Goal: Task Accomplishment & Management: Use online tool/utility

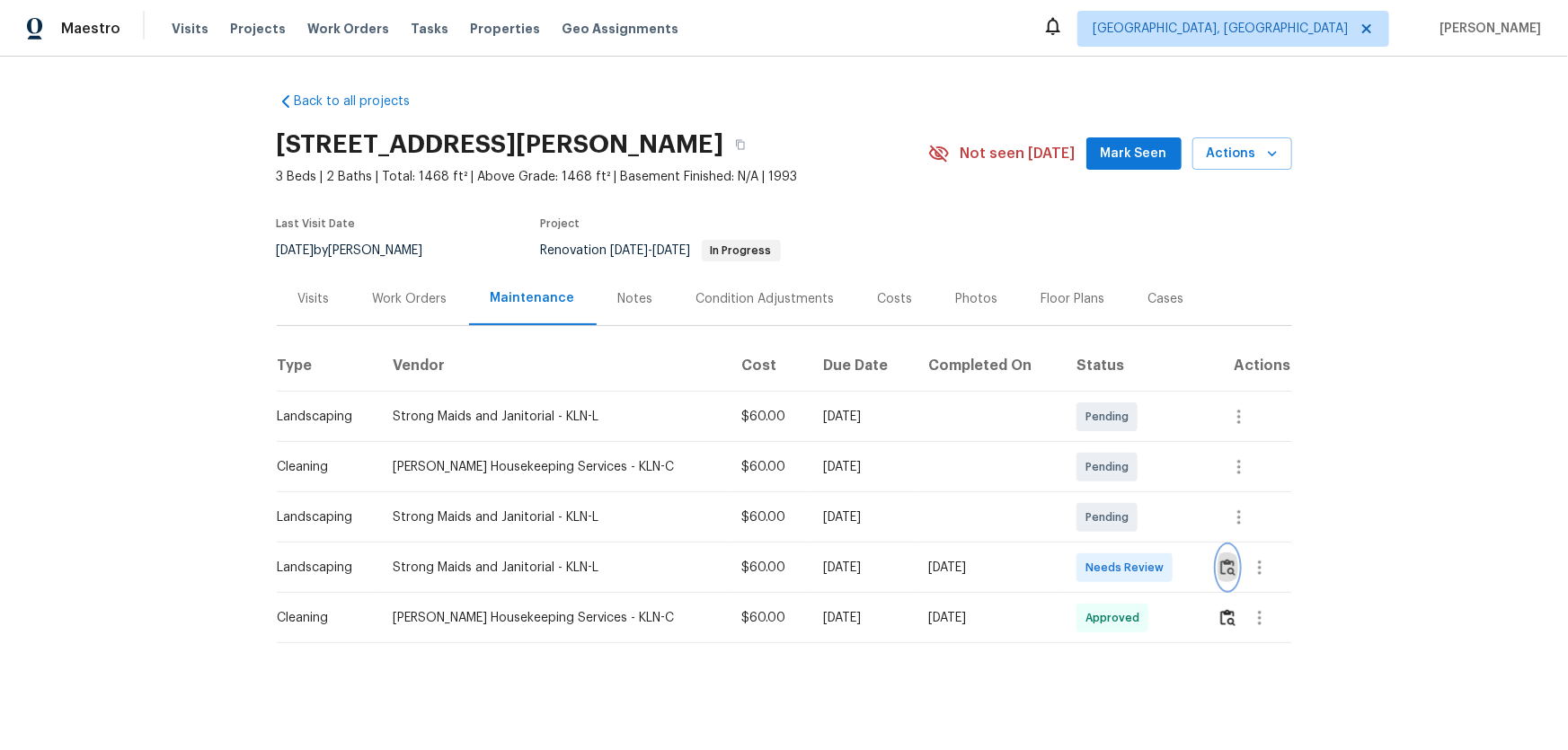
click at [1220, 554] on button "button" at bounding box center [1227, 568] width 21 height 43
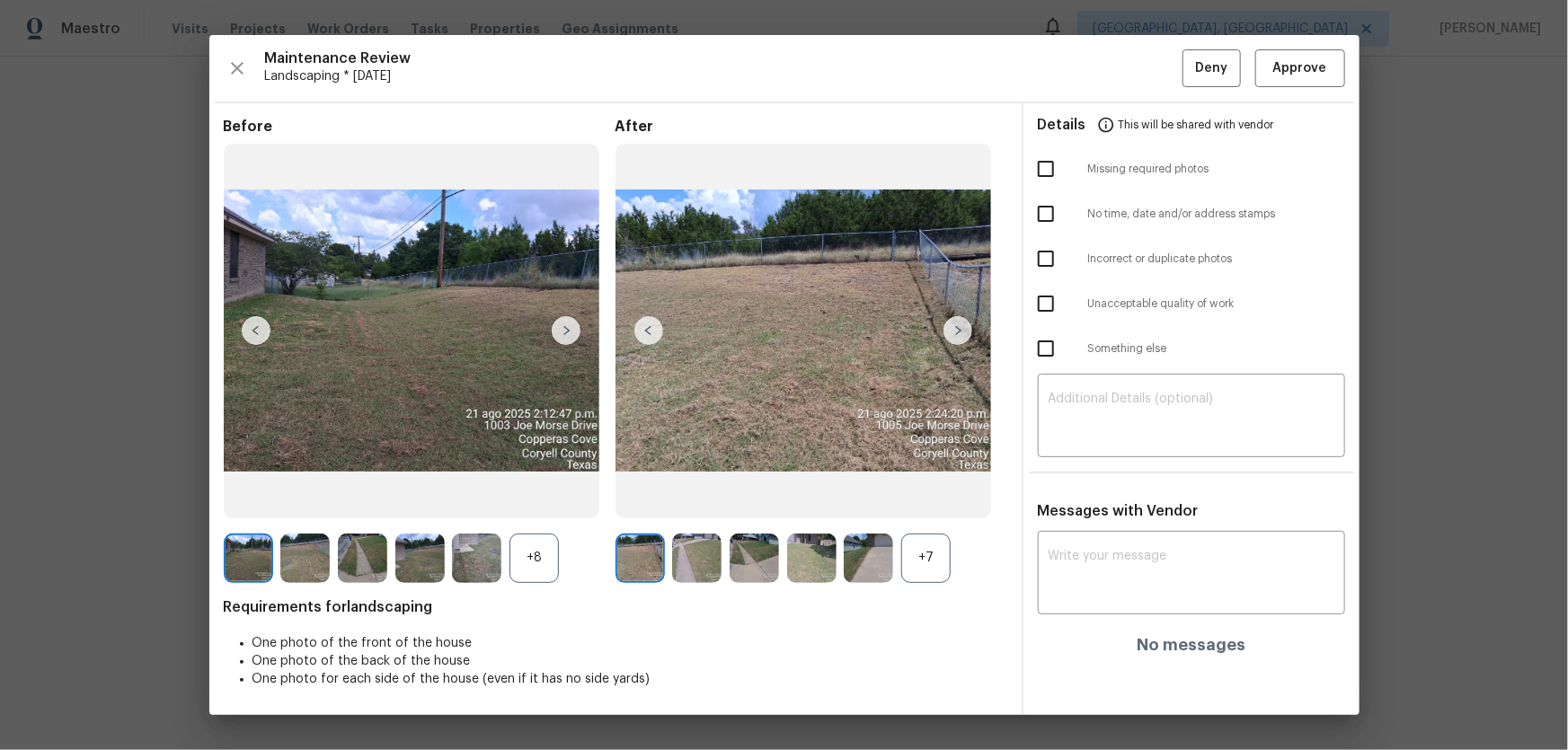
click at [923, 542] on div "+7" at bounding box center [926, 558] width 49 height 49
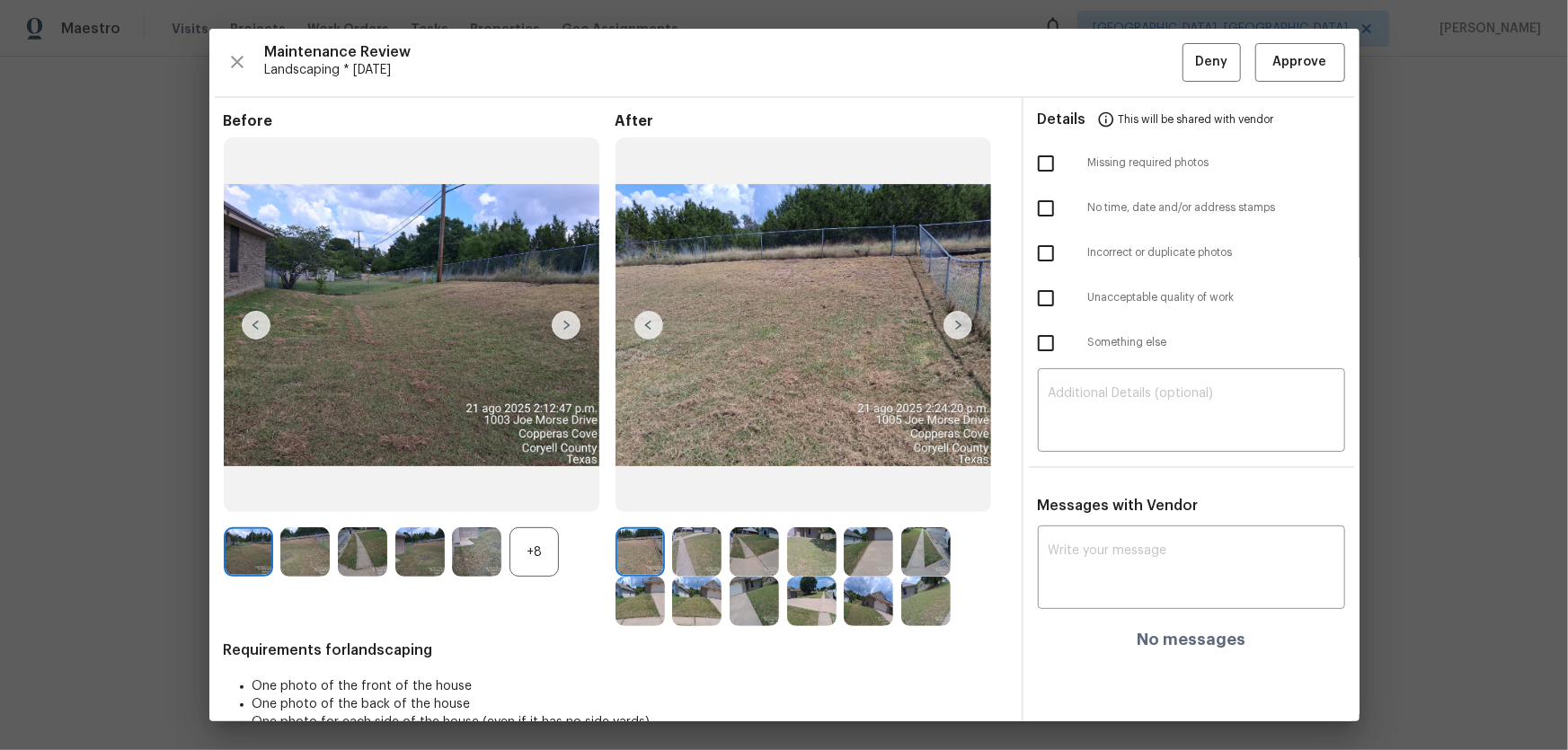
click at [530, 570] on div "+8" at bounding box center [534, 552] width 49 height 49
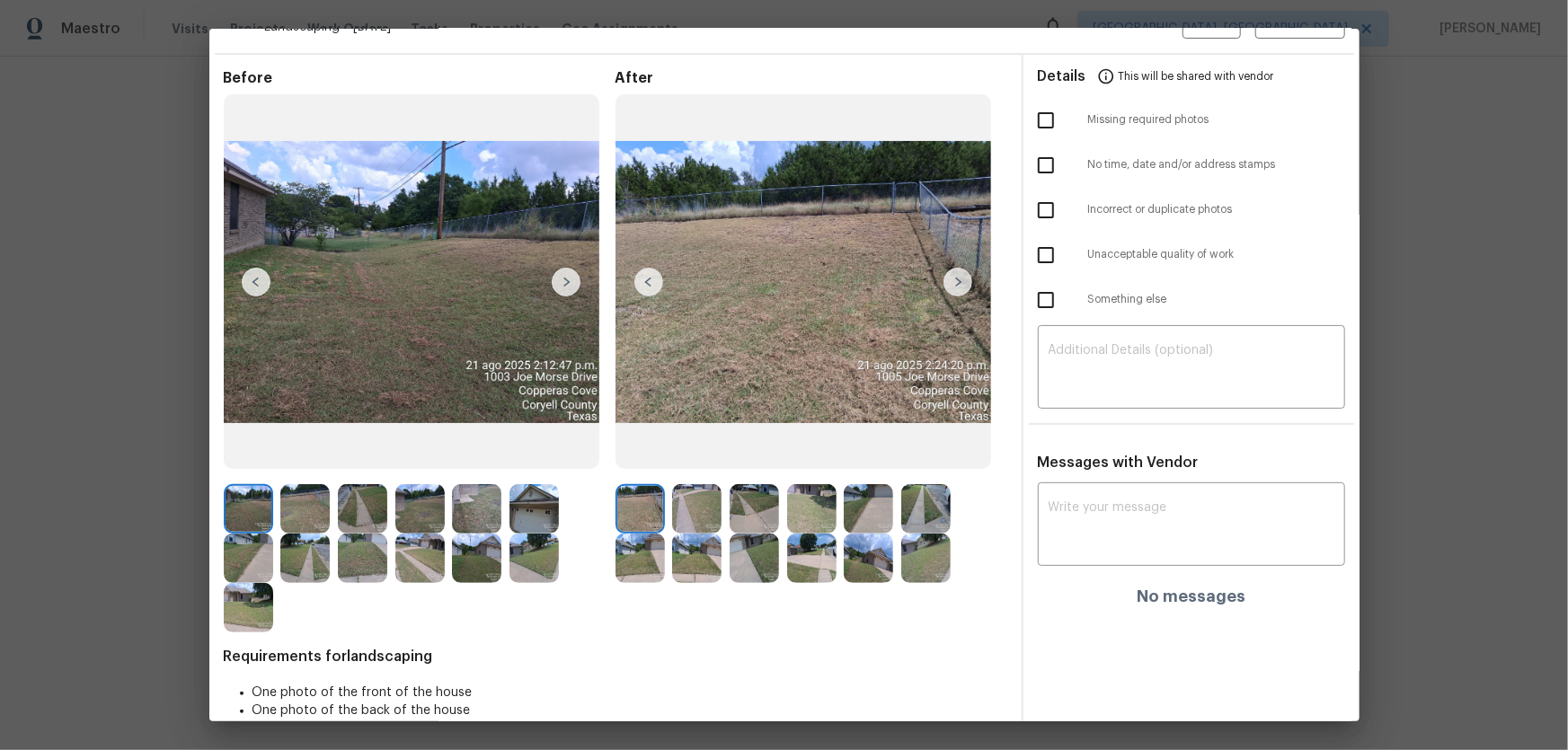
scroll to position [81, 0]
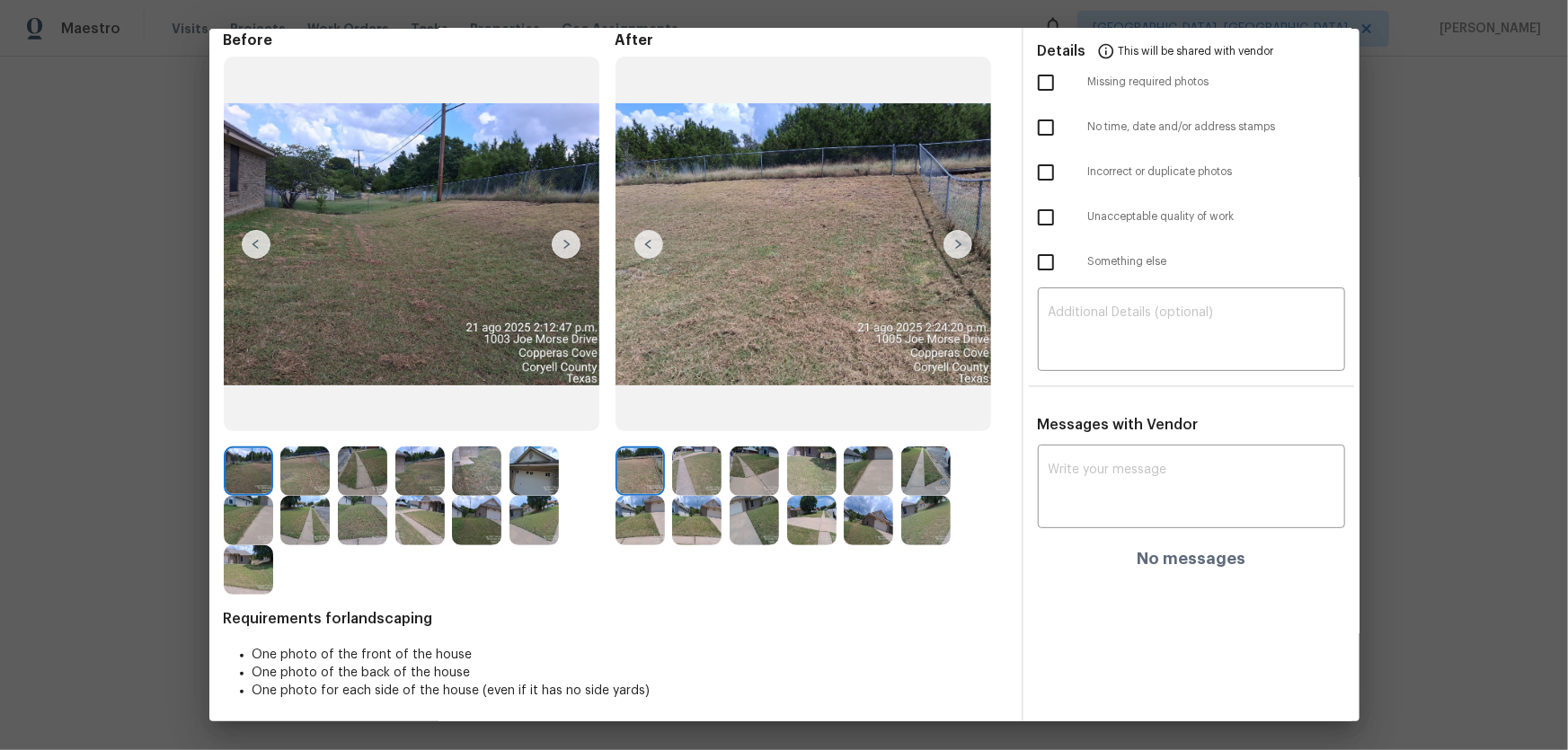
click at [699, 477] on img at bounding box center [697, 471] width 49 height 49
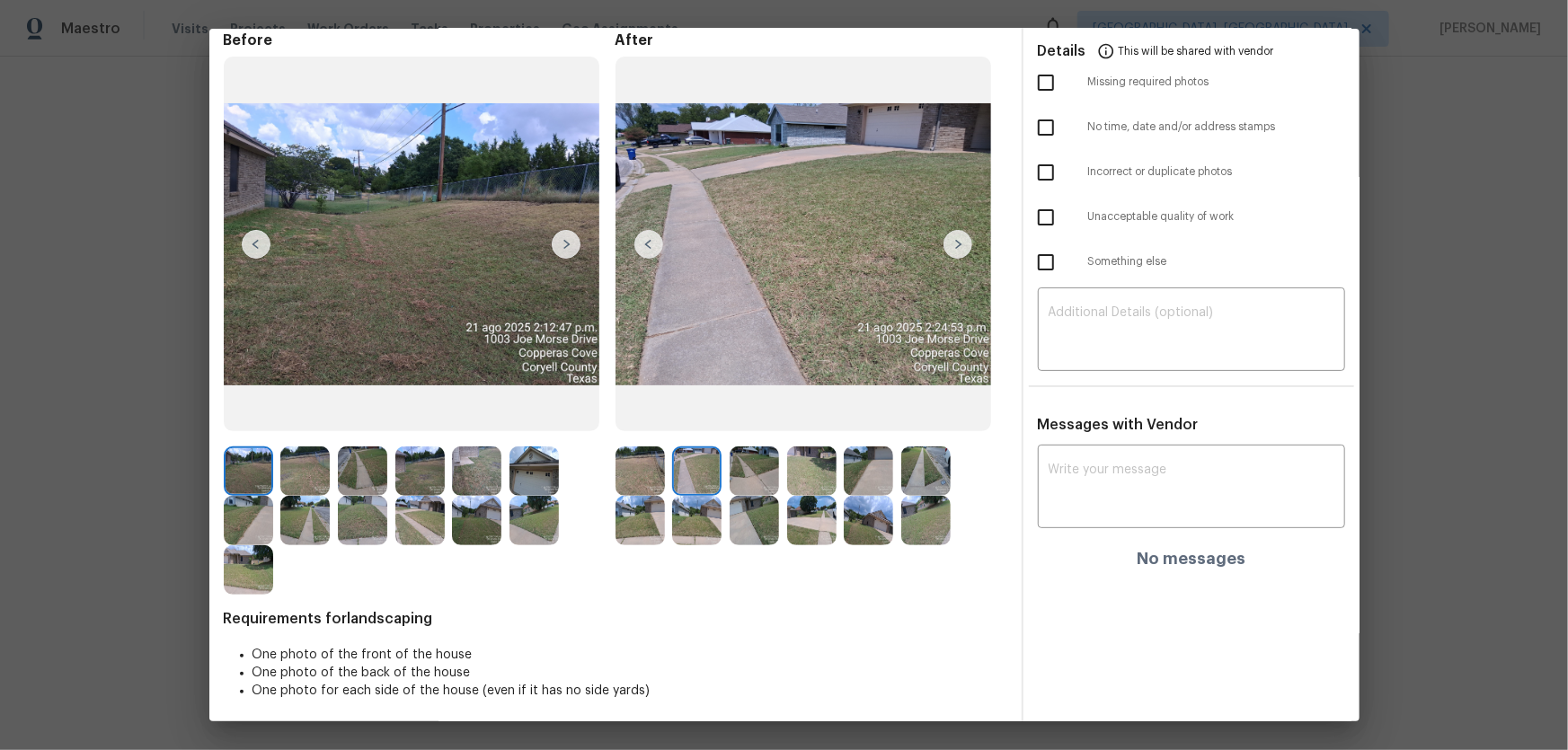
click at [725, 474] on div at bounding box center [701, 471] width 57 height 49
click at [816, 471] on img at bounding box center [812, 471] width 49 height 49
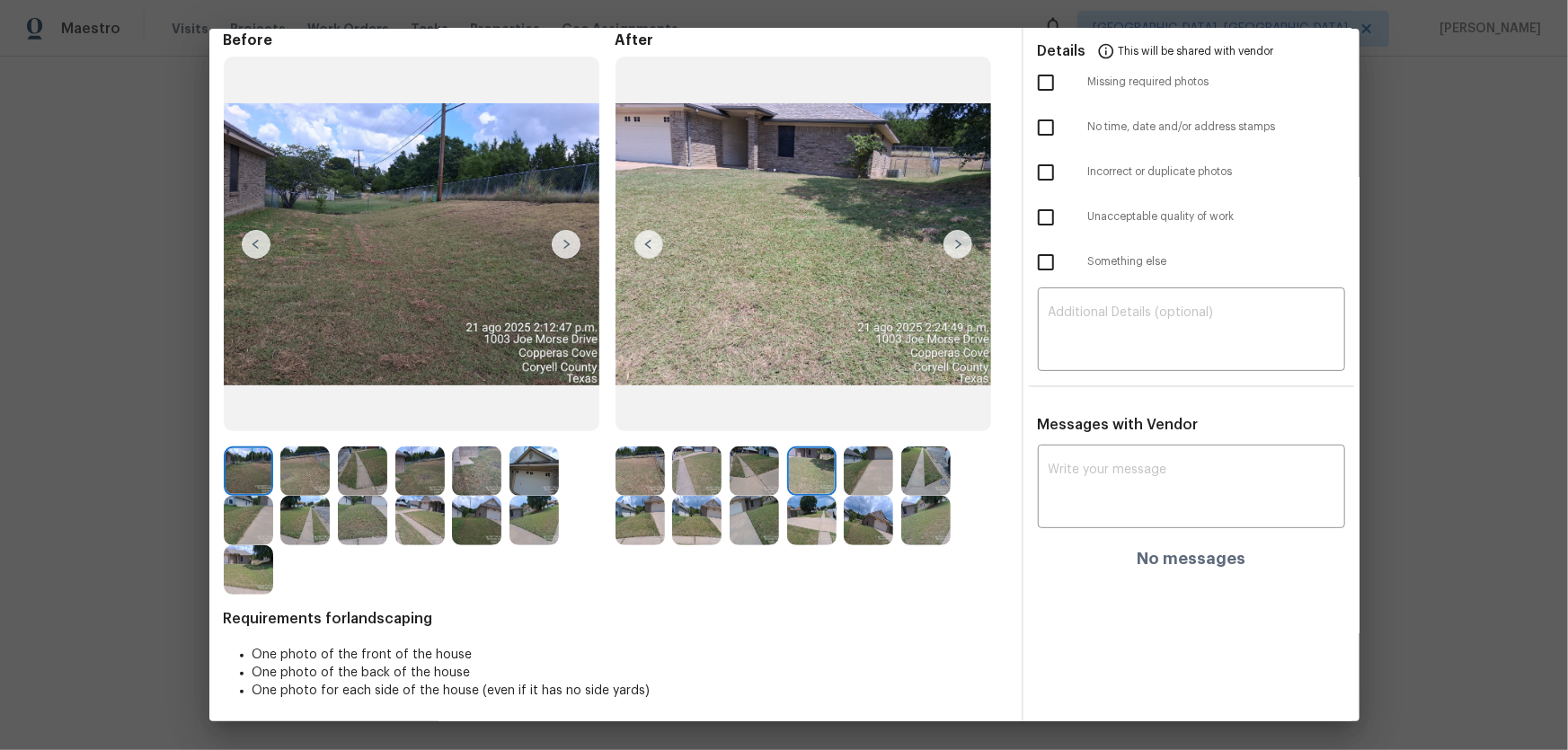
click at [884, 470] on img at bounding box center [868, 471] width 49 height 49
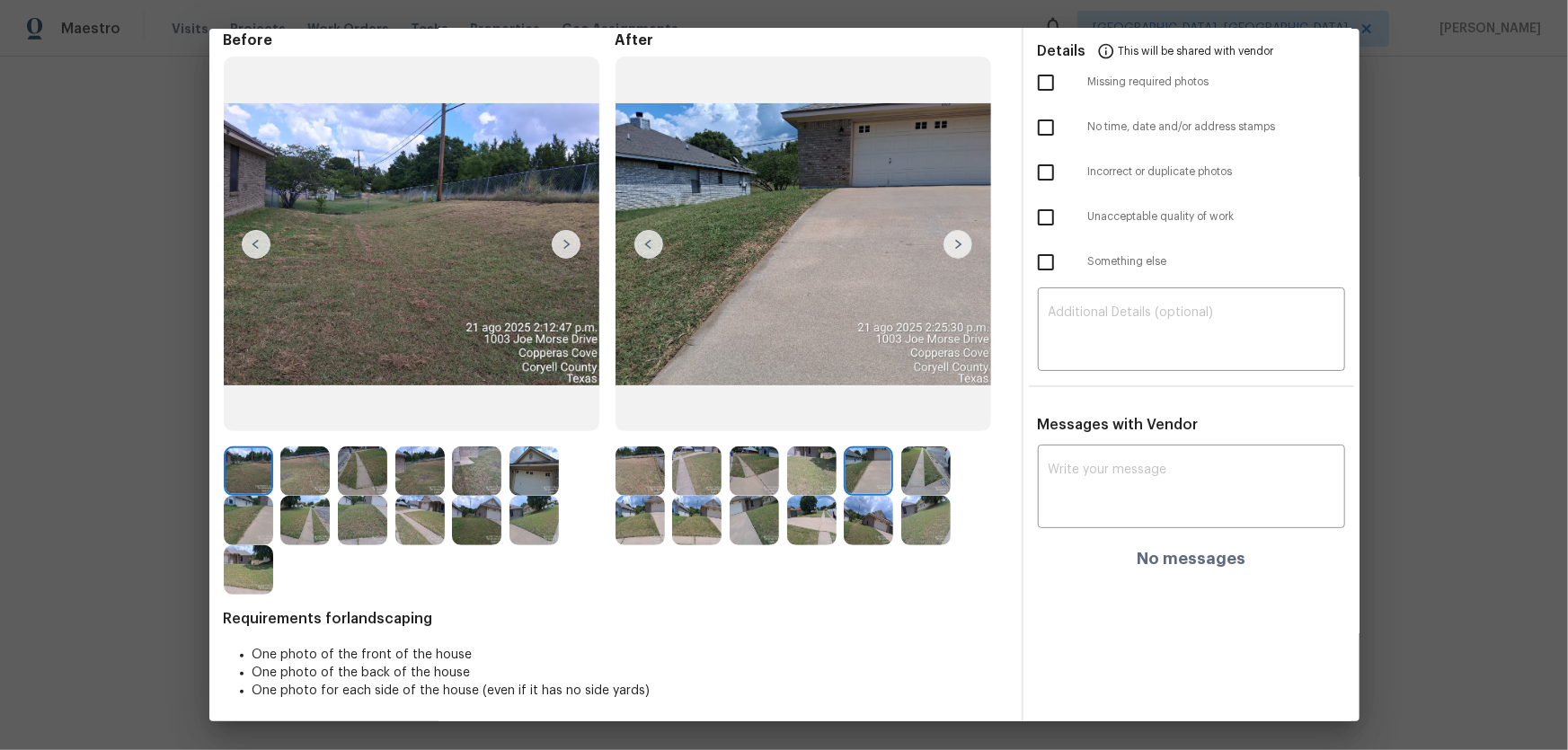
click at [918, 470] on img at bounding box center [926, 471] width 49 height 49
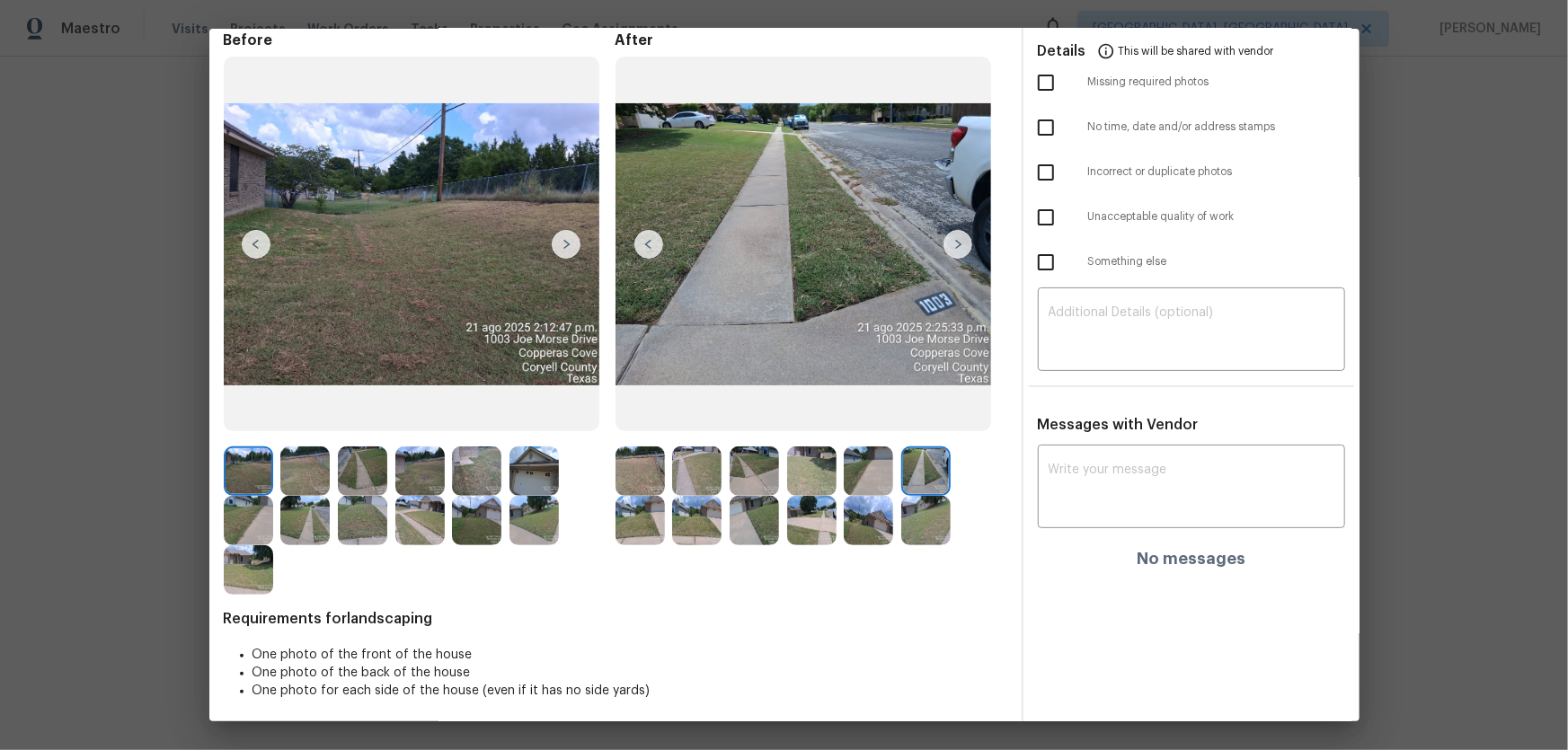
click at [655, 514] on img at bounding box center [640, 521] width 49 height 49
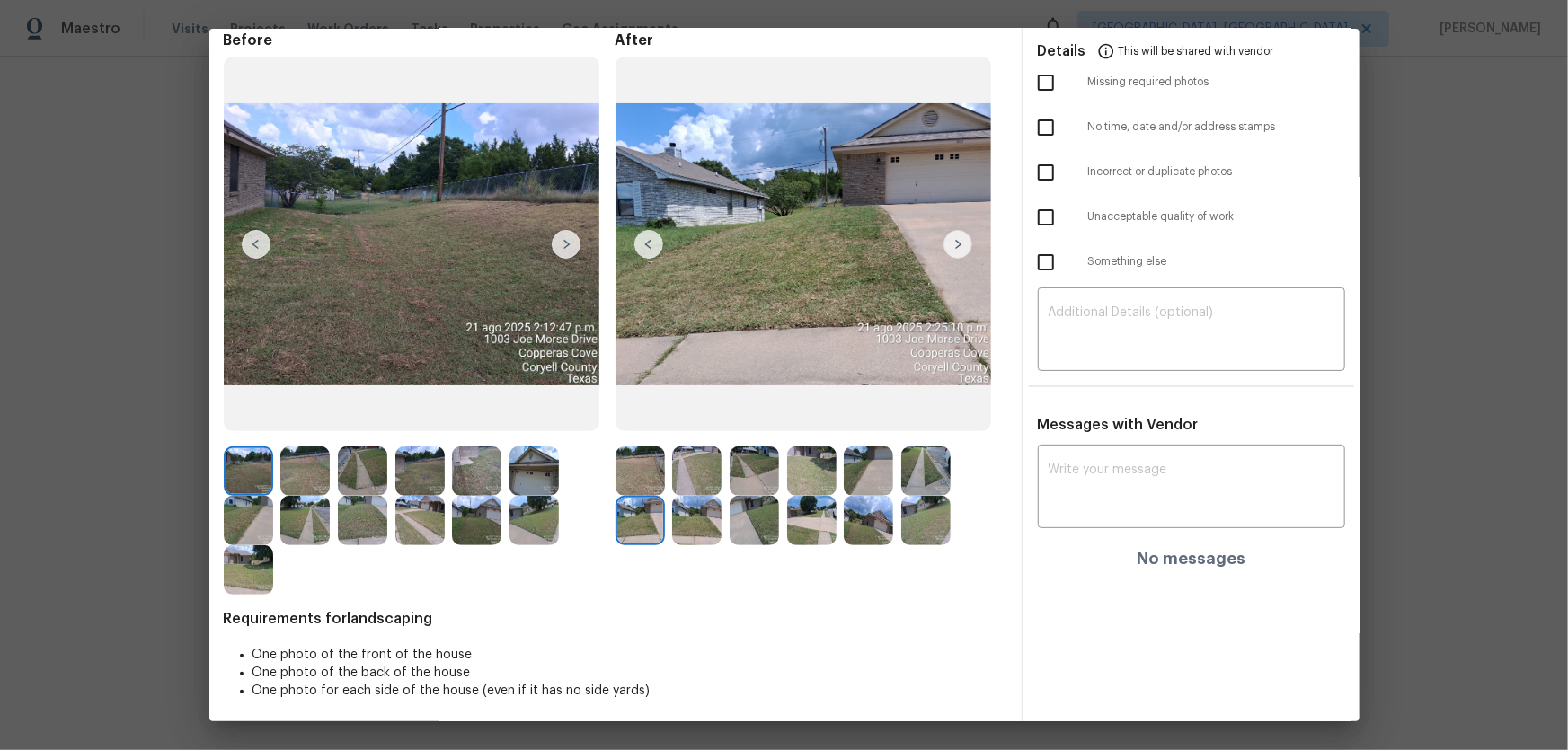
click at [688, 517] on img at bounding box center [697, 521] width 49 height 49
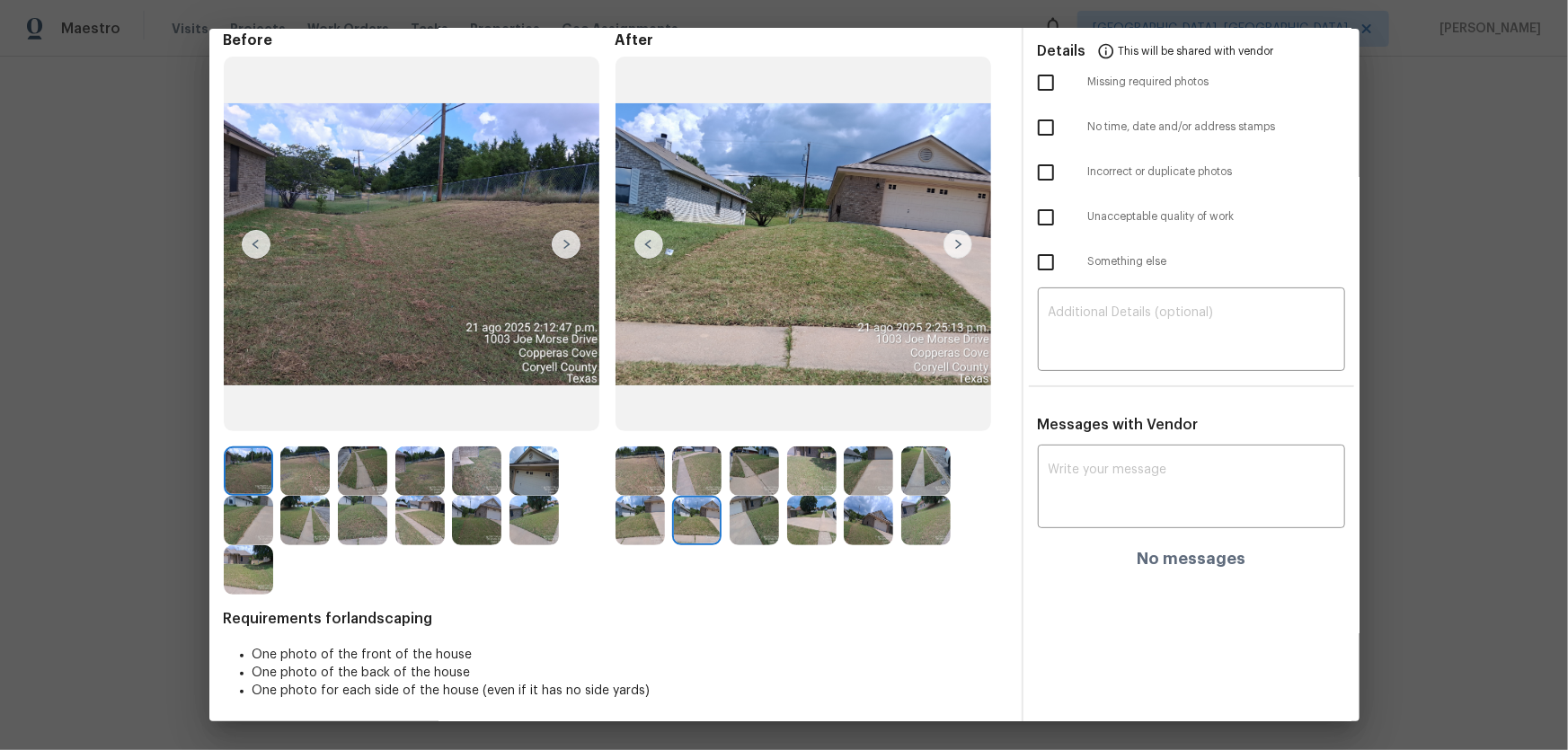
click at [730, 523] on img at bounding box center [754, 521] width 49 height 49
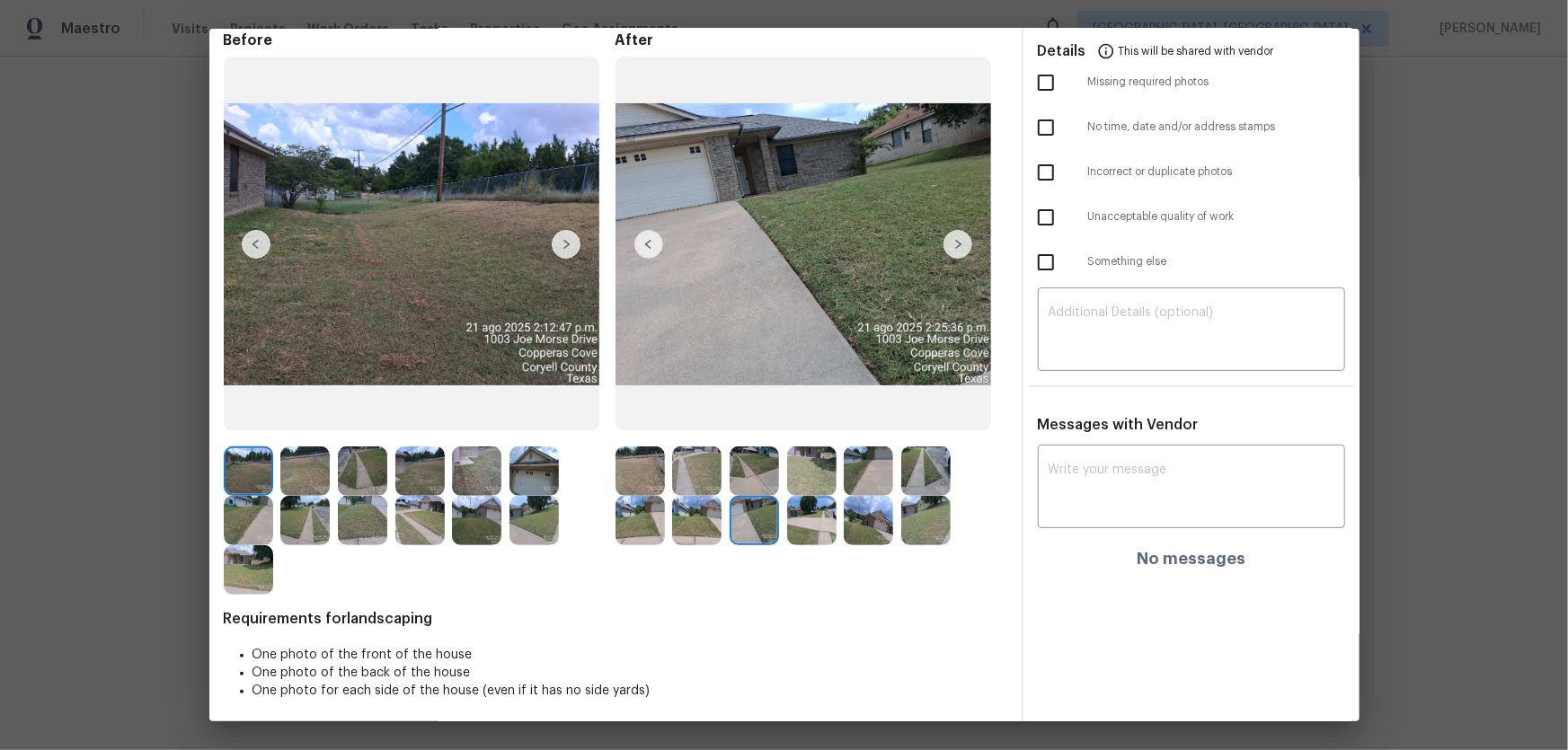
click at [768, 527] on img at bounding box center [754, 521] width 49 height 49
click at [796, 525] on img at bounding box center [812, 521] width 49 height 49
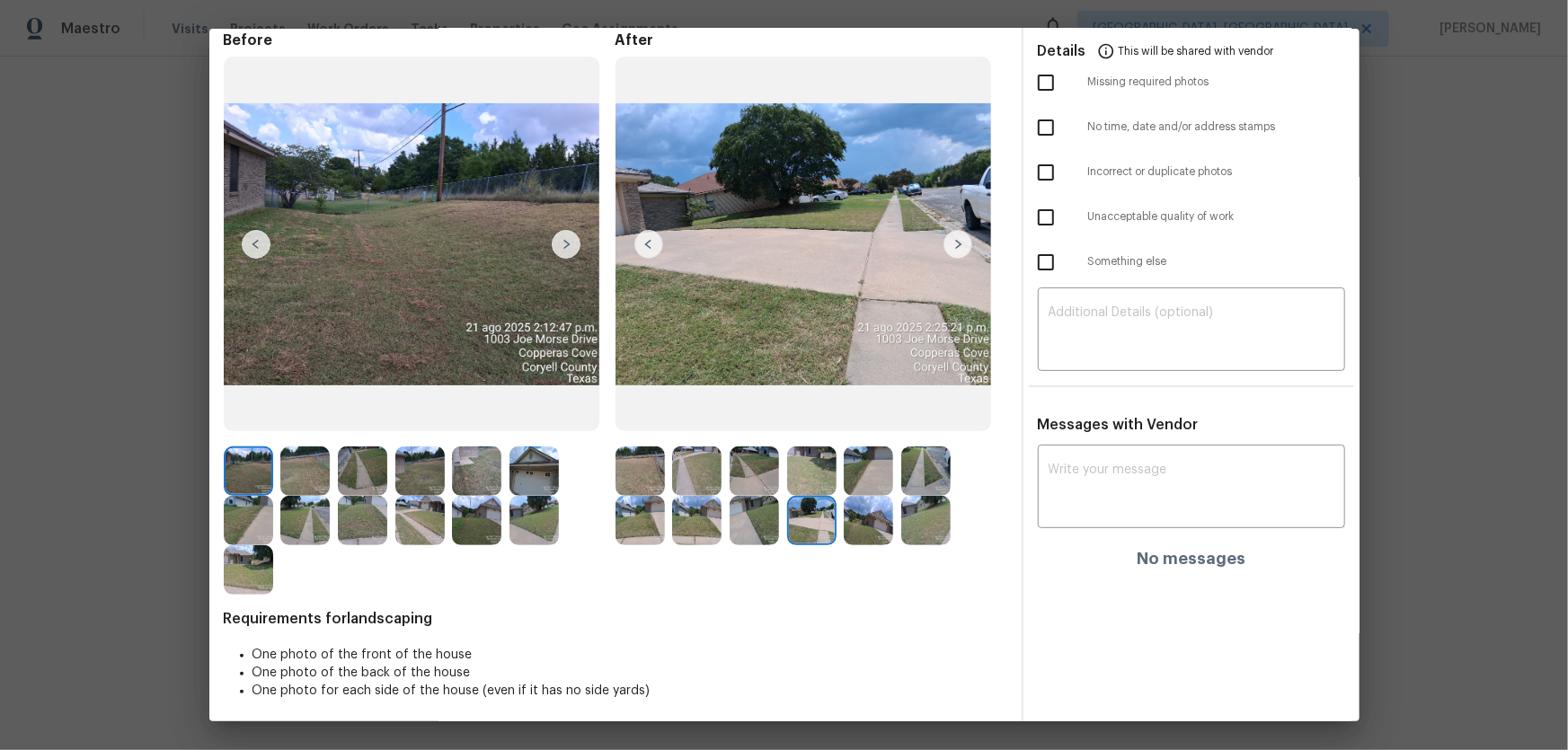
click at [871, 526] on img at bounding box center [868, 521] width 49 height 49
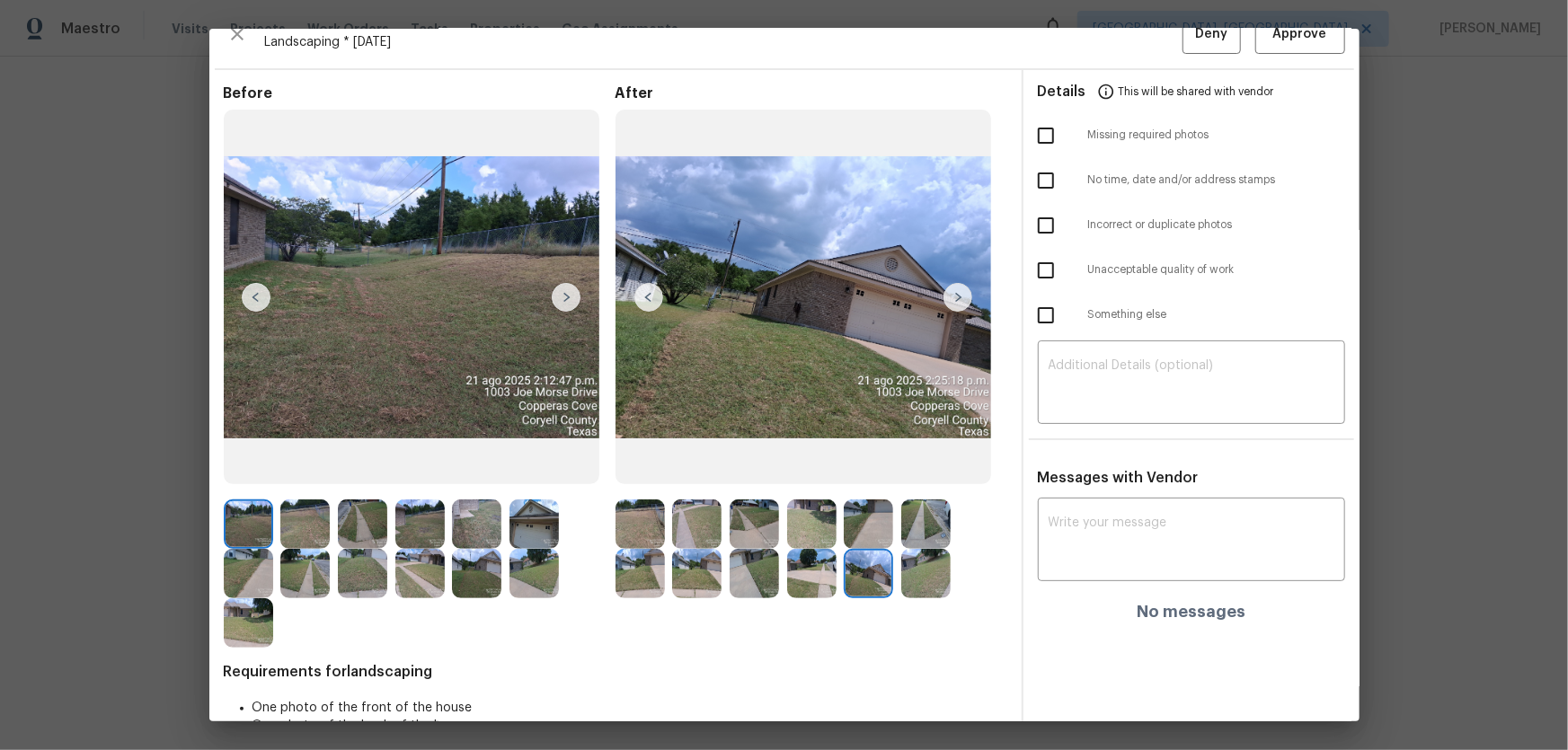
scroll to position [0, 0]
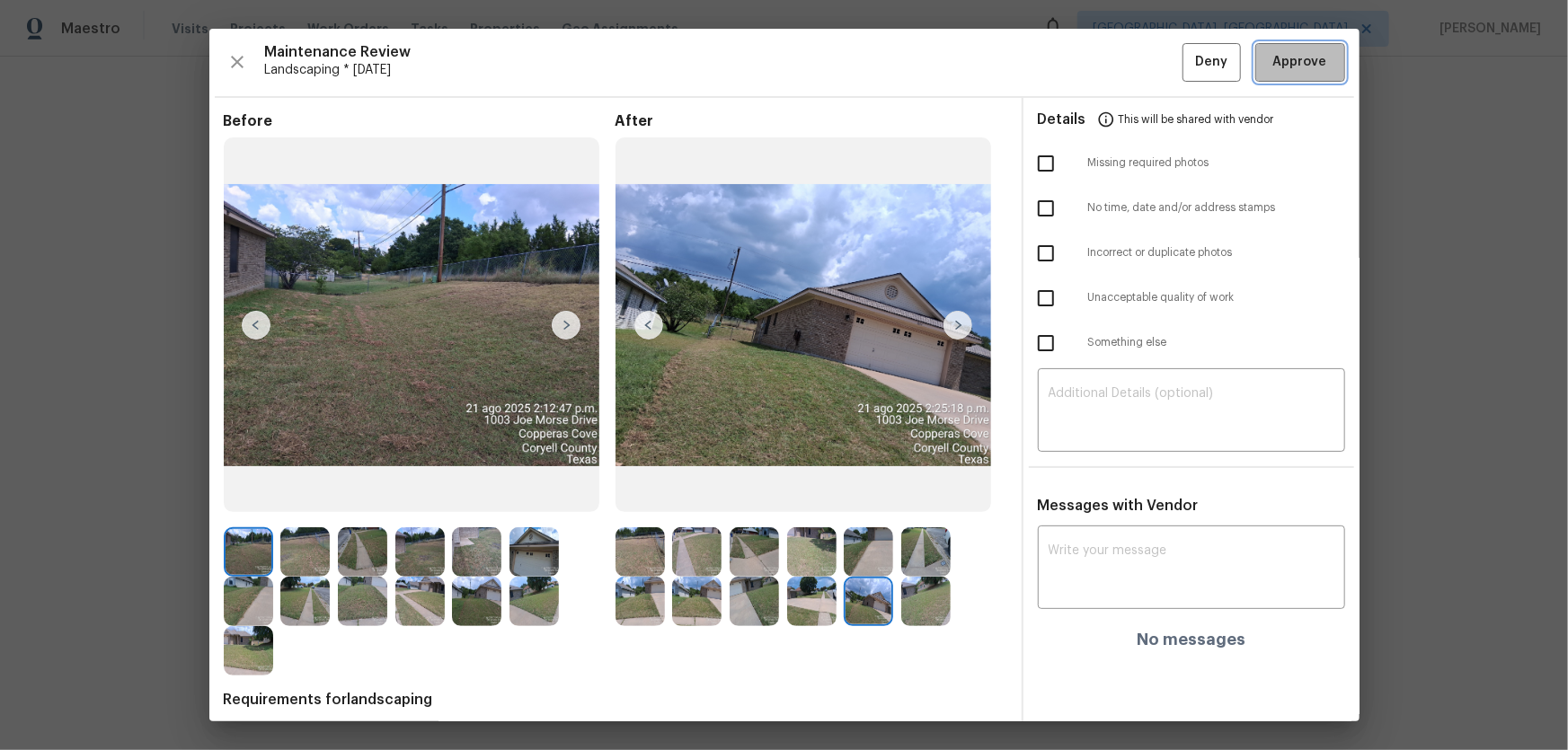
click at [1273, 68] on span "Approve" at bounding box center [1300, 62] width 54 height 23
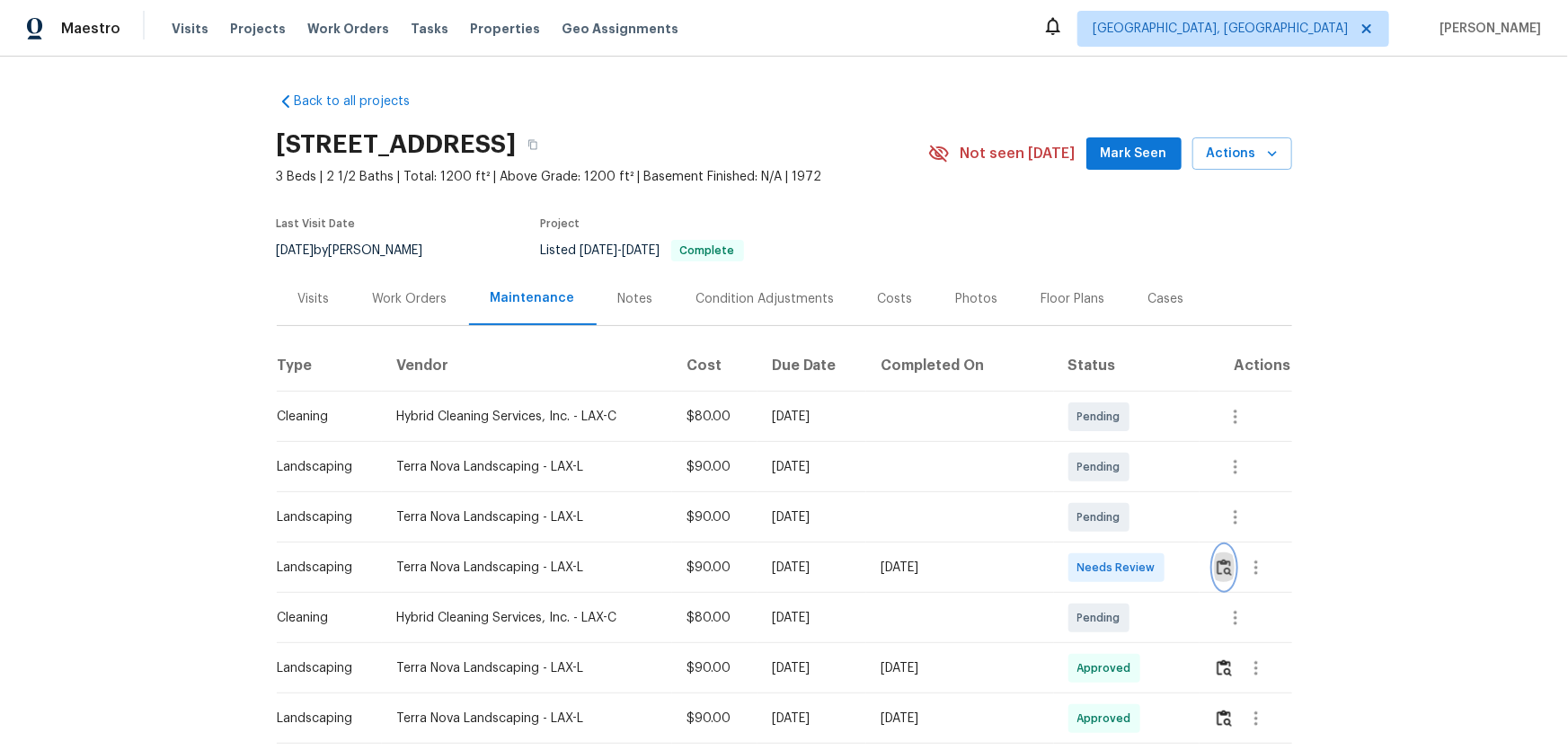
click at [1222, 576] on button "button" at bounding box center [1224, 568] width 21 height 43
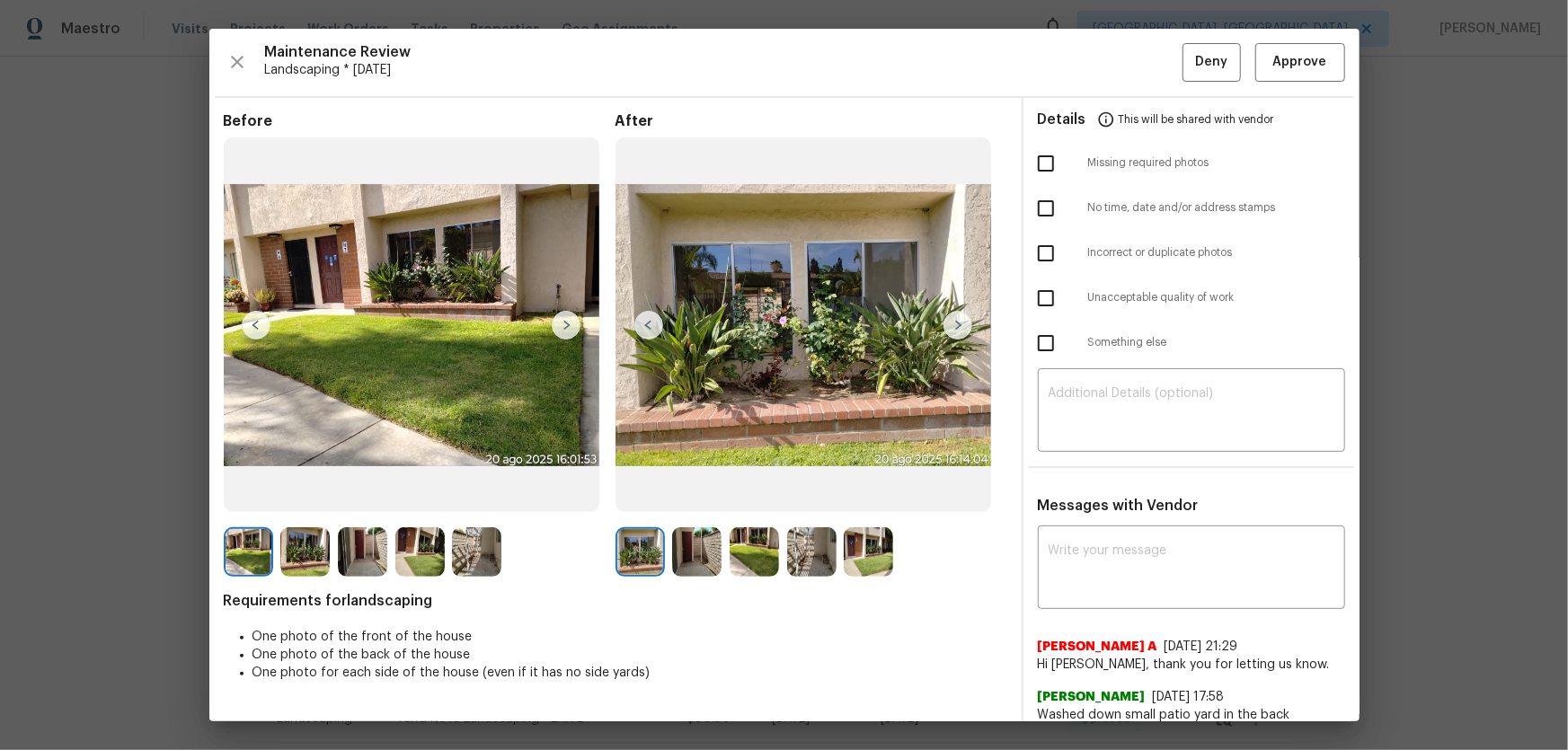
click at [710, 563] on img at bounding box center [697, 552] width 49 height 49
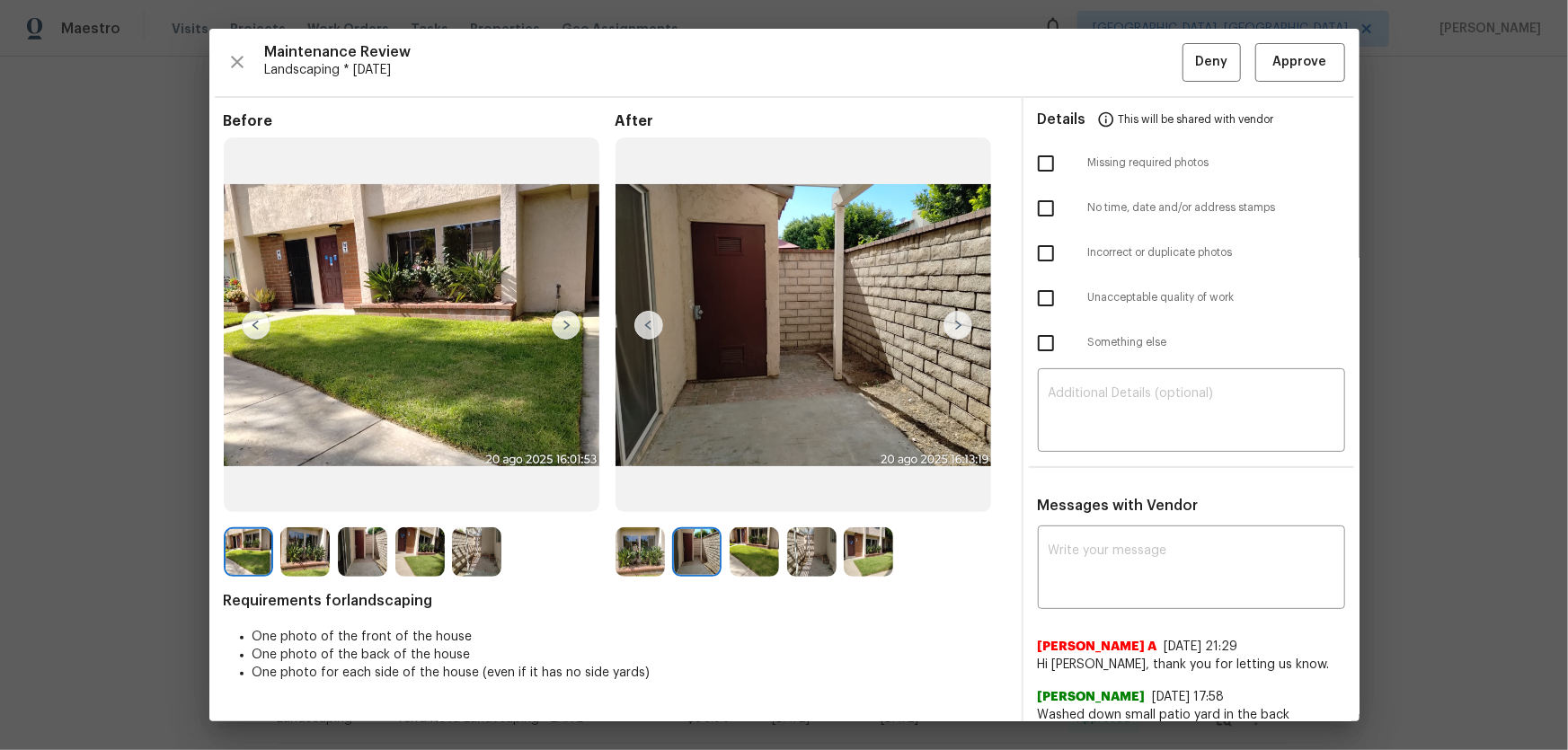
click at [752, 566] on img at bounding box center [754, 552] width 49 height 49
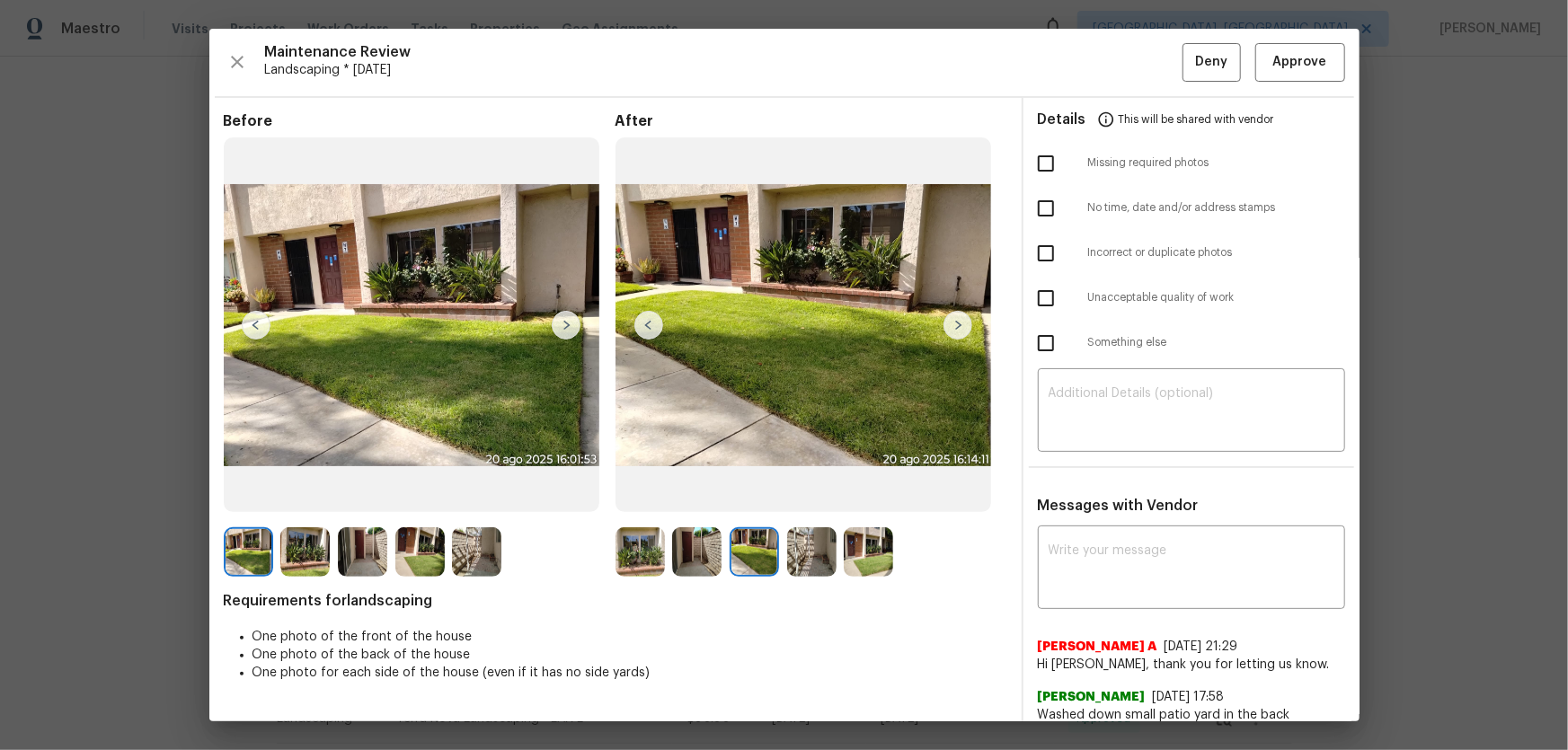
click at [796, 566] on img at bounding box center [812, 552] width 49 height 49
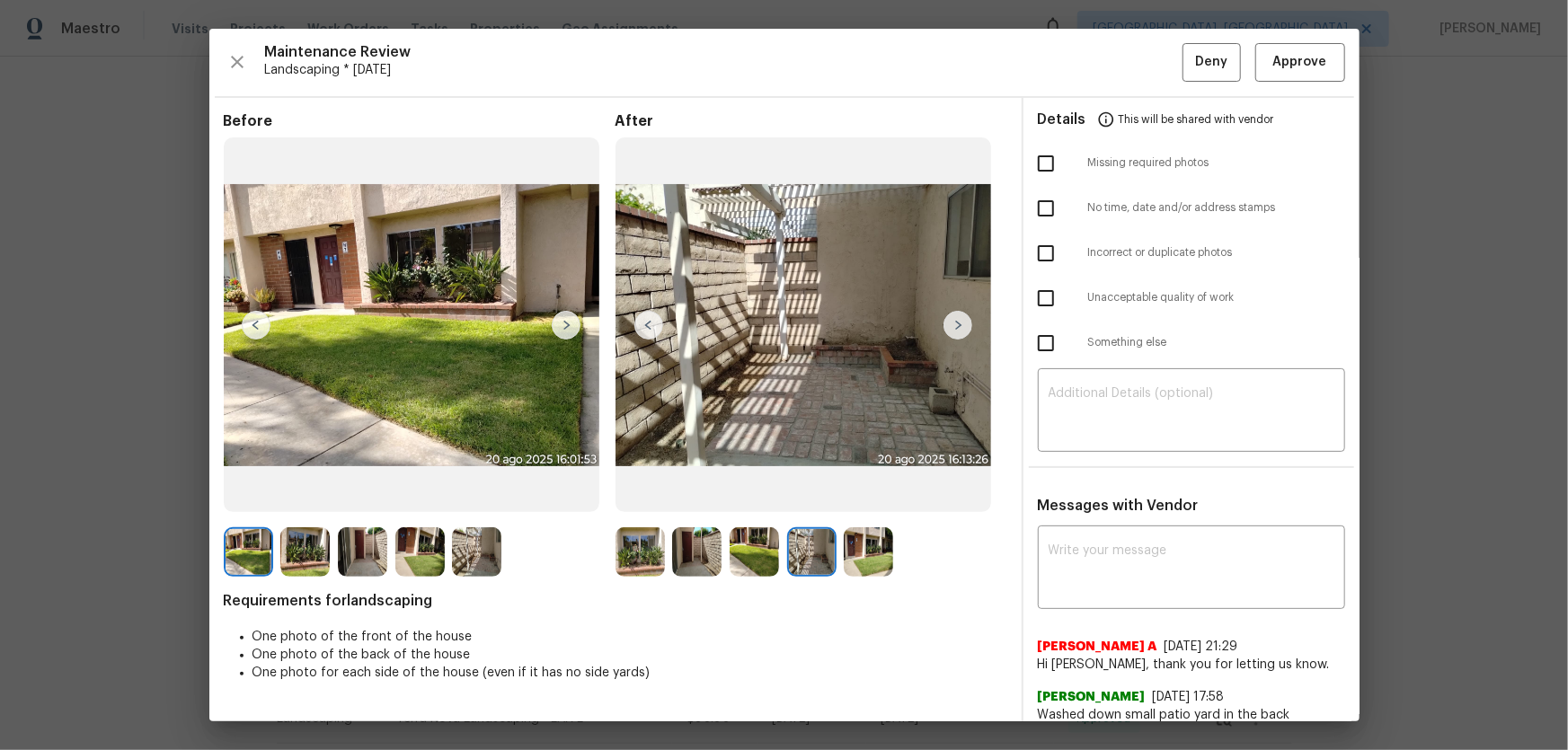
click at [878, 570] on img at bounding box center [868, 552] width 49 height 49
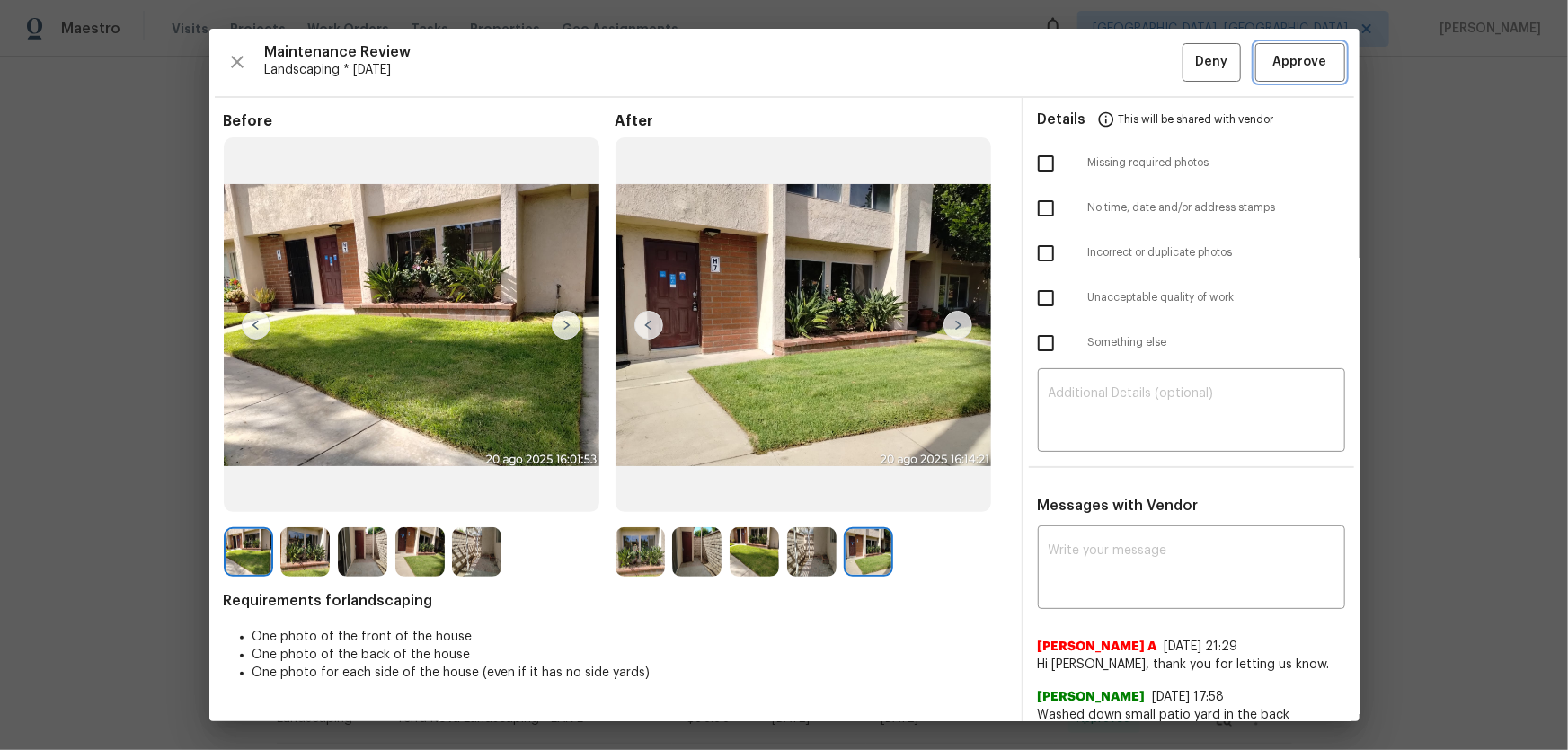
click at [1289, 74] on button "Approve" at bounding box center [1300, 62] width 89 height 38
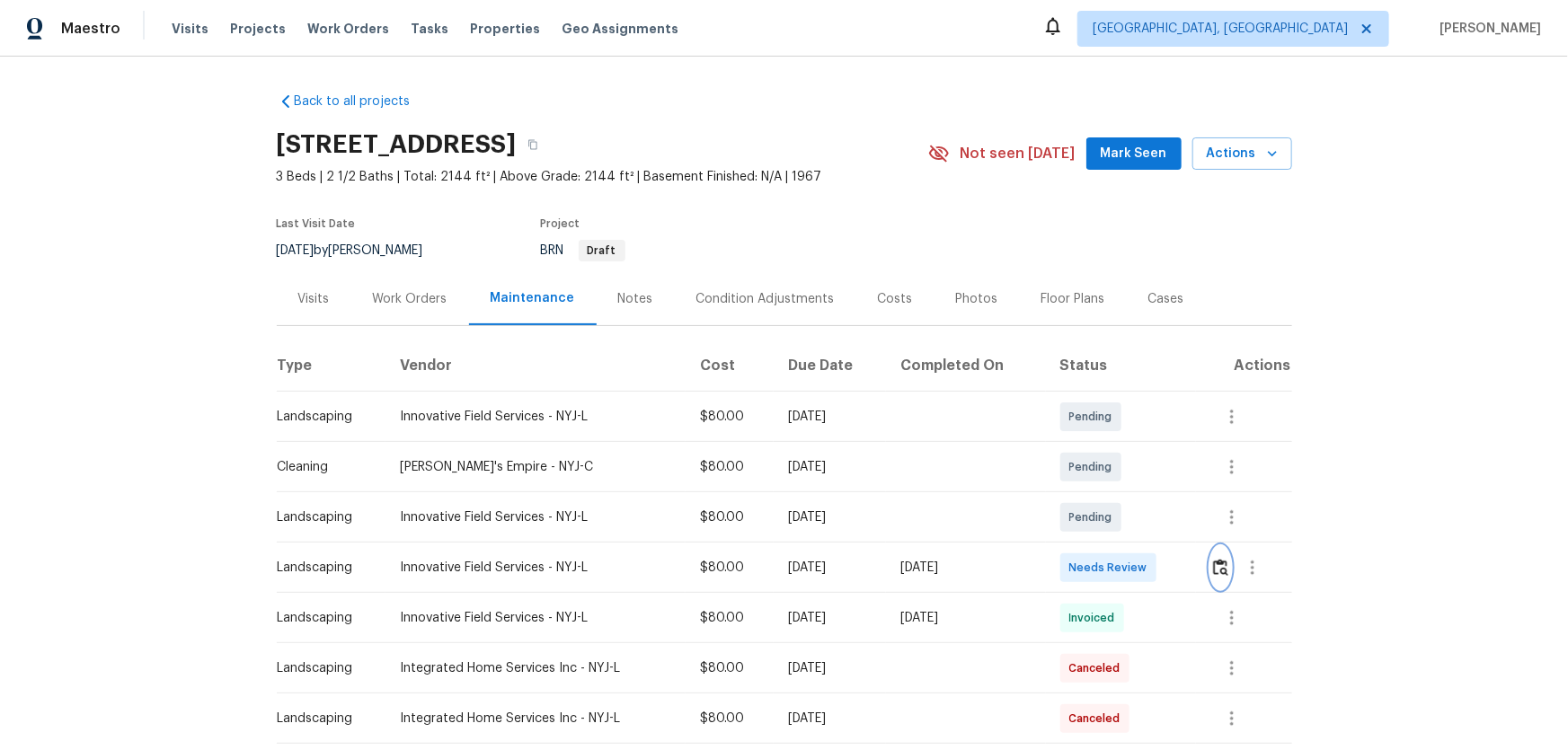
click at [1115, 495] on img "button" at bounding box center [1221, 567] width 16 height 17
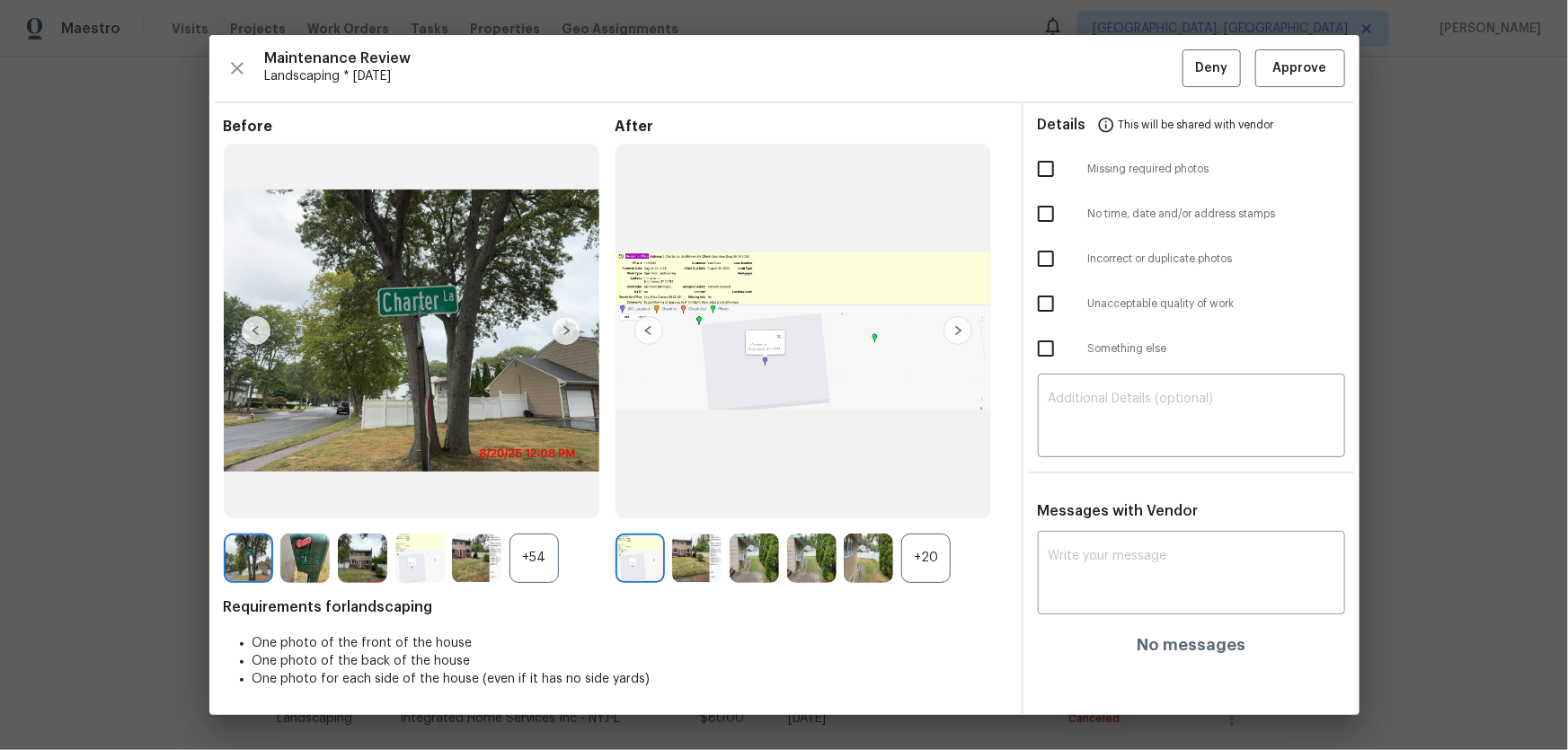
click at [916, 495] on div "+20" at bounding box center [926, 558] width 49 height 49
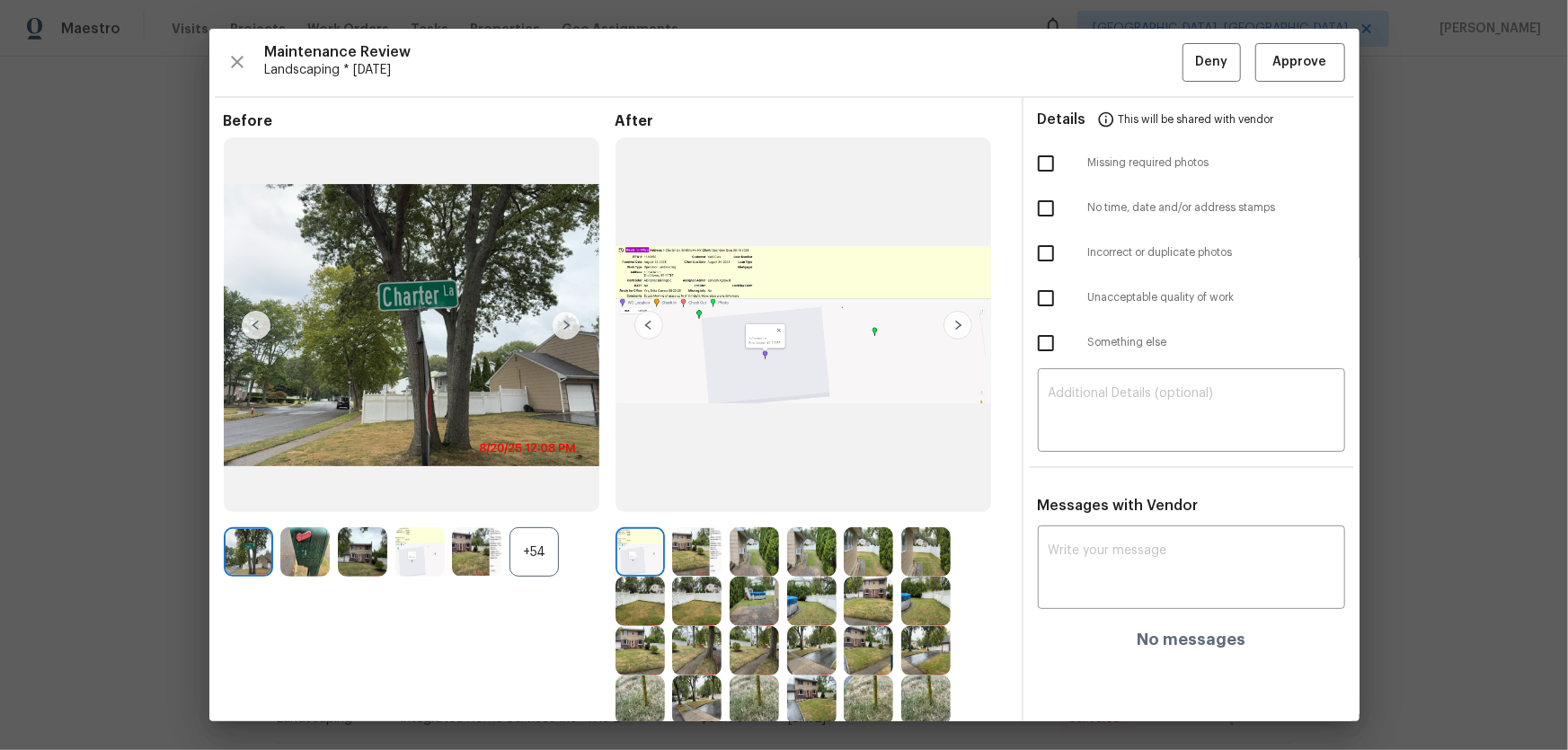
click at [496, 495] on img at bounding box center [477, 552] width 49 height 49
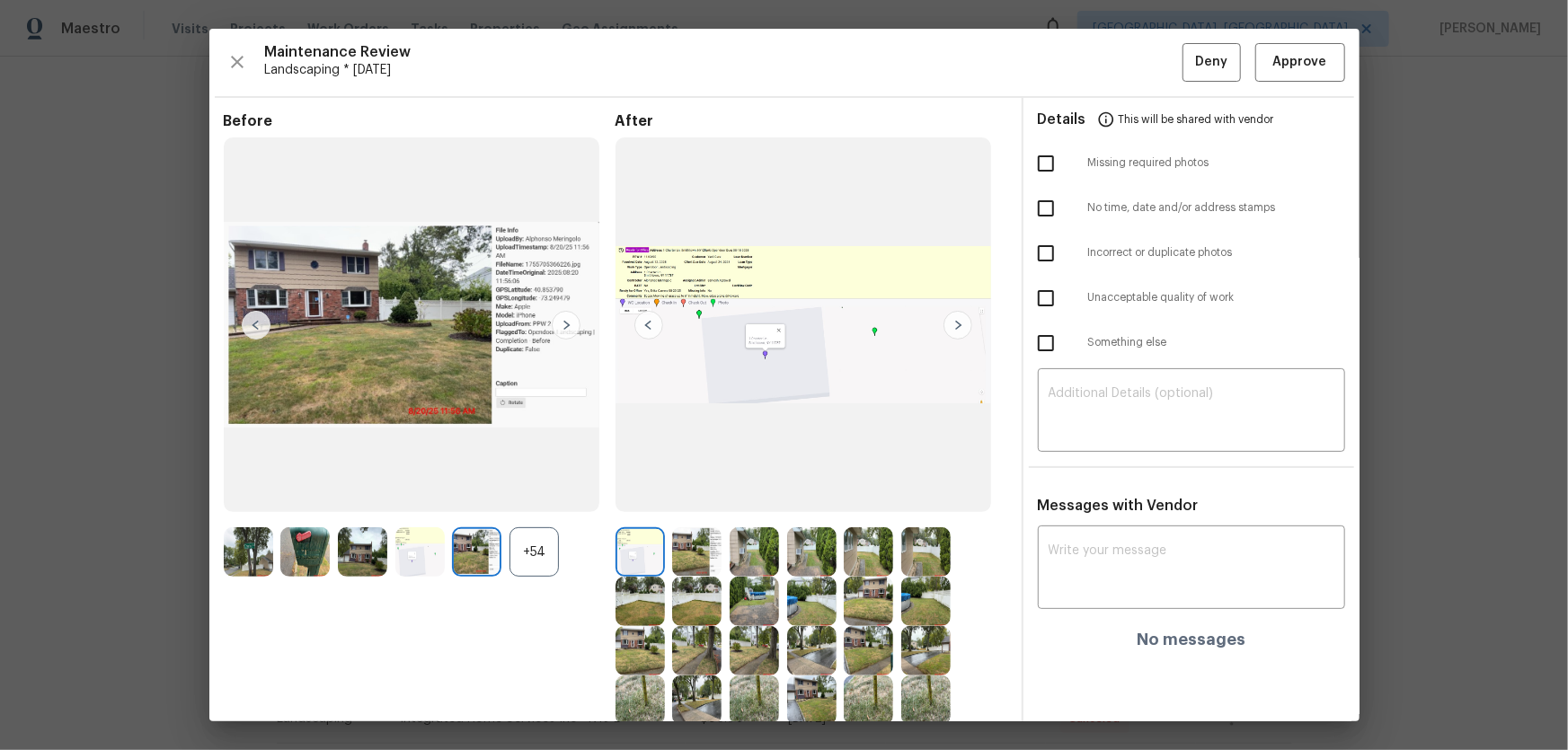
click at [550, 495] on div "+54" at bounding box center [534, 552] width 49 height 49
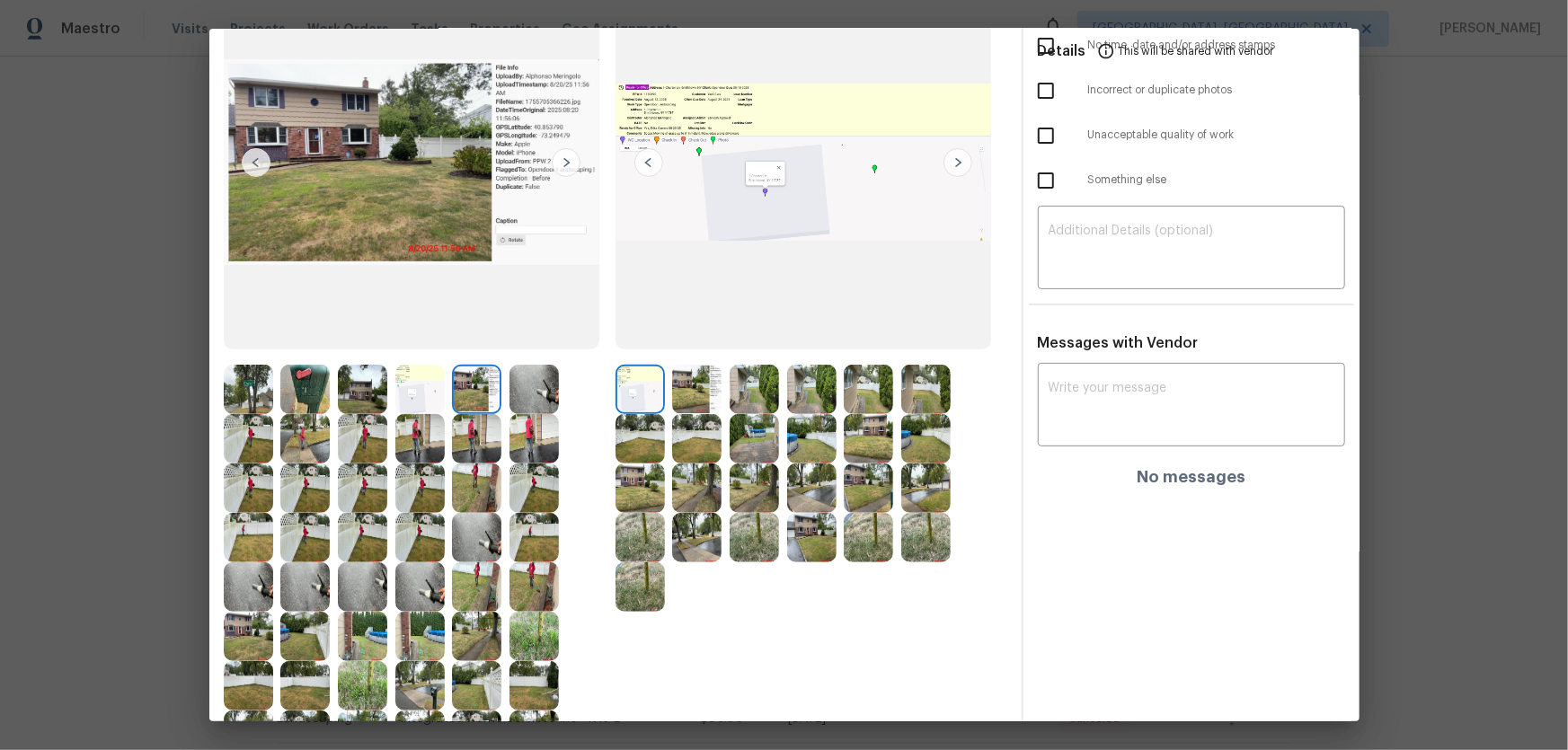
scroll to position [245, 0]
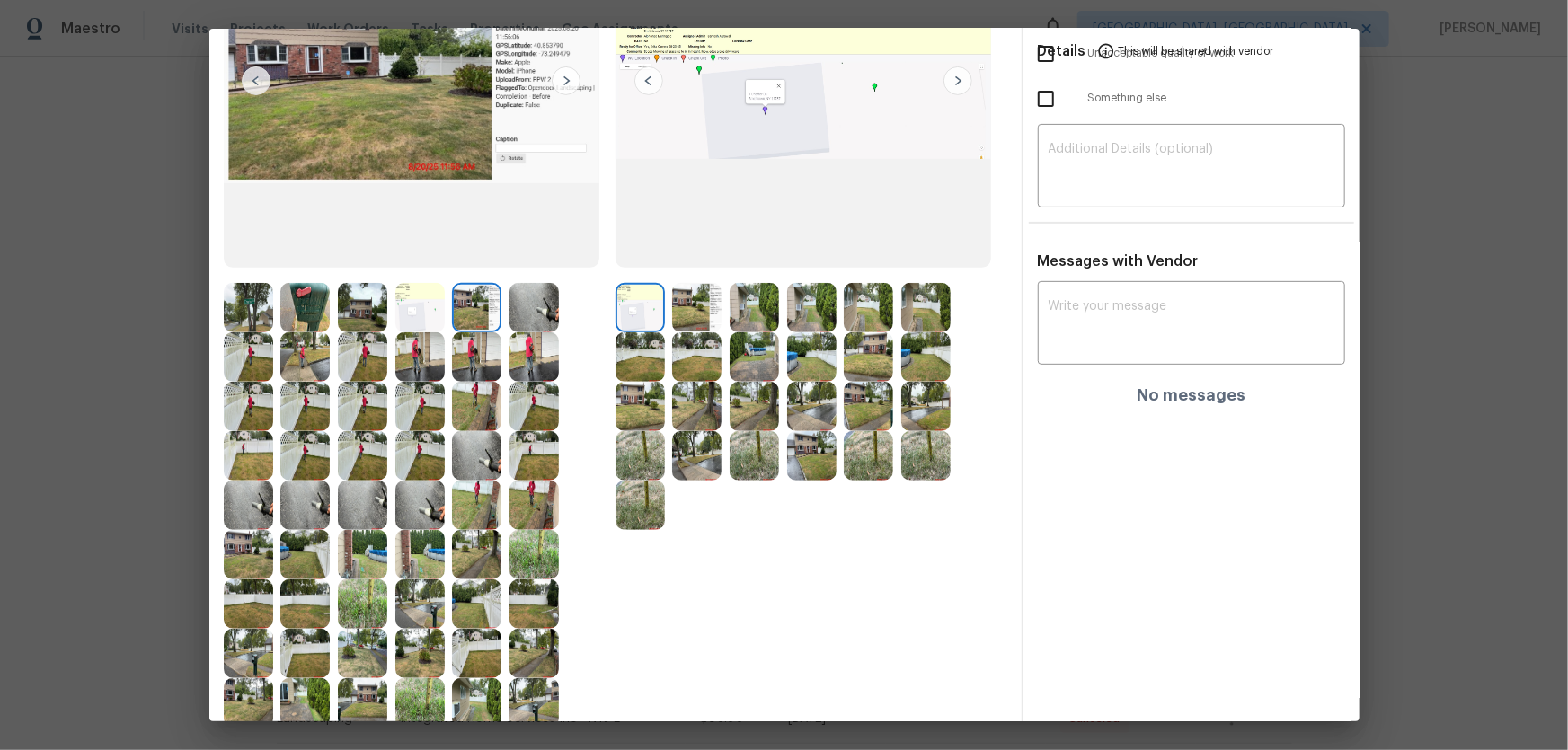
click at [691, 328] on img at bounding box center [697, 308] width 49 height 49
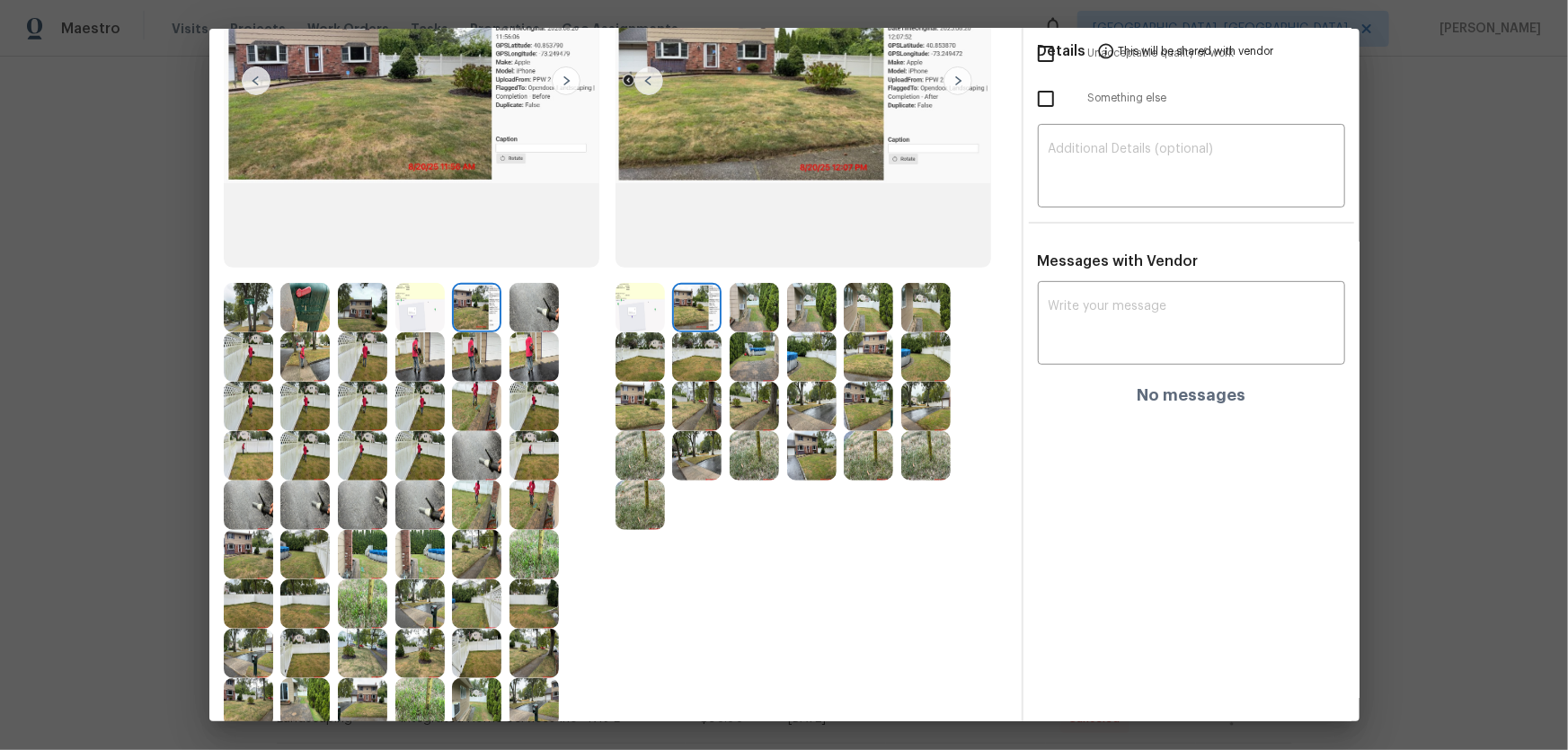
click at [737, 315] on img at bounding box center [754, 308] width 49 height 49
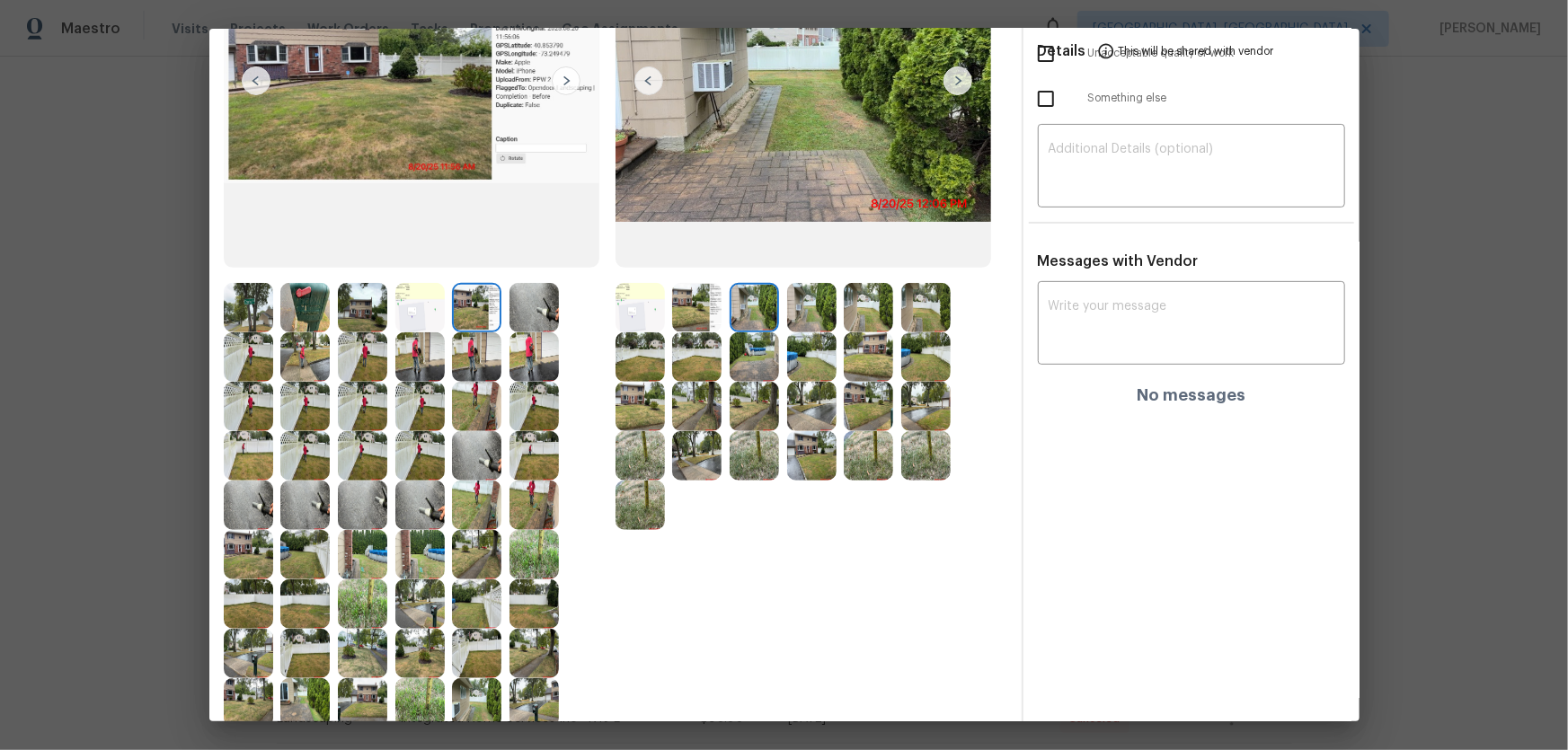
click at [799, 315] on img at bounding box center [812, 308] width 49 height 49
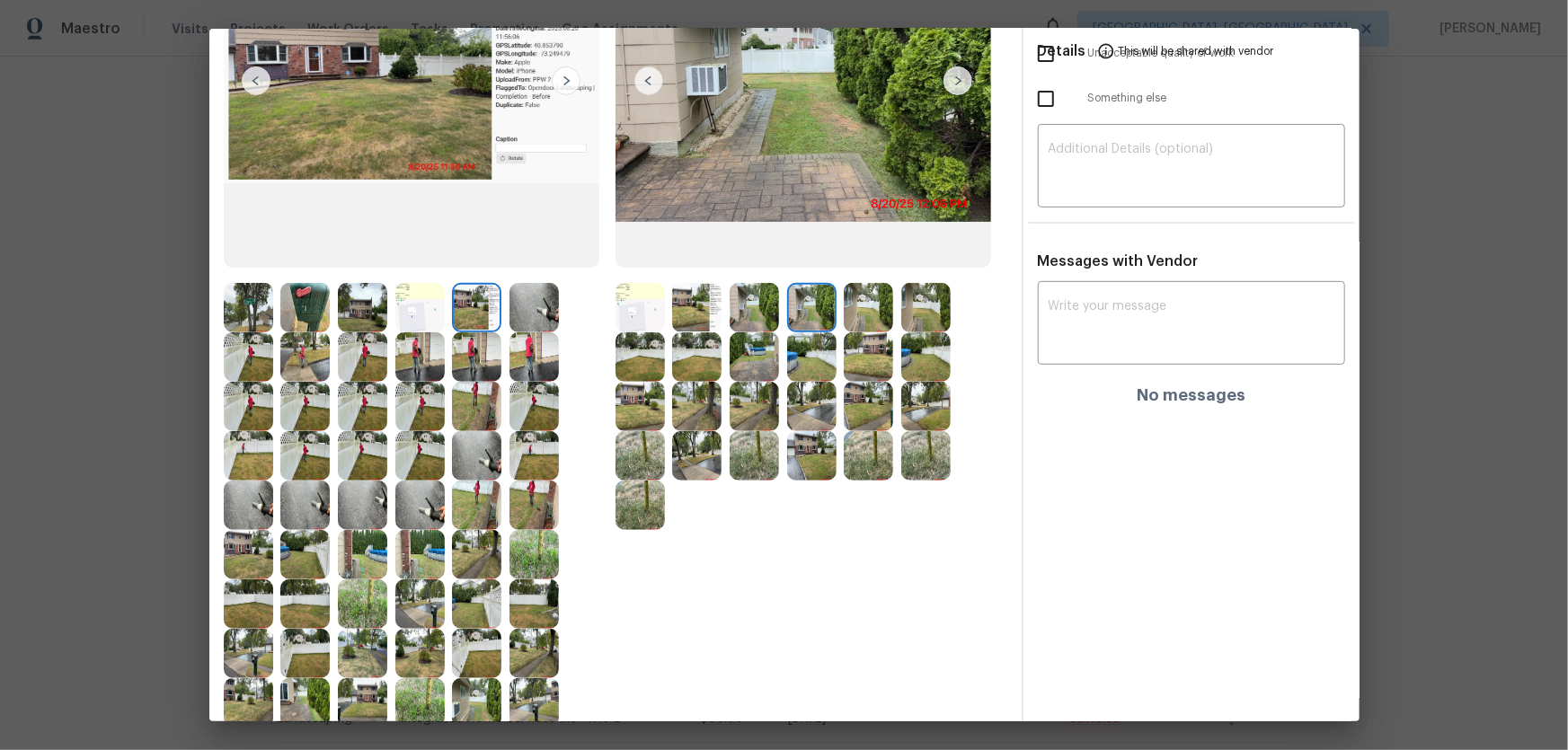
click at [852, 315] on img at bounding box center [868, 308] width 49 height 49
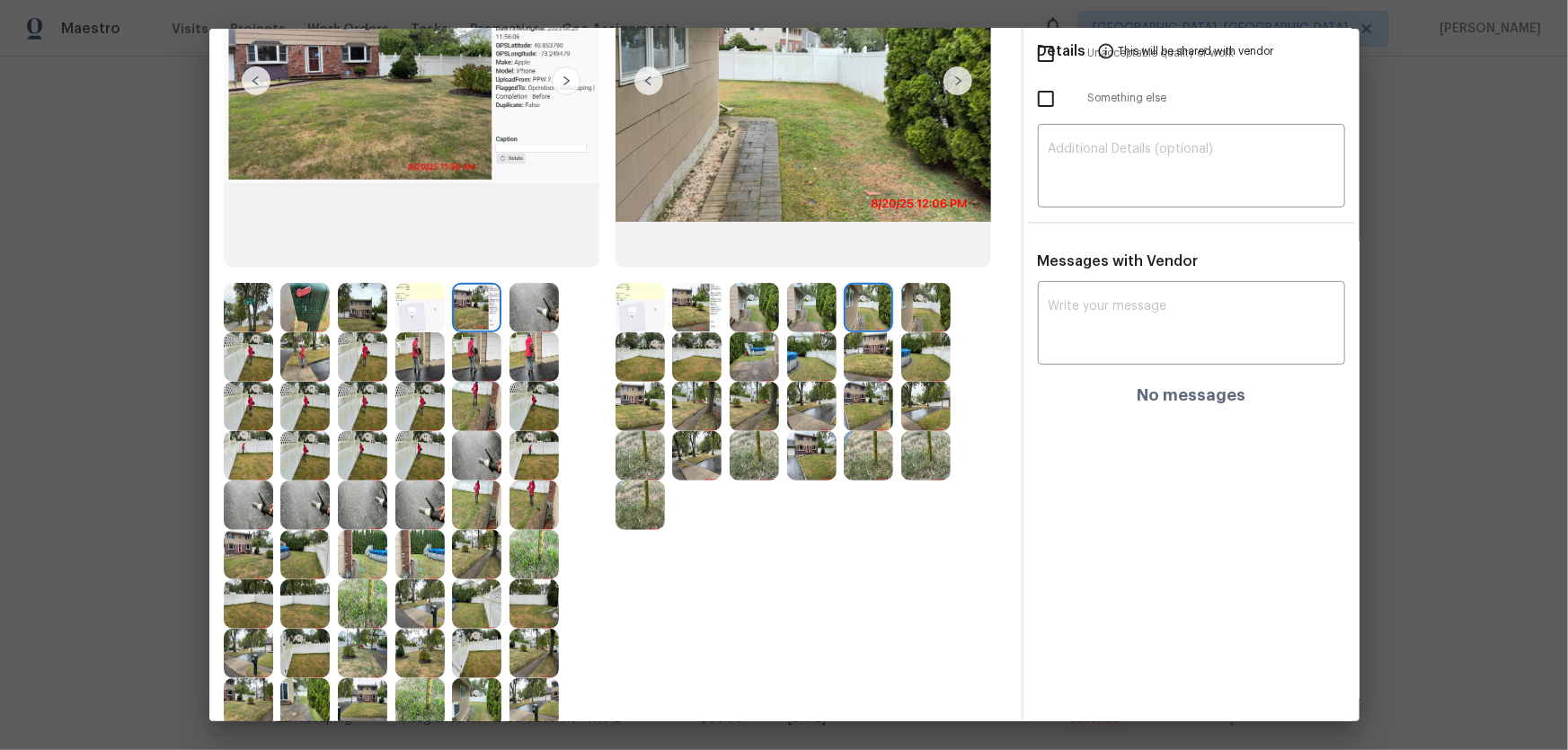
click at [902, 313] on img at bounding box center [926, 308] width 49 height 49
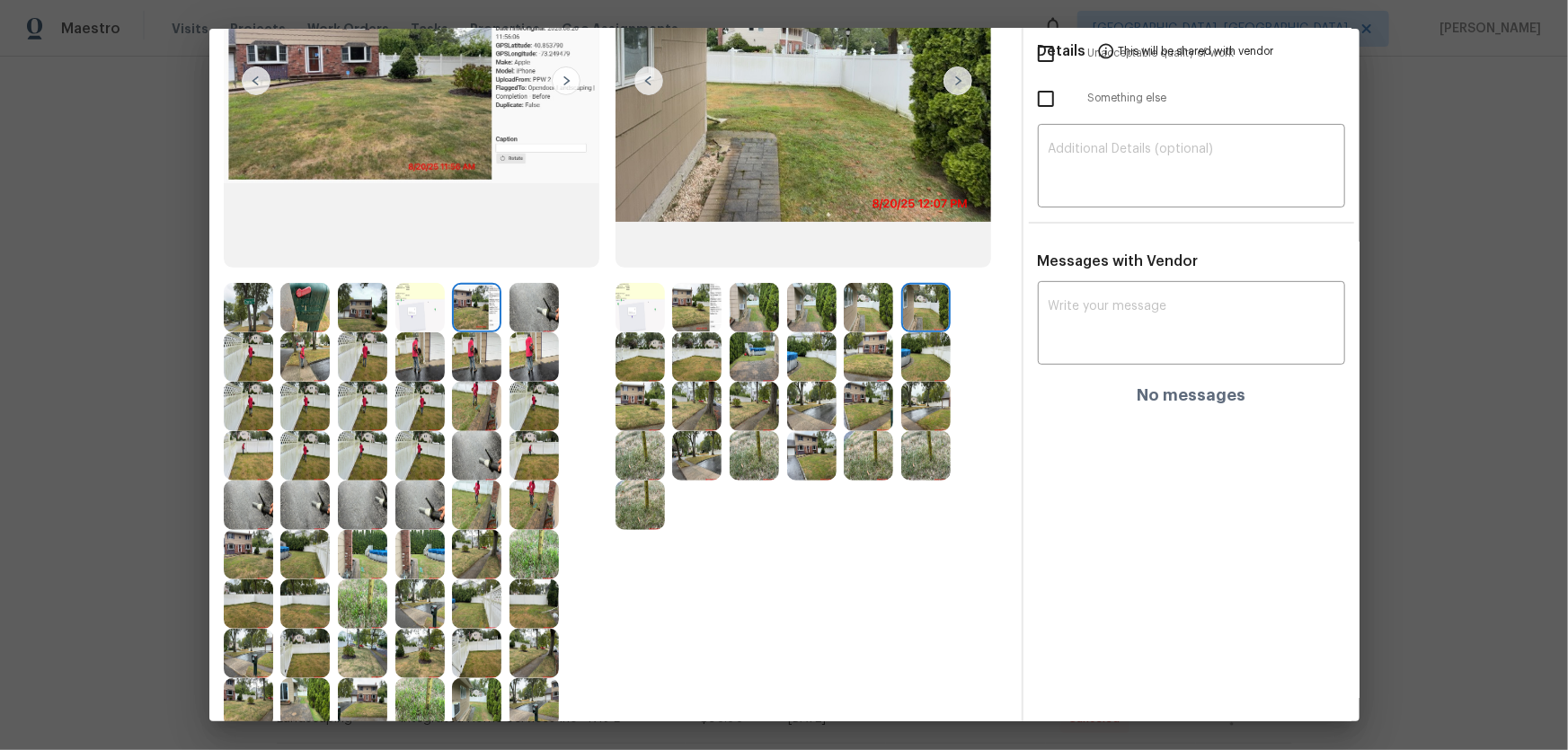
click at [639, 342] on img at bounding box center [640, 357] width 49 height 49
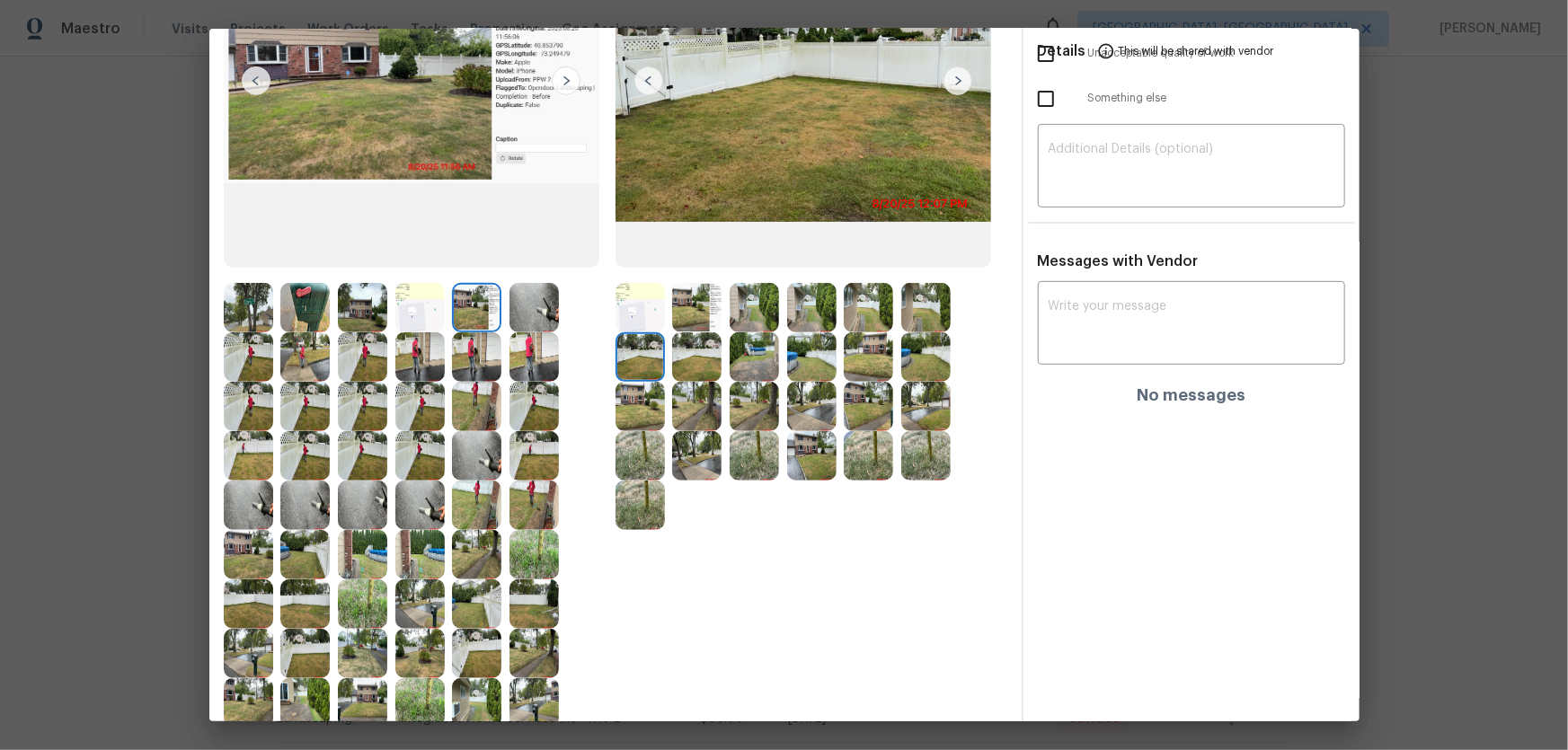
click at [683, 350] on img at bounding box center [697, 357] width 49 height 49
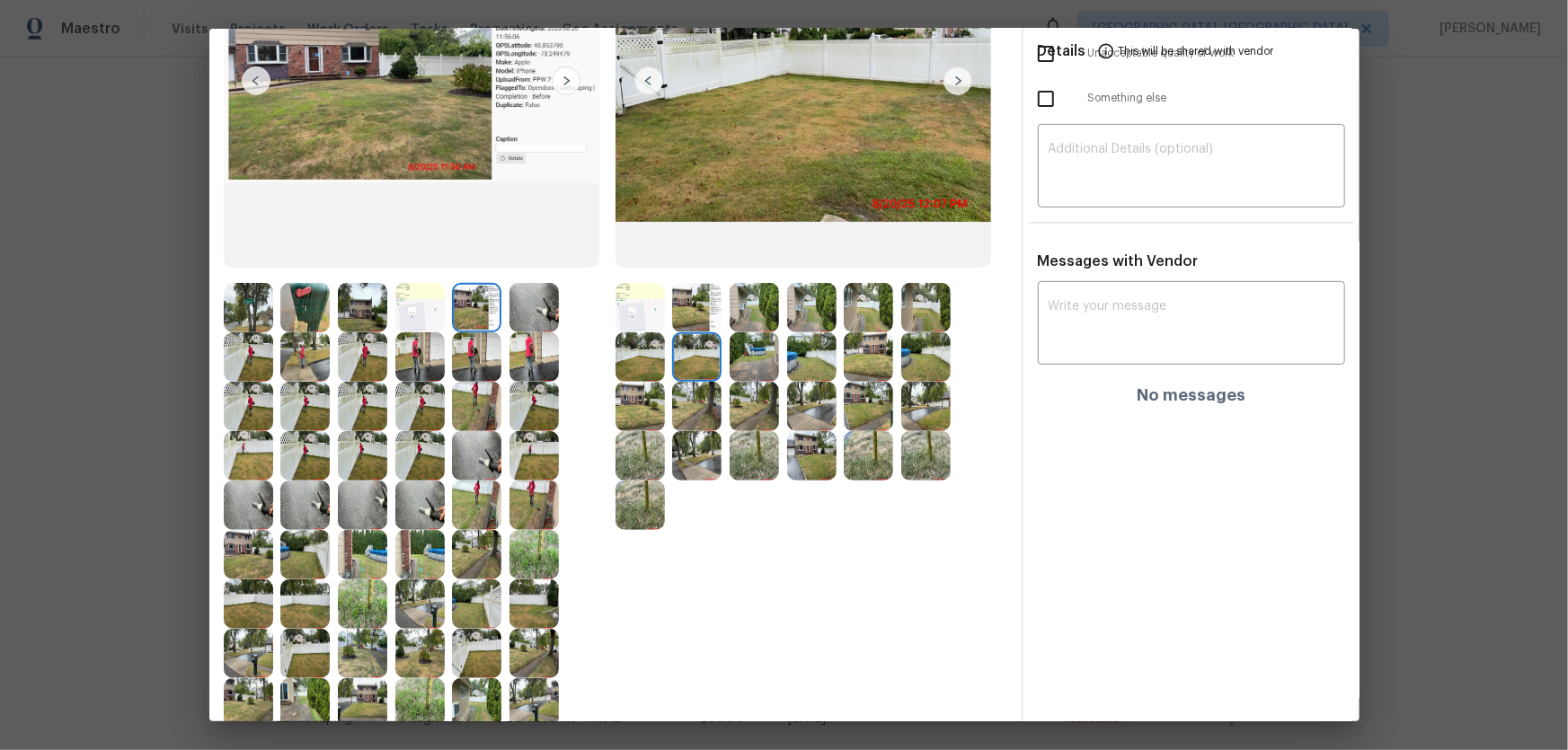
click at [729, 356] on img at bounding box center [754, 357] width 49 height 49
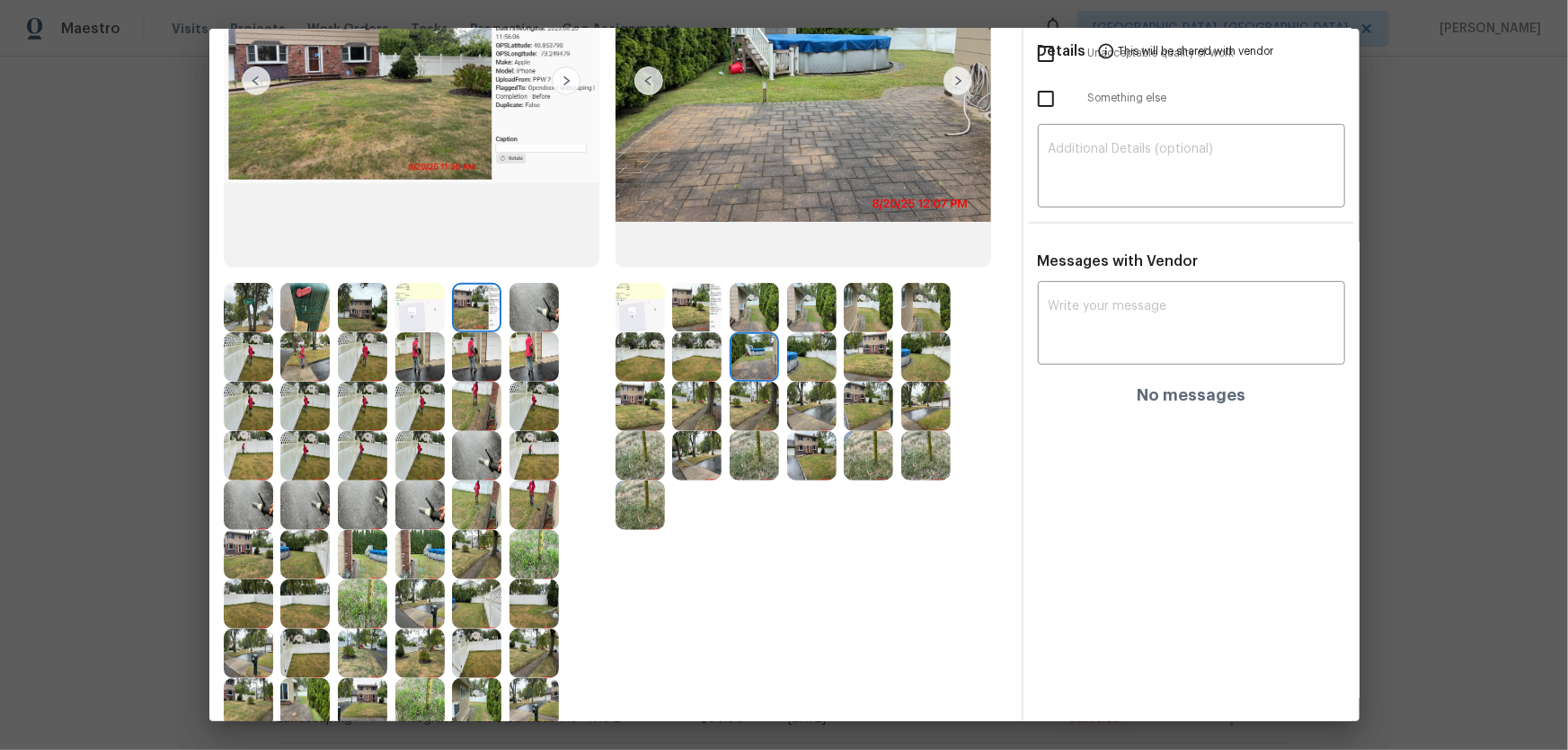
click at [831, 365] on img at bounding box center [812, 357] width 49 height 49
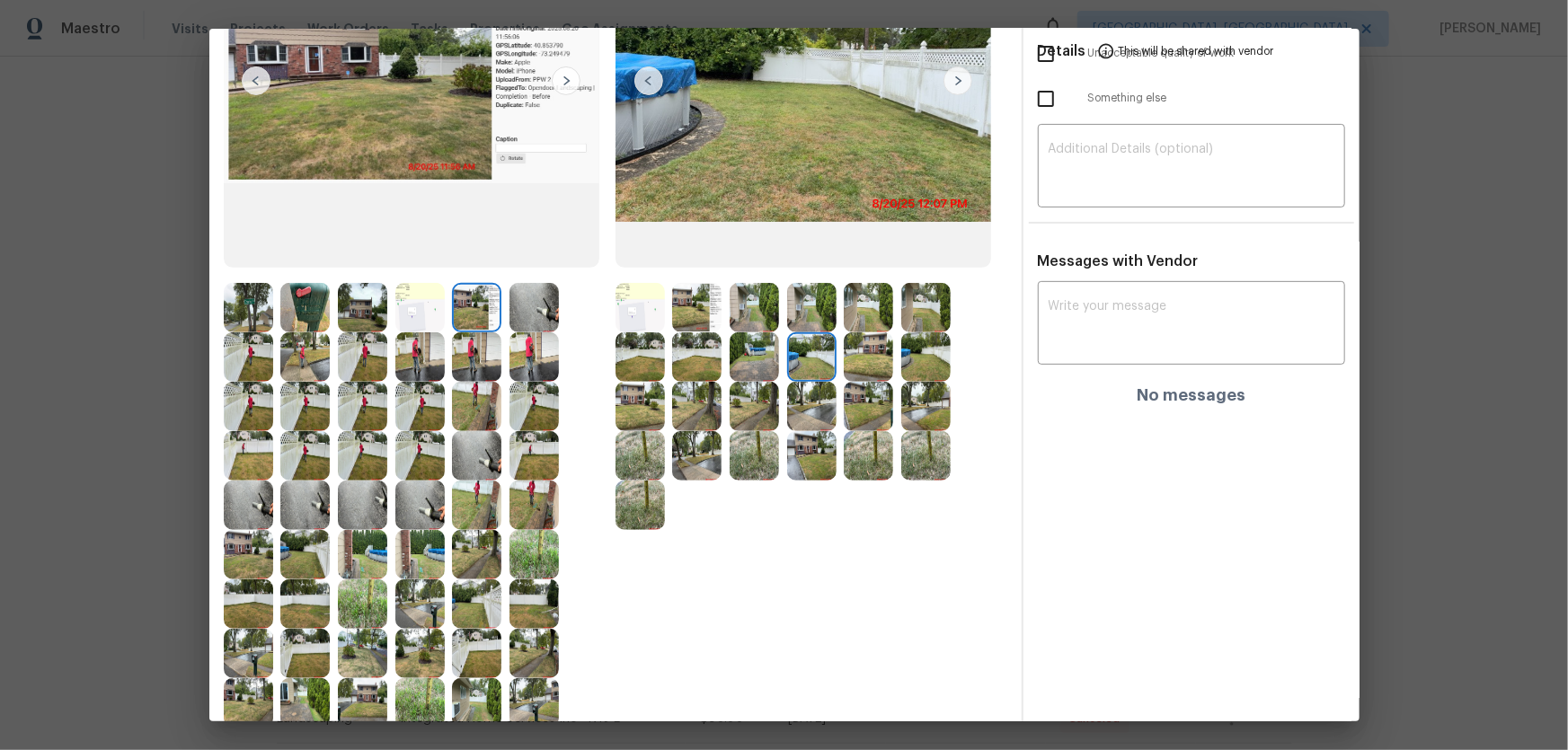
click at [853, 362] on img at bounding box center [868, 357] width 49 height 49
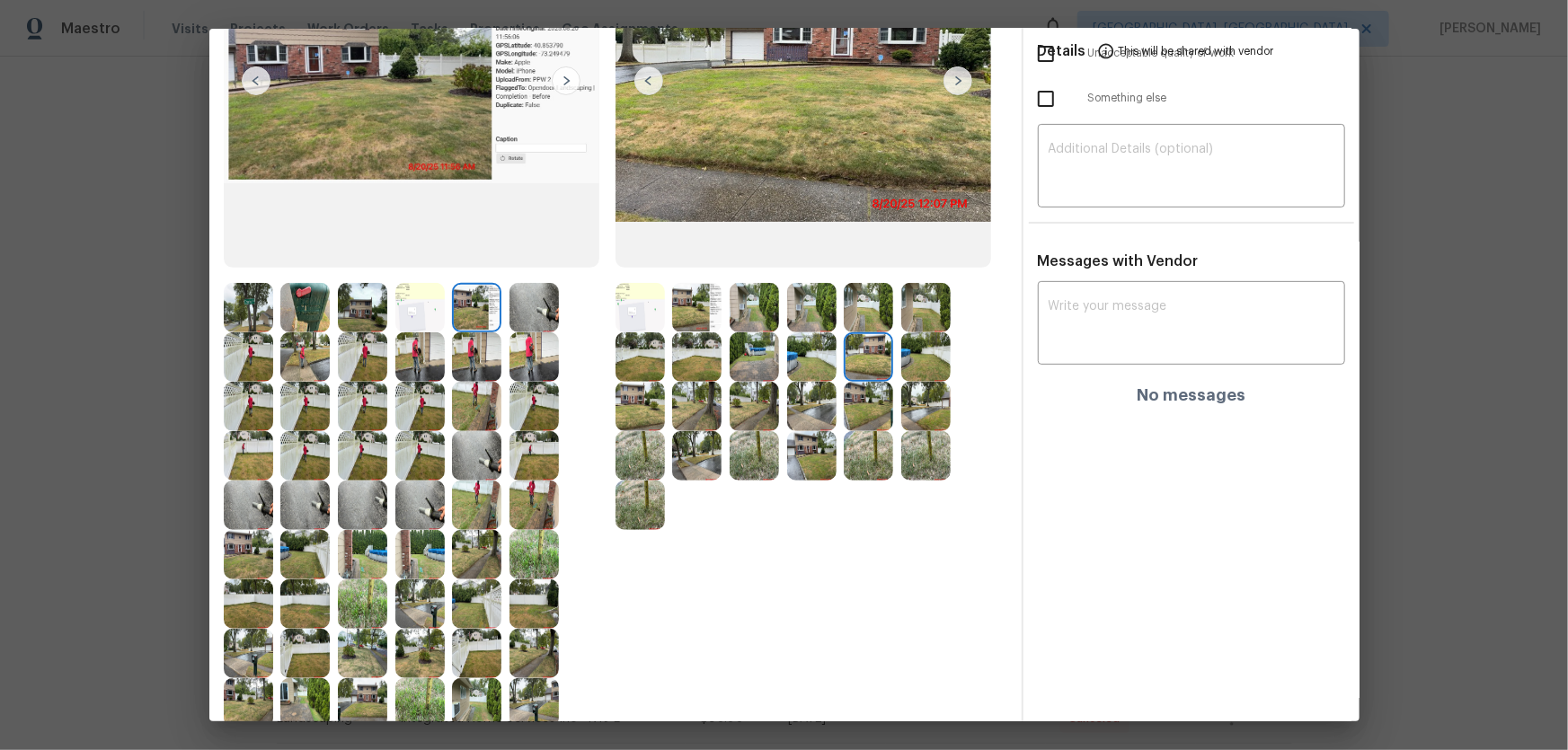
click at [911, 357] on img at bounding box center [926, 357] width 49 height 49
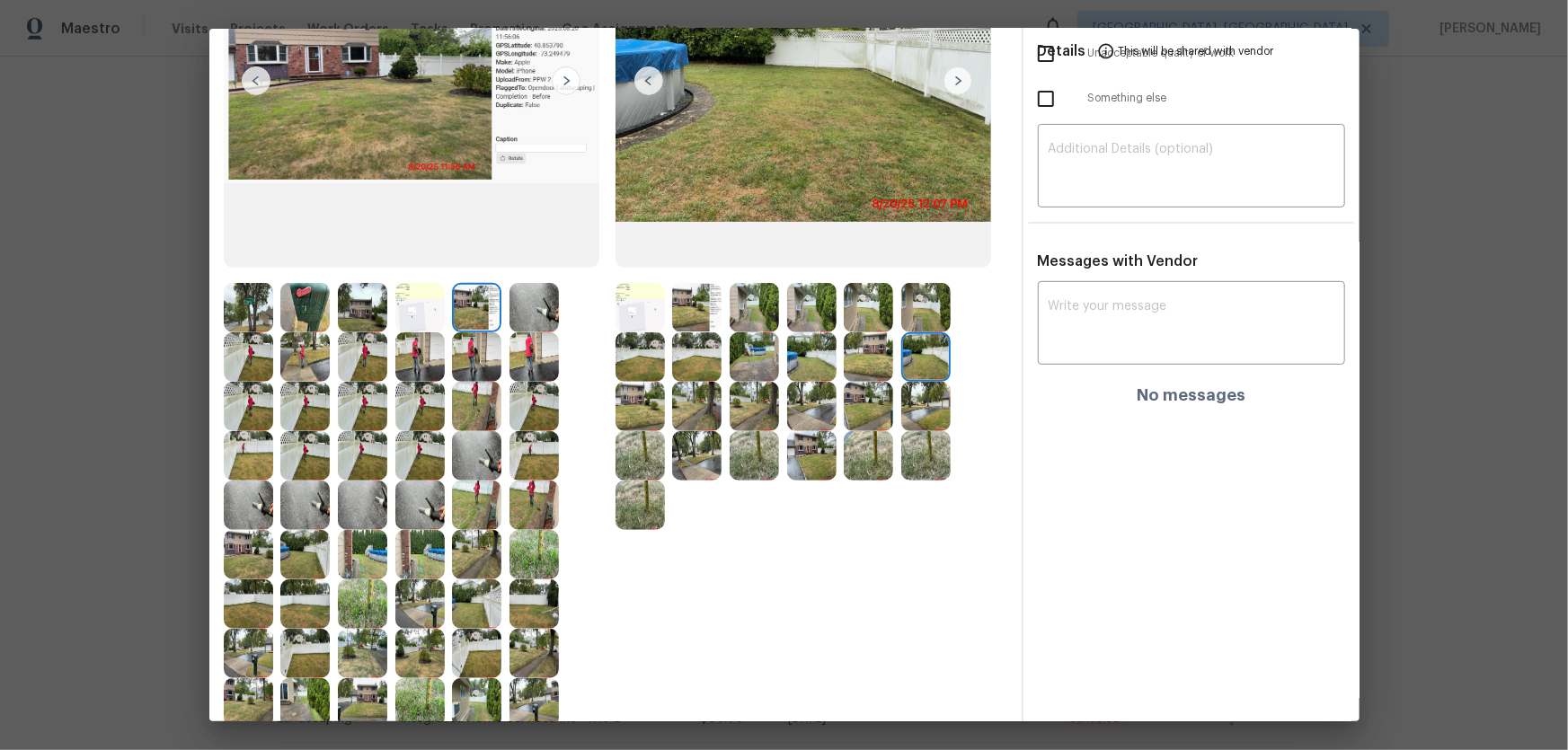
click at [634, 394] on img at bounding box center [640, 406] width 49 height 49
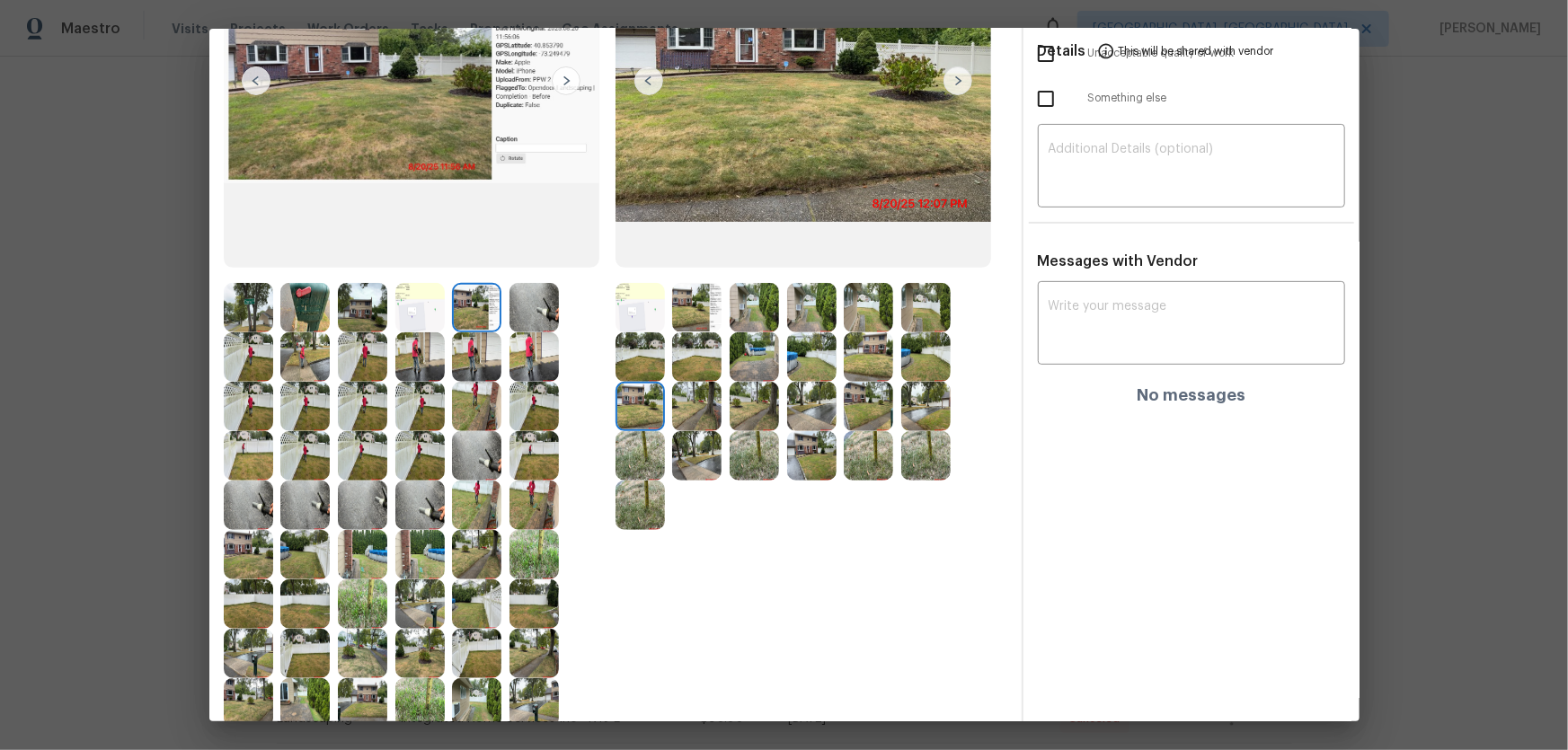
click at [695, 404] on img at bounding box center [697, 406] width 49 height 49
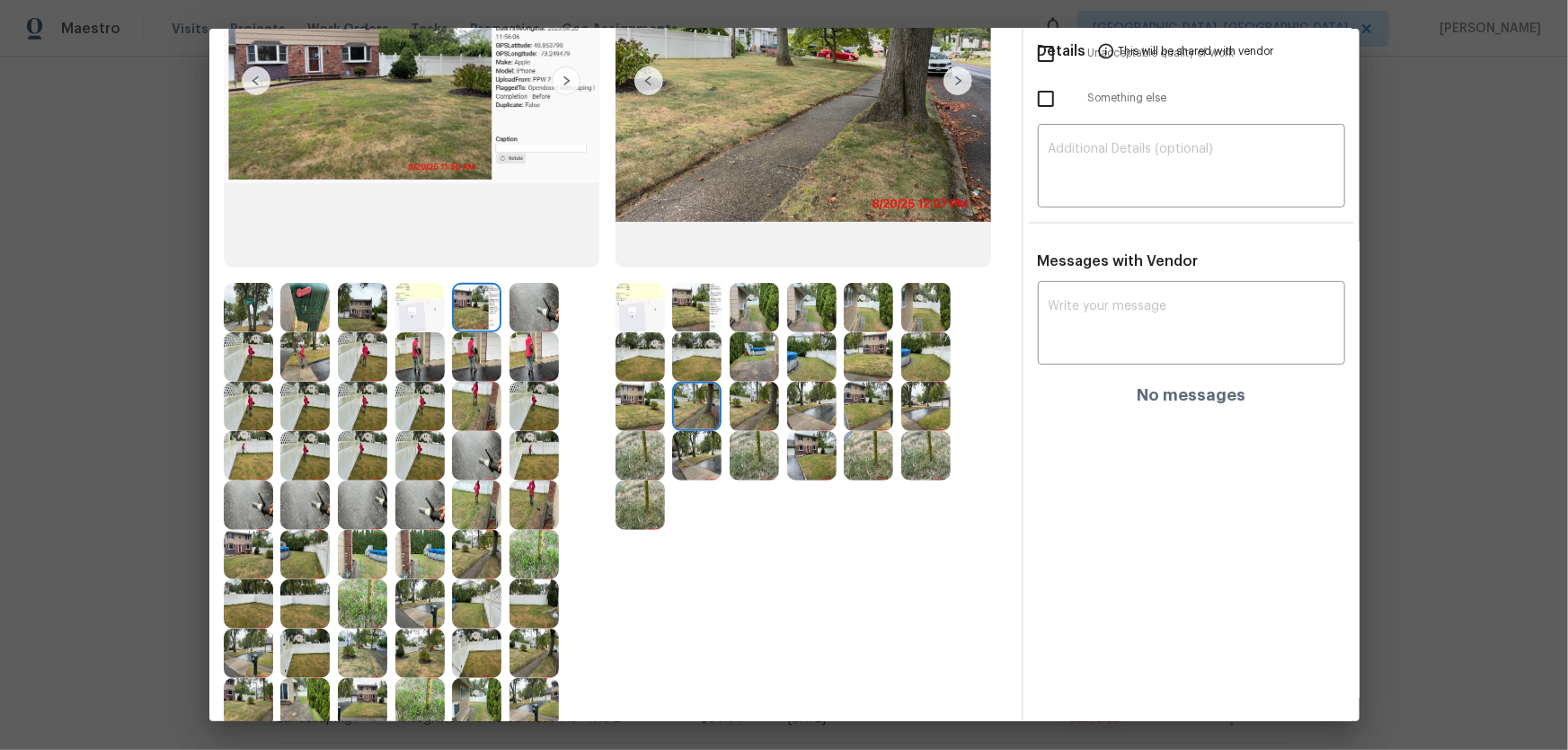
click at [751, 406] on img at bounding box center [754, 406] width 49 height 49
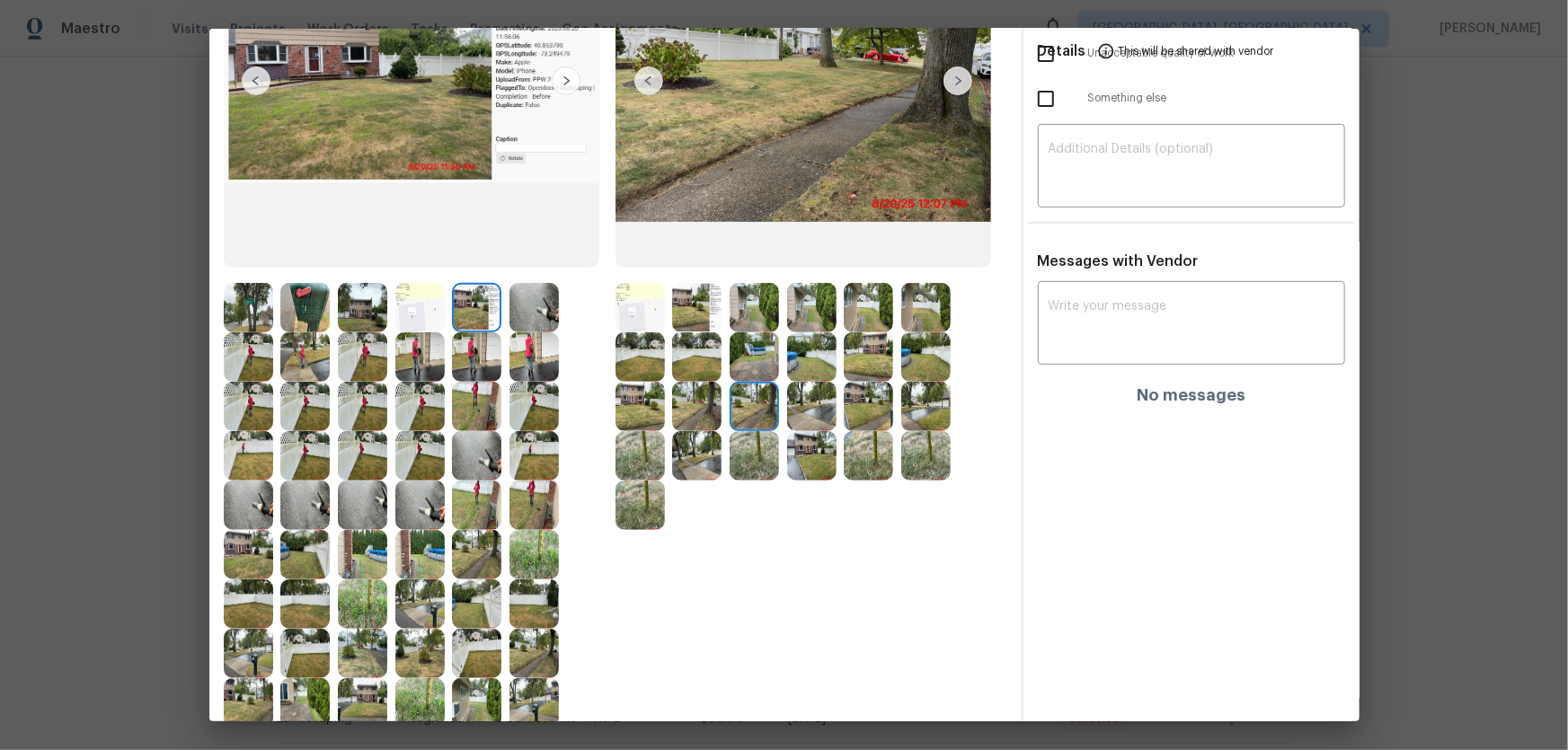
click at [779, 407] on div at bounding box center [758, 406] width 57 height 49
click at [810, 407] on img at bounding box center [812, 406] width 49 height 49
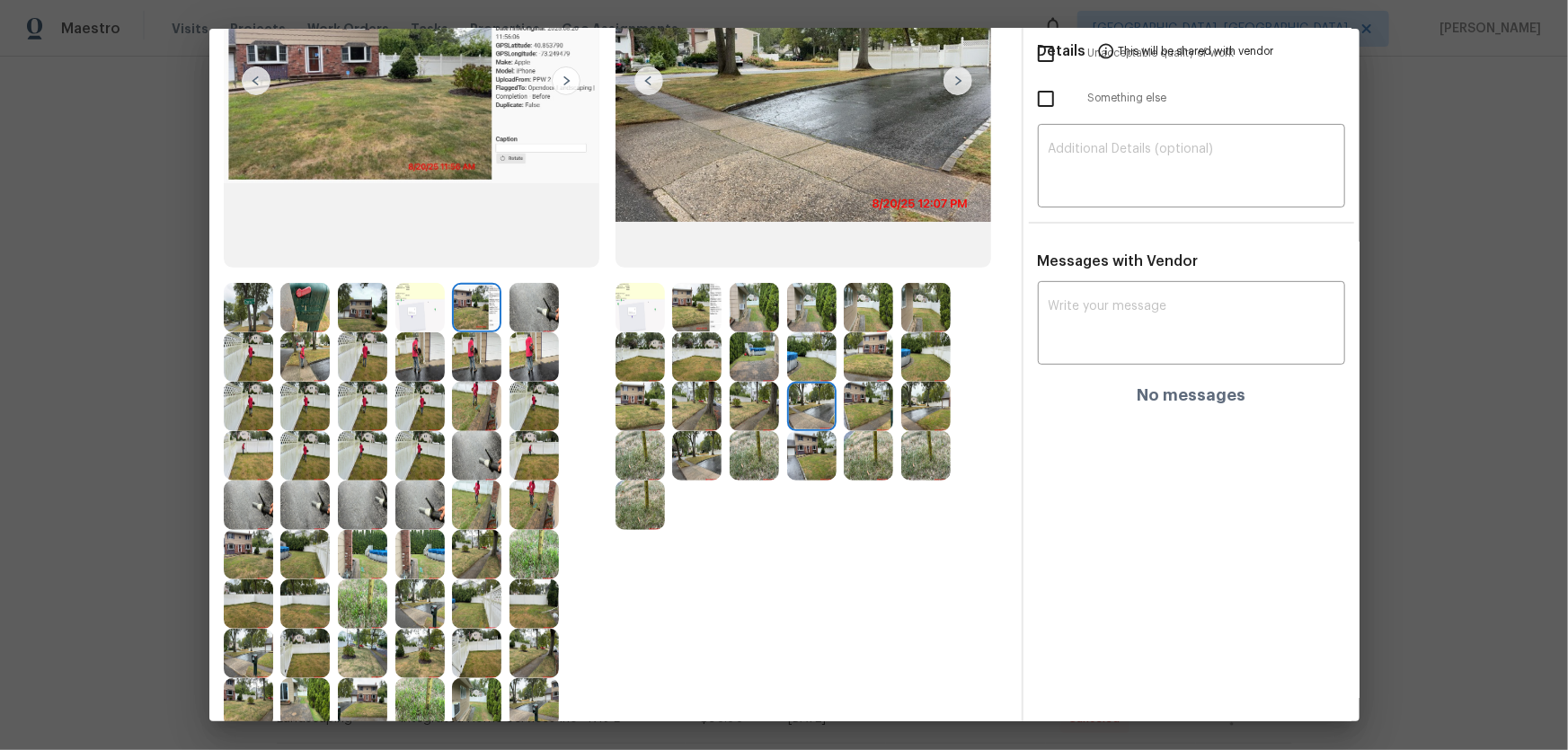
drag, startPoint x: 851, startPoint y: 407, endPoint x: 872, endPoint y: 409, distance: 21.1
click at [851, 407] on img at bounding box center [868, 406] width 49 height 49
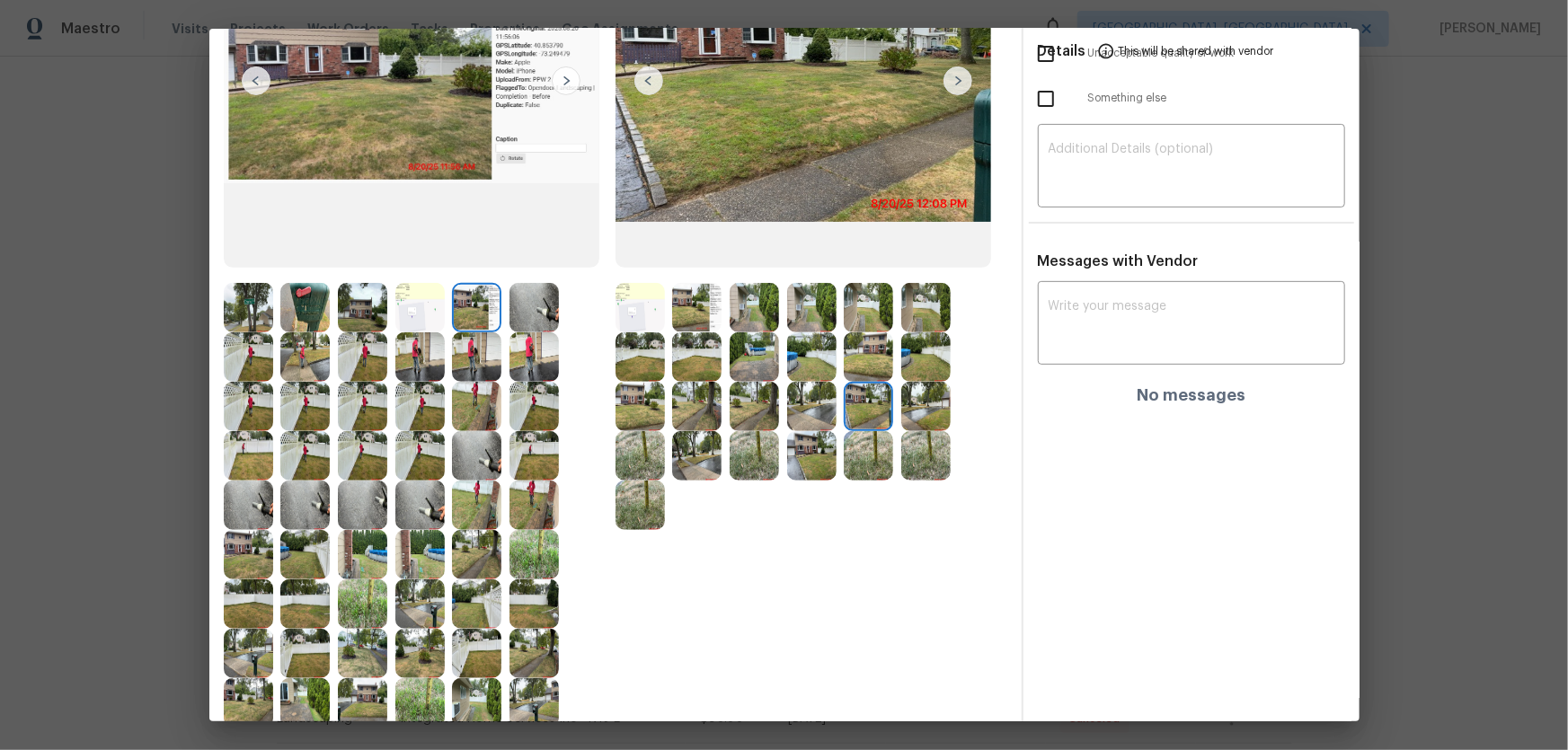
click at [901, 411] on img at bounding box center [926, 406] width 49 height 49
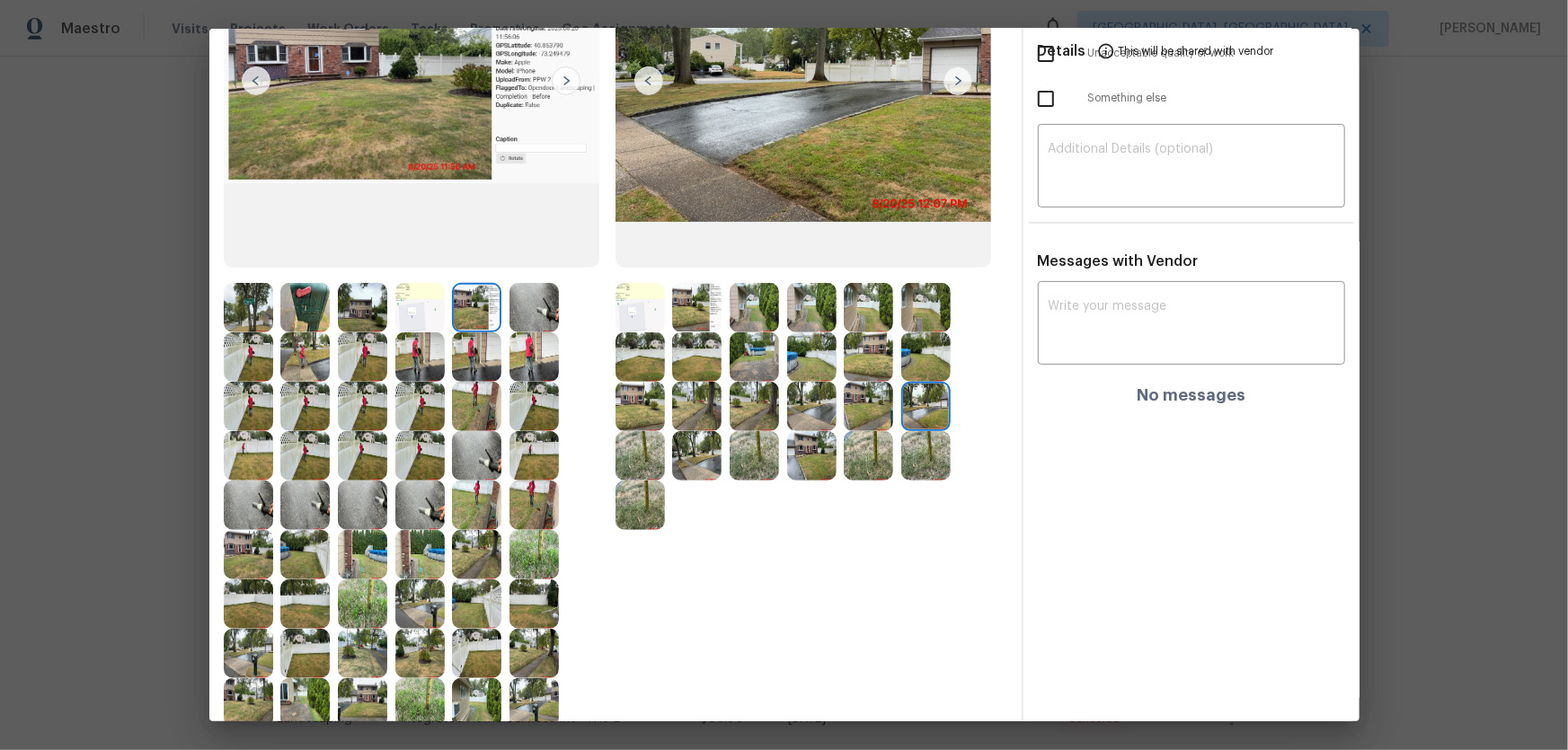
click at [636, 461] on img at bounding box center [640, 456] width 49 height 49
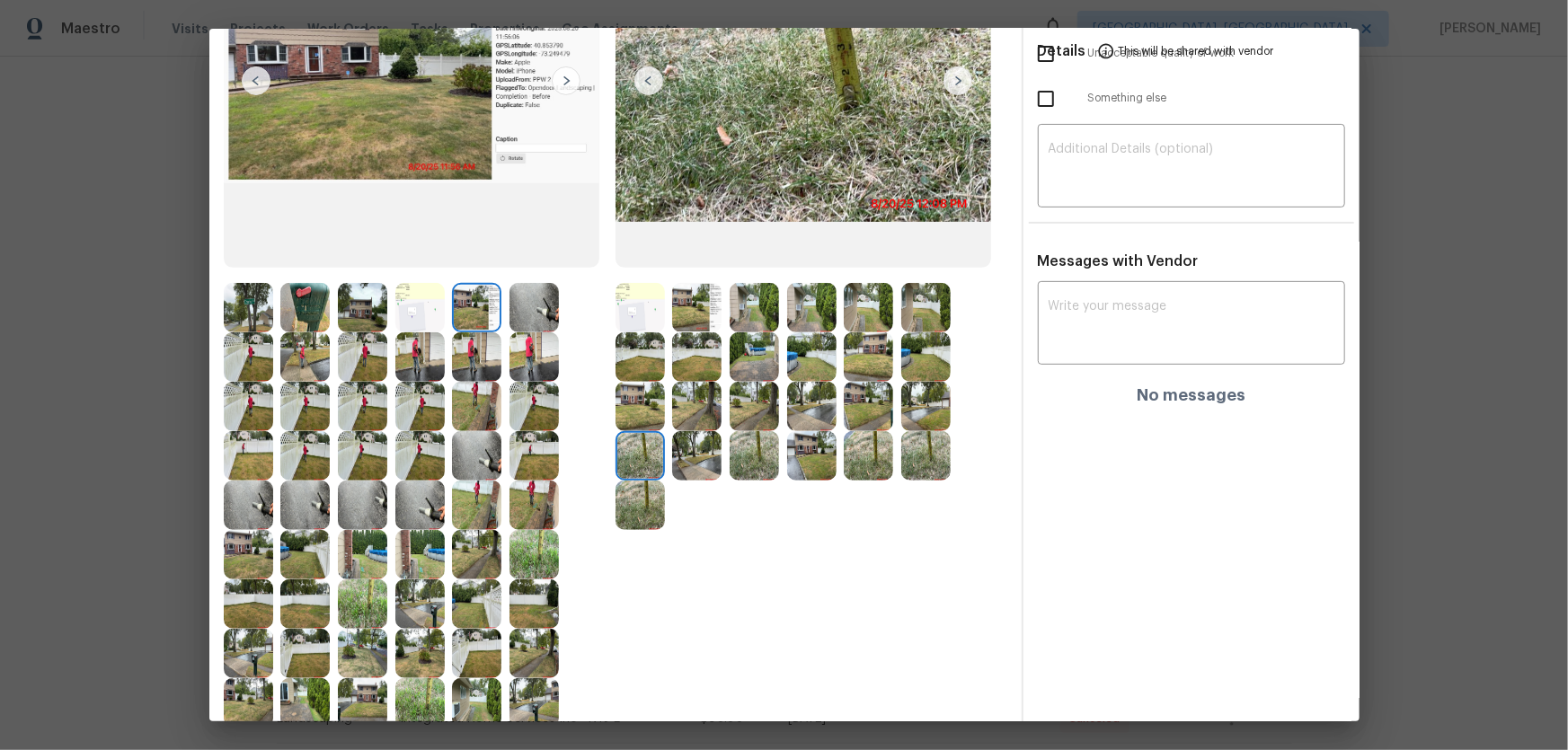
click at [699, 464] on img at bounding box center [697, 456] width 49 height 49
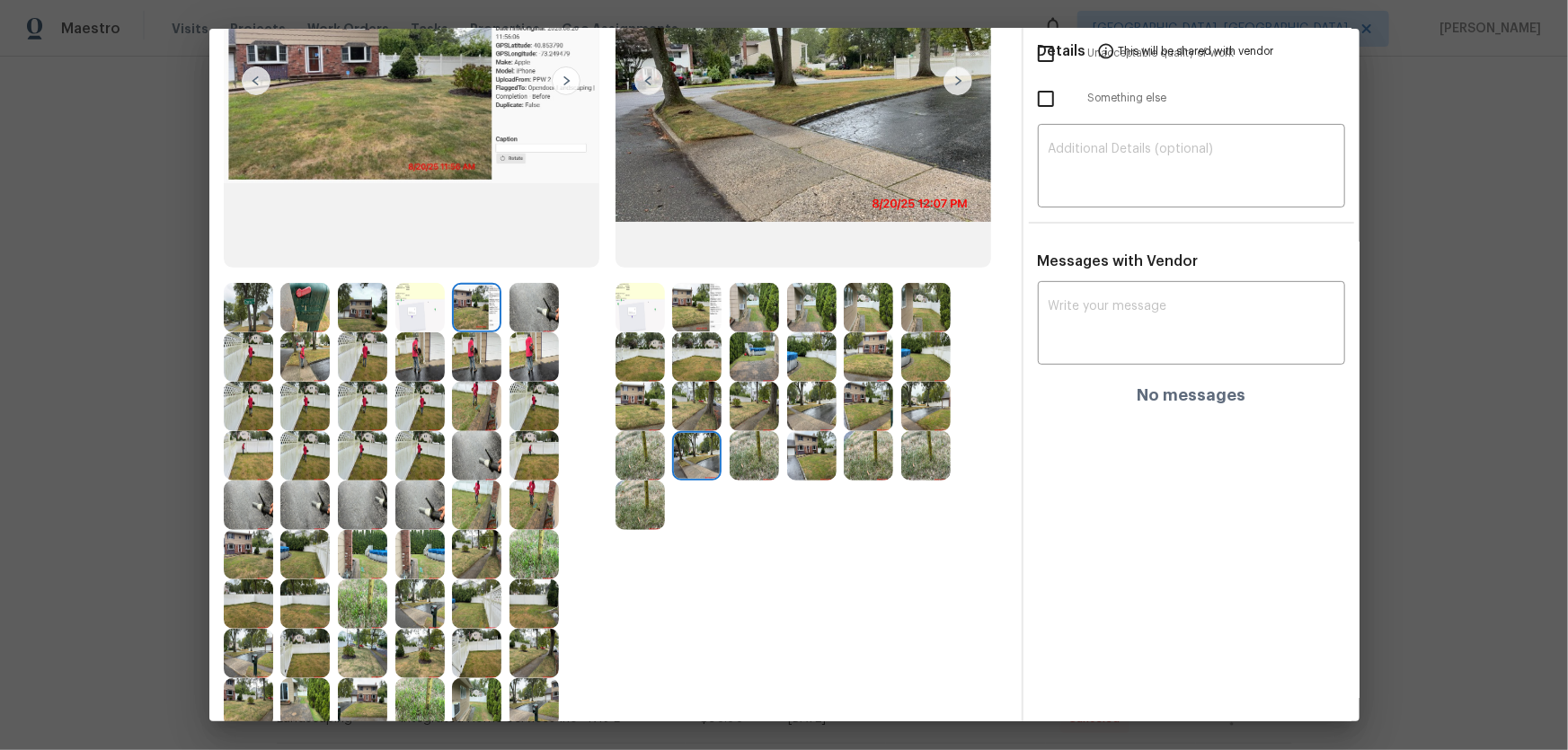
click at [760, 464] on img at bounding box center [754, 456] width 49 height 49
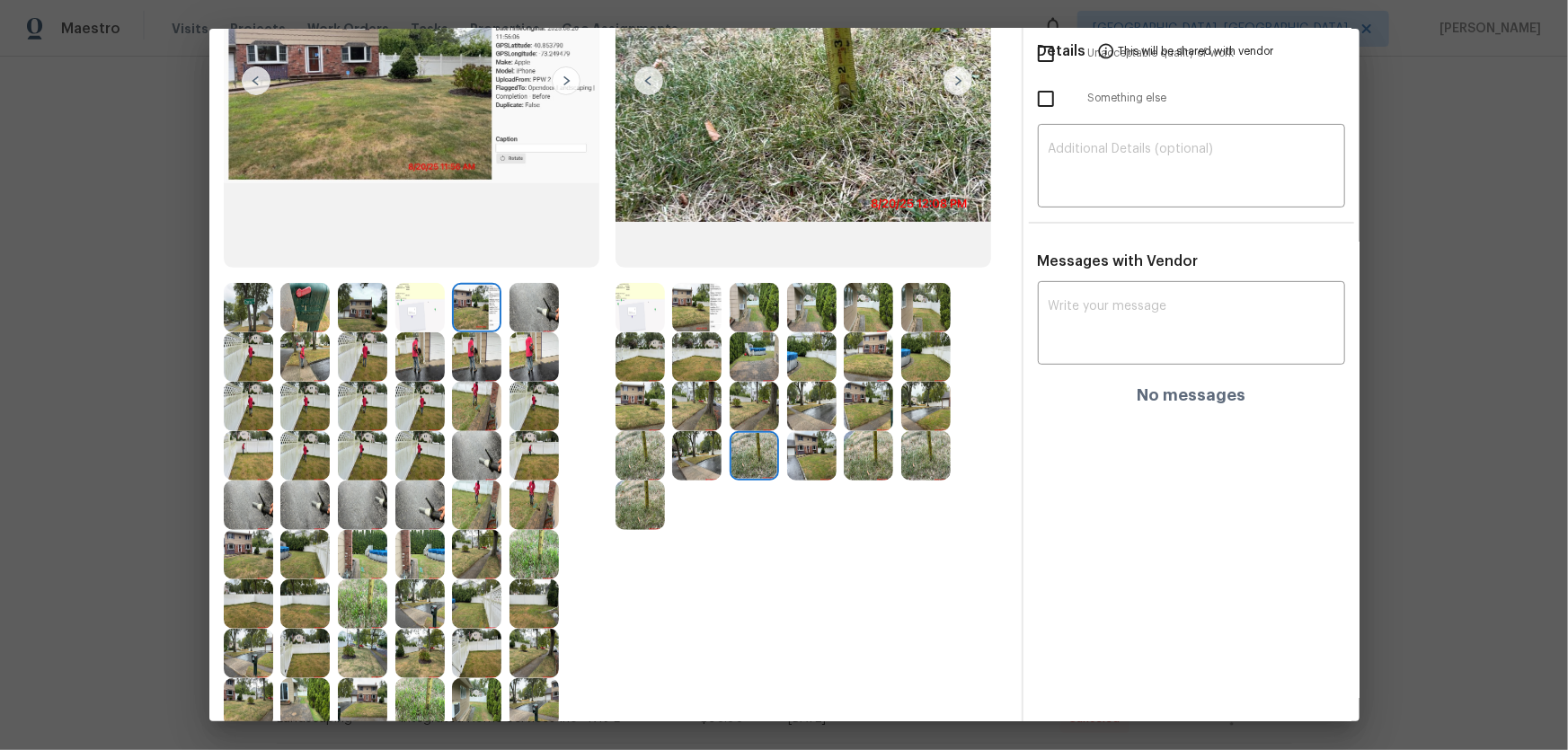
click at [794, 464] on img at bounding box center [812, 456] width 49 height 49
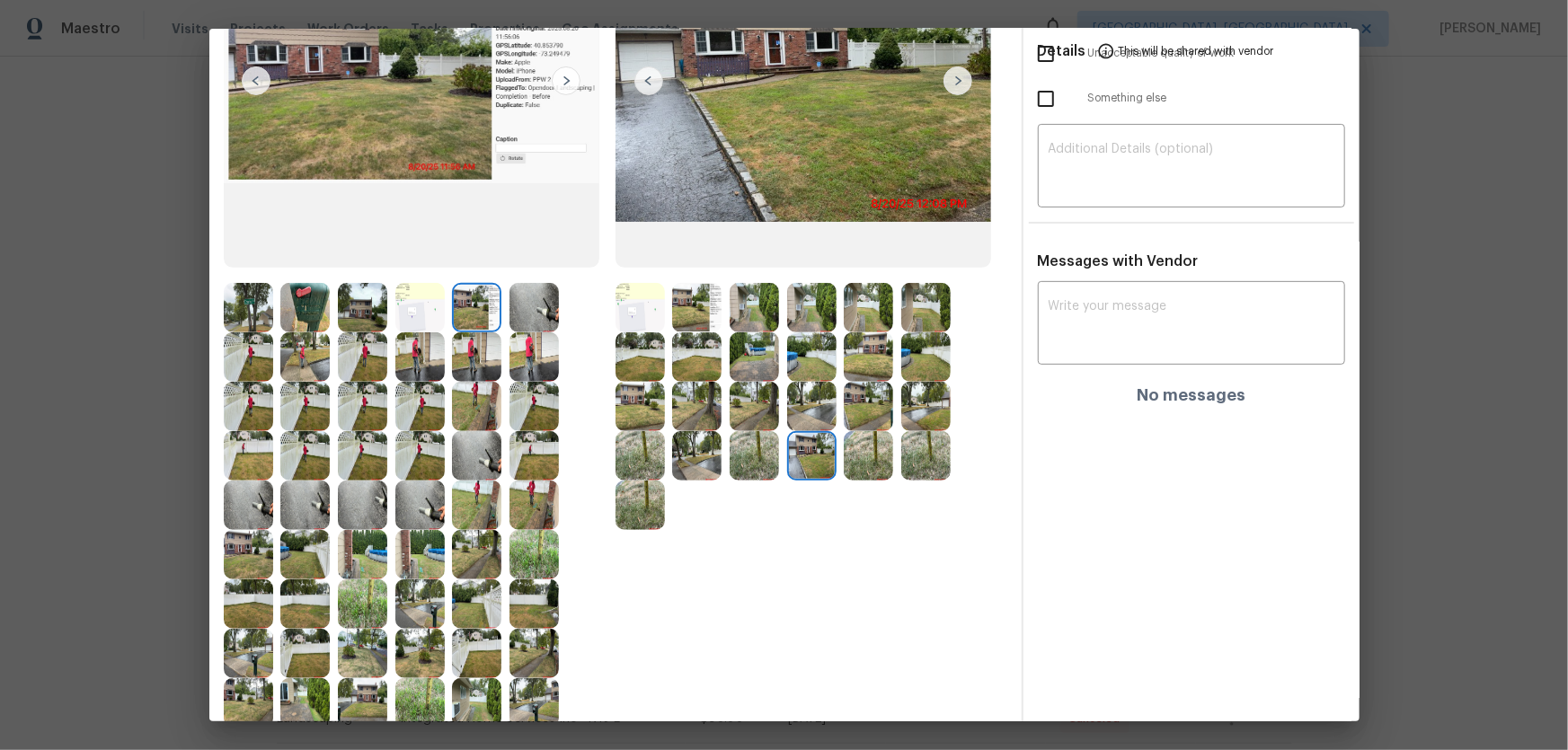
click at [889, 464] on div at bounding box center [872, 456] width 57 height 49
click at [871, 459] on img at bounding box center [868, 456] width 49 height 49
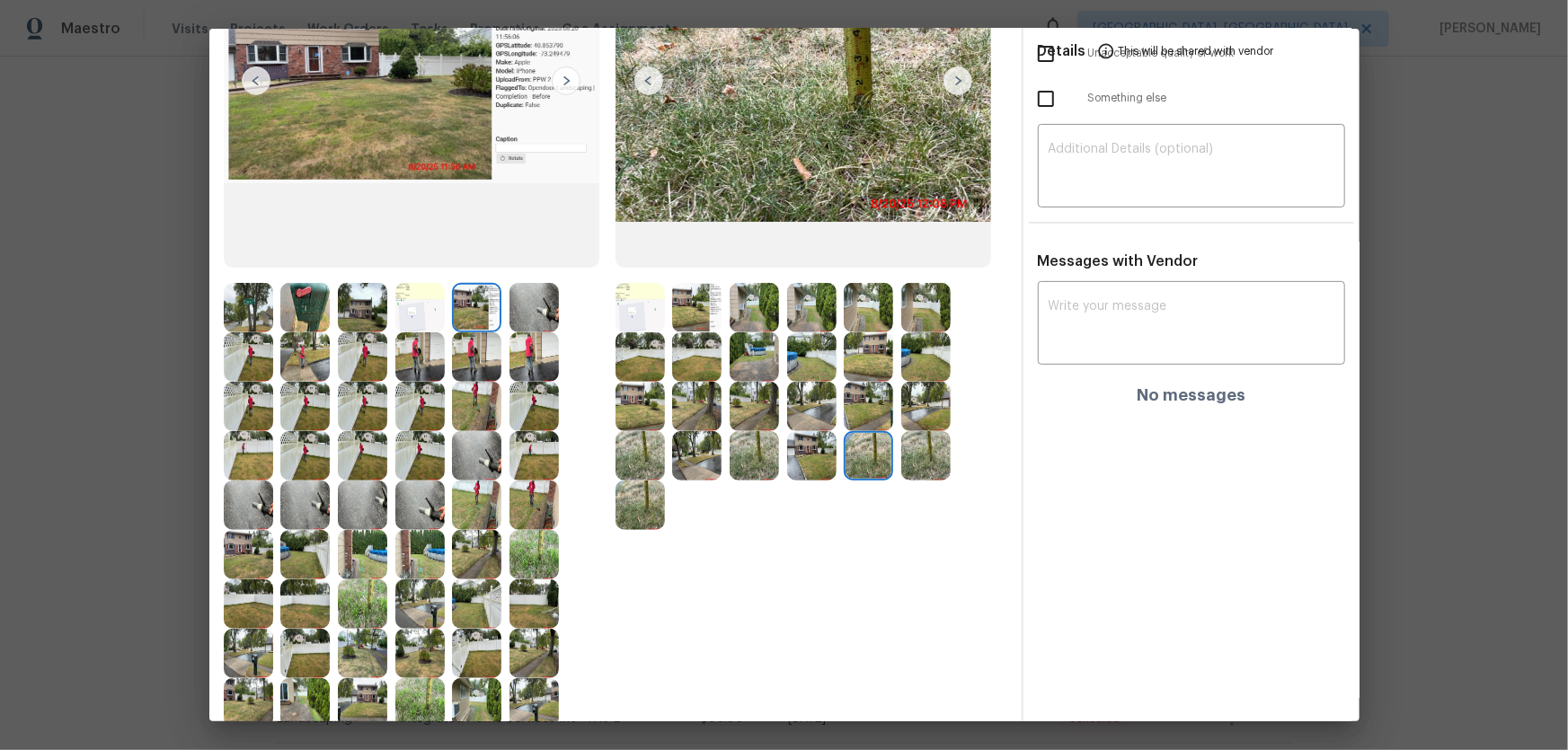
drag, startPoint x: 925, startPoint y: 461, endPoint x: 898, endPoint y: 467, distance: 27.7
click at [925, 461] on img at bounding box center [926, 456] width 49 height 49
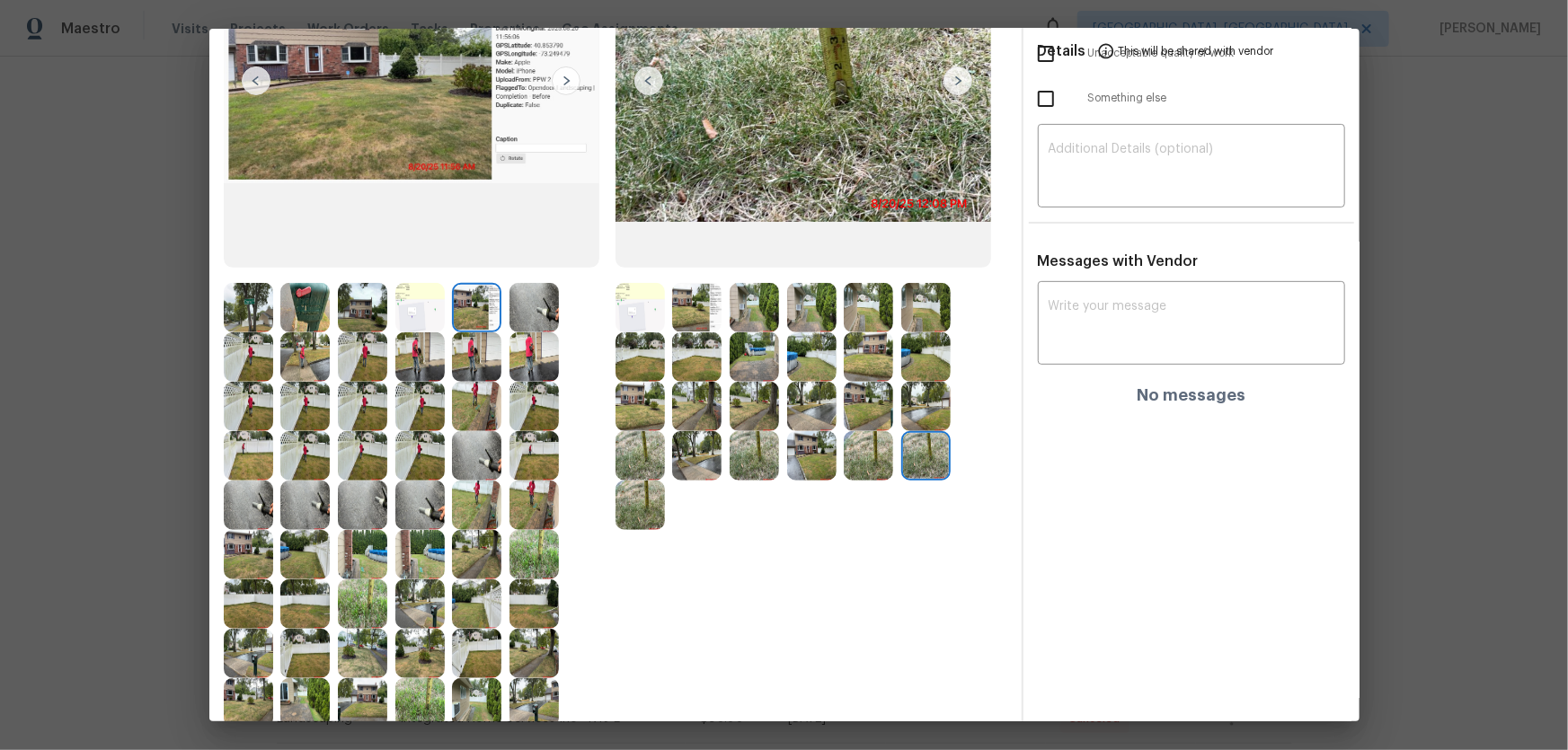
click at [626, 495] on img at bounding box center [640, 505] width 49 height 49
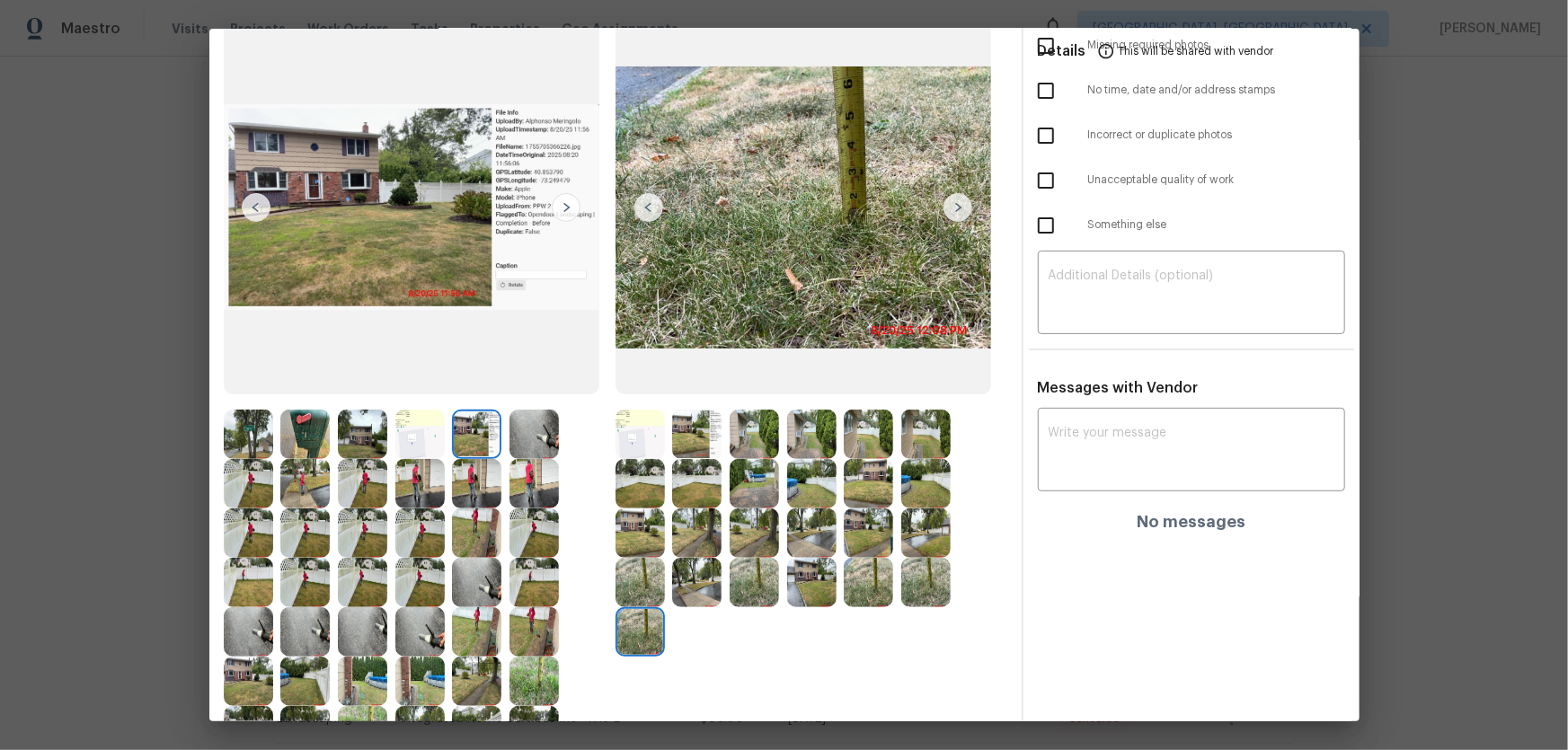
scroll to position [0, 0]
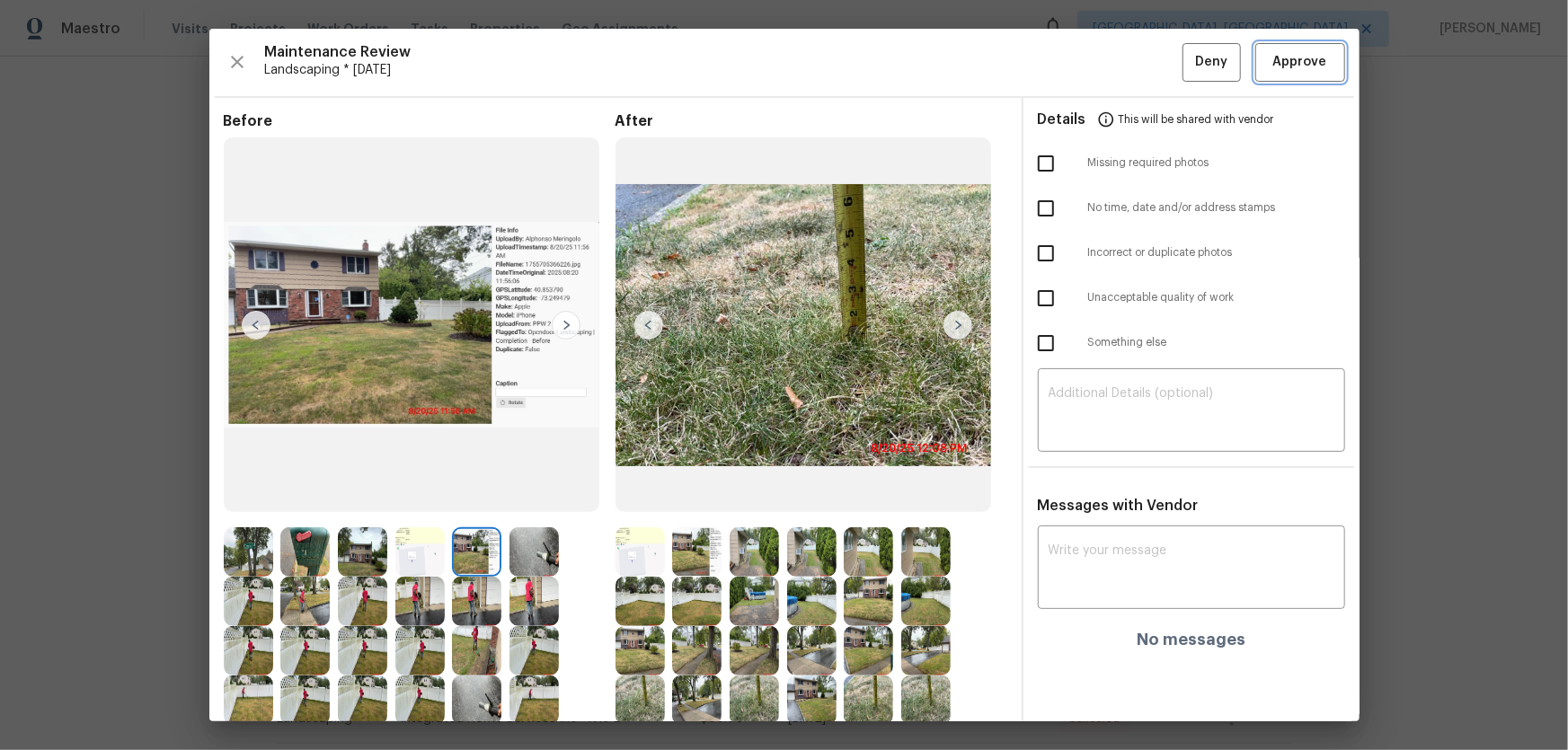
click at [1115, 53] on span "Approve" at bounding box center [1300, 62] width 54 height 23
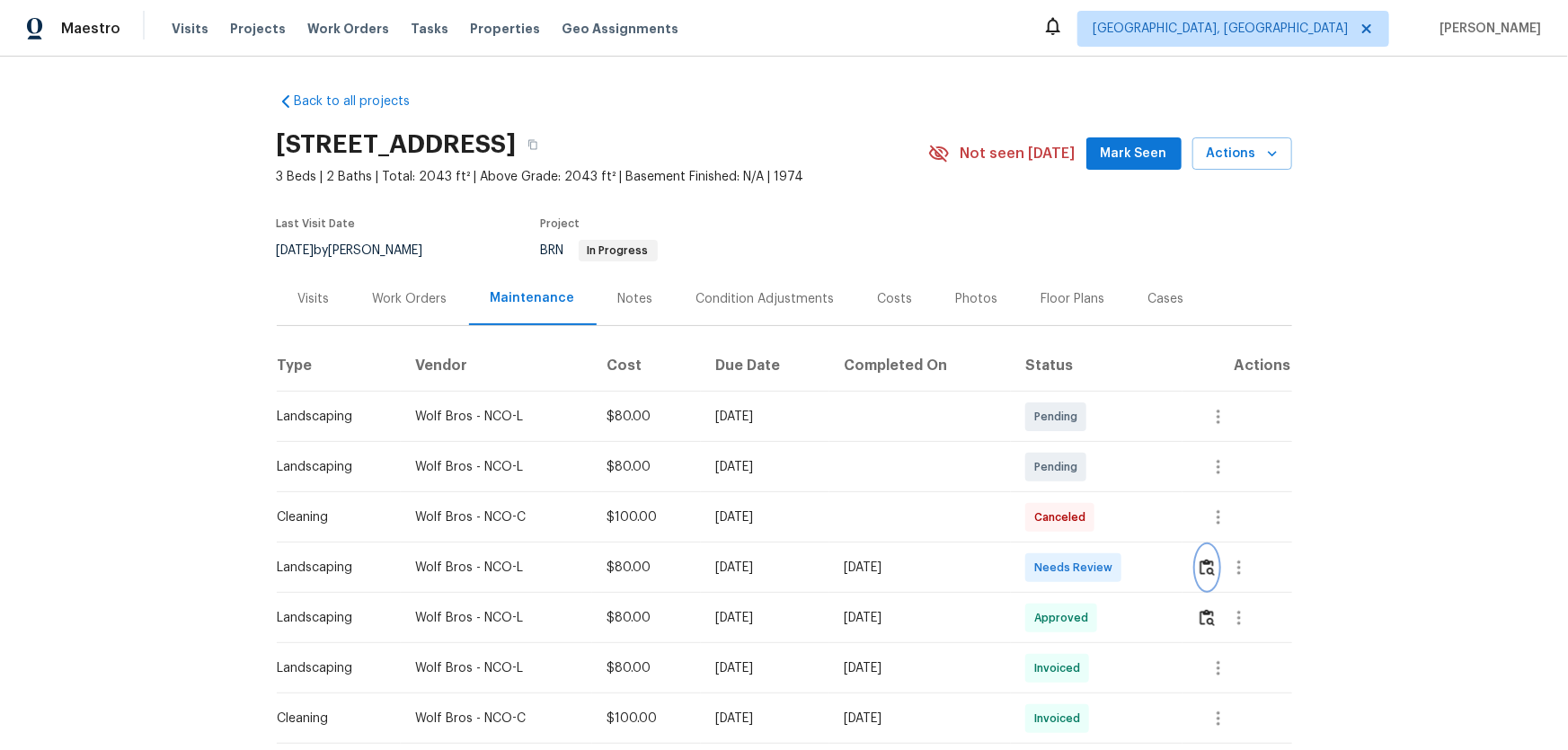
click at [1115, 495] on button "button" at bounding box center [1206, 568] width 21 height 43
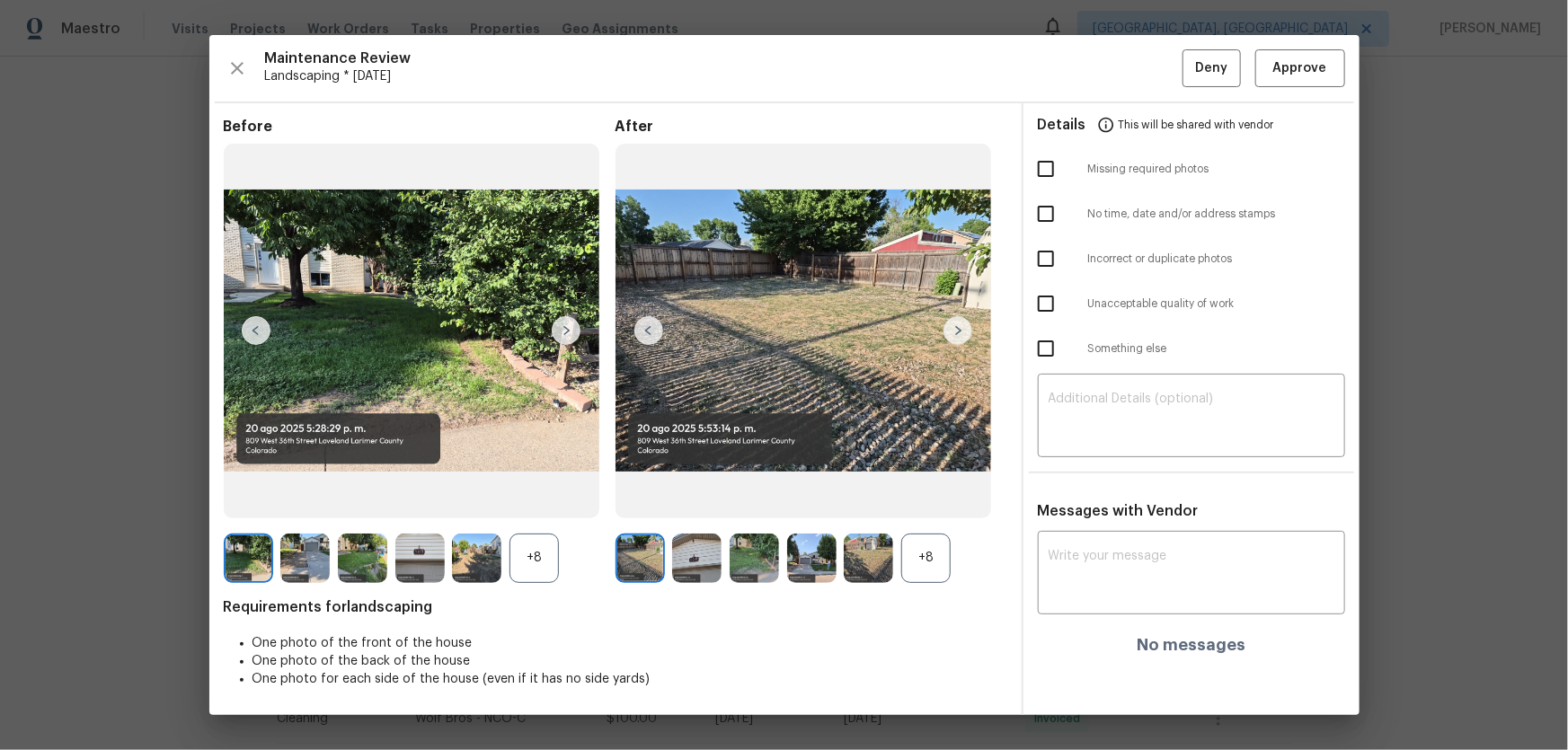
click at [930, 495] on div "+8" at bounding box center [926, 558] width 49 height 49
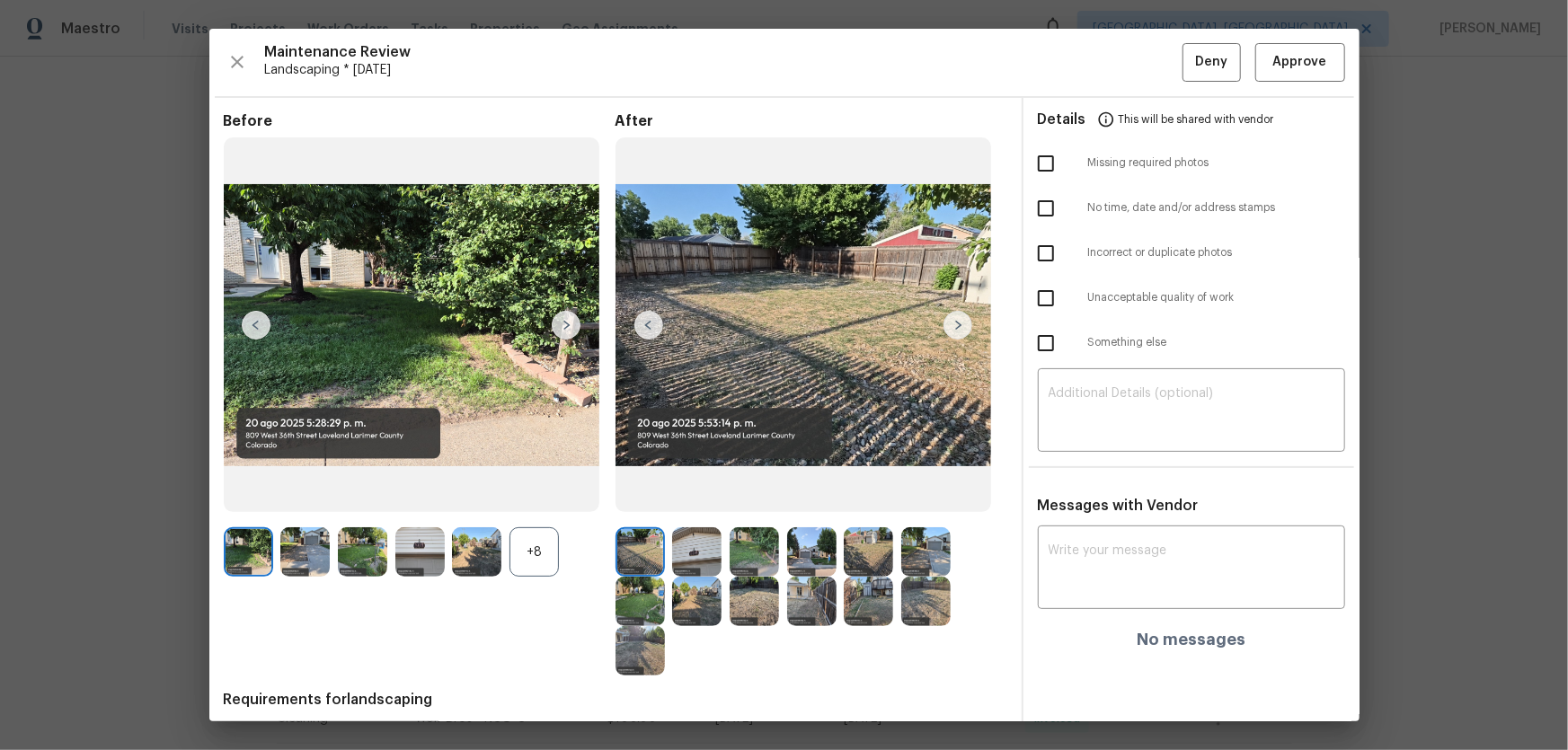
click at [544, 495] on div "+8" at bounding box center [534, 552] width 49 height 49
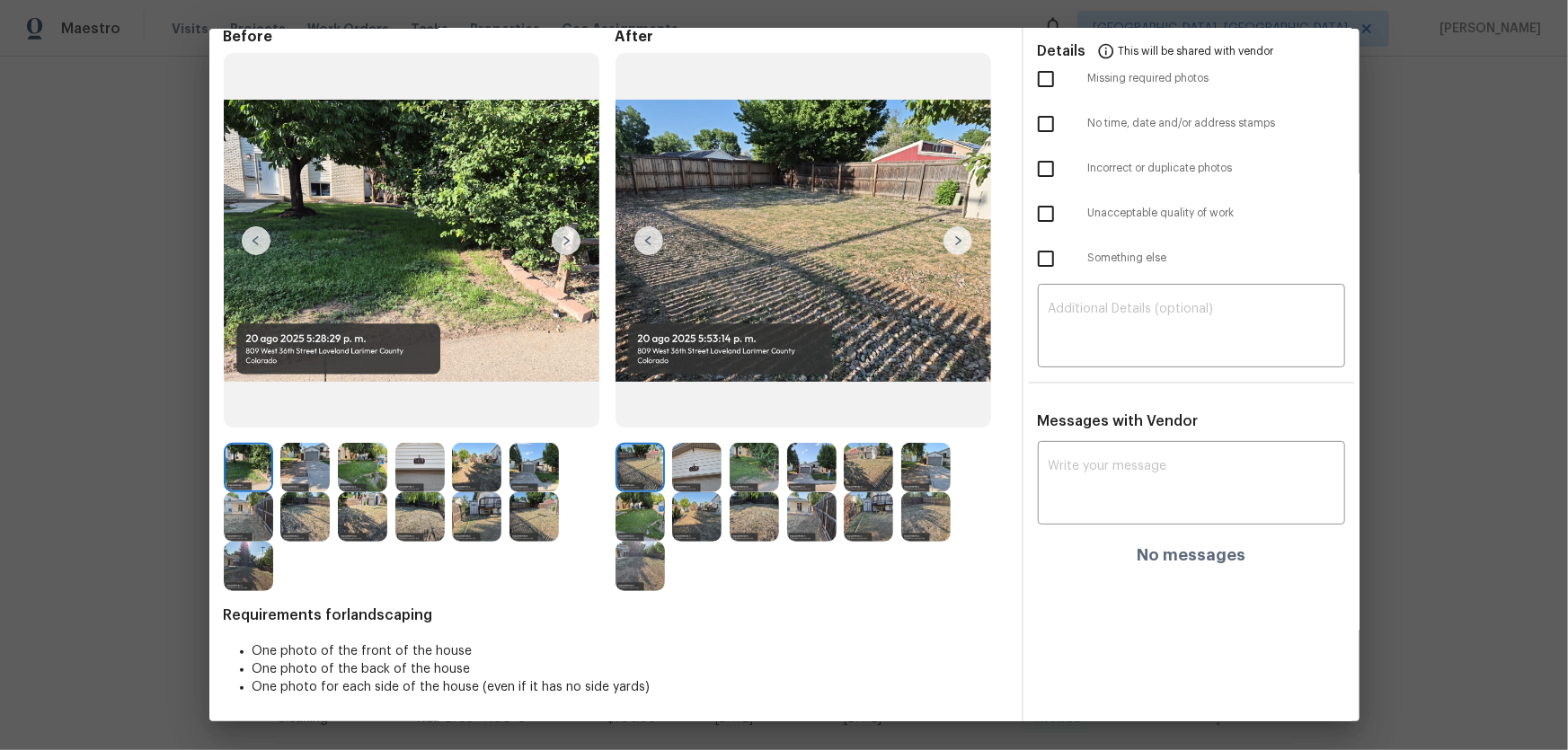
scroll to position [86, 0]
click at [703, 479] on img at bounding box center [697, 467] width 49 height 49
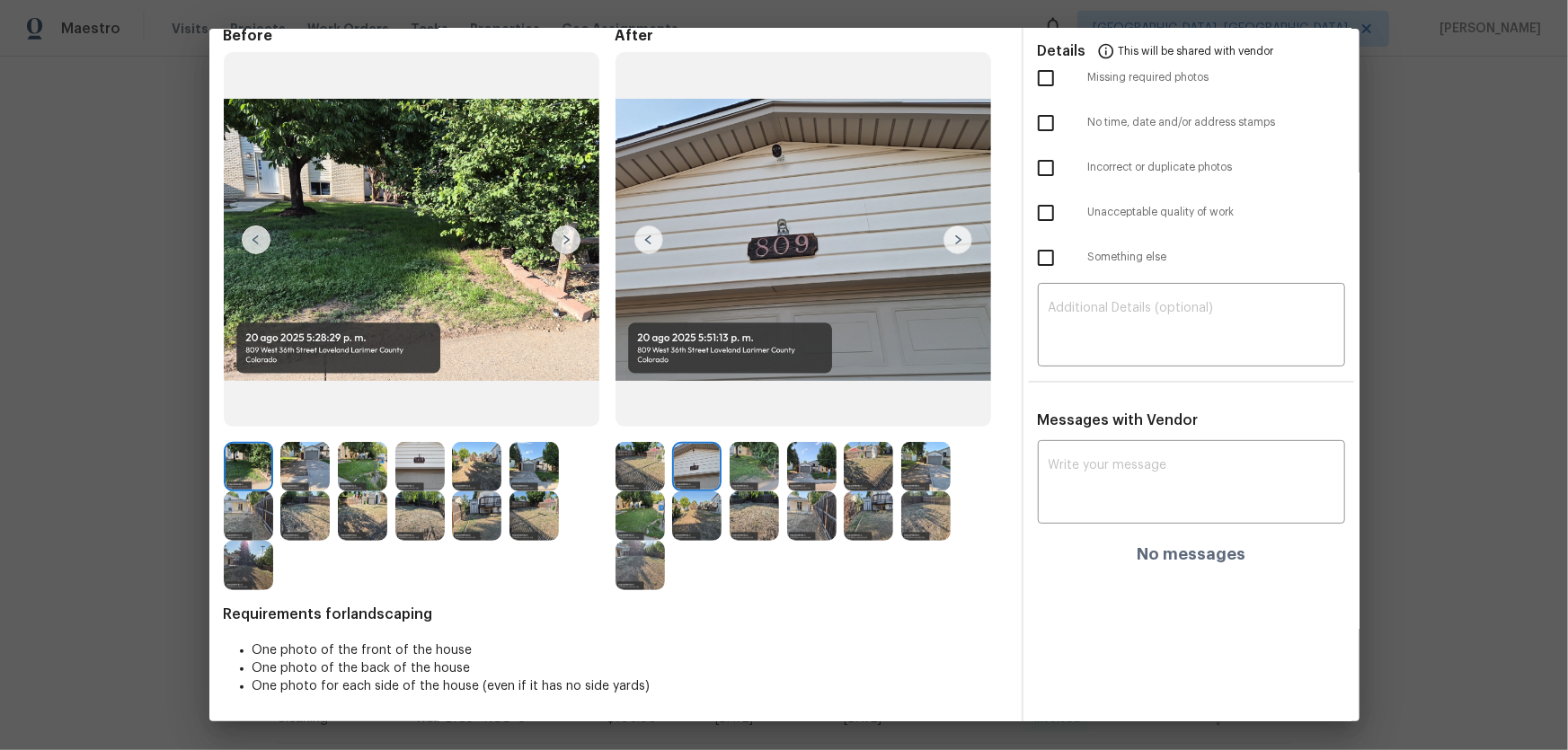
click at [745, 474] on img at bounding box center [754, 467] width 49 height 49
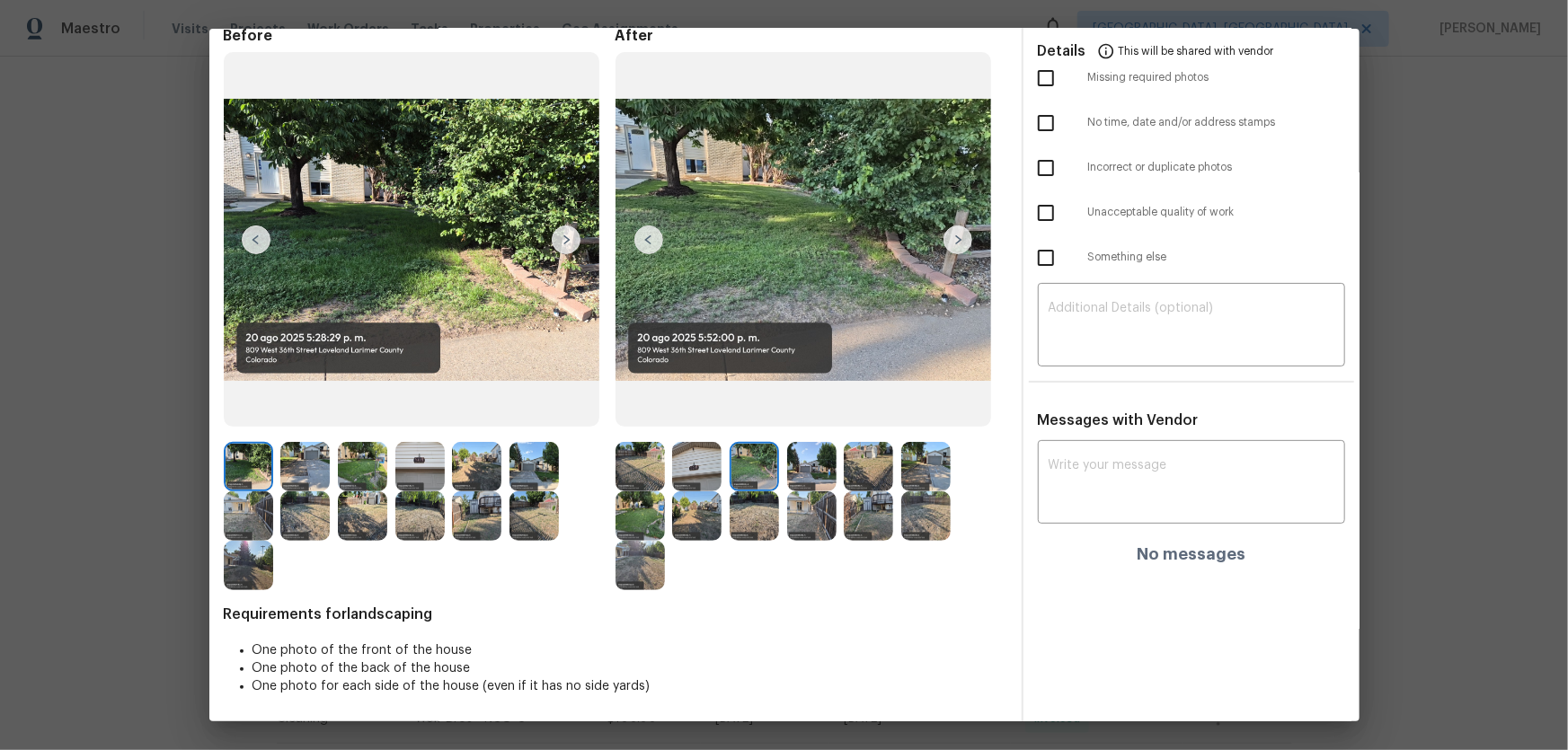
click at [805, 473] on img at bounding box center [812, 467] width 49 height 49
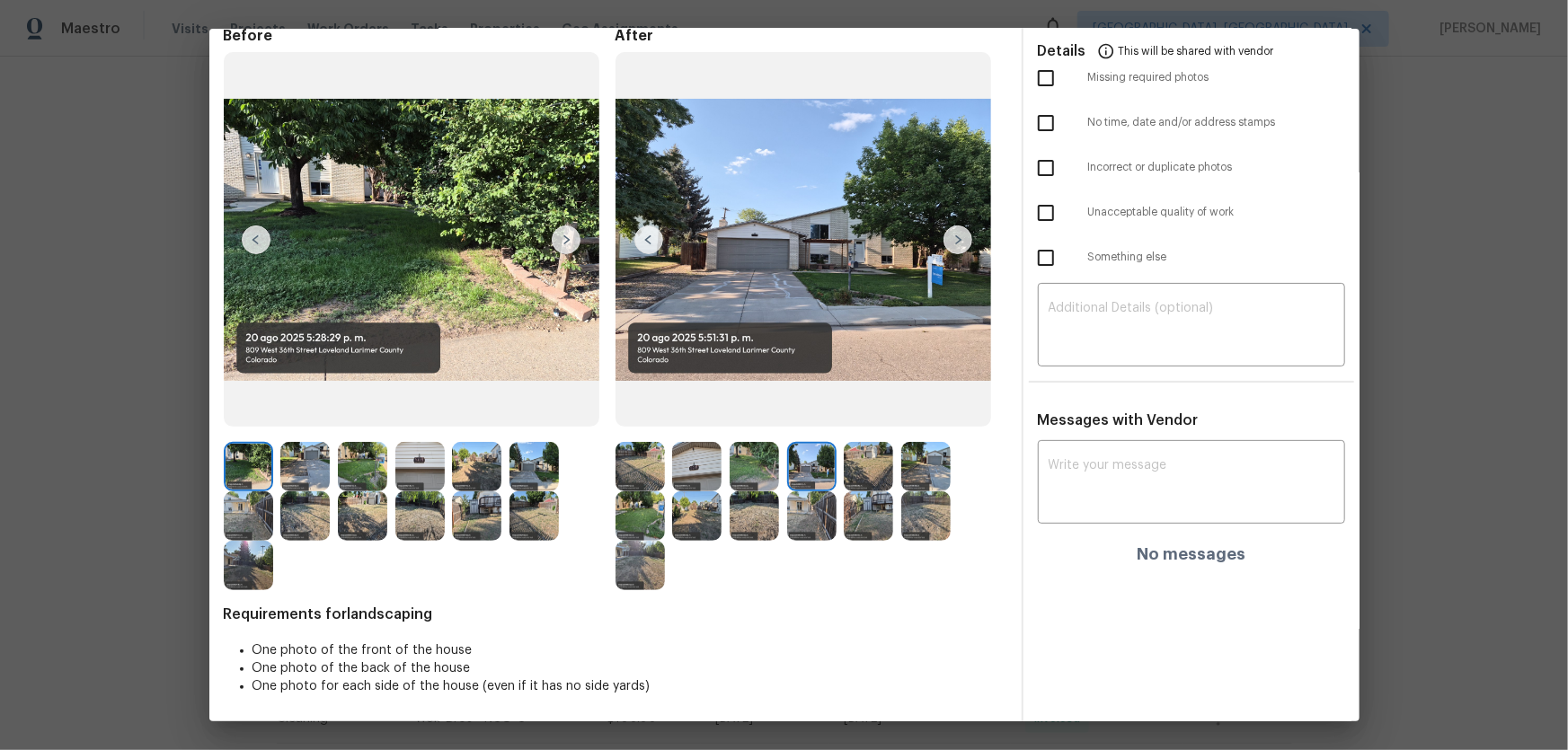
click at [854, 475] on img at bounding box center [868, 467] width 49 height 49
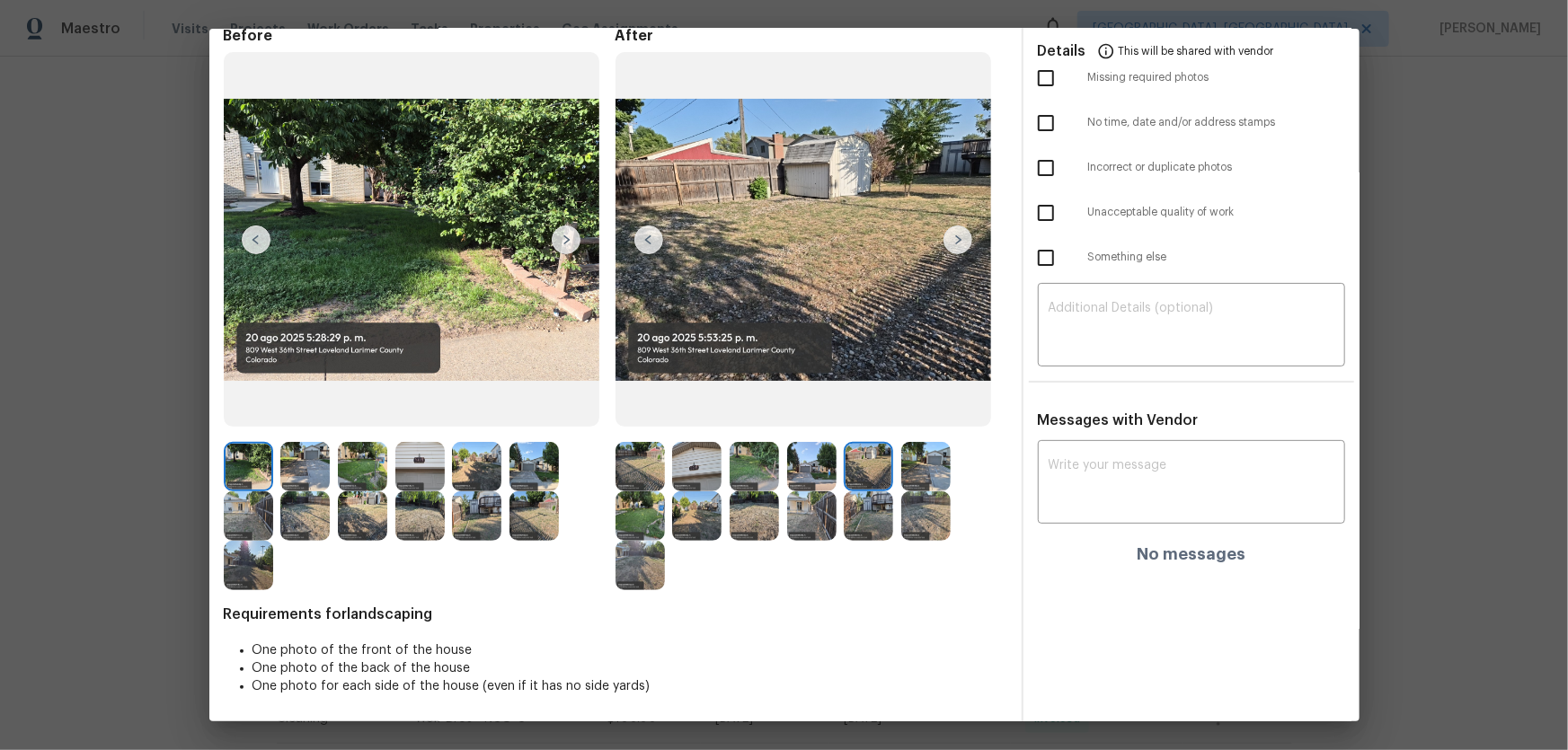
click at [907, 478] on img at bounding box center [926, 467] width 49 height 49
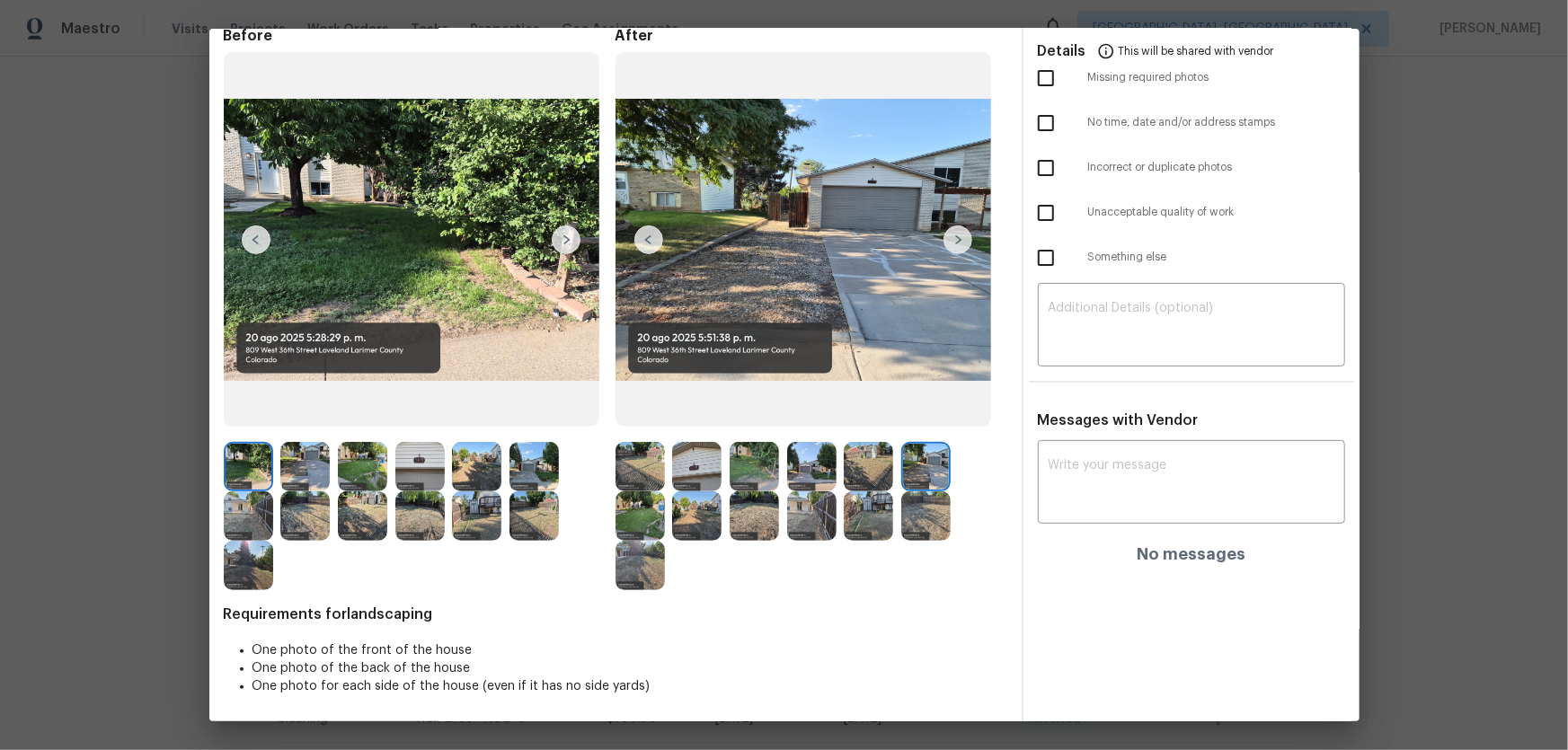
click at [628, 495] on img at bounding box center [640, 516] width 49 height 49
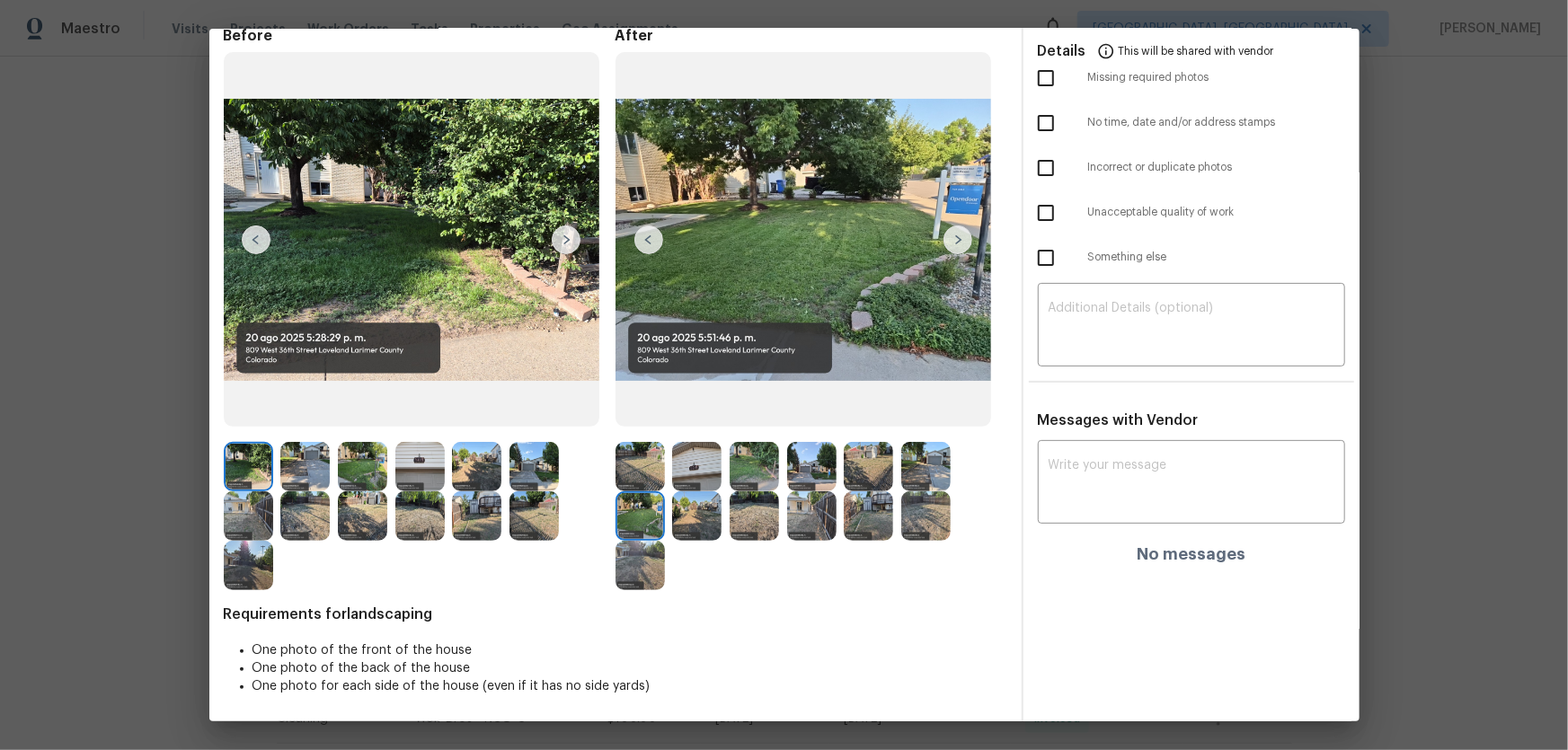
click at [681, 495] on img at bounding box center [697, 516] width 49 height 49
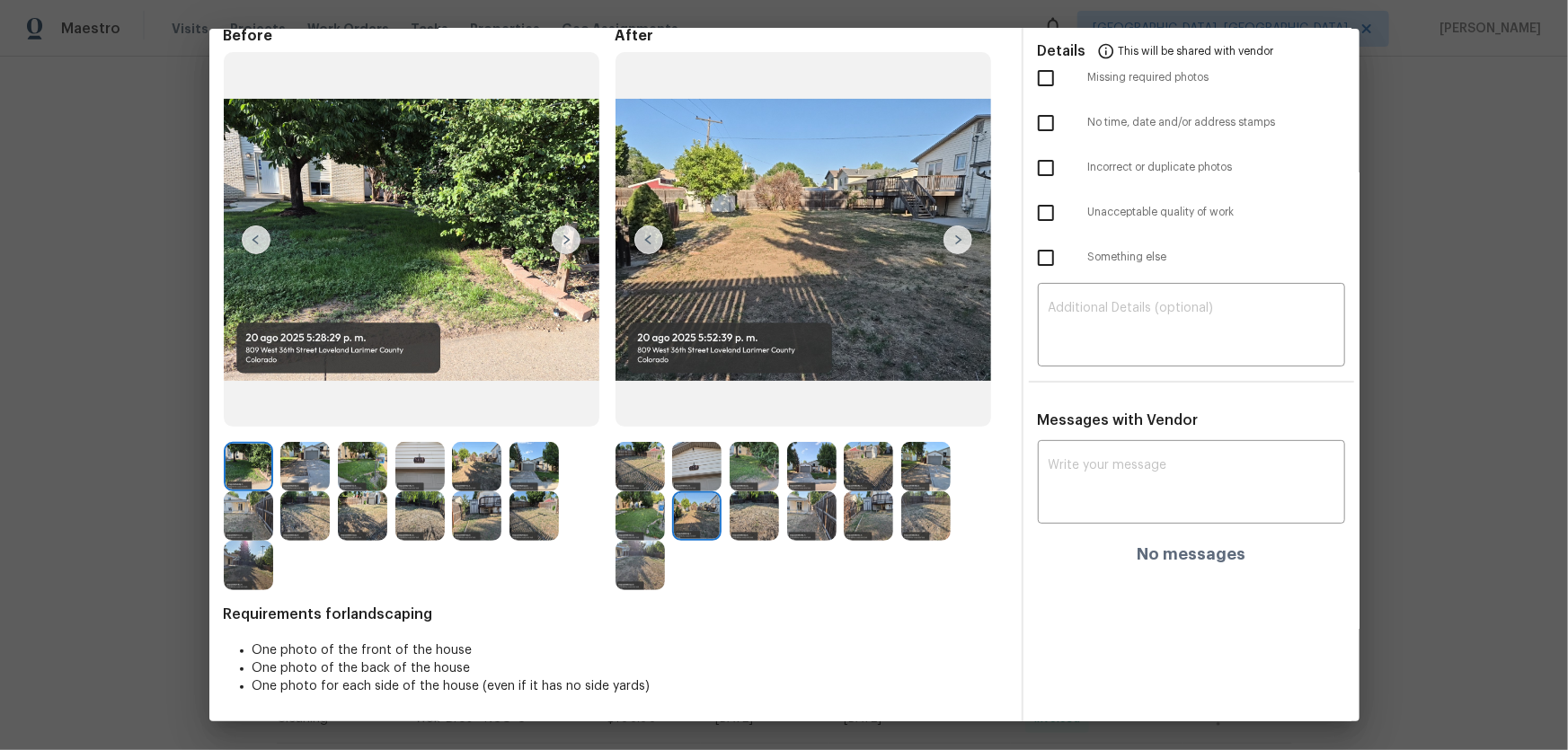
click at [761, 495] on img at bounding box center [754, 516] width 49 height 49
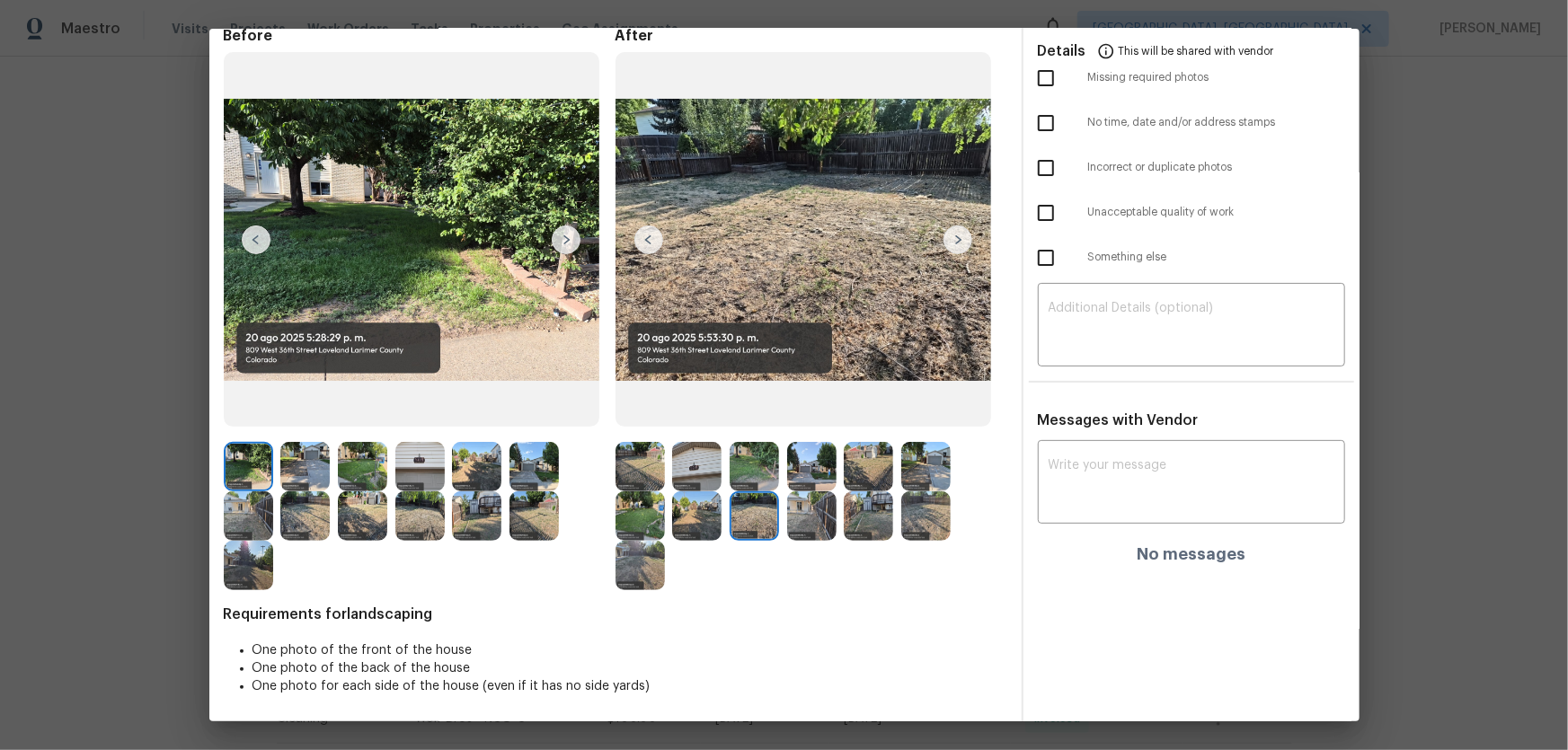
click at [806, 495] on img at bounding box center [812, 516] width 49 height 49
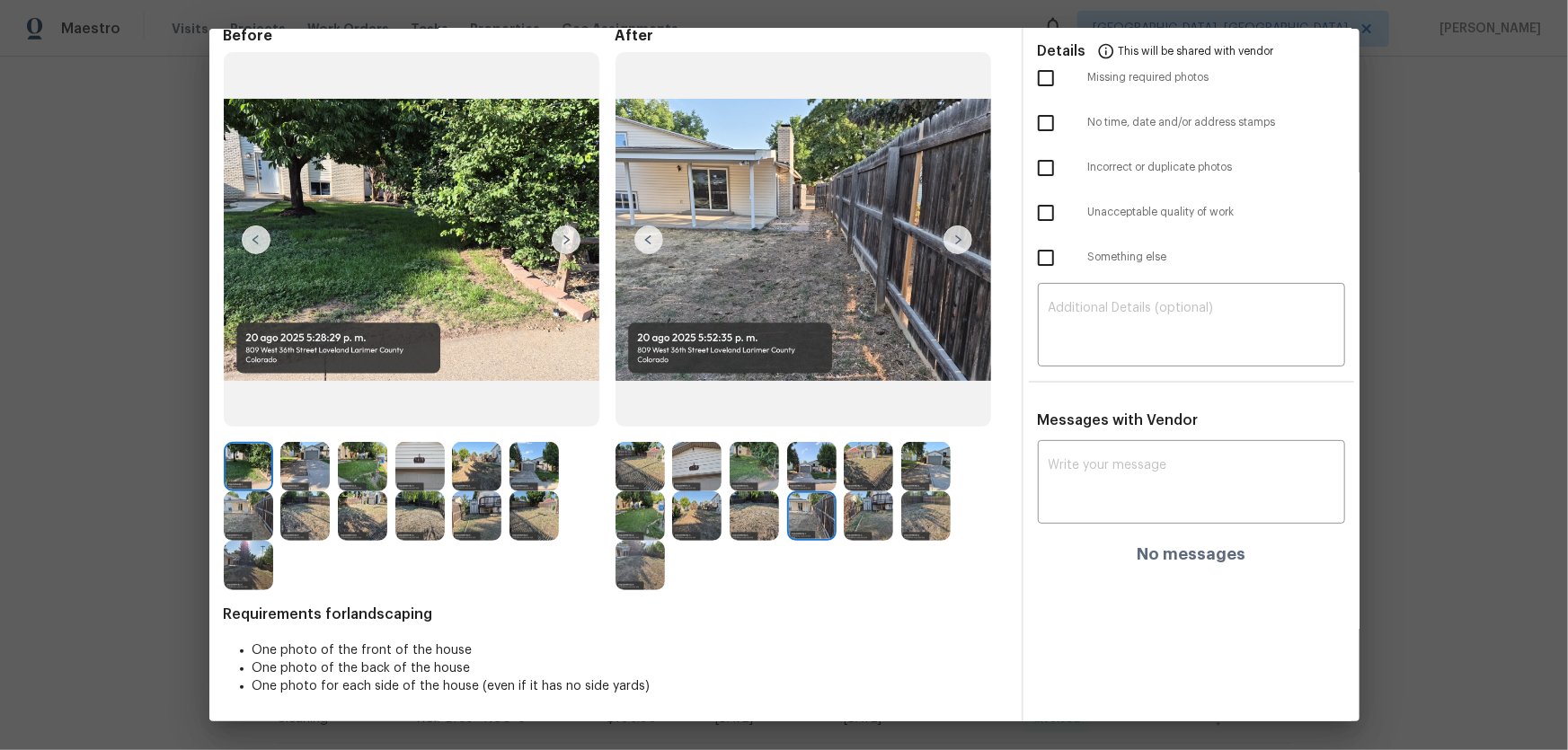
click at [861, 495] on img at bounding box center [868, 516] width 49 height 49
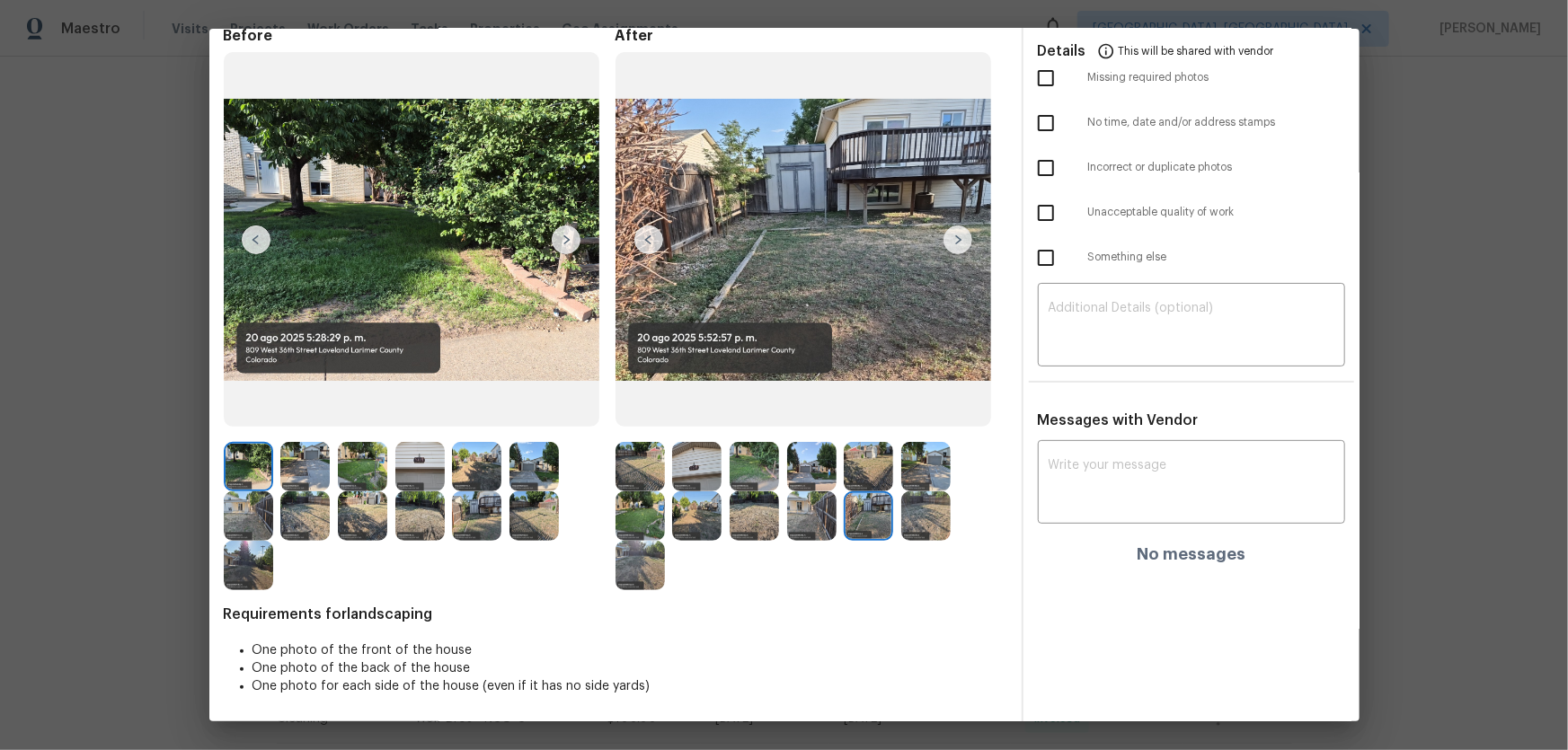
click at [936, 495] on img at bounding box center [926, 516] width 49 height 49
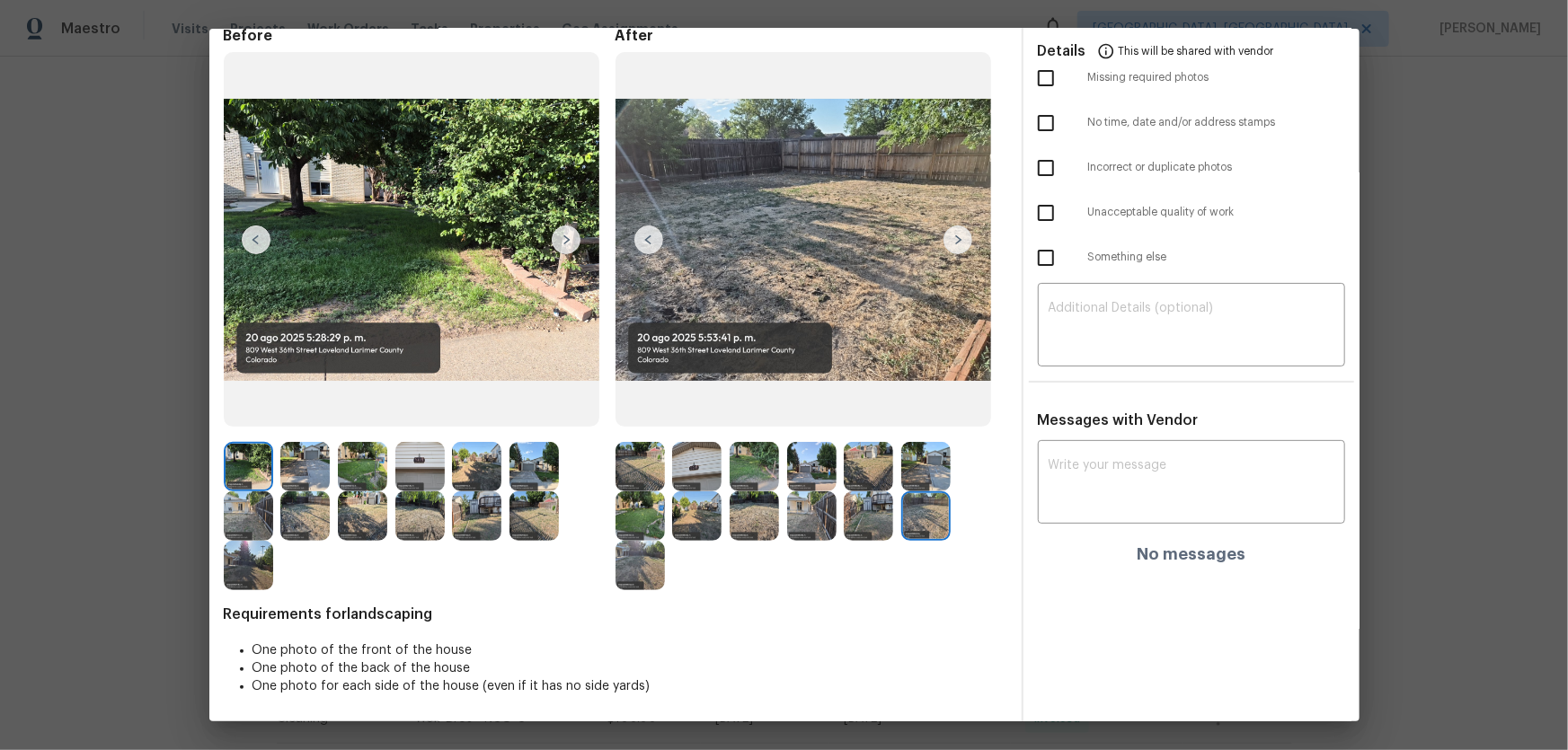
click at [641, 495] on img at bounding box center [640, 565] width 49 height 49
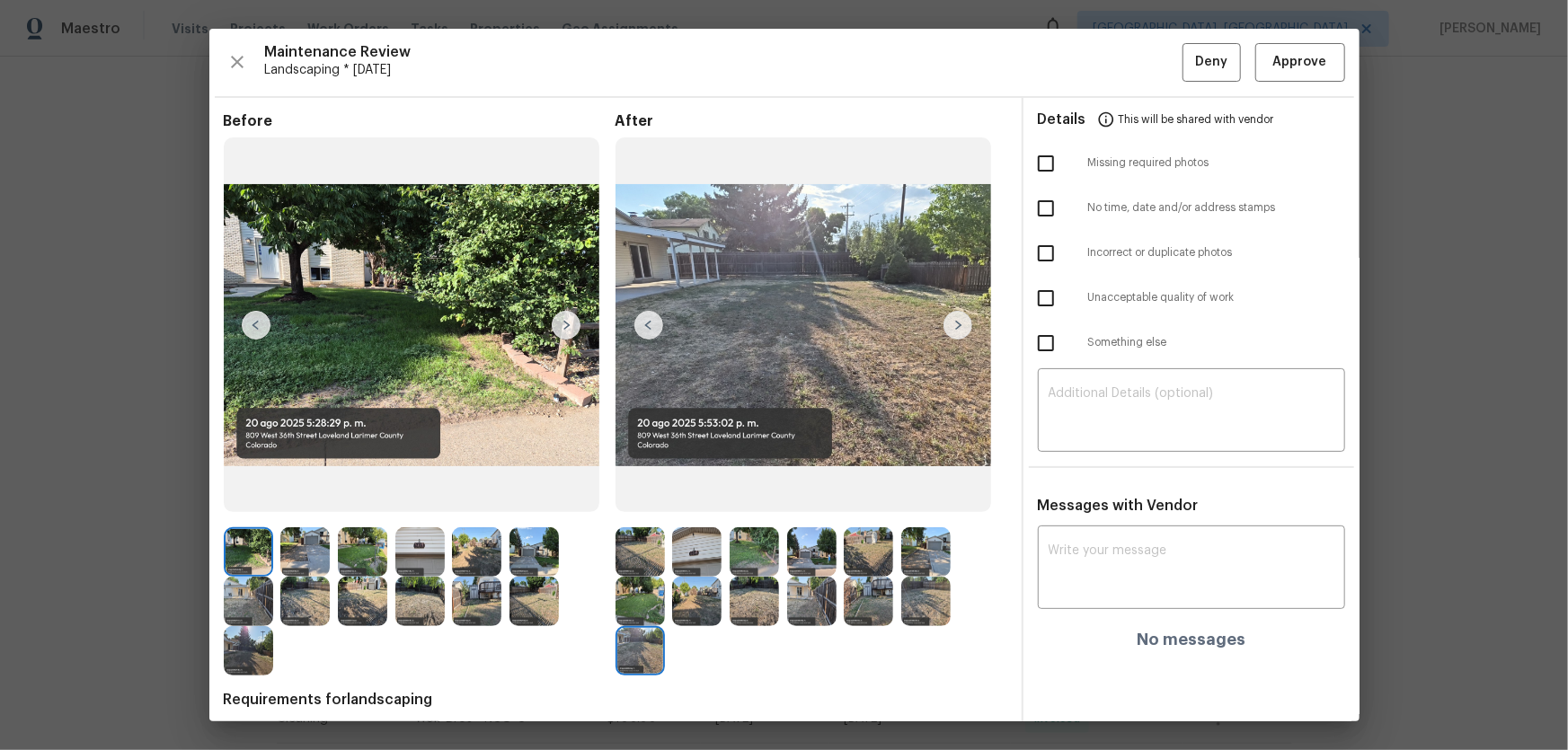
scroll to position [0, 0]
click at [629, 495] on img at bounding box center [640, 552] width 49 height 49
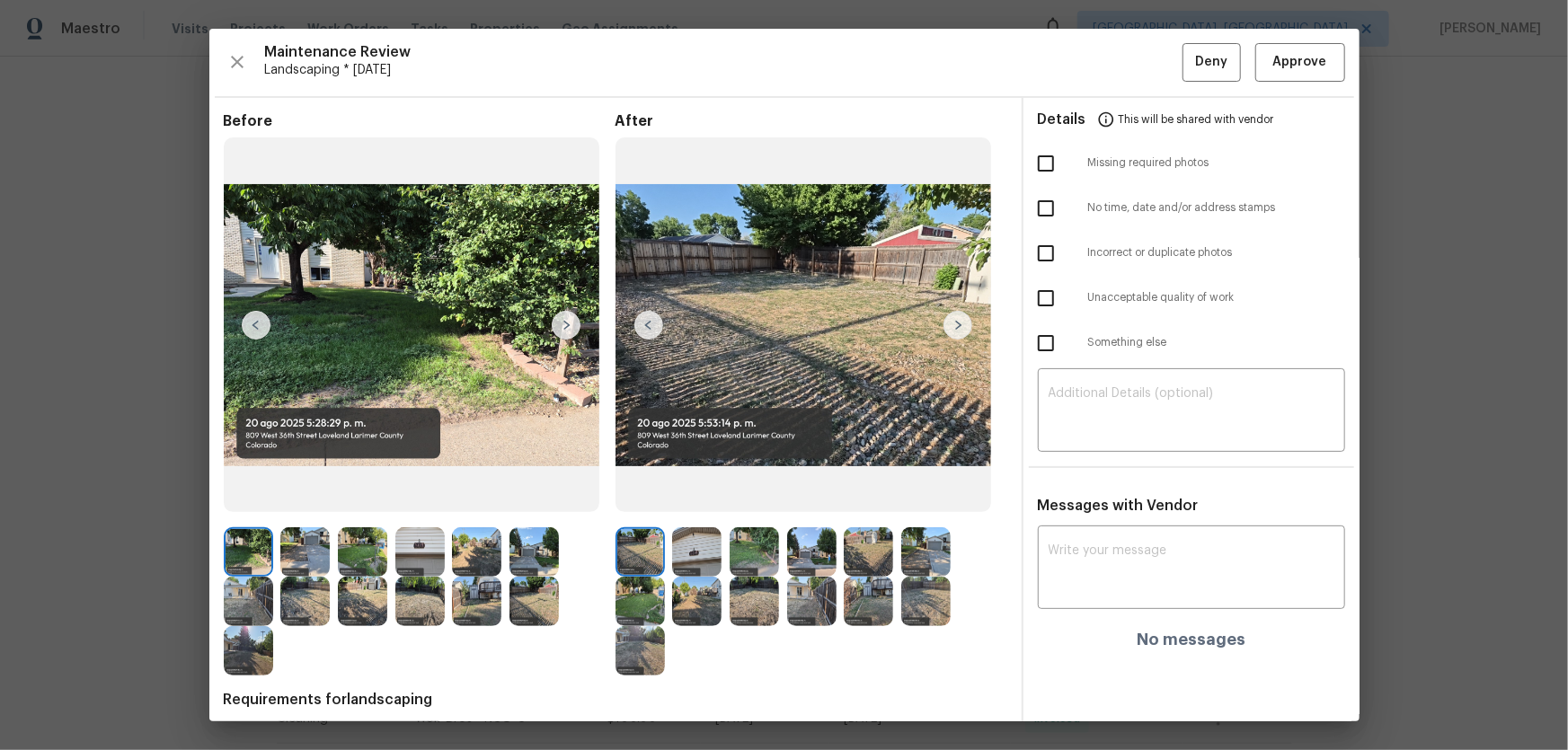
click at [683, 495] on img at bounding box center [697, 552] width 49 height 49
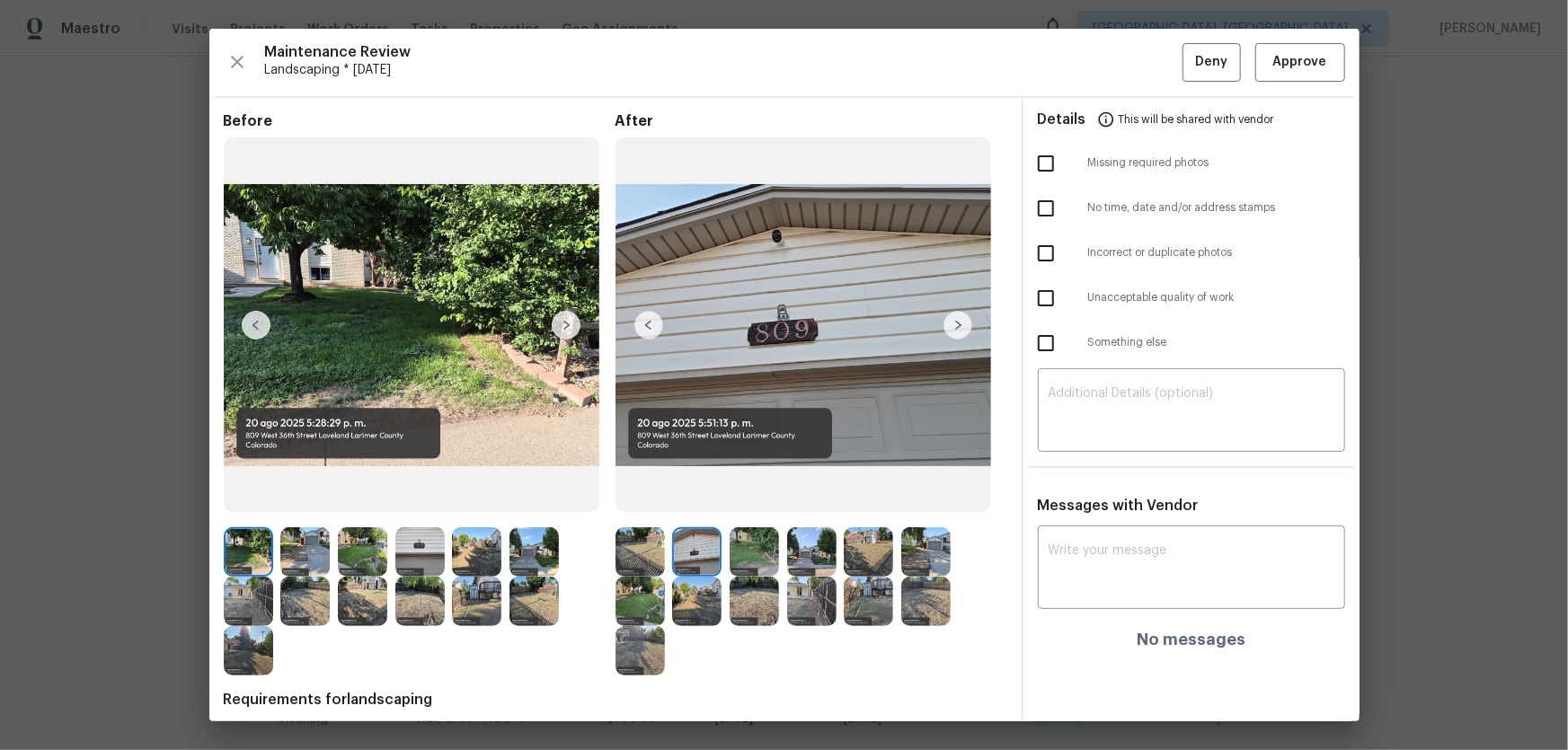
click at [746, 495] on img at bounding box center [754, 552] width 49 height 49
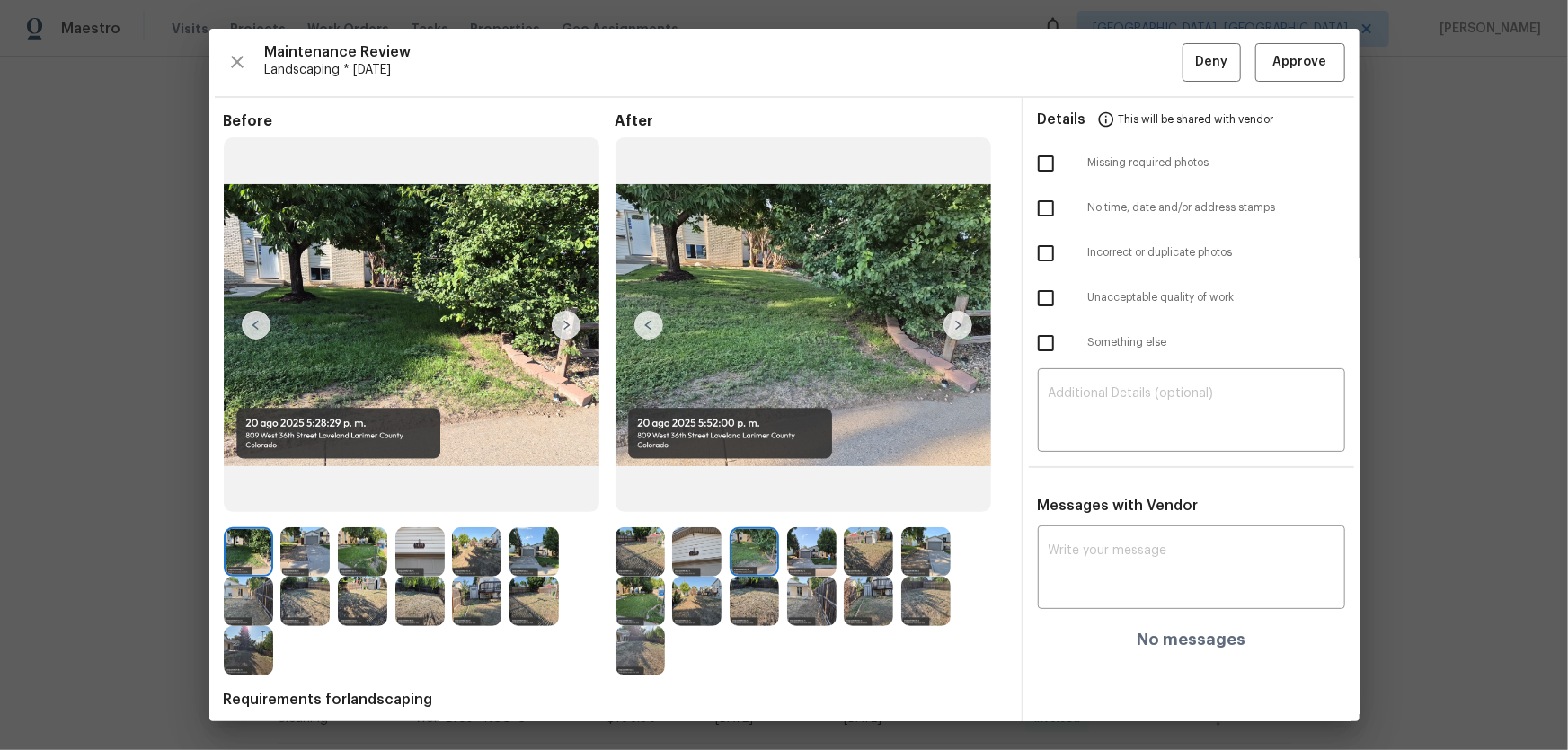
click at [803, 495] on img at bounding box center [812, 552] width 49 height 49
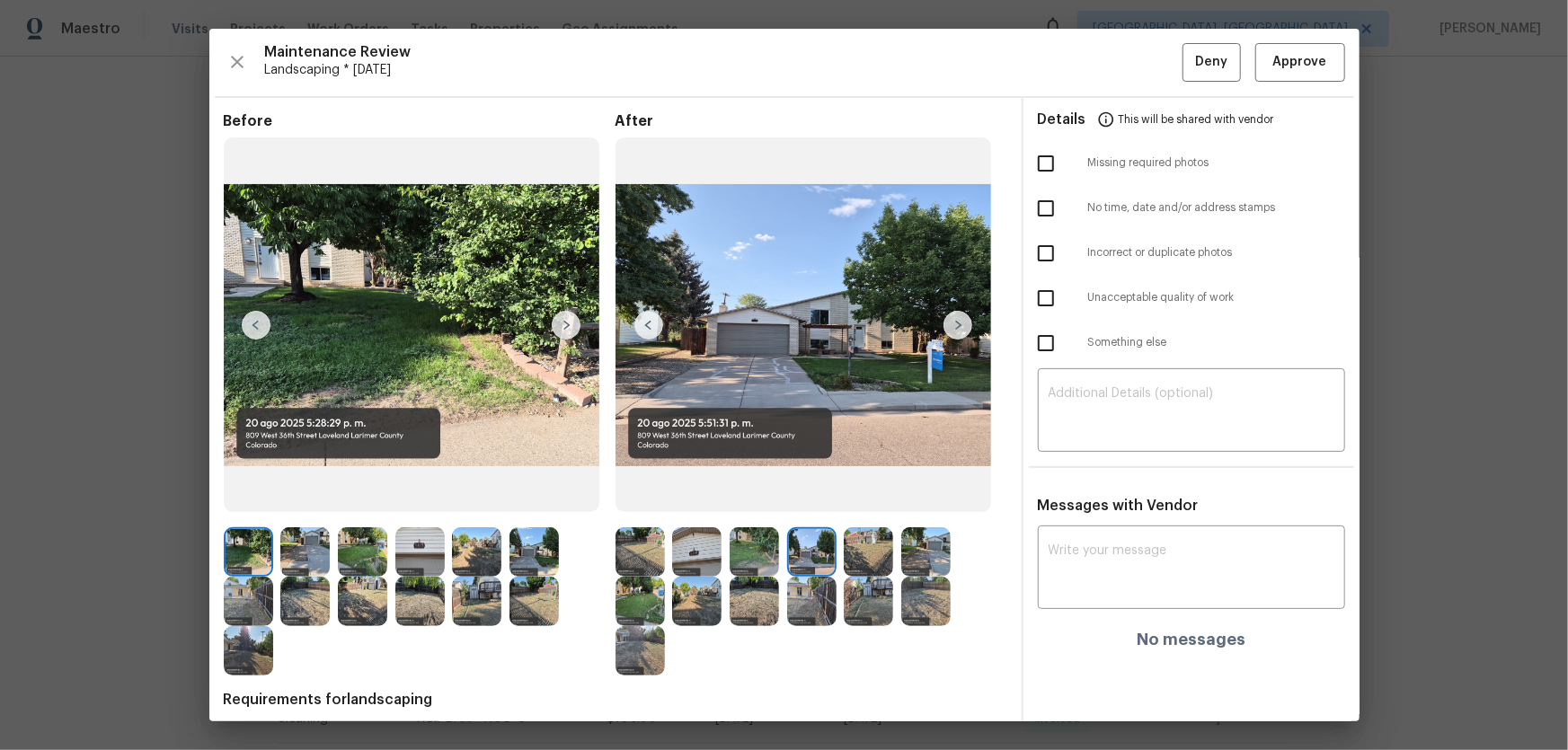
click at [865, 495] on img at bounding box center [868, 552] width 49 height 49
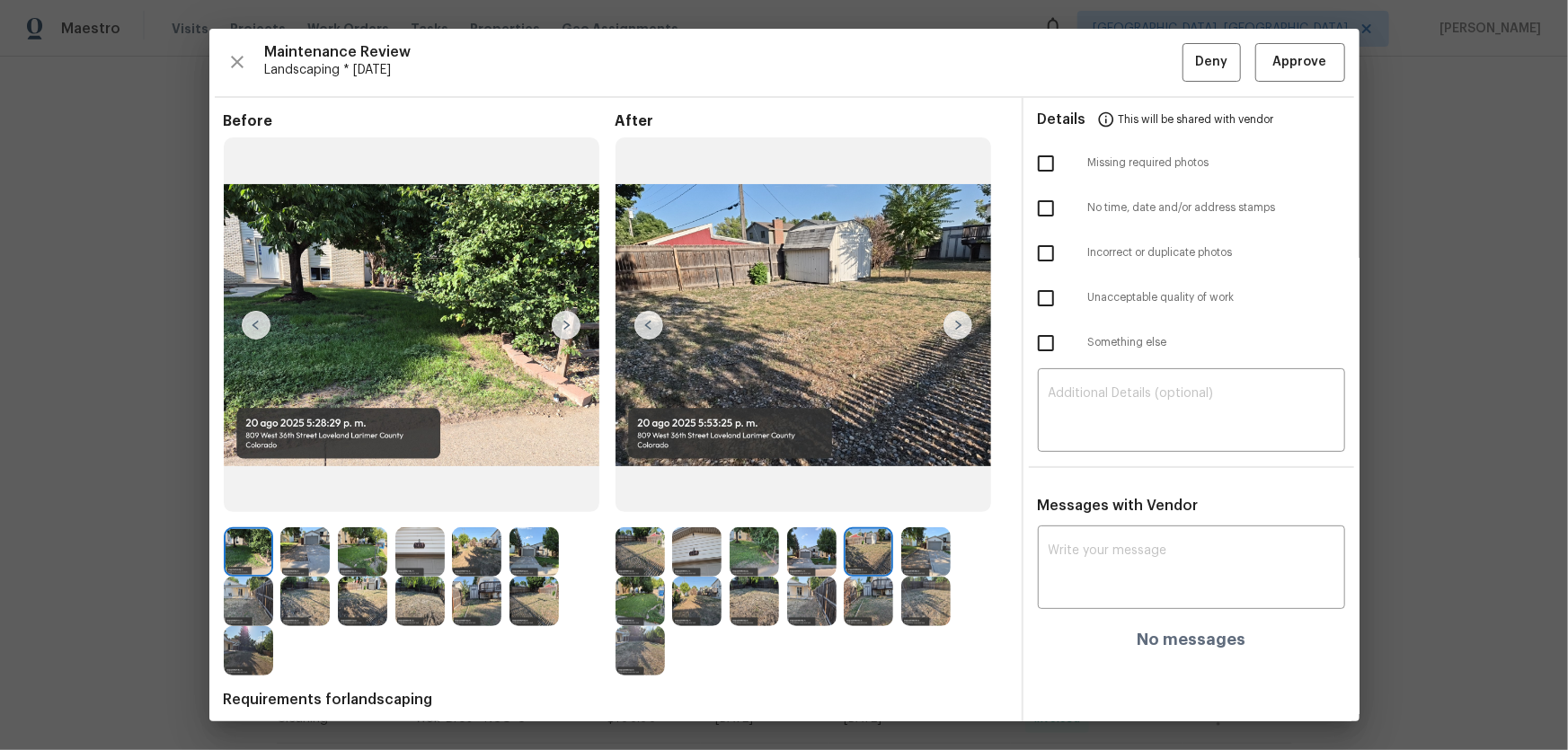
click at [911, 495] on img at bounding box center [926, 552] width 49 height 49
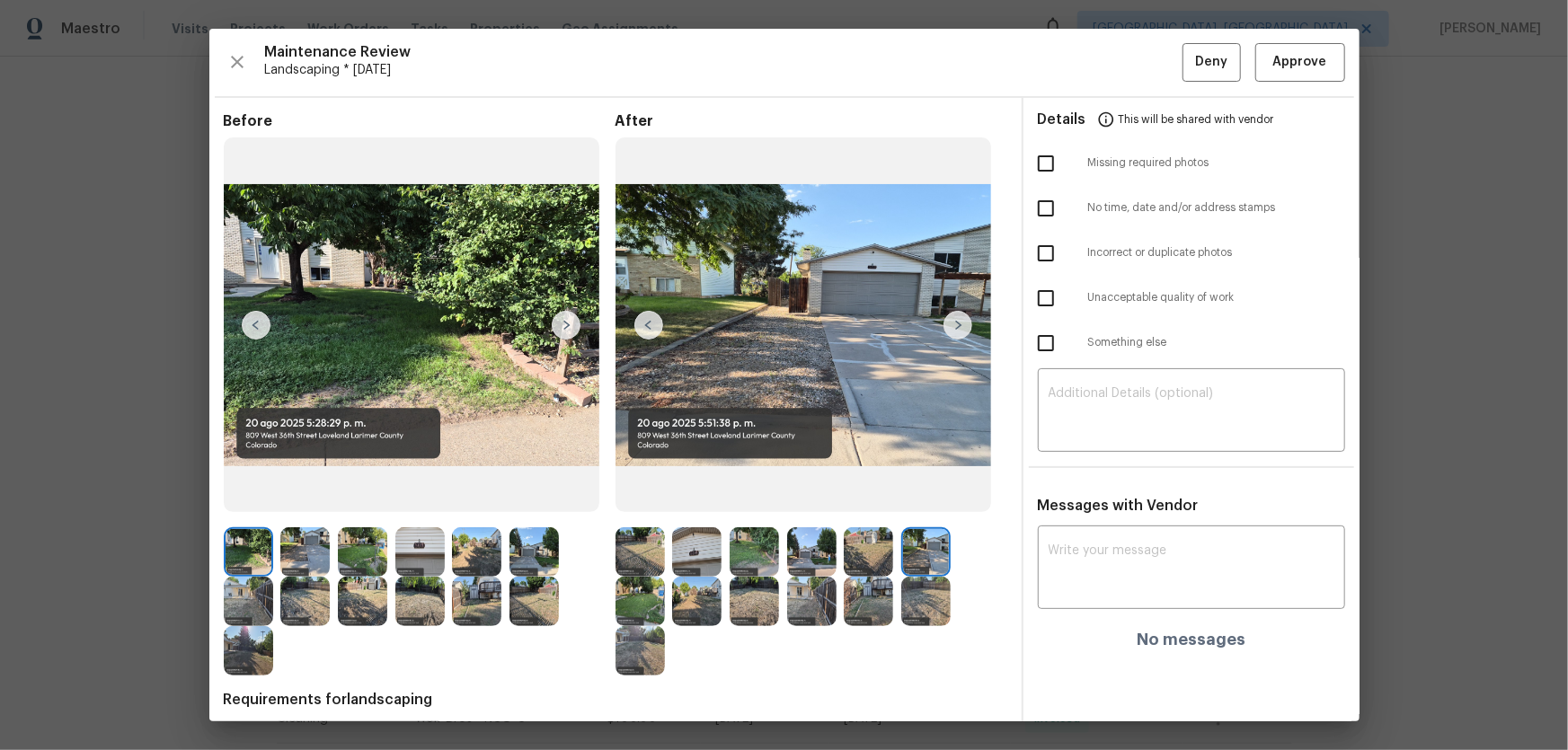
click at [639, 495] on img at bounding box center [640, 602] width 49 height 49
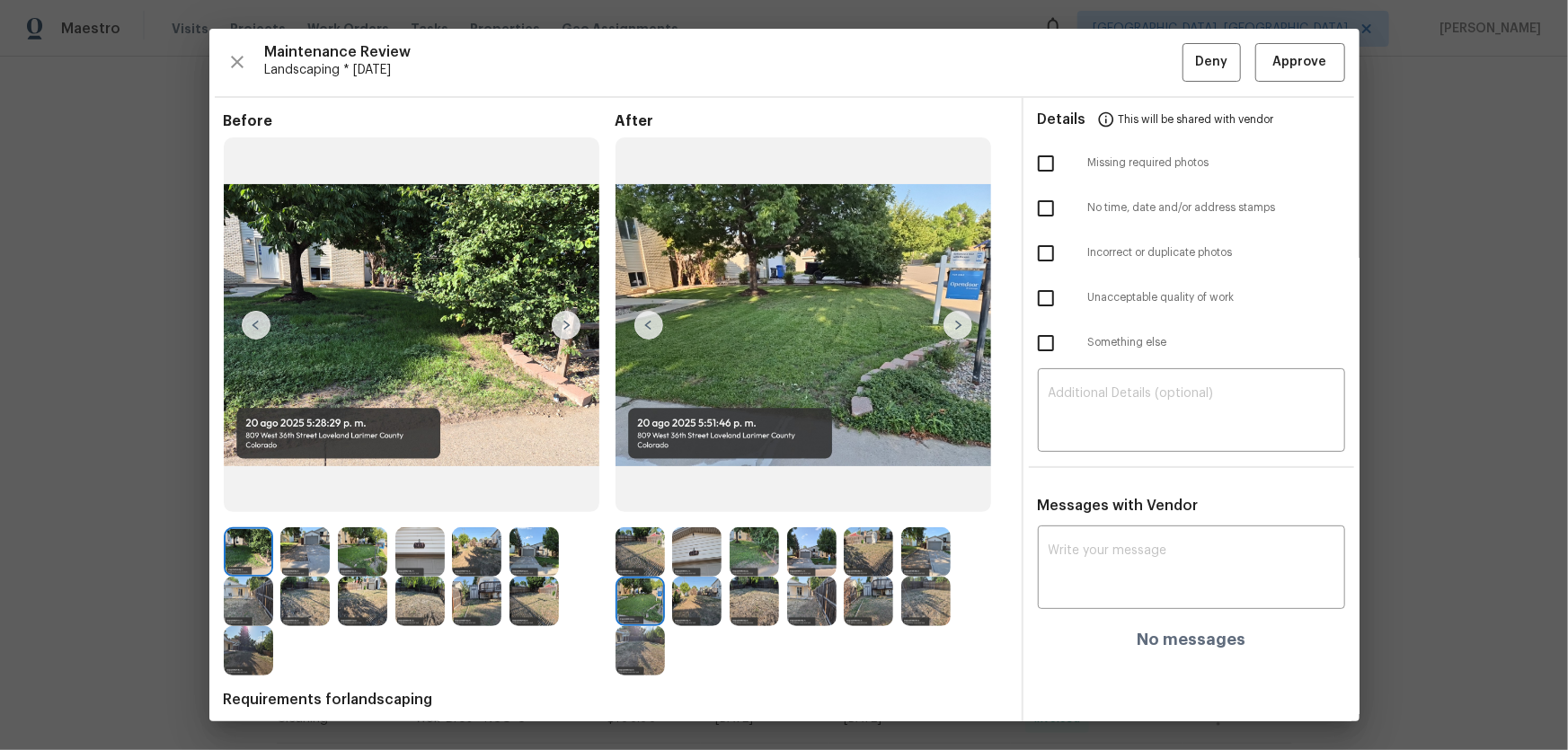
click at [700, 495] on img at bounding box center [697, 602] width 49 height 49
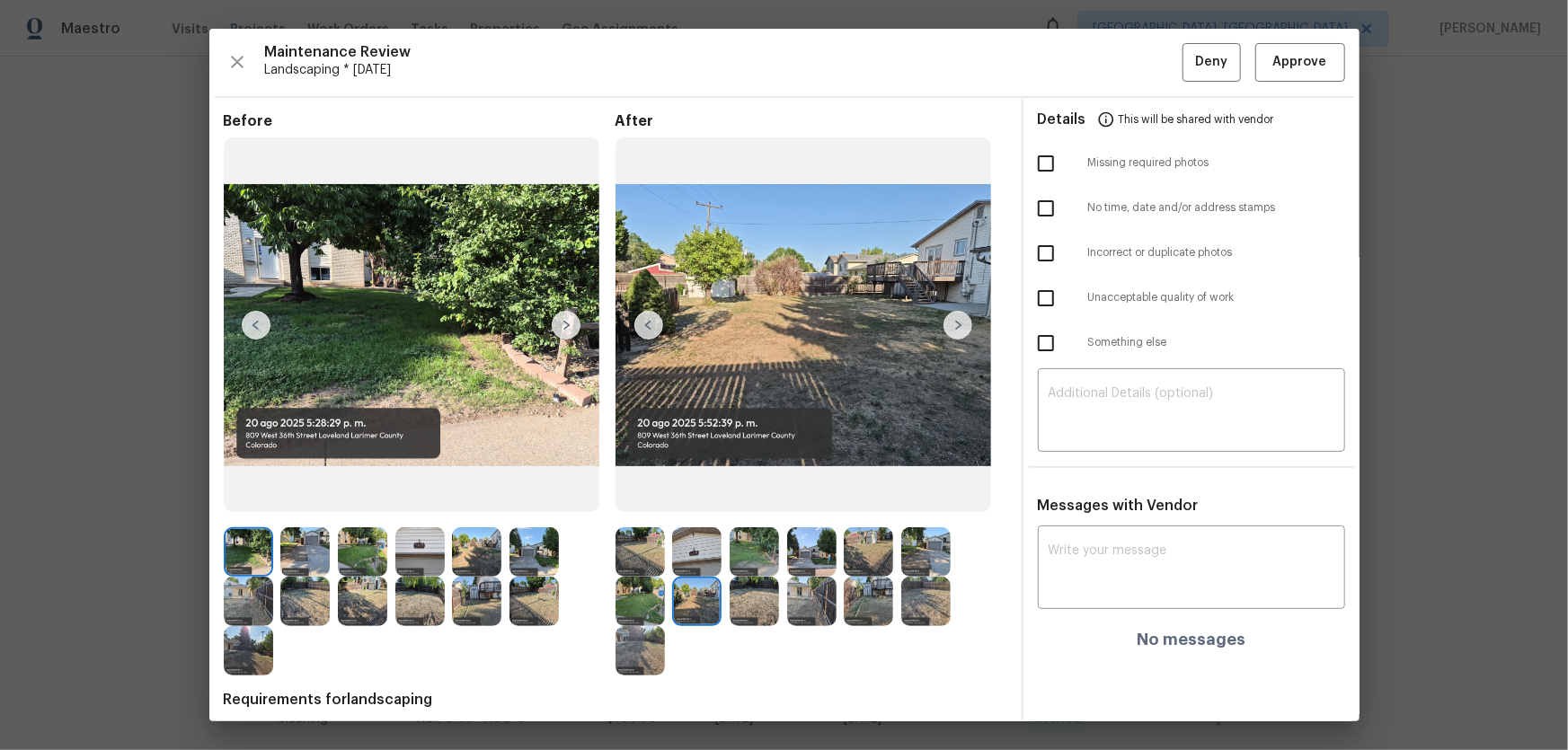
click at [779, 495] on div at bounding box center [758, 602] width 57 height 49
click at [746, 495] on img at bounding box center [754, 602] width 49 height 49
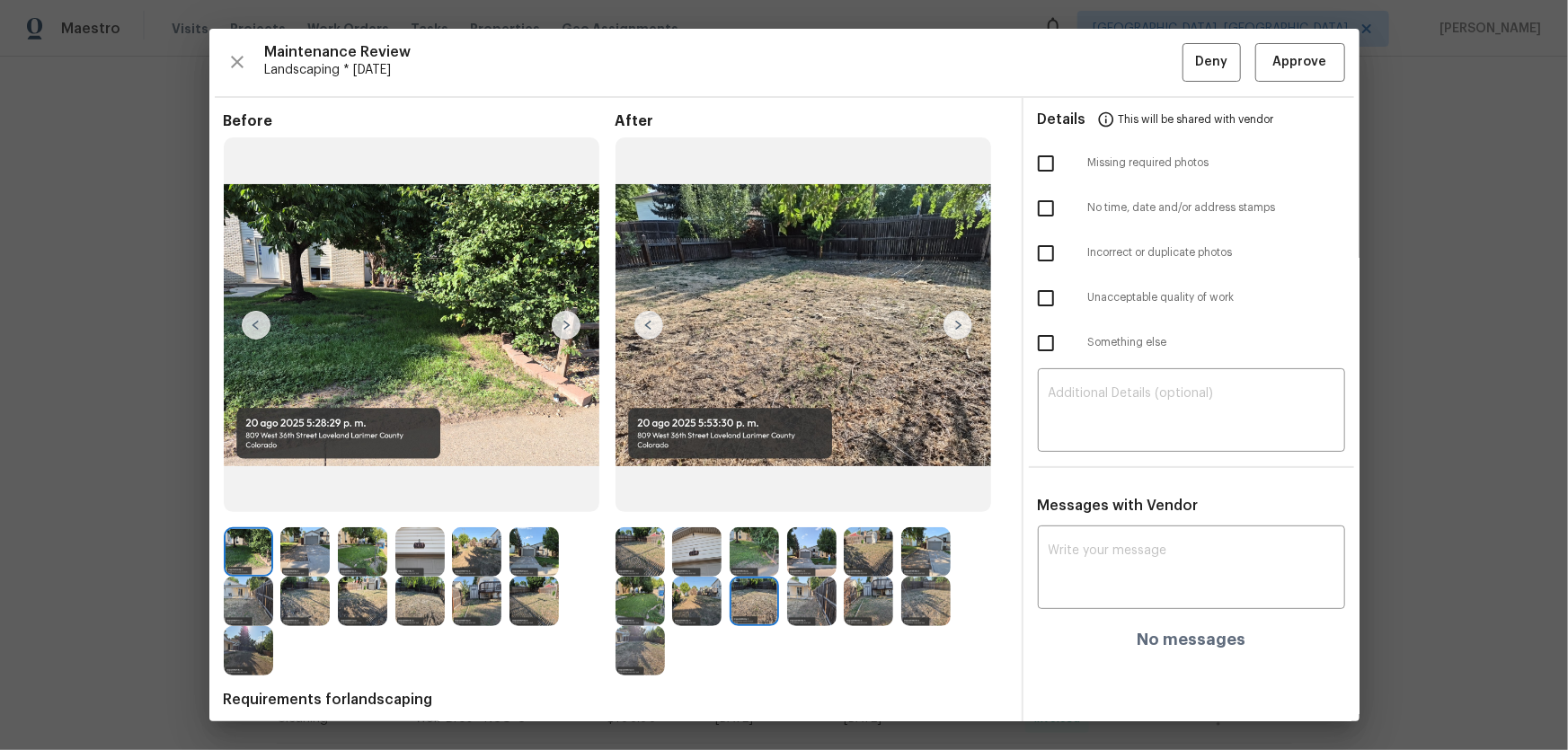
click at [819, 495] on img at bounding box center [812, 602] width 49 height 49
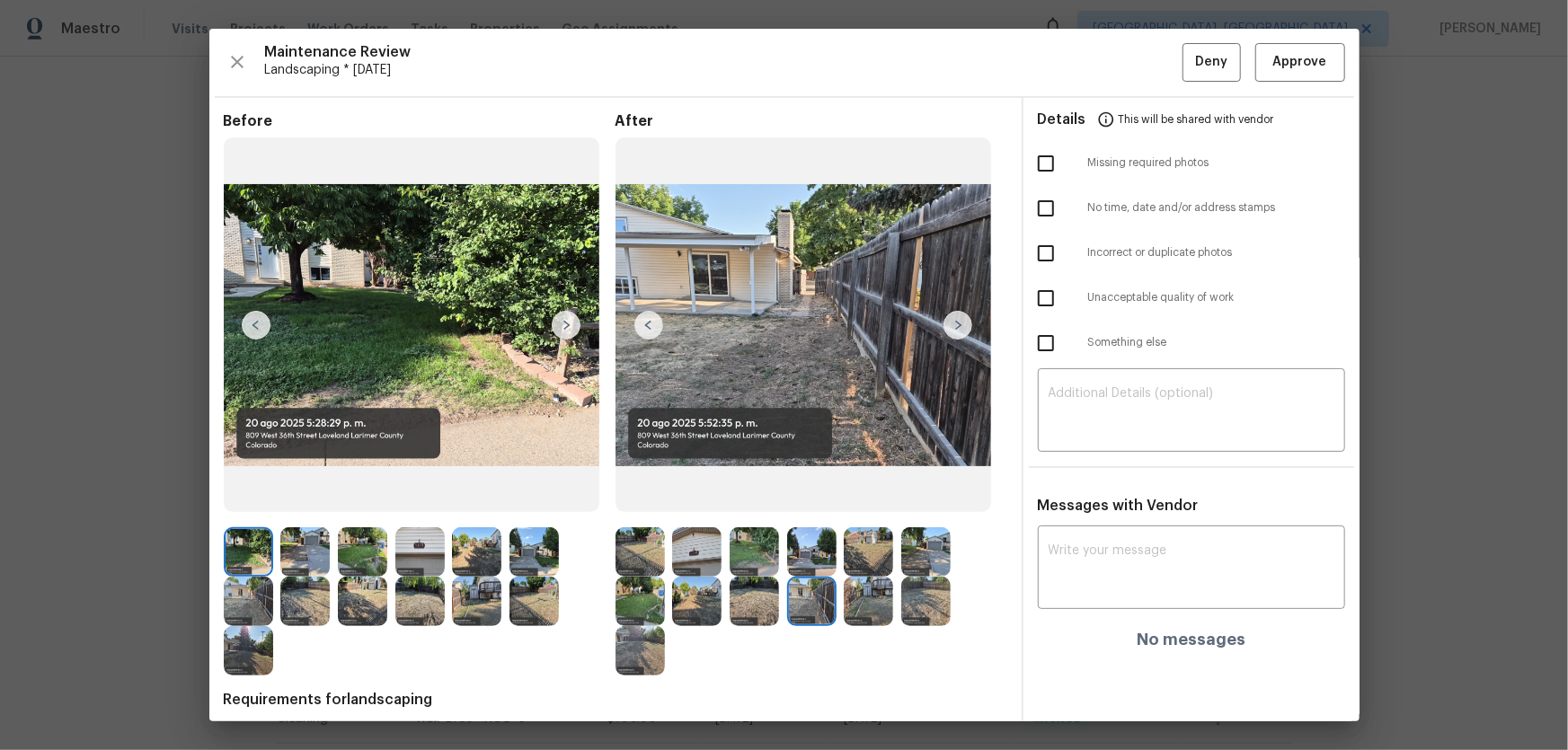
click at [865, 495] on img at bounding box center [868, 602] width 49 height 49
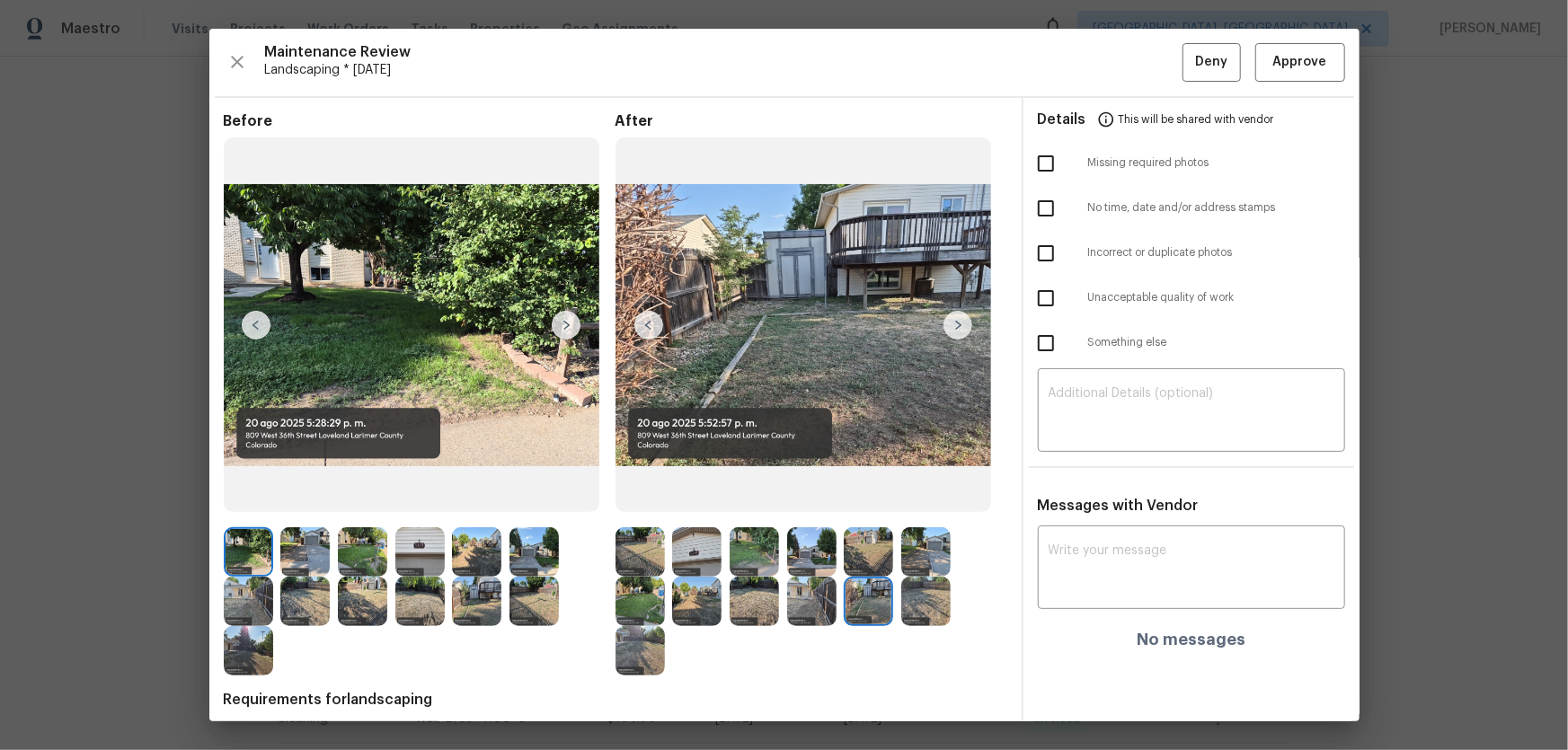
click at [901, 495] on img at bounding box center [926, 602] width 49 height 49
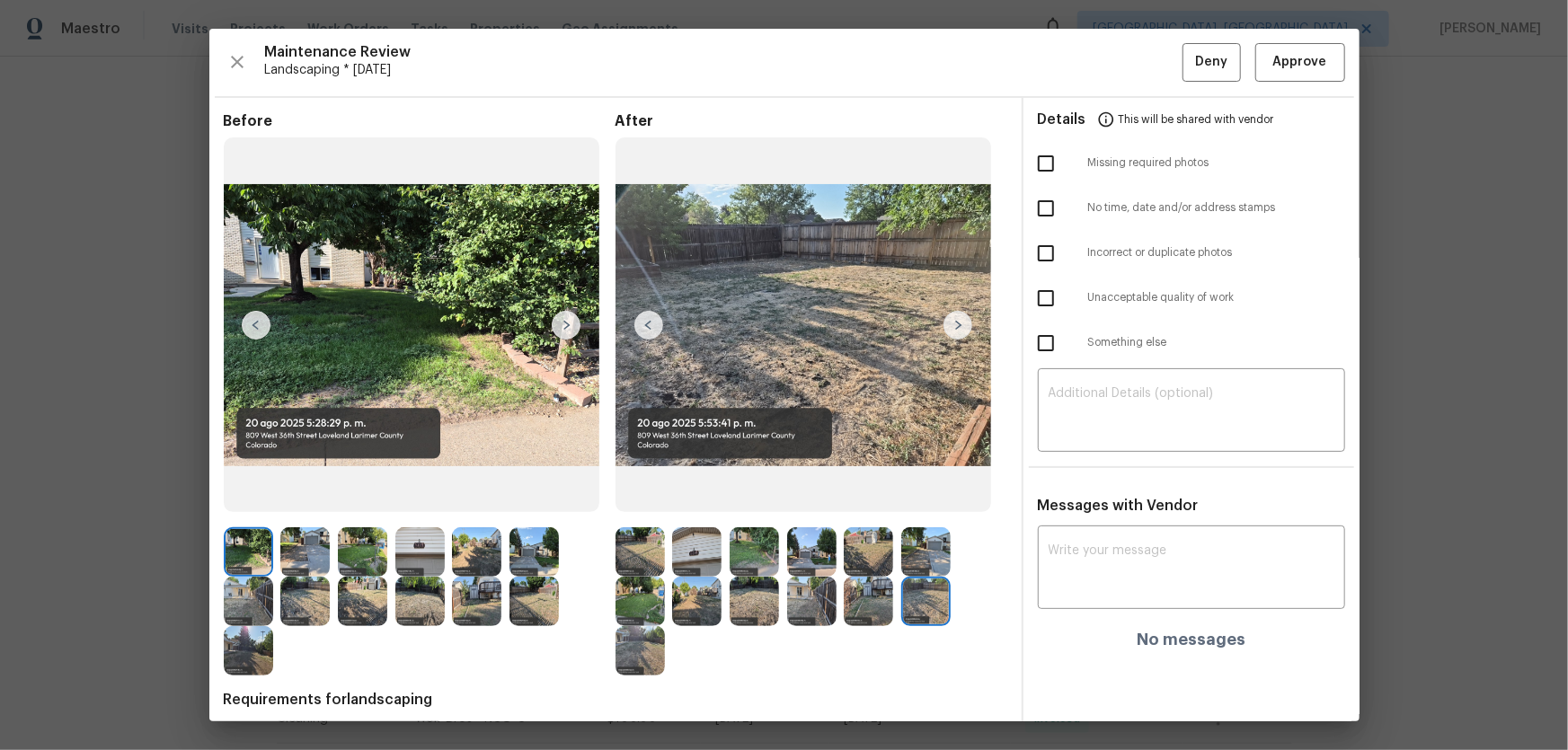
click at [642, 495] on img at bounding box center [640, 651] width 49 height 49
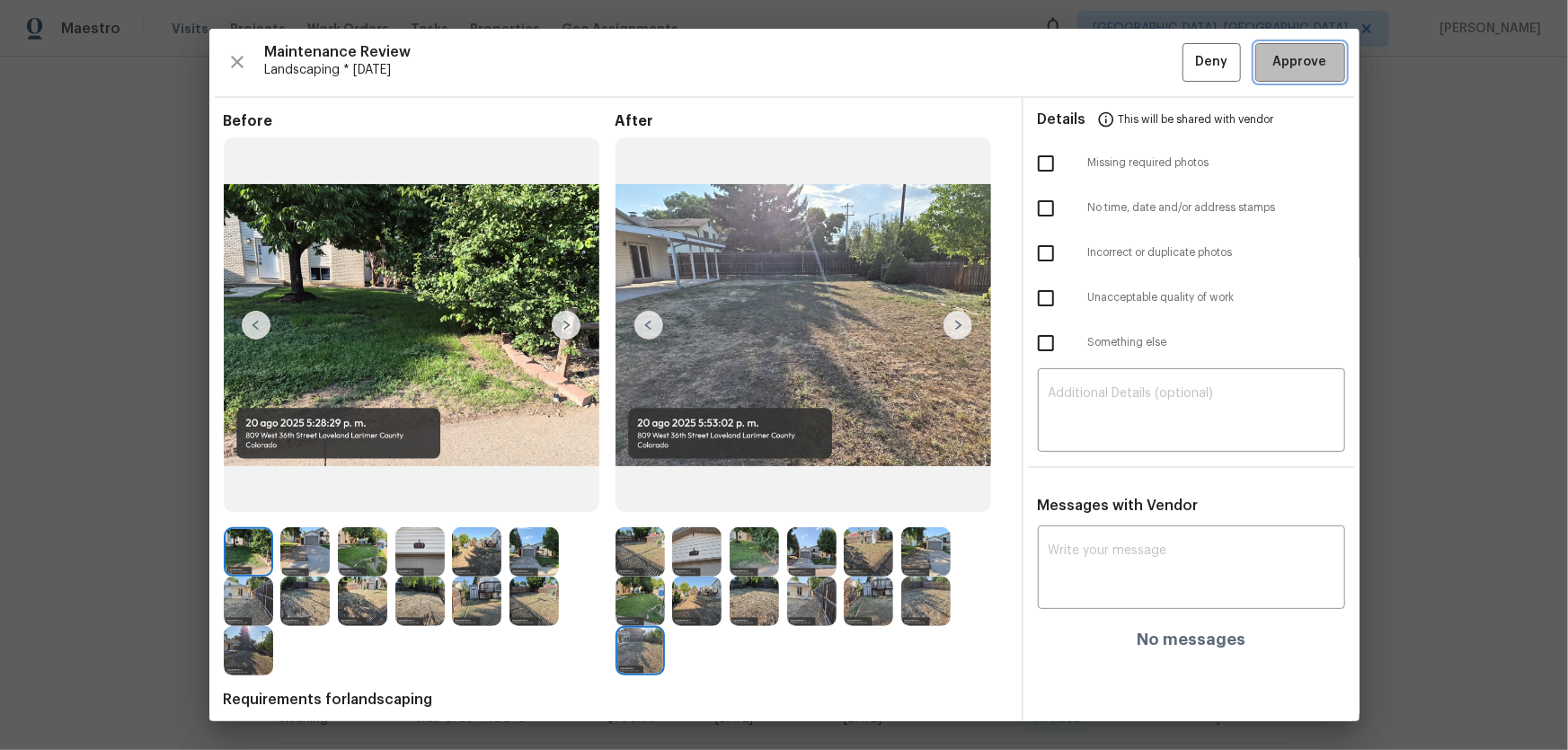
click at [1115, 70] on span "Approve" at bounding box center [1300, 62] width 54 height 23
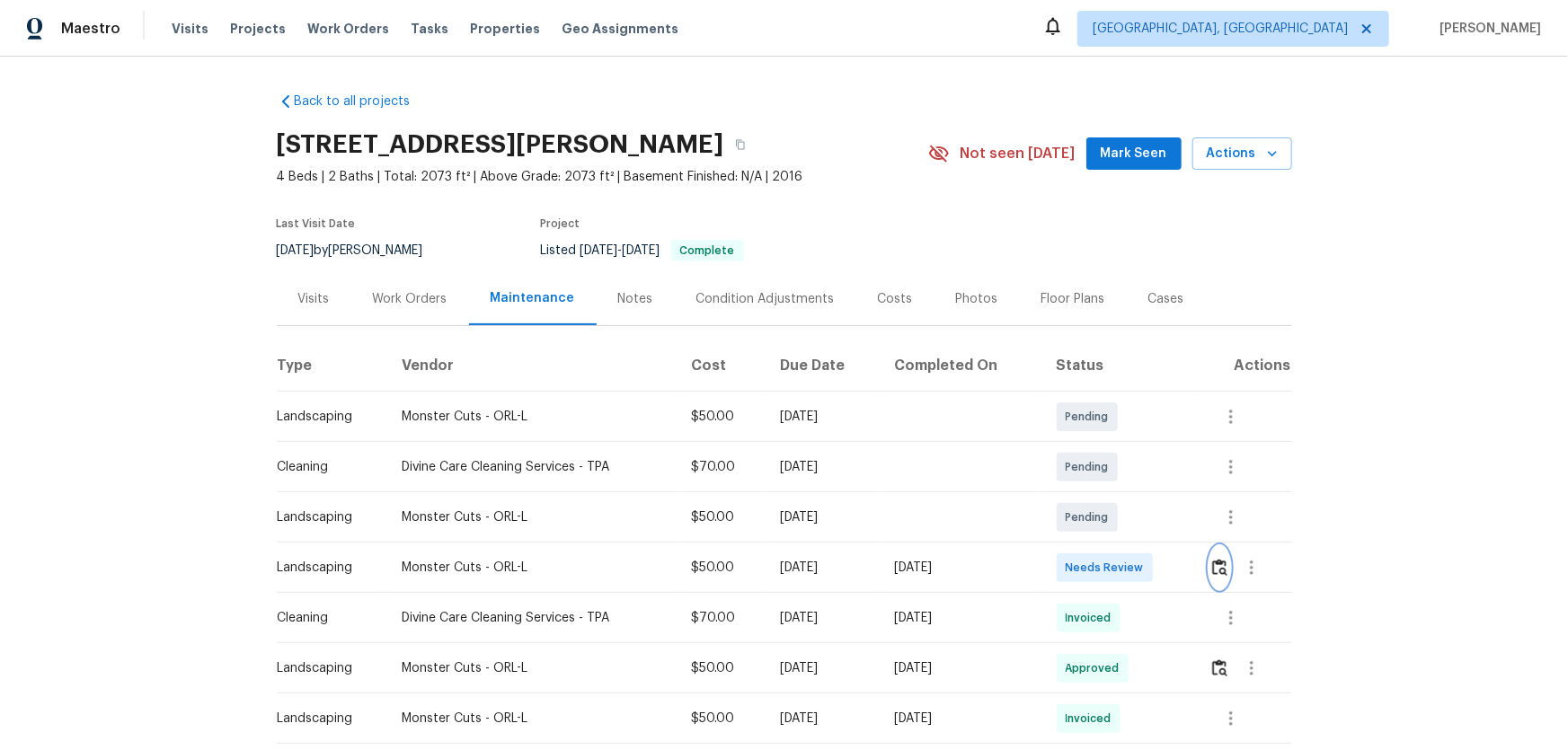
click at [1115, 495] on img "button" at bounding box center [1220, 567] width 16 height 17
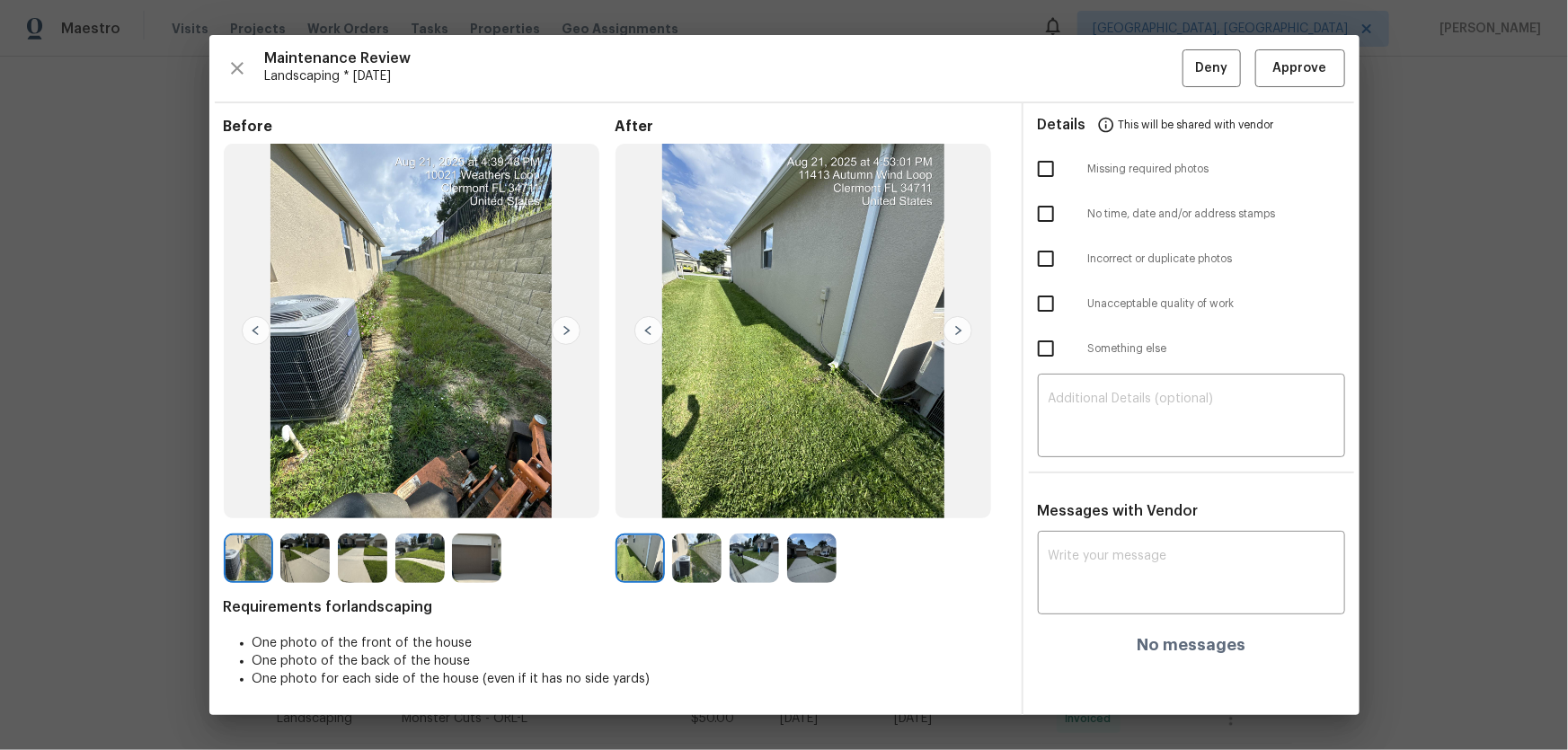
click at [691, 495] on img at bounding box center [697, 558] width 49 height 49
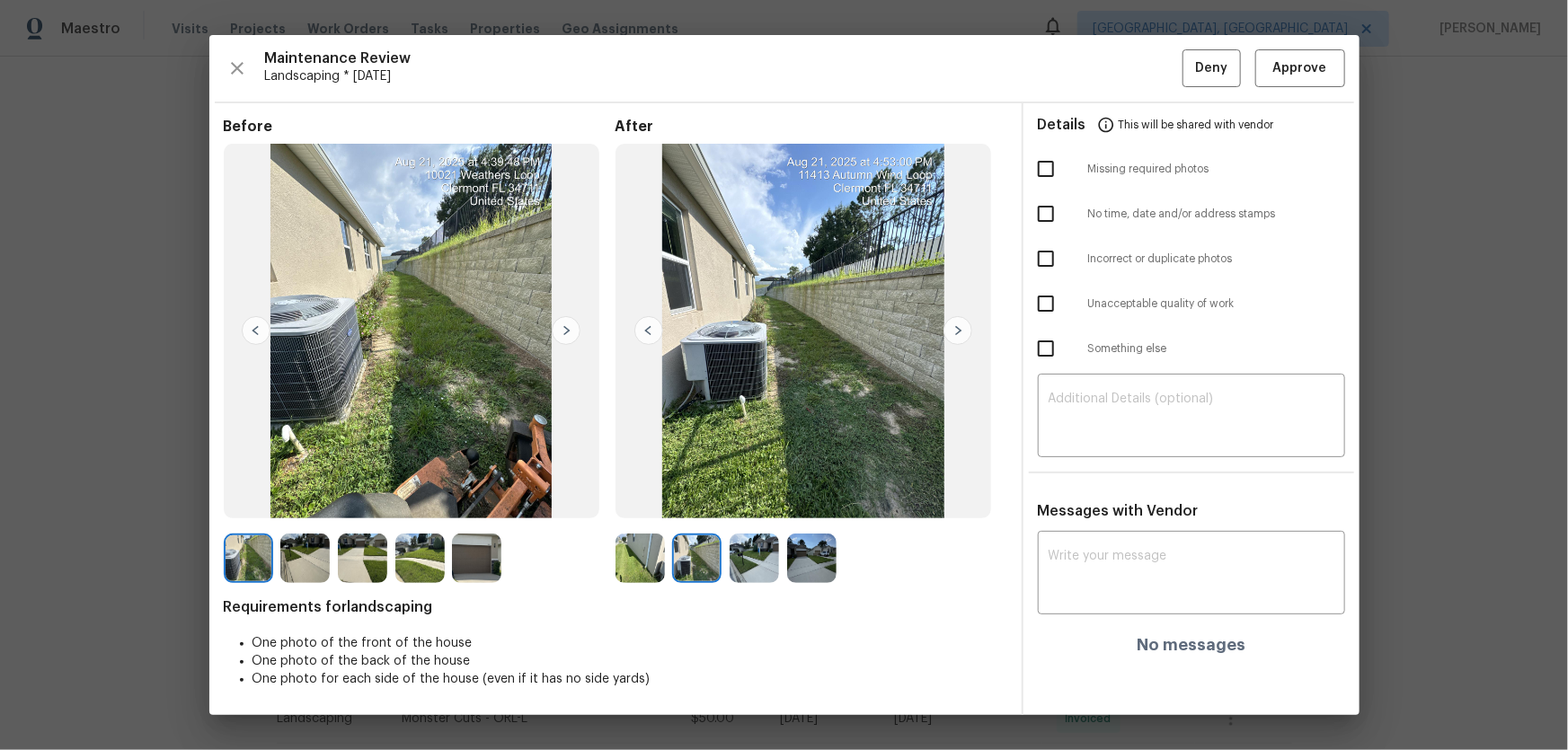
click at [764, 495] on img at bounding box center [754, 558] width 49 height 49
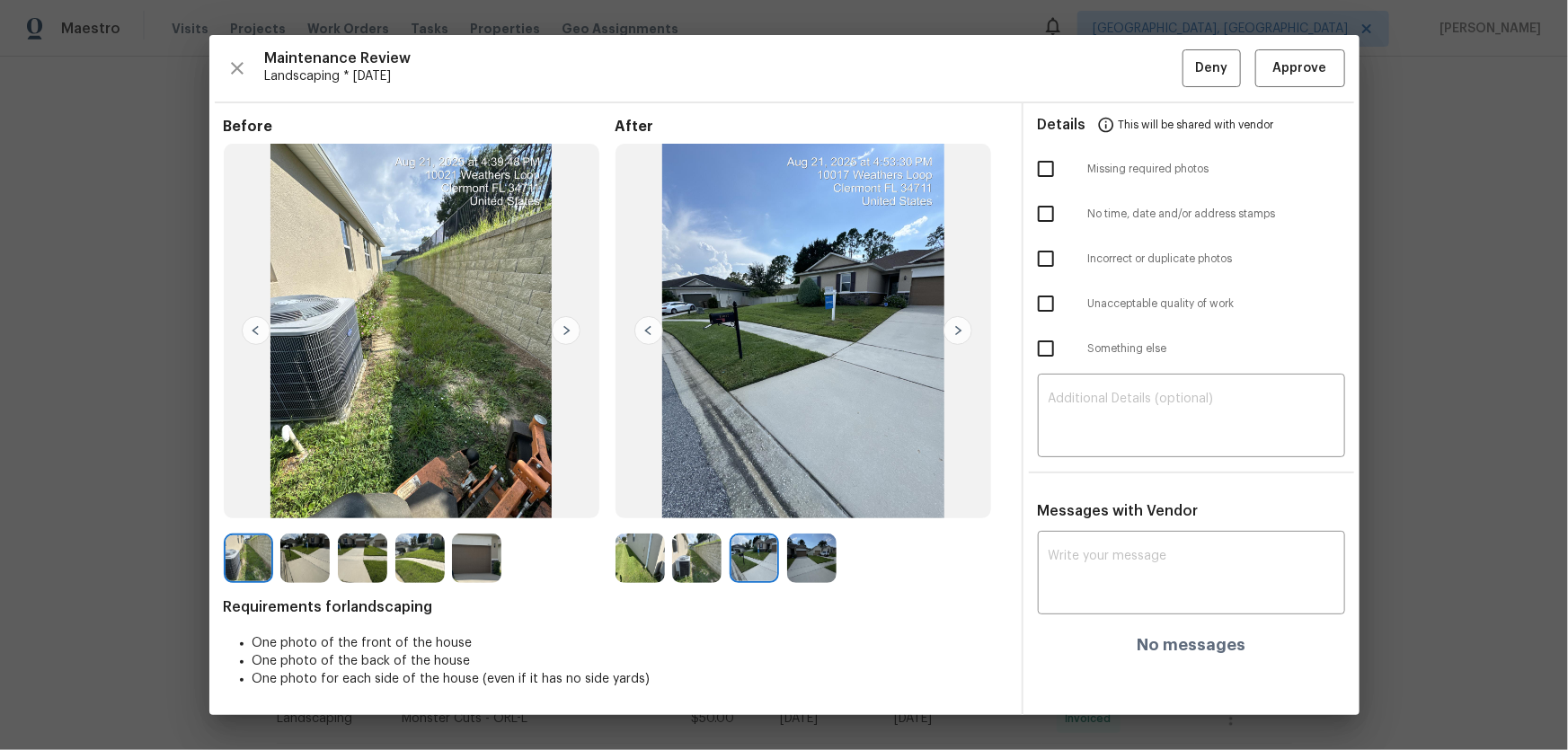
click at [818, 495] on img at bounding box center [812, 558] width 49 height 49
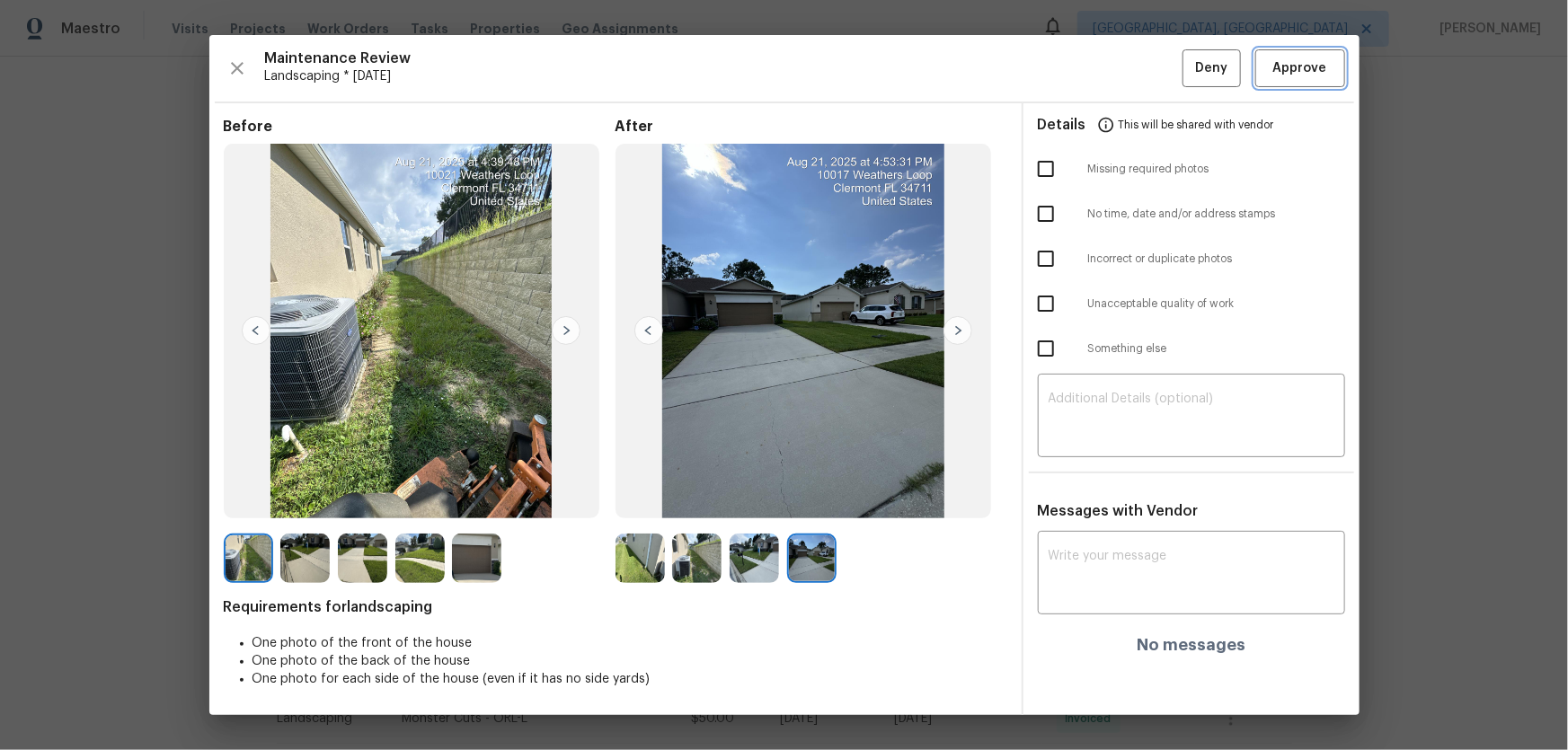
click at [1115, 62] on span "Approve" at bounding box center [1300, 68] width 54 height 23
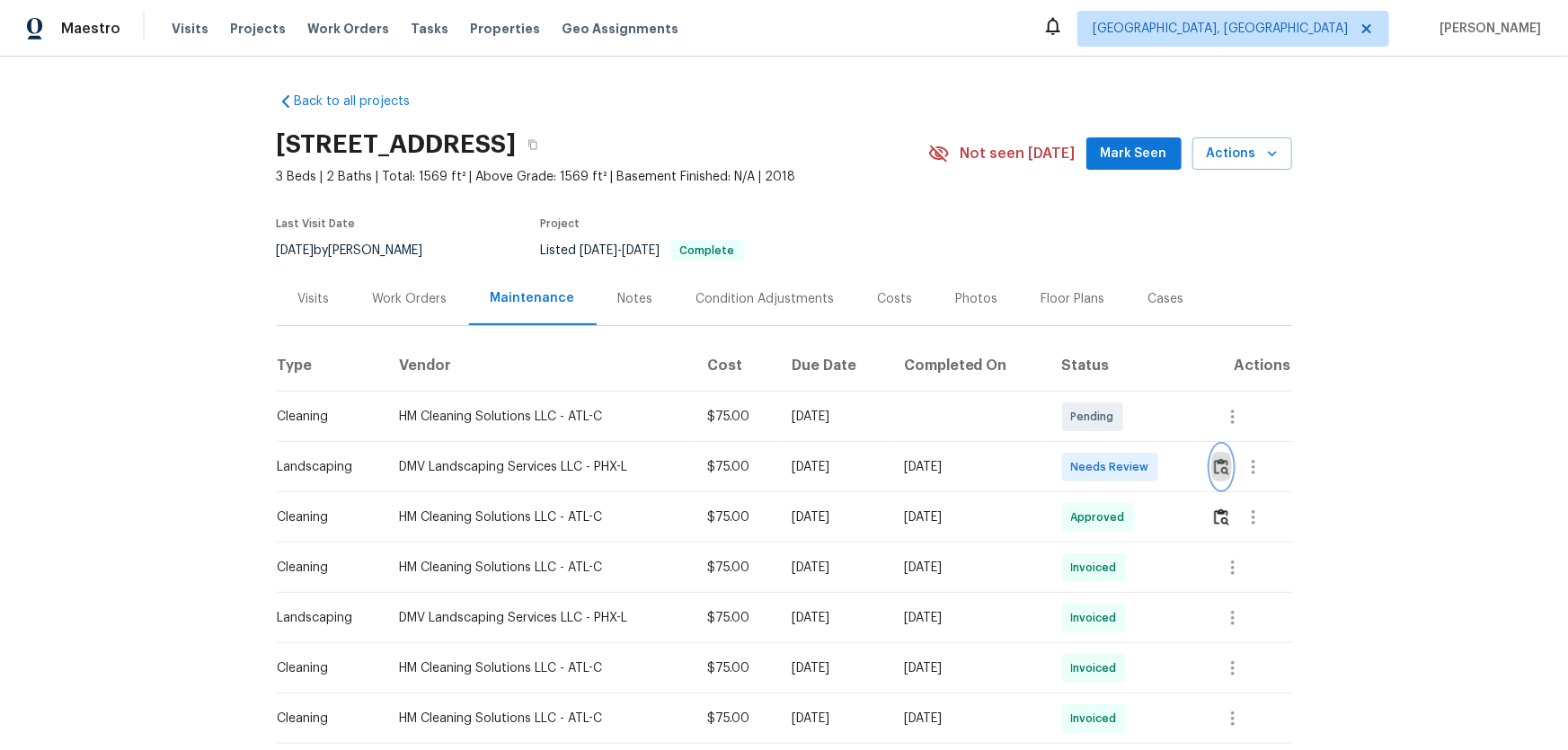
click at [1223, 457] on button "button" at bounding box center [1221, 467] width 21 height 43
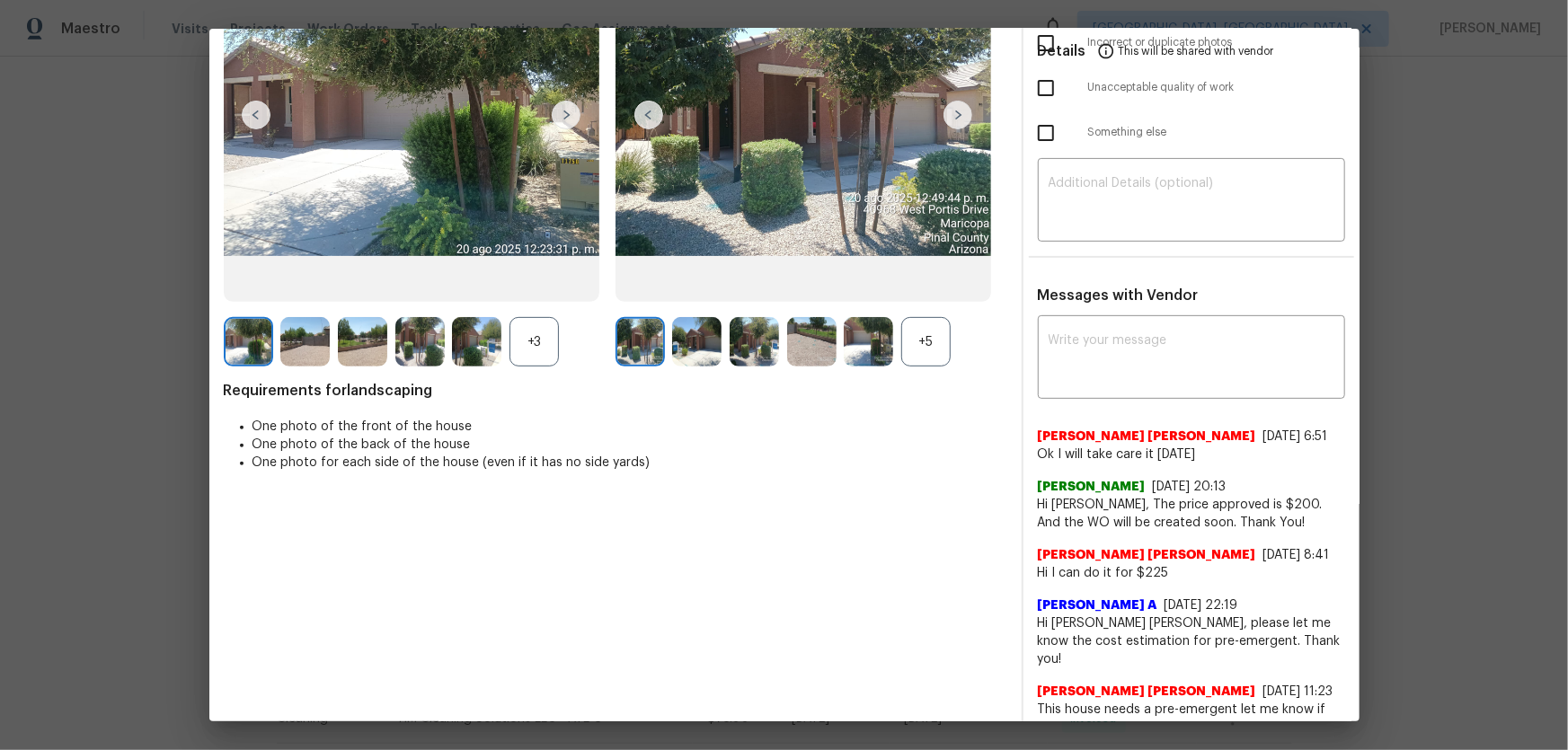
scroll to position [219, 0]
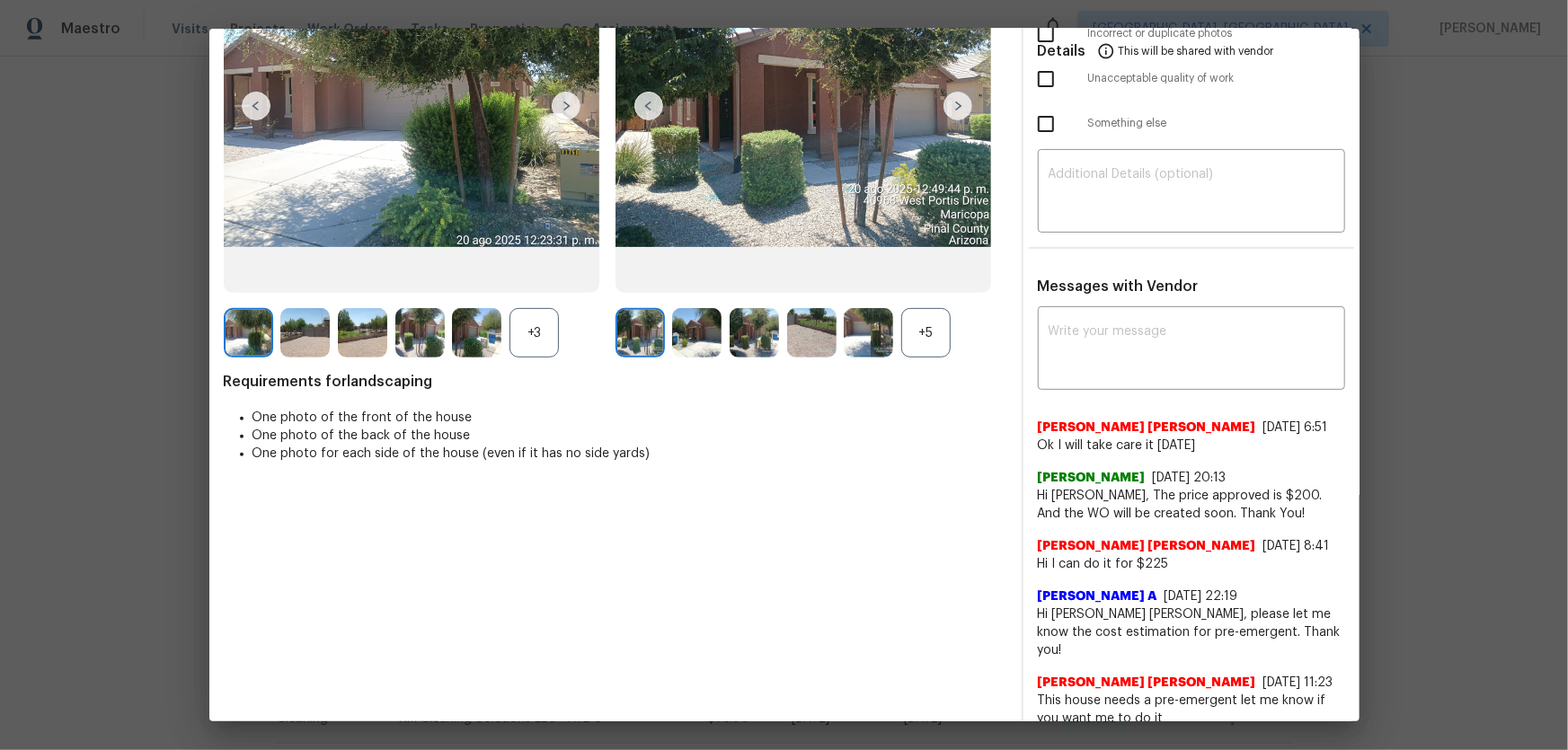
click at [933, 339] on div "+5" at bounding box center [926, 333] width 49 height 49
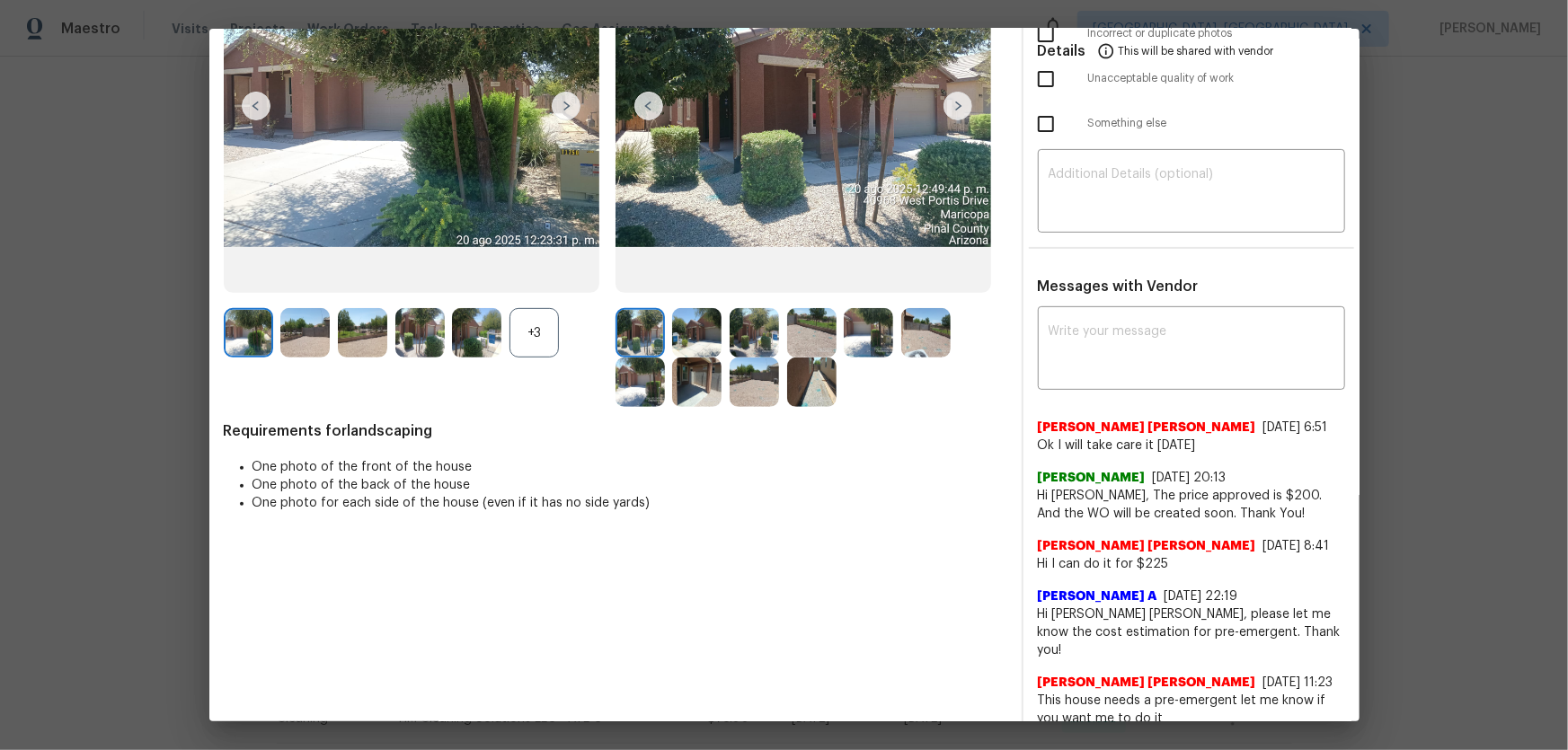
click at [530, 329] on div "+3" at bounding box center [534, 333] width 49 height 49
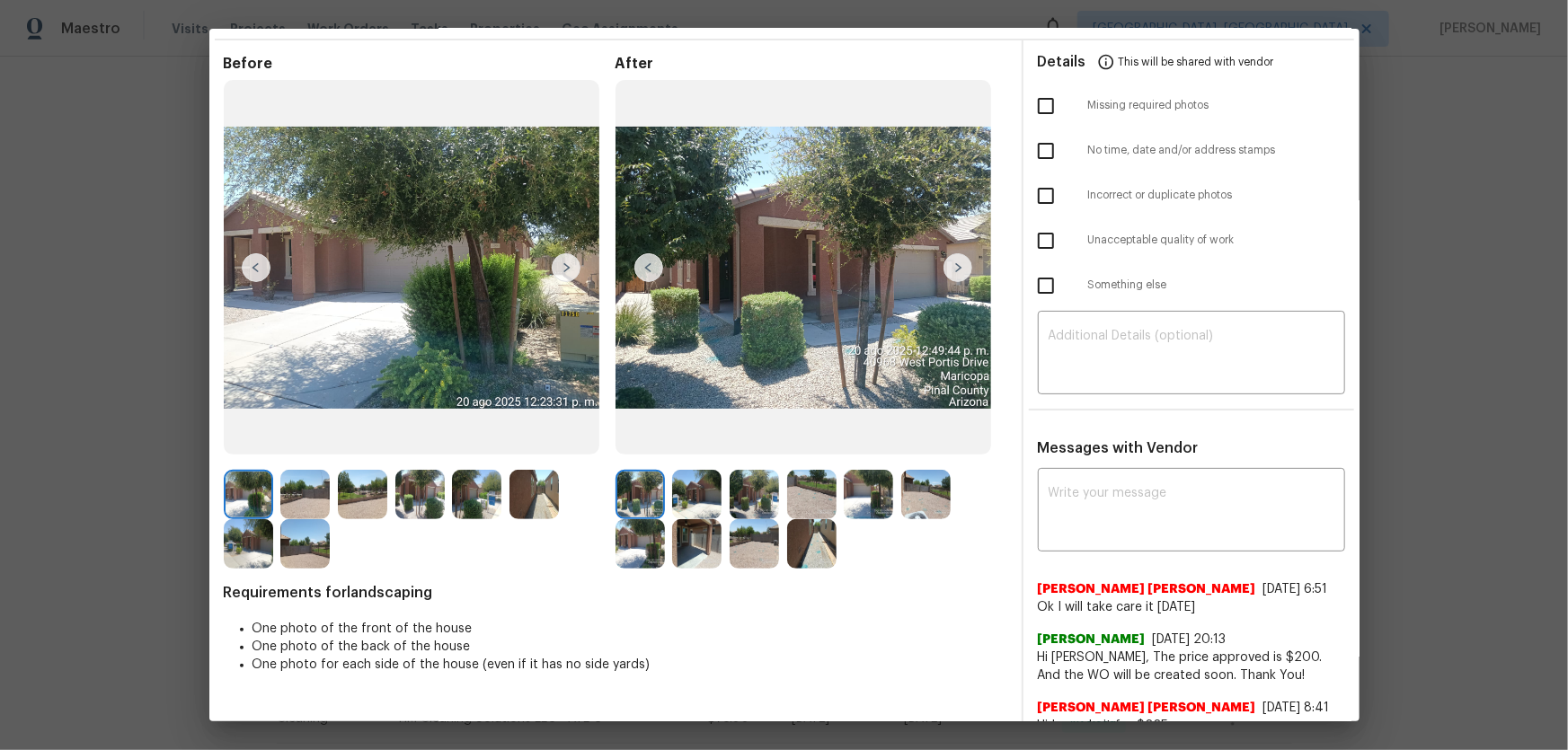
scroll to position [56, 0]
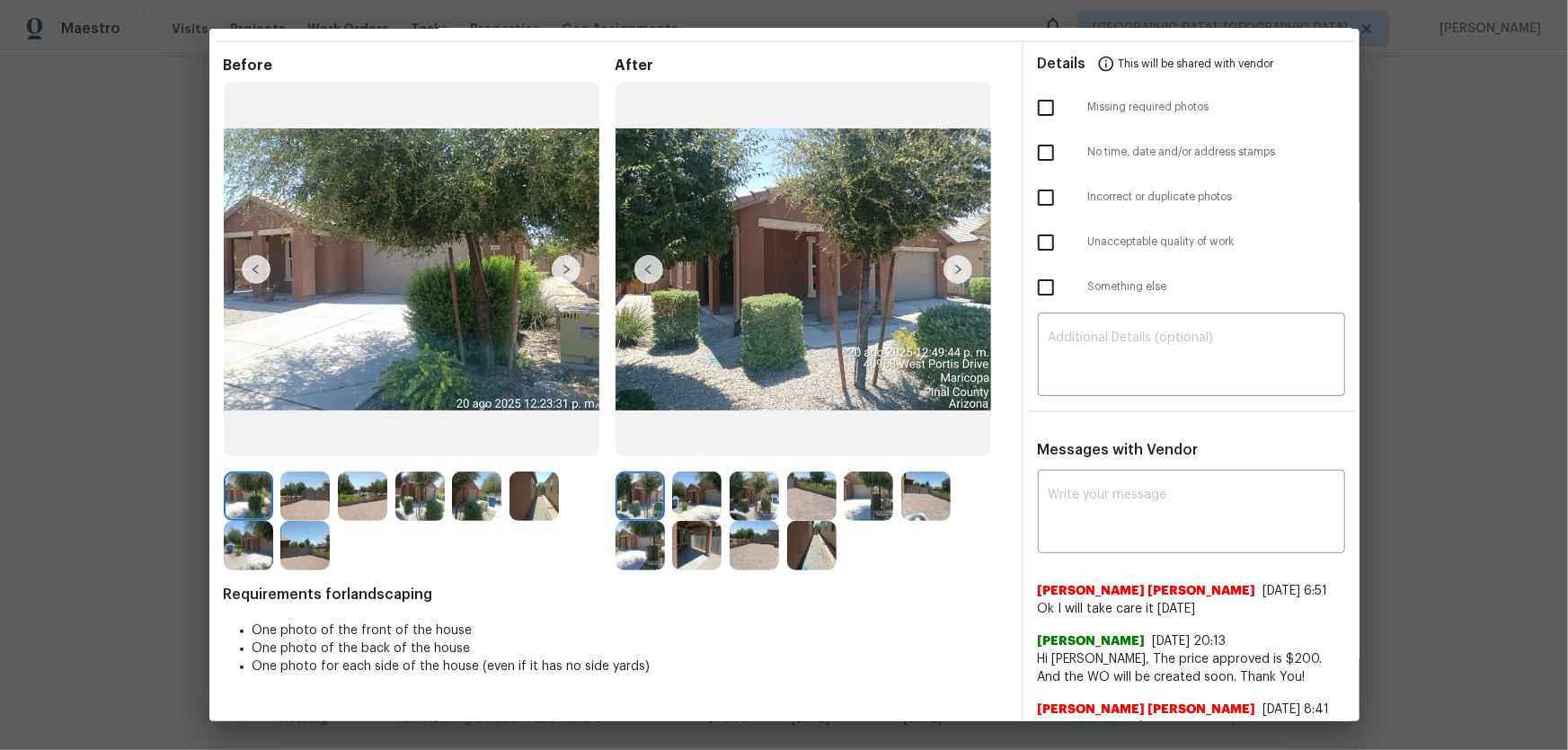
click at [693, 495] on img at bounding box center [697, 496] width 49 height 49
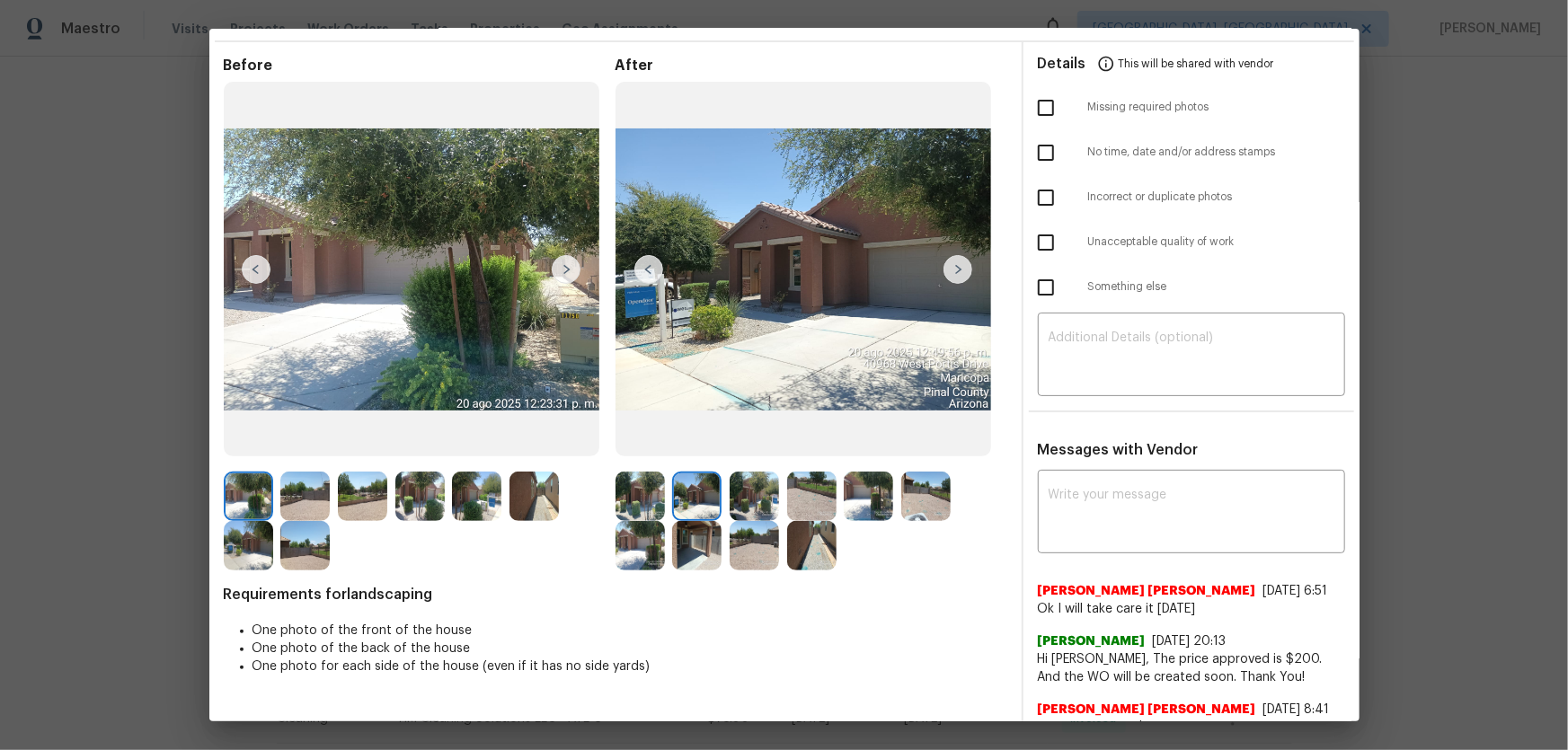
click at [758, 501] on img at bounding box center [754, 496] width 49 height 49
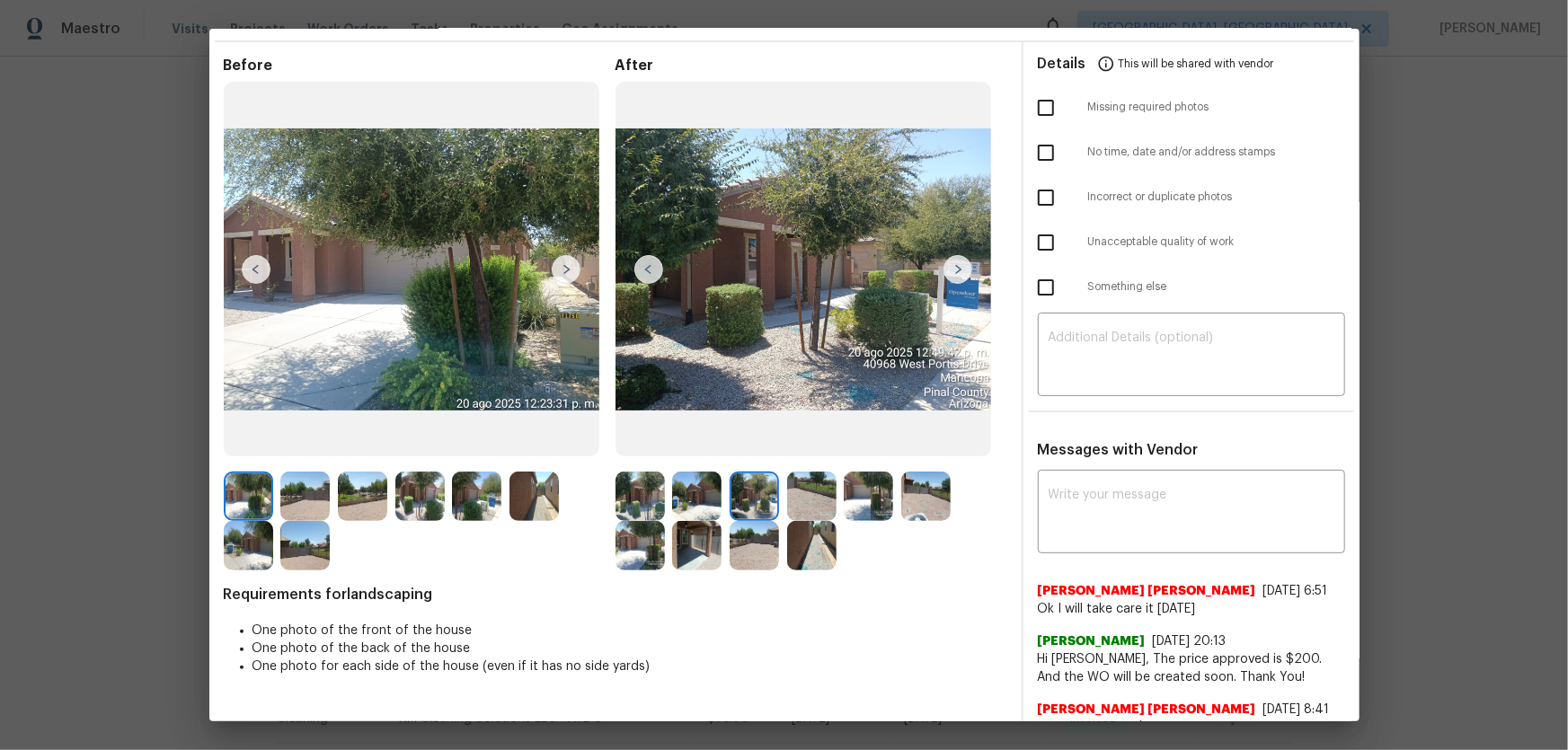
click at [814, 499] on img at bounding box center [812, 496] width 49 height 49
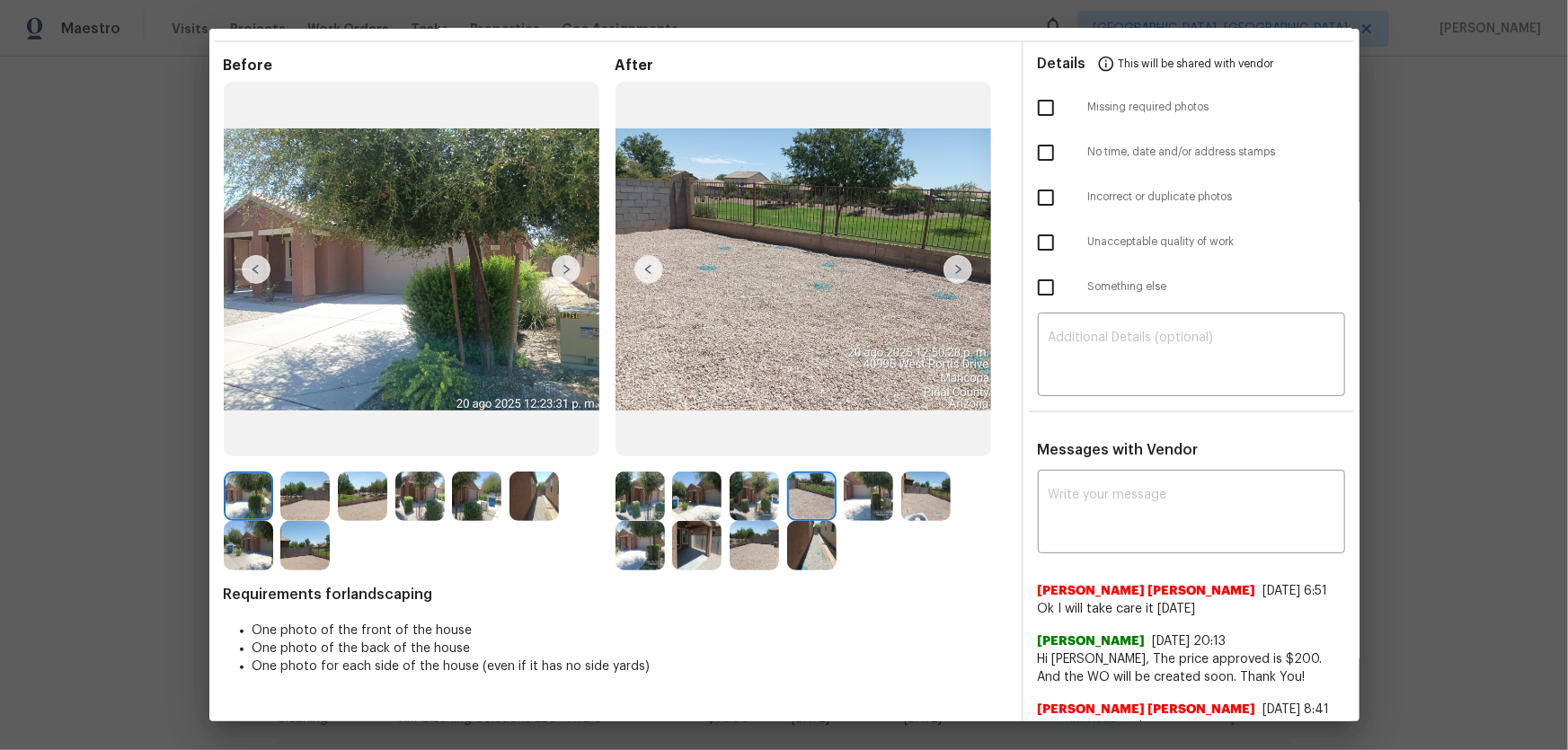
click at [859, 501] on img at bounding box center [868, 496] width 49 height 49
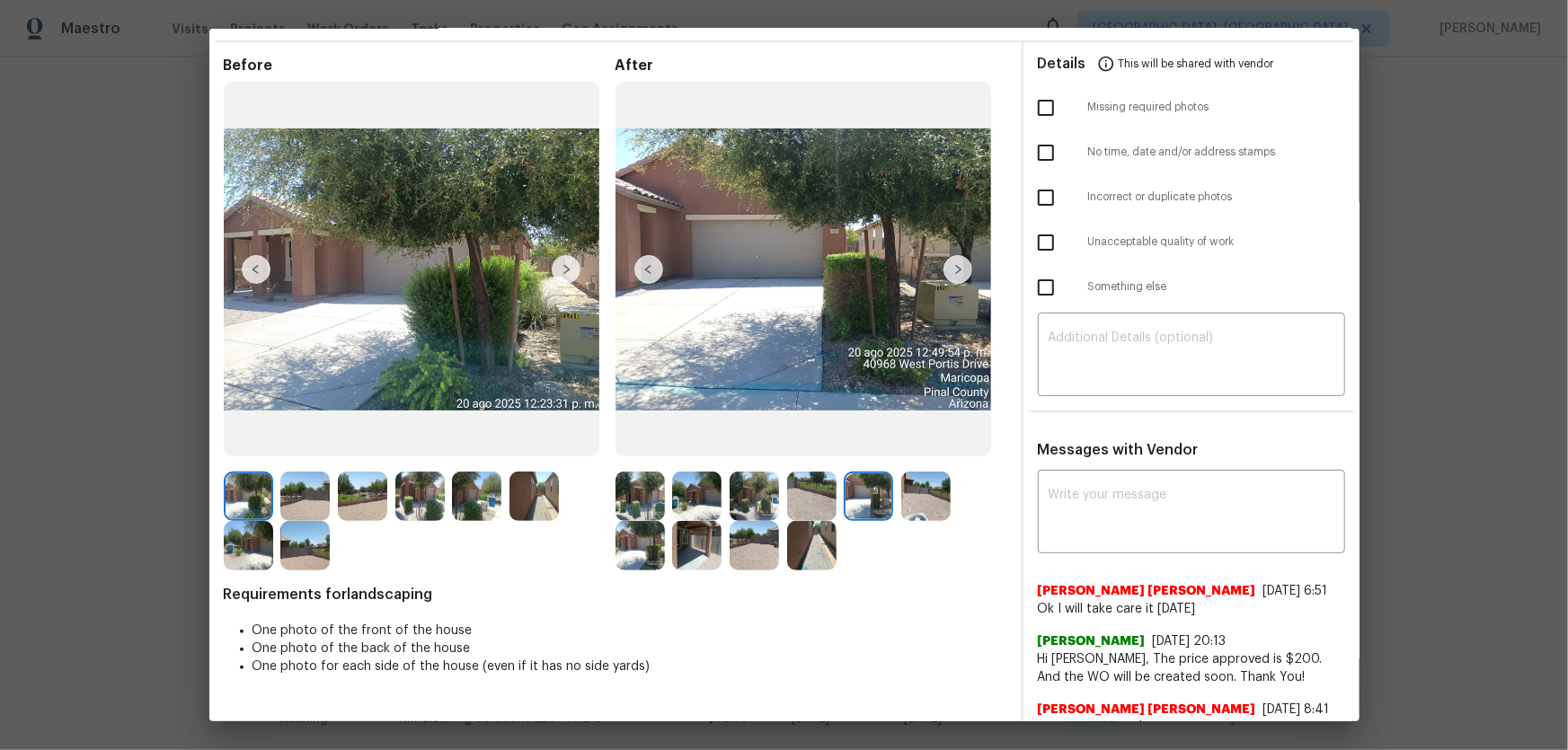
click at [901, 496] on img at bounding box center [926, 496] width 49 height 49
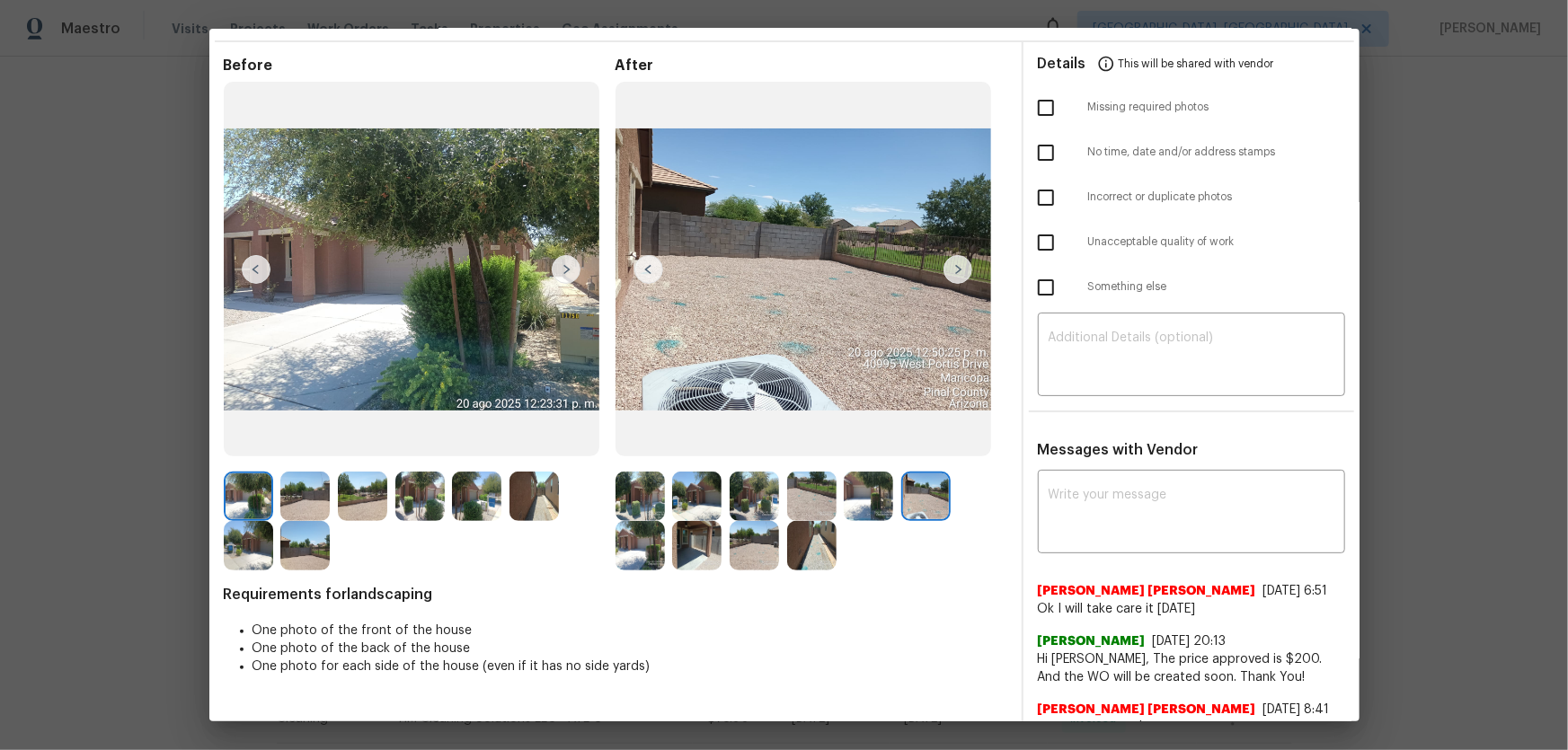
click at [615, 551] on img at bounding box center [640, 546] width 49 height 49
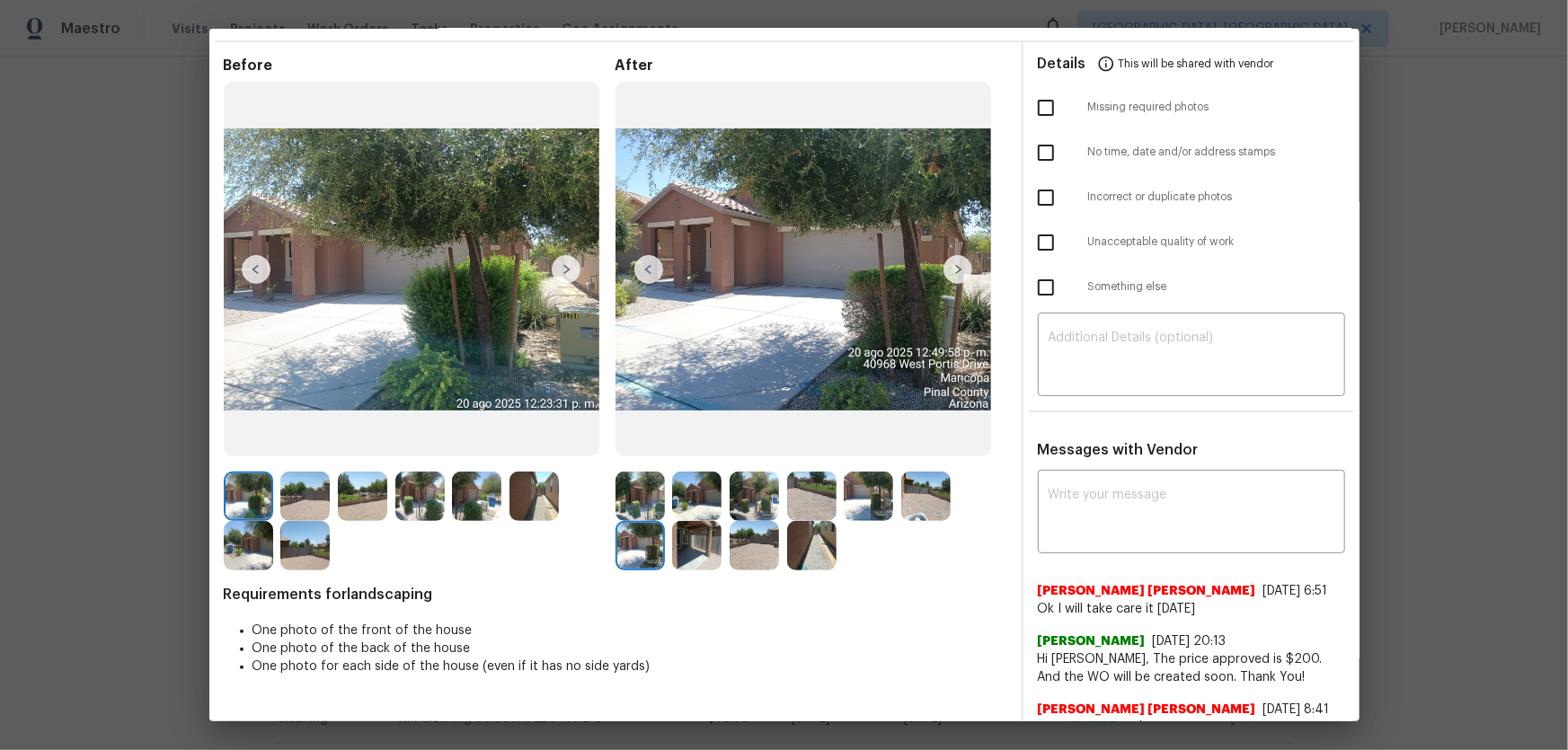
click at [700, 548] on img at bounding box center [697, 546] width 49 height 49
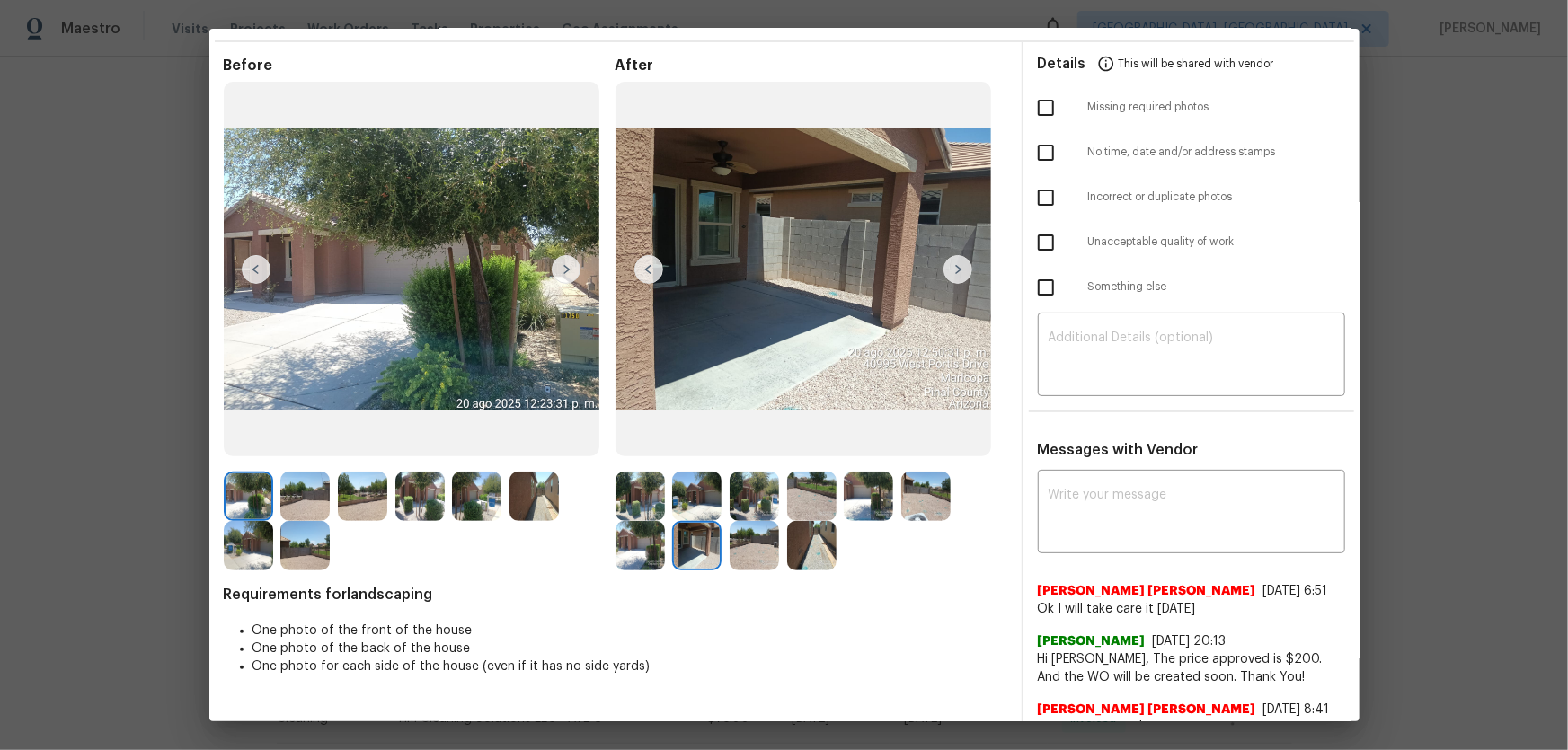
click at [764, 548] on img at bounding box center [754, 546] width 49 height 49
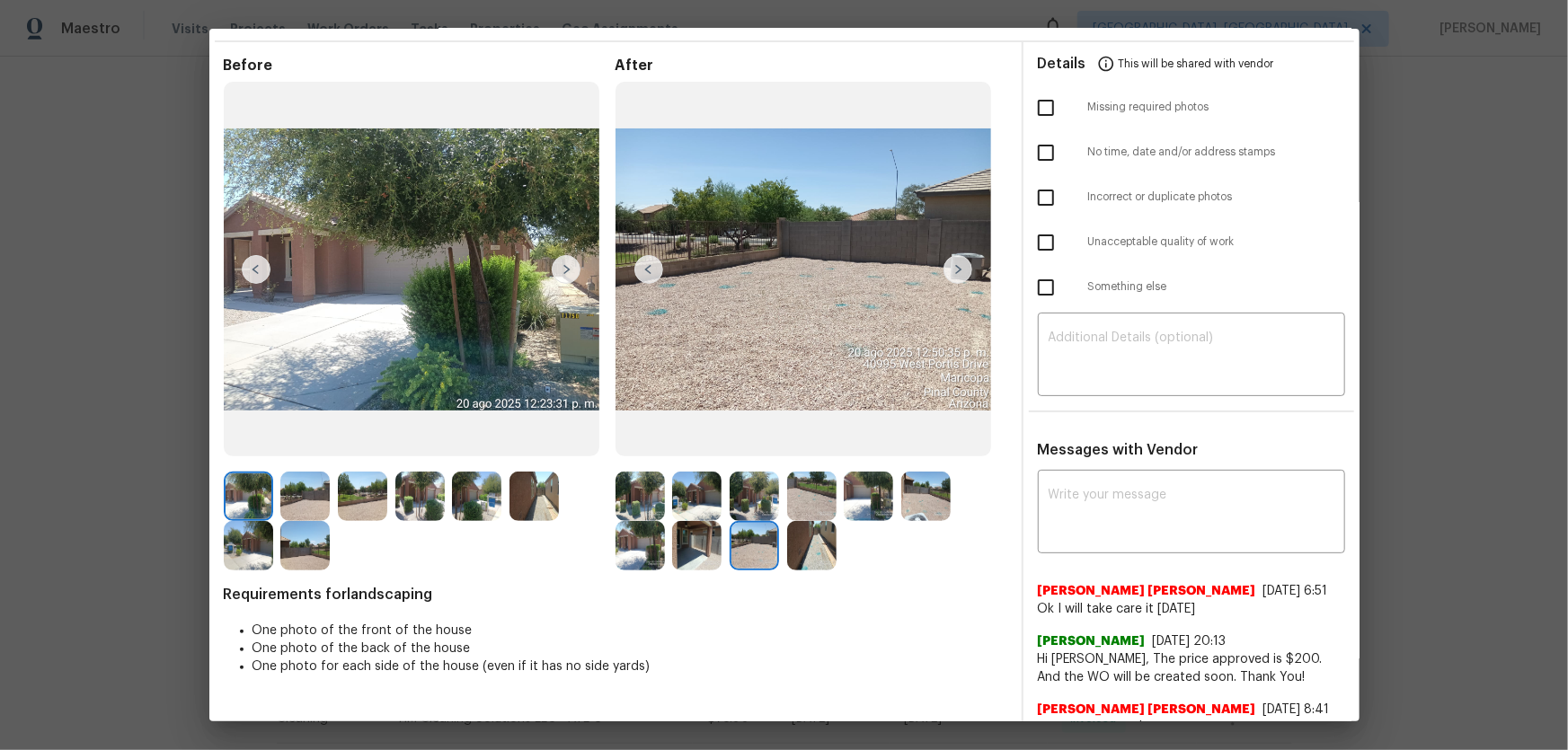
click at [822, 541] on img at bounding box center [812, 546] width 49 height 49
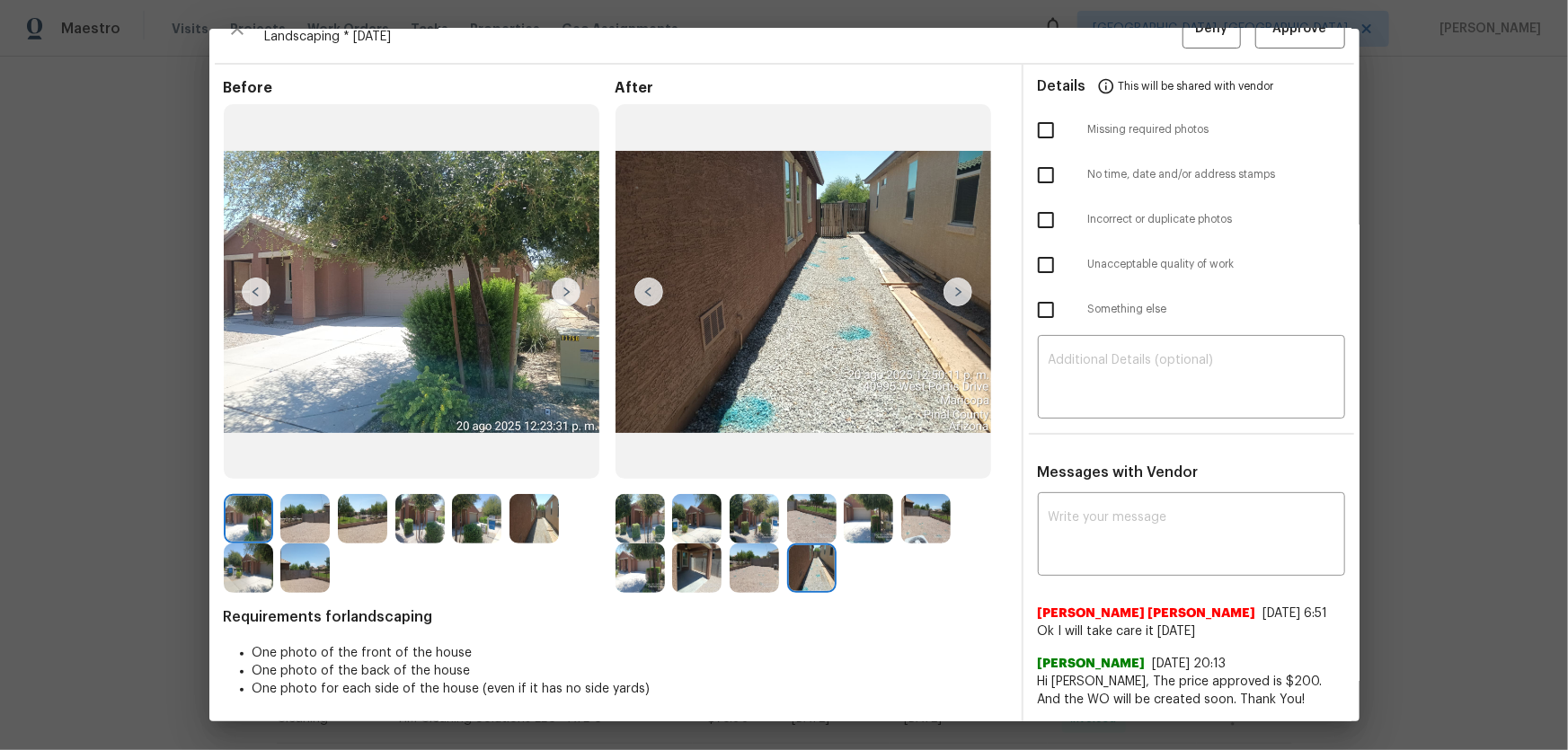
scroll to position [0, 0]
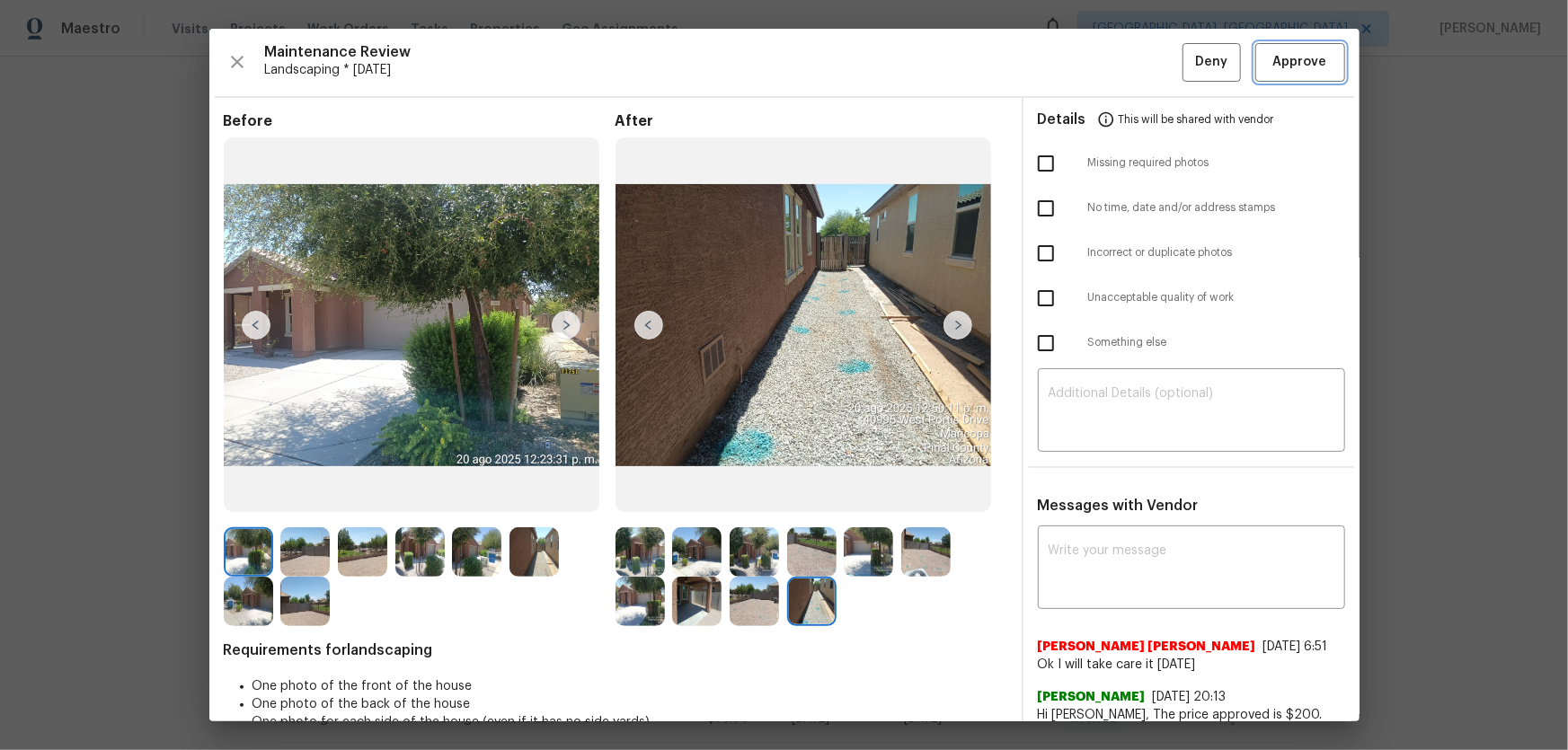
click at [1293, 71] on span "Approve" at bounding box center [1300, 62] width 54 height 23
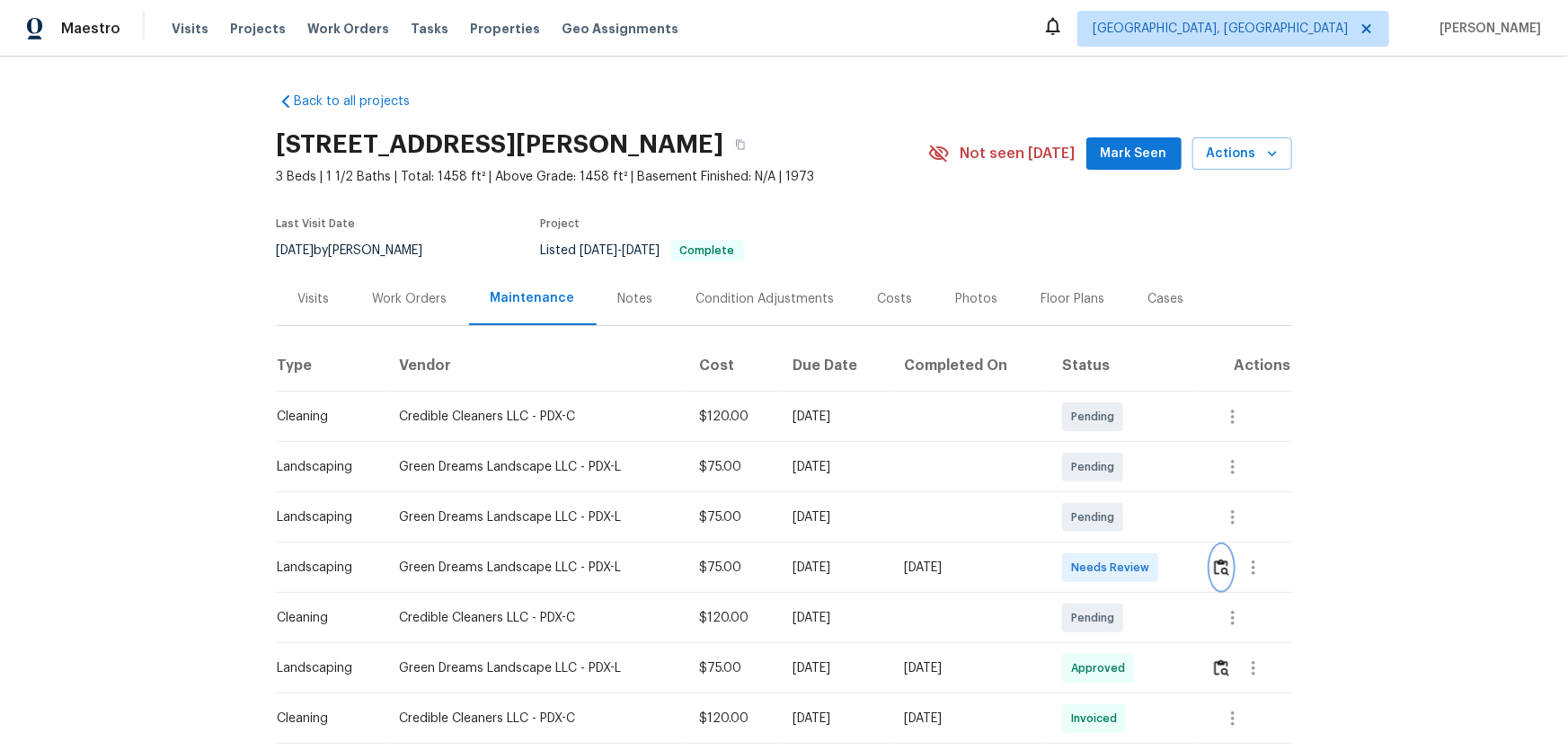
click at [1221, 563] on img "button" at bounding box center [1222, 567] width 16 height 17
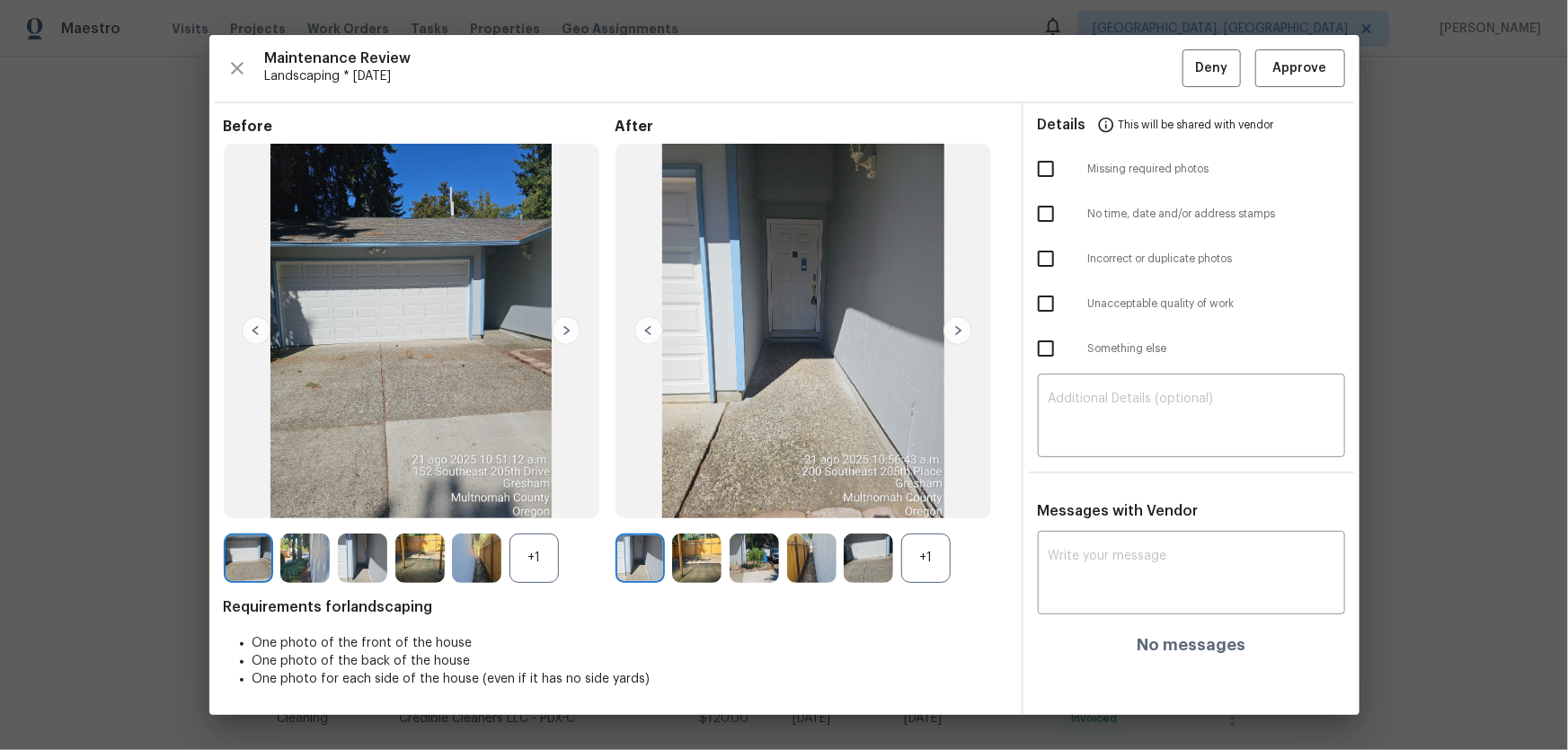
click at [912, 563] on div "+1" at bounding box center [926, 558] width 49 height 49
click at [556, 569] on div "+1" at bounding box center [534, 558] width 49 height 49
click at [708, 565] on img at bounding box center [697, 558] width 49 height 49
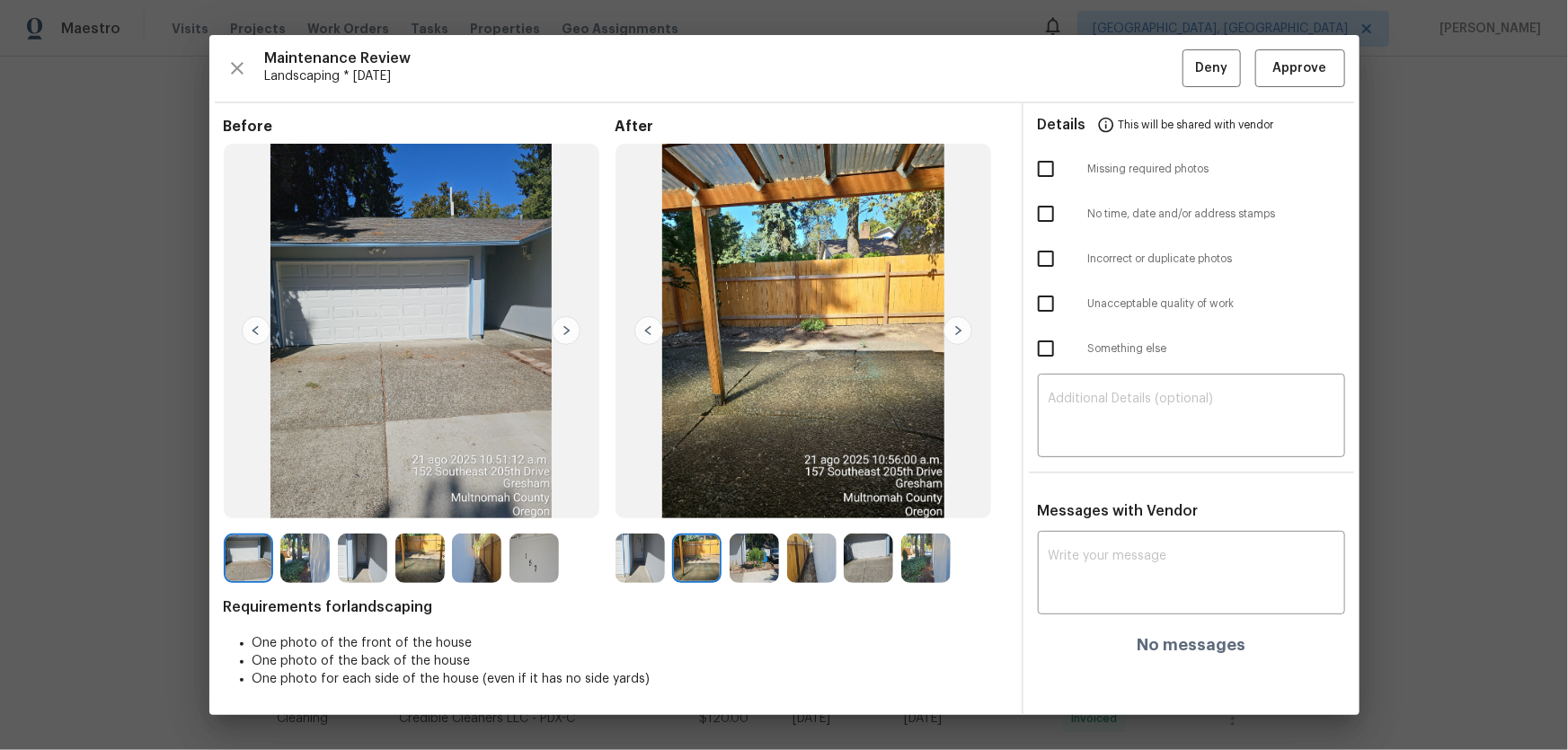
click at [755, 564] on img at bounding box center [754, 558] width 49 height 49
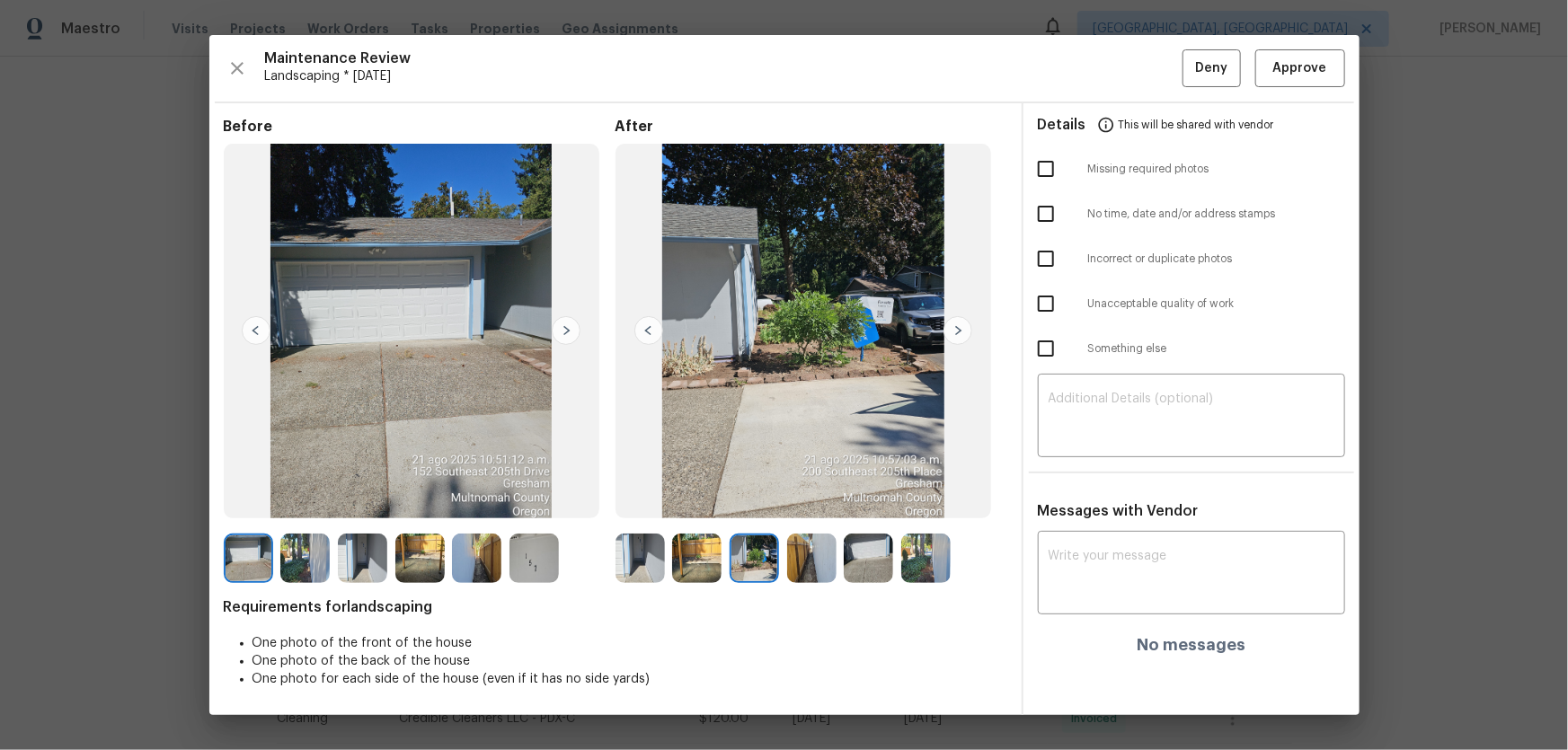
click at [793, 563] on img at bounding box center [812, 558] width 49 height 49
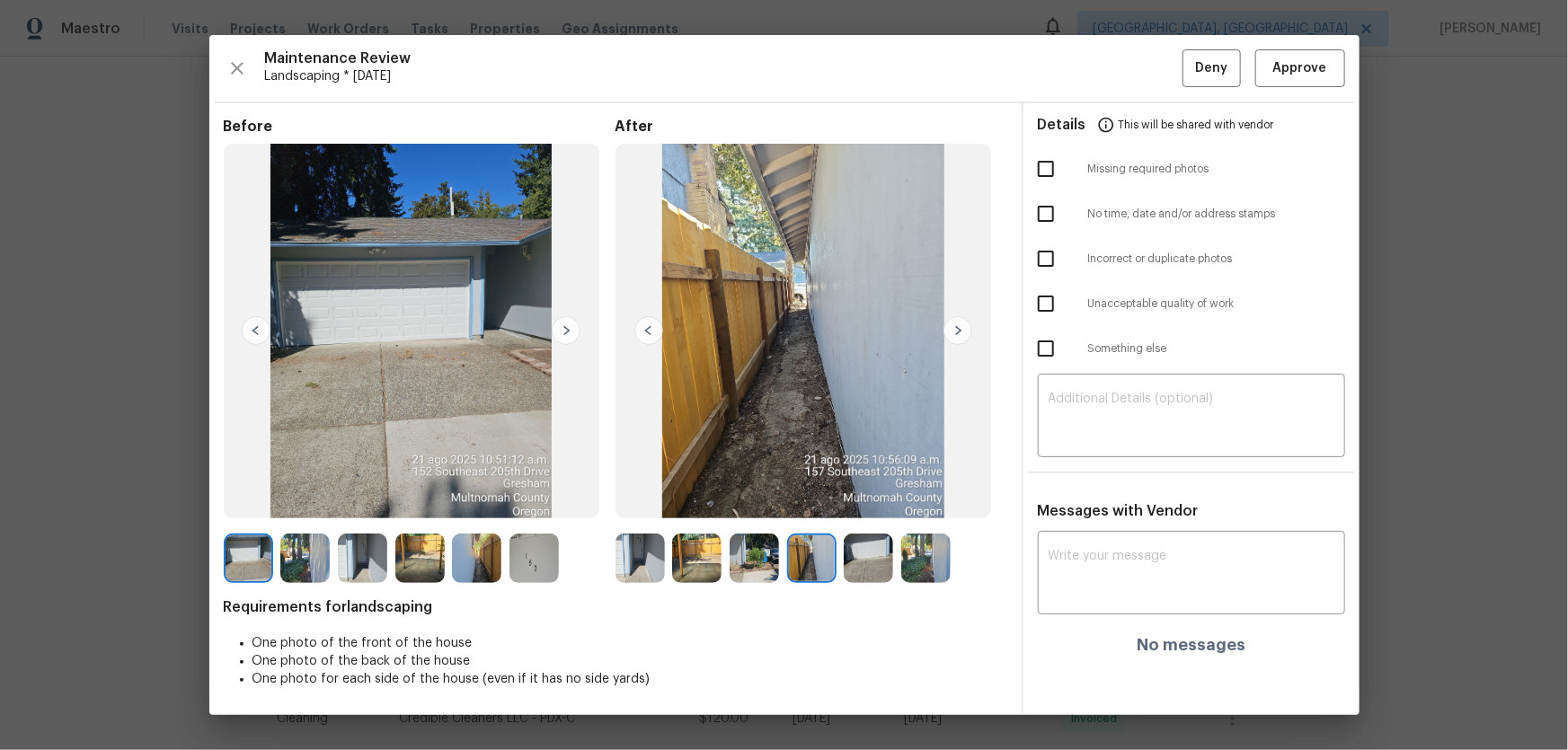
click at [873, 559] on img at bounding box center [868, 558] width 49 height 49
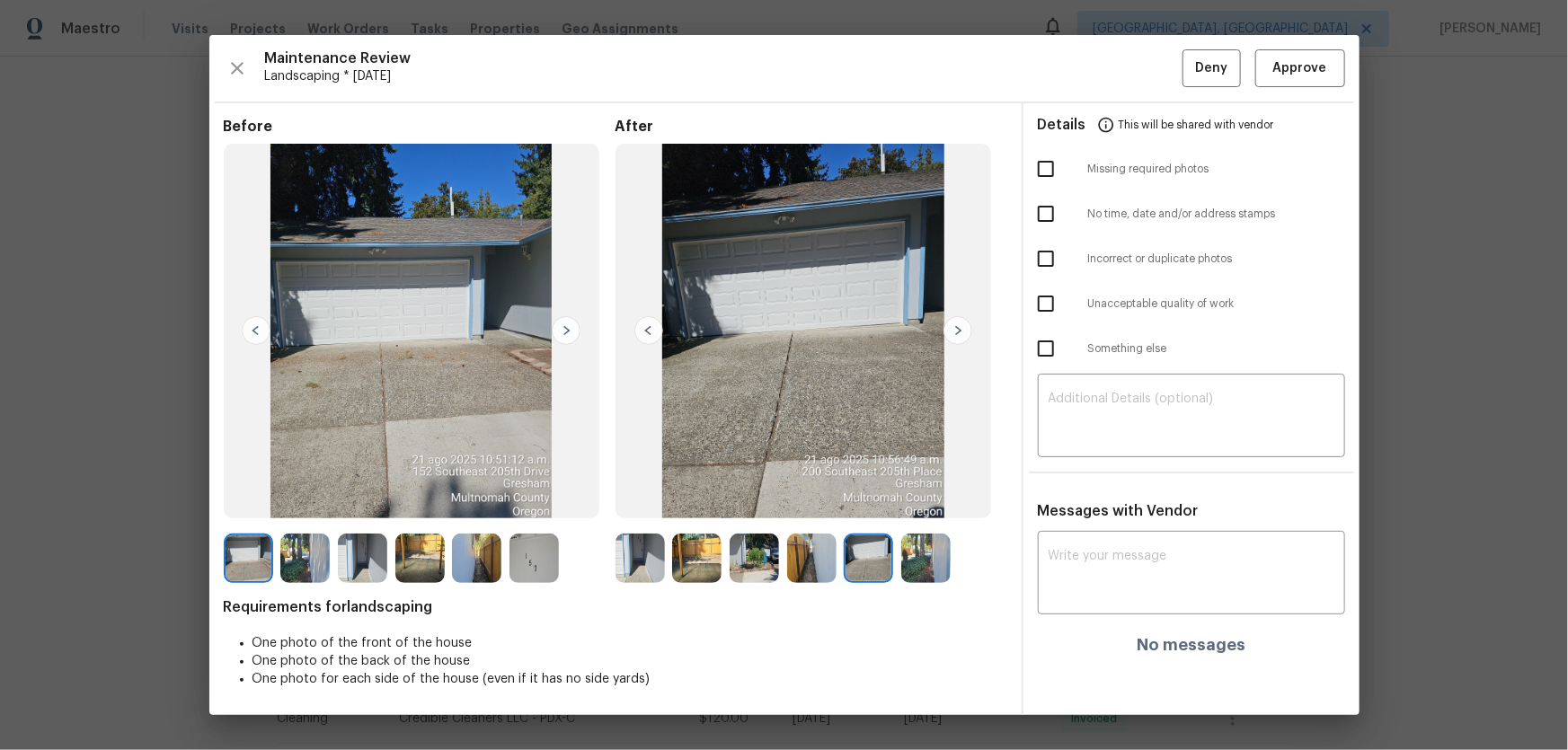
click at [911, 559] on img at bounding box center [926, 558] width 49 height 49
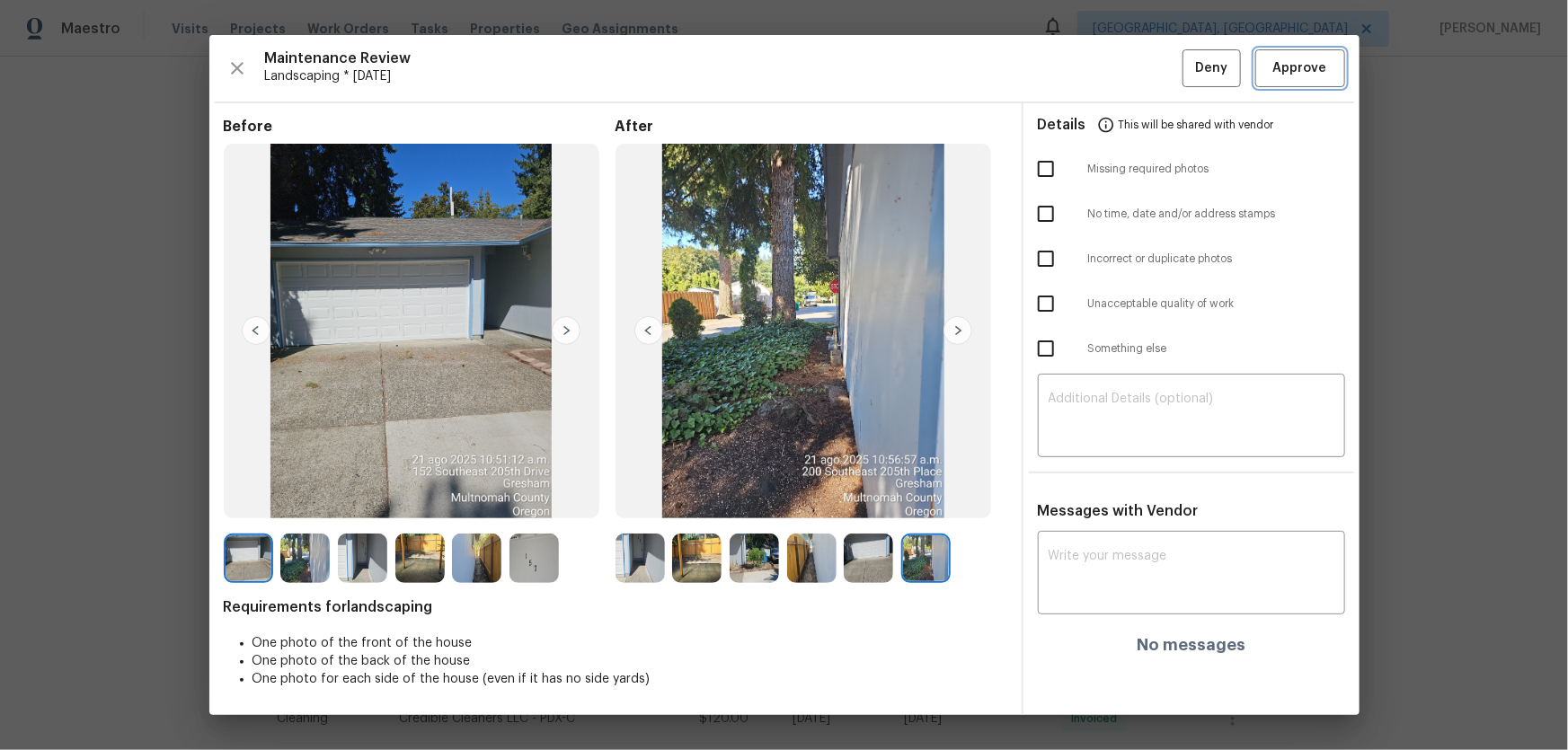
click at [1311, 53] on button "Approve" at bounding box center [1300, 68] width 89 height 38
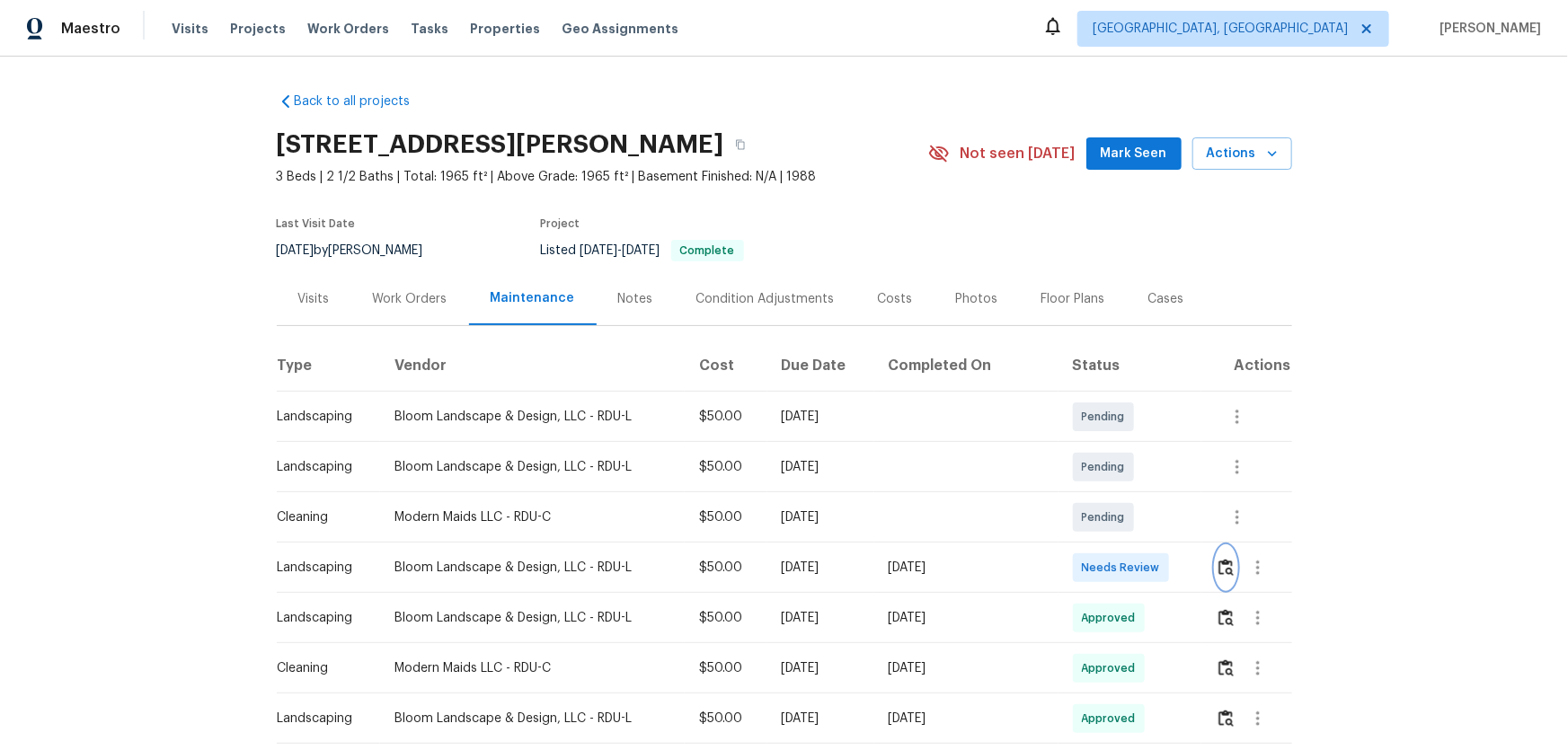
click at [1115, 495] on button "button" at bounding box center [1226, 568] width 21 height 43
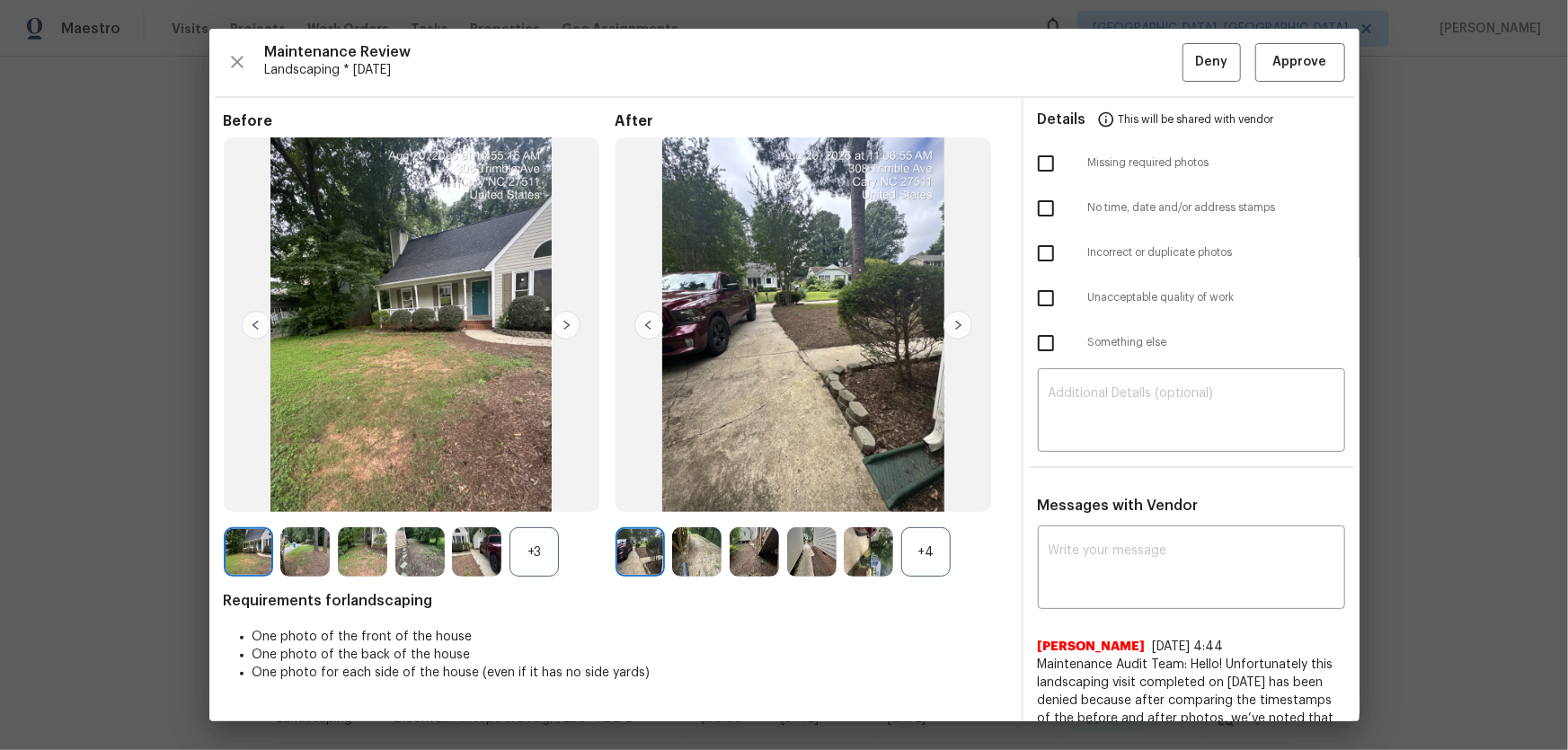
click at [937, 495] on div "+4" at bounding box center [926, 552] width 49 height 49
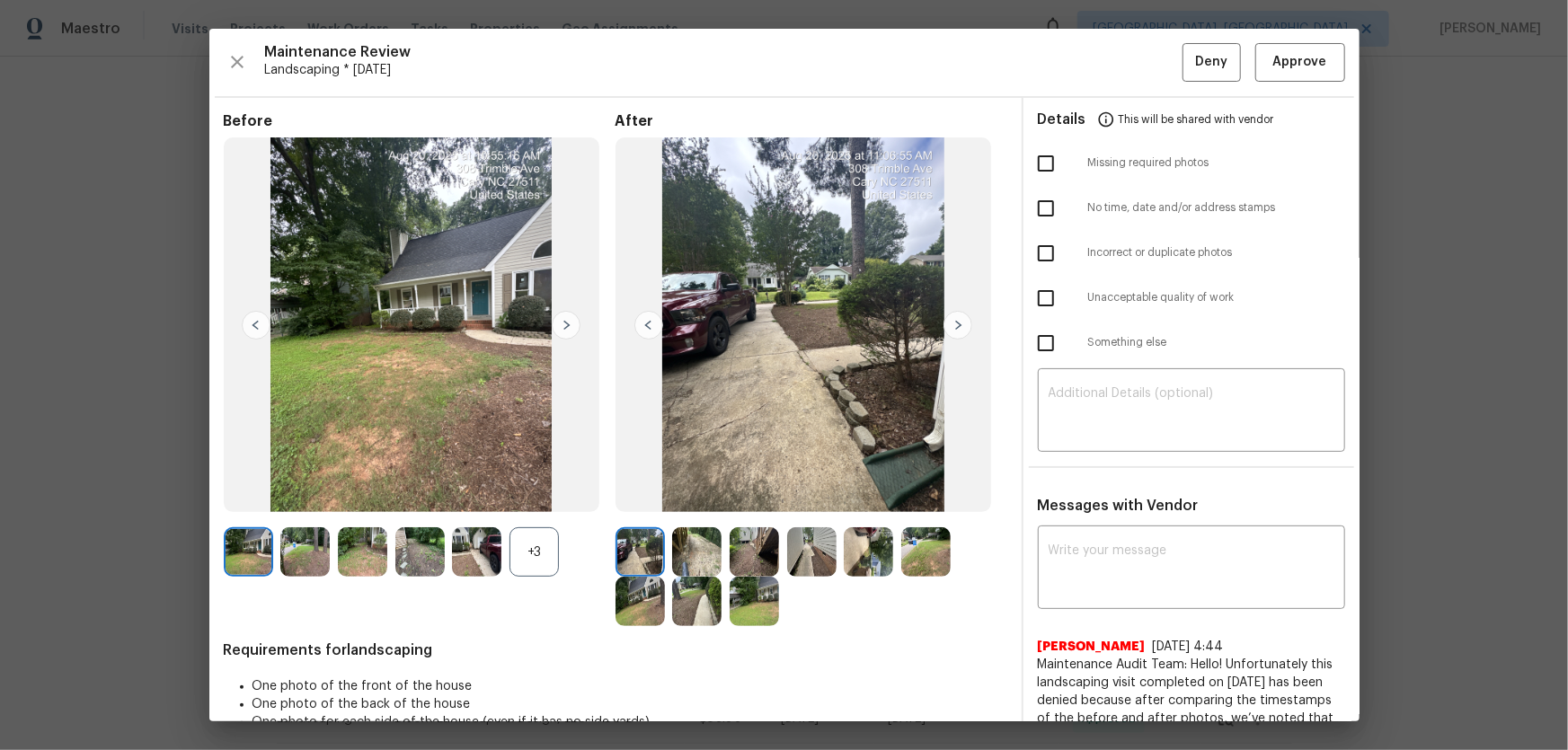
click at [546, 495] on div "+3" at bounding box center [534, 552] width 49 height 49
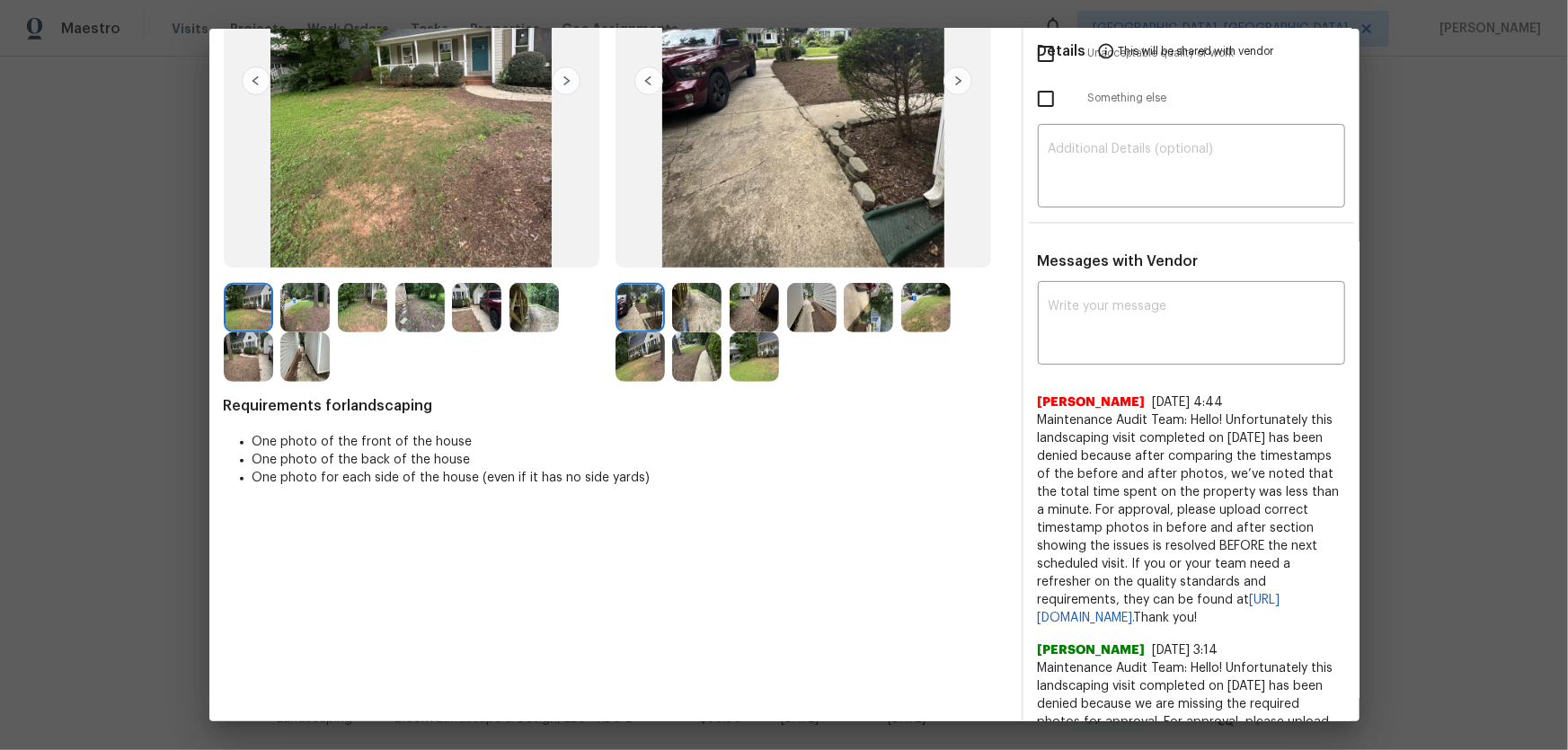
click at [700, 283] on img at bounding box center [697, 308] width 49 height 49
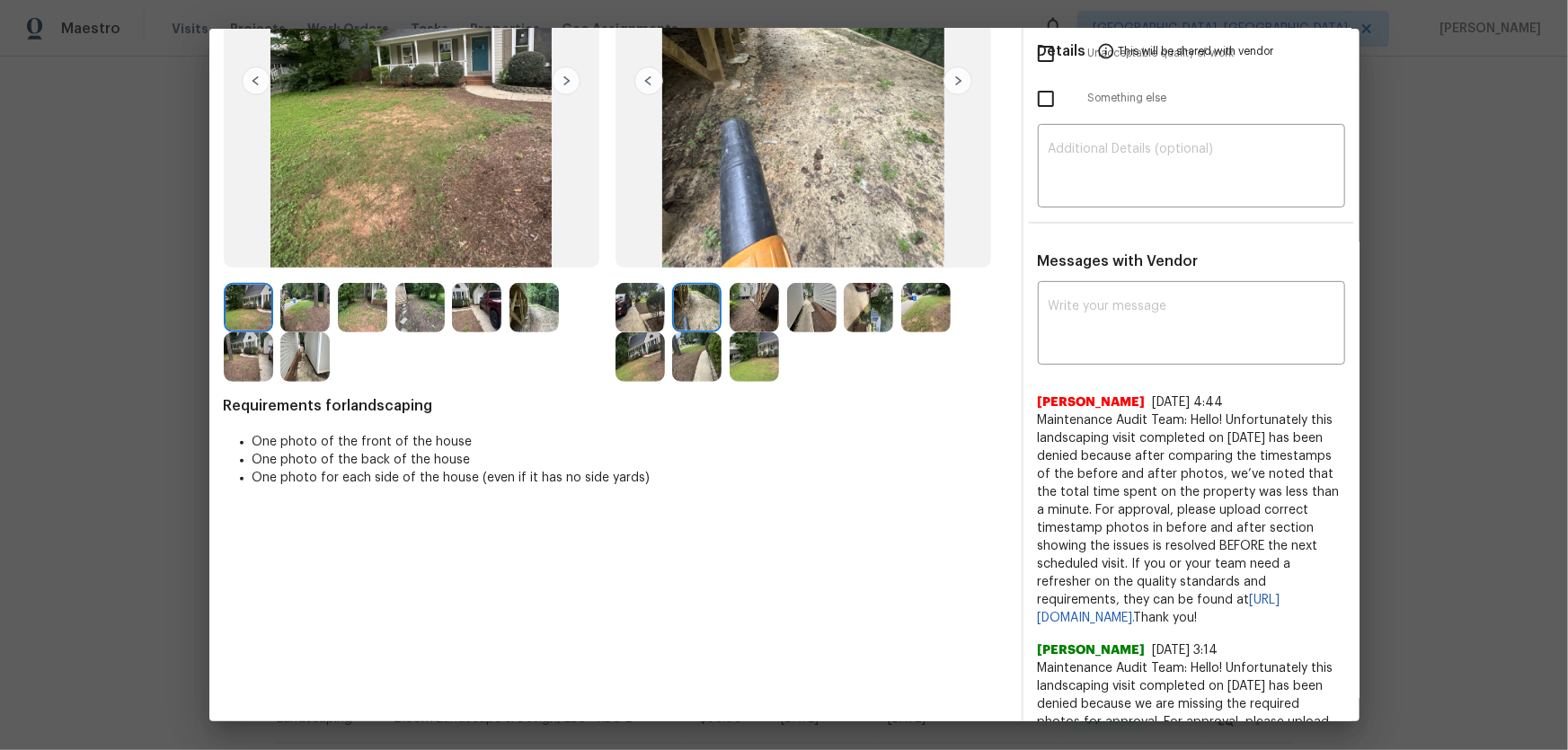
click at [749, 315] on img at bounding box center [754, 308] width 49 height 49
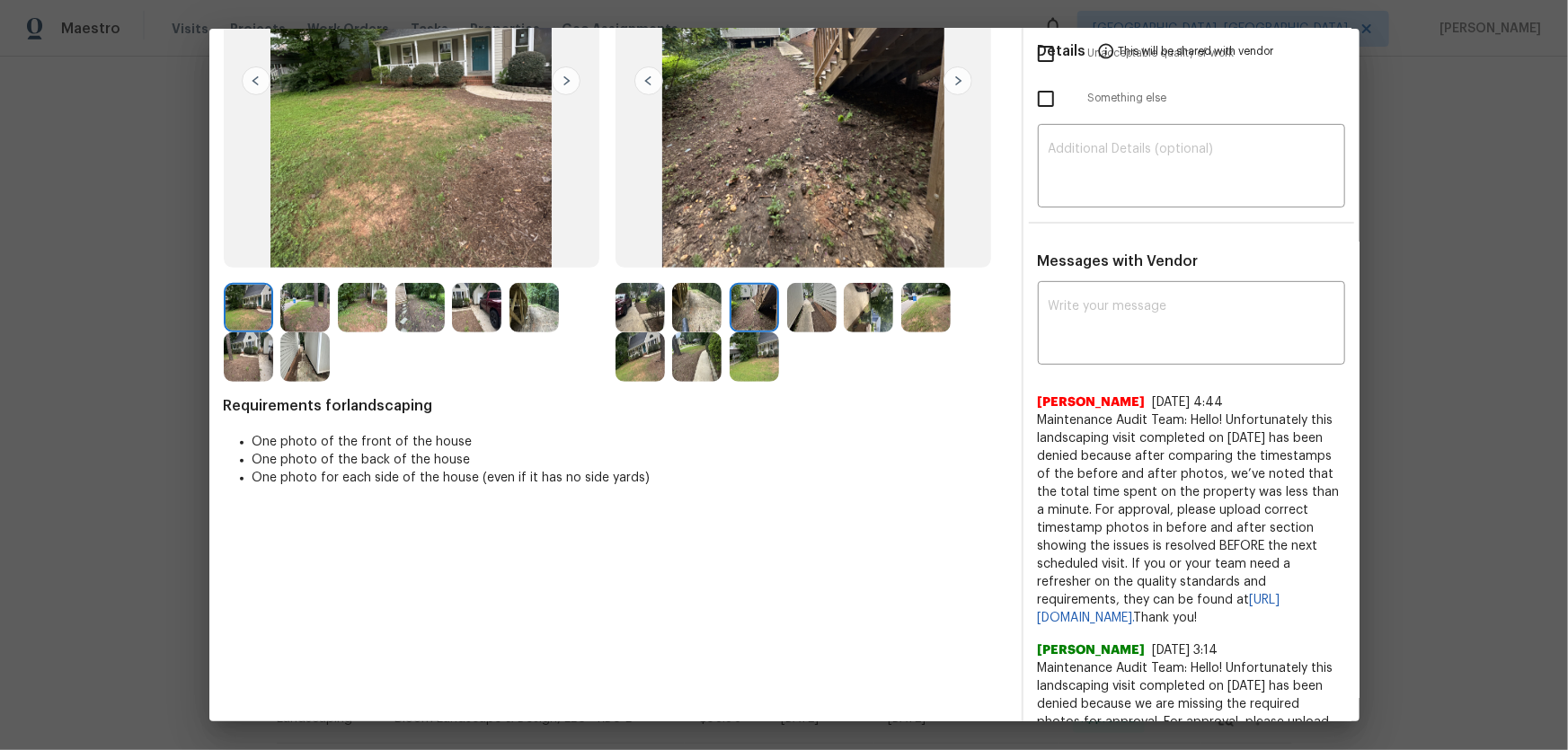
click at [817, 313] on img at bounding box center [812, 308] width 49 height 49
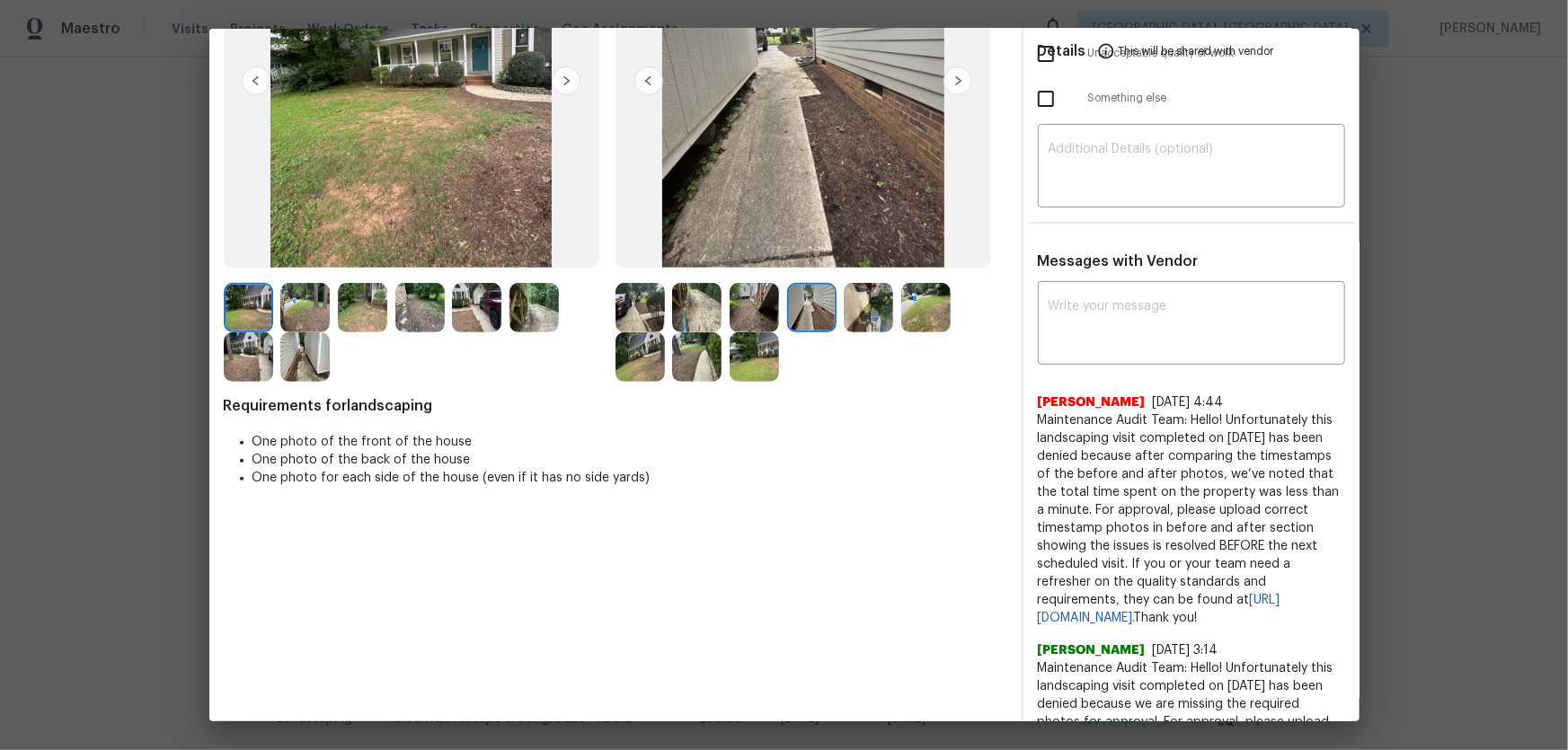
click at [880, 318] on img at bounding box center [868, 308] width 49 height 49
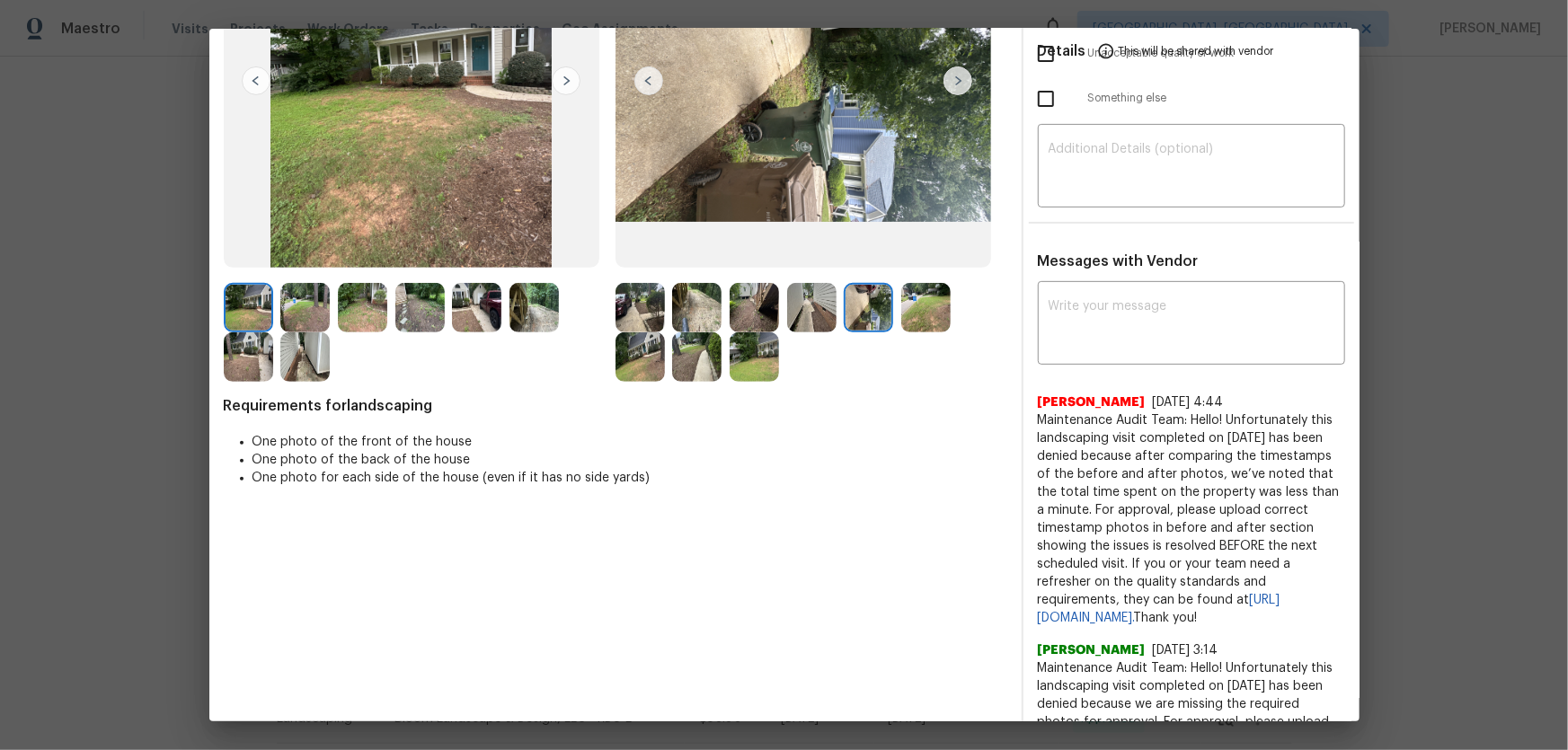
click at [913, 316] on img at bounding box center [926, 308] width 49 height 49
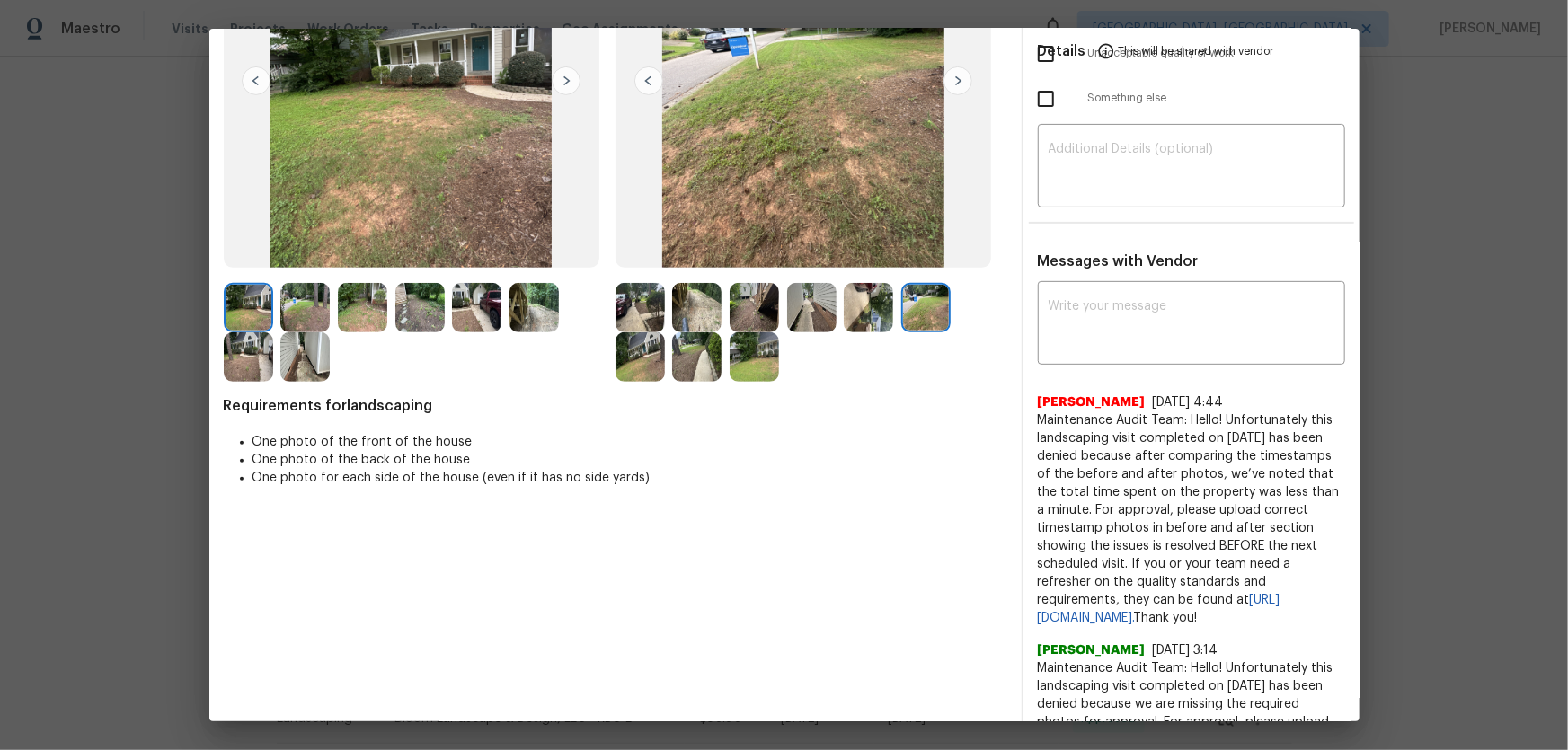
click at [638, 360] on img at bounding box center [640, 357] width 49 height 49
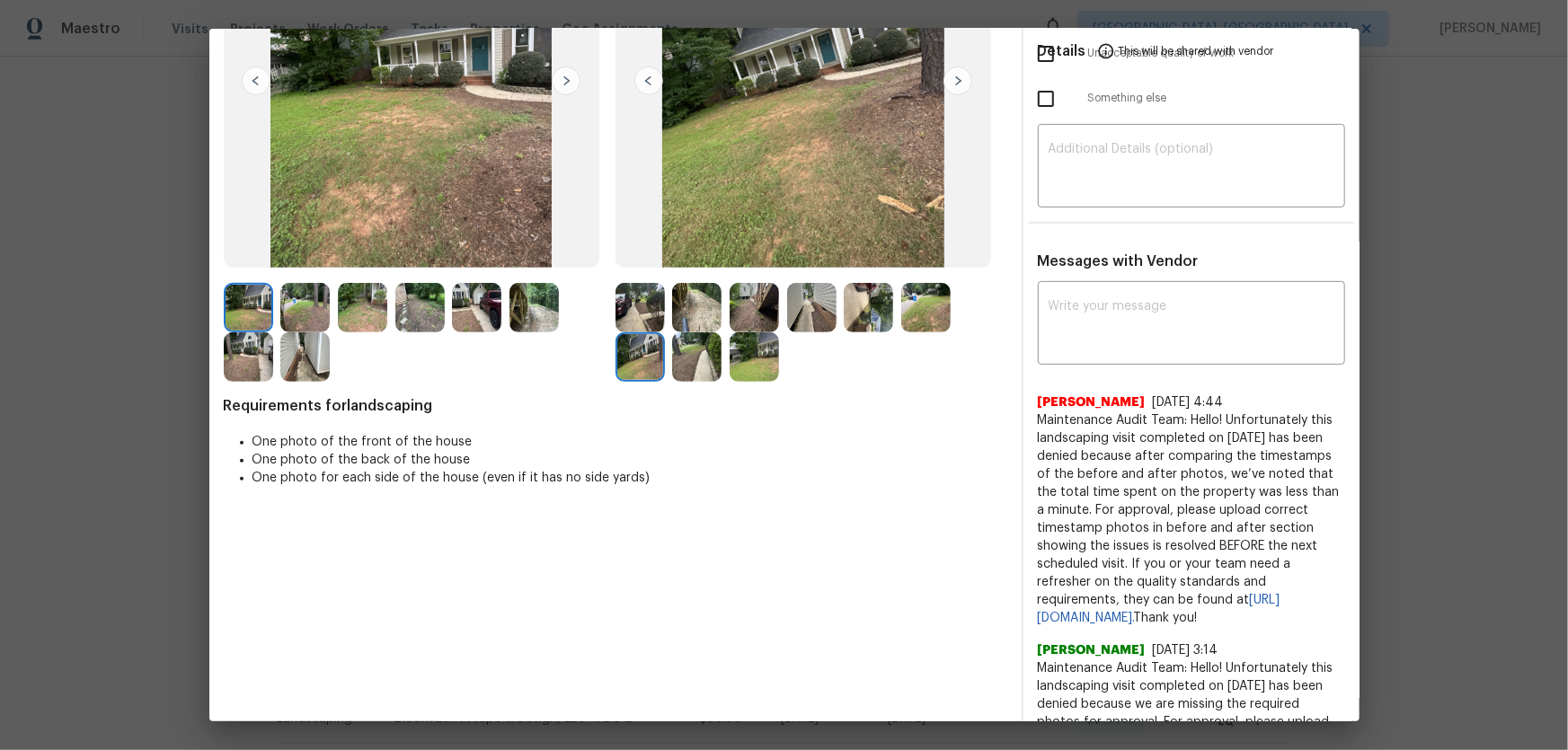
click at [696, 360] on img at bounding box center [697, 357] width 49 height 49
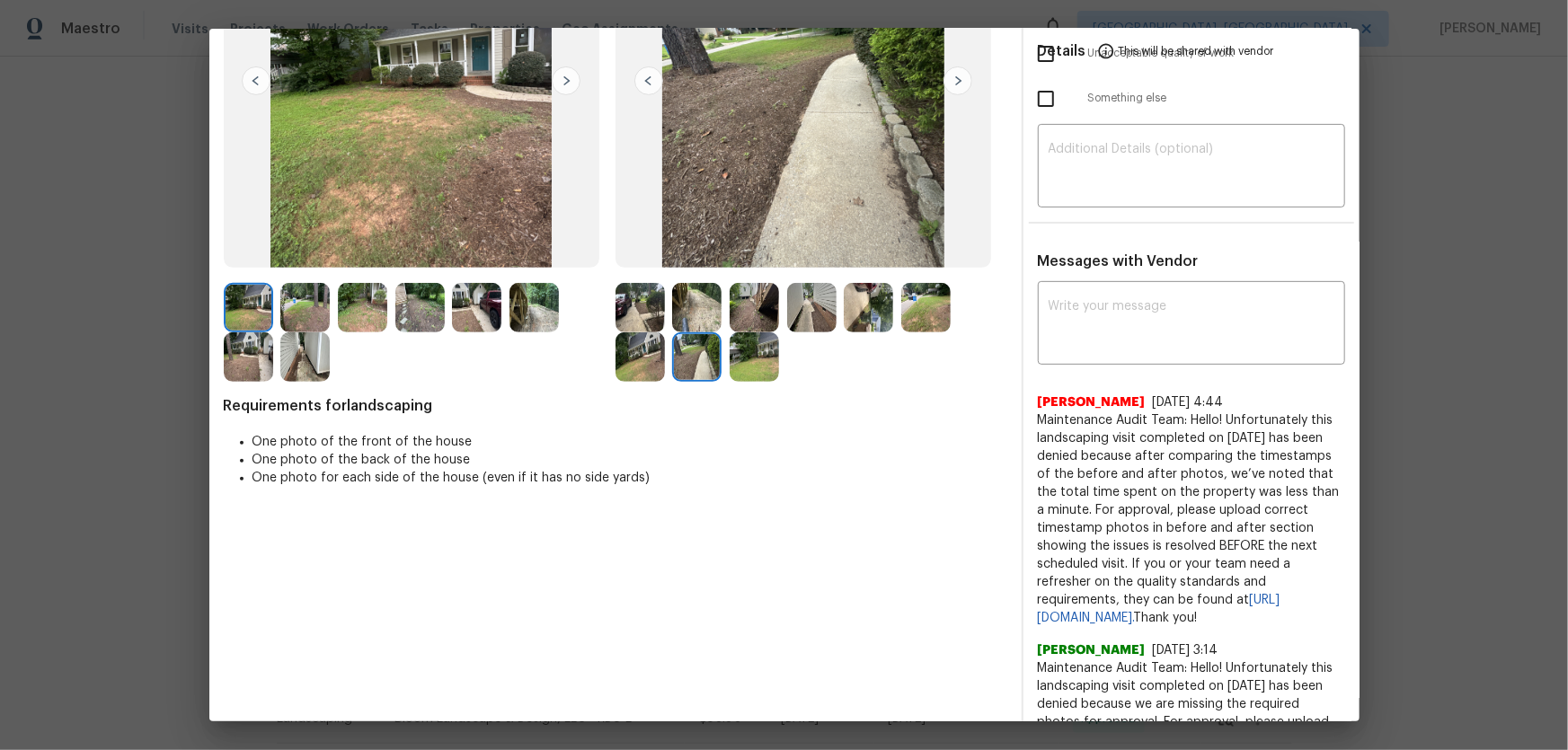
click at [758, 363] on img at bounding box center [754, 357] width 49 height 49
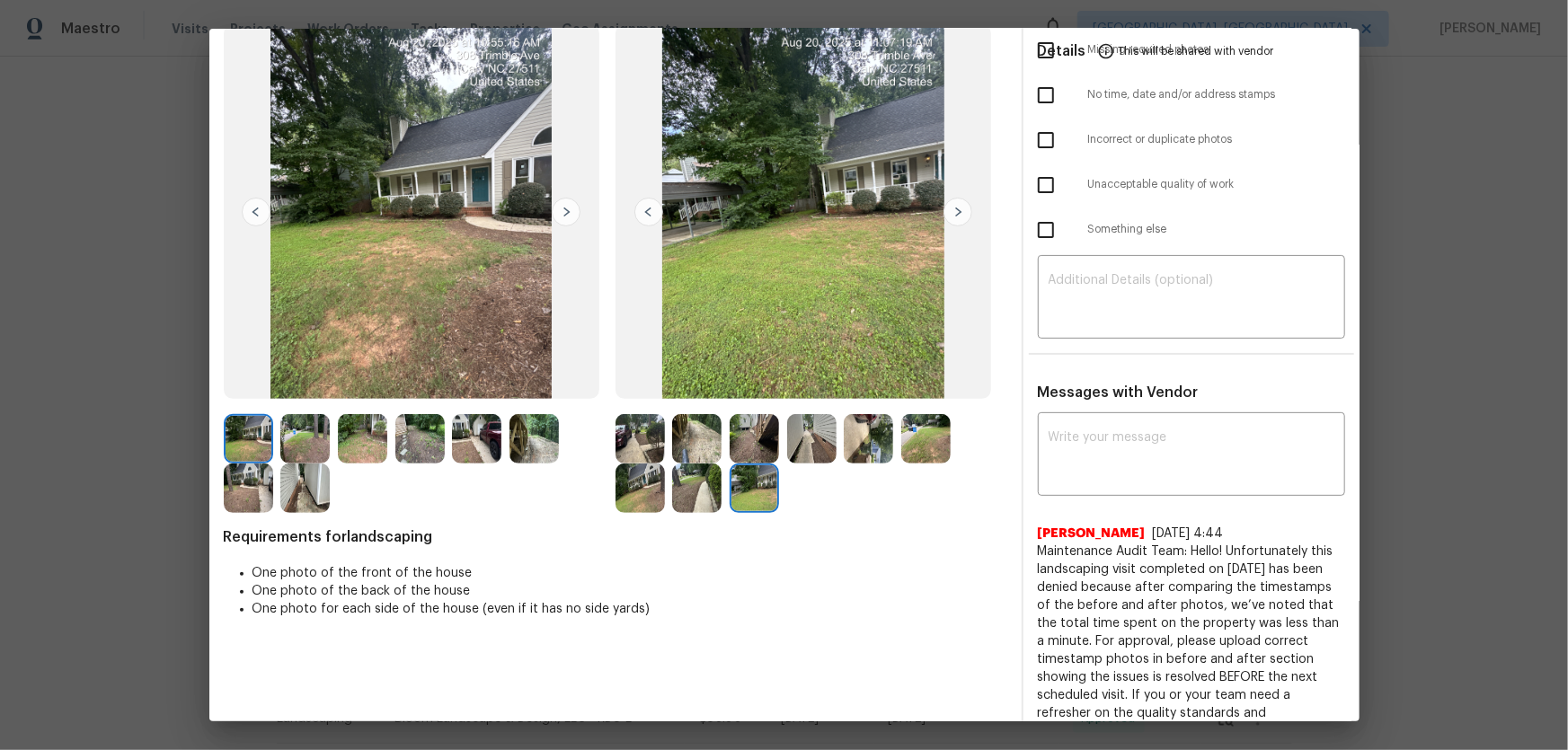
scroll to position [0, 0]
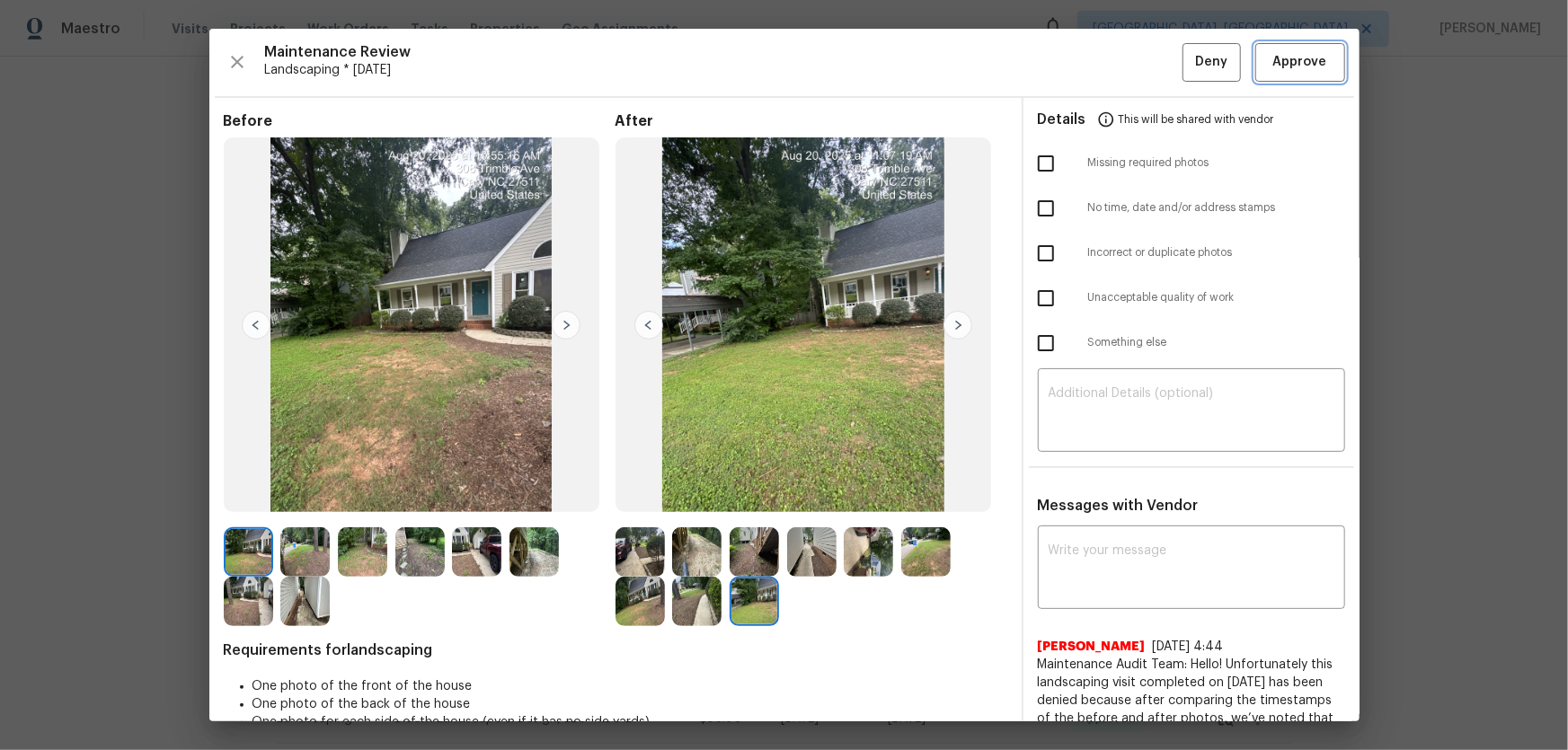
click at [1115, 65] on span "Approve" at bounding box center [1300, 62] width 54 height 23
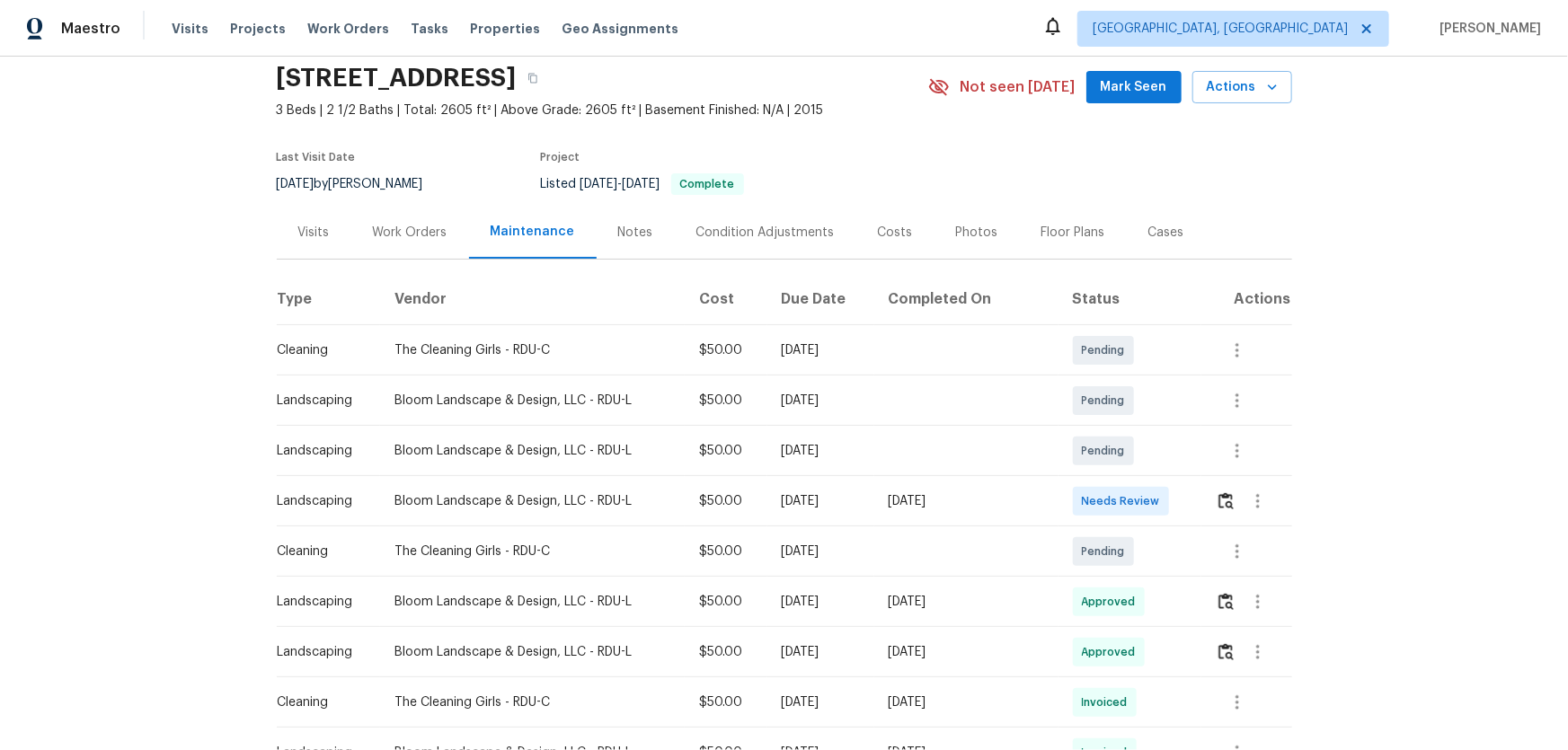
scroll to position [162, 0]
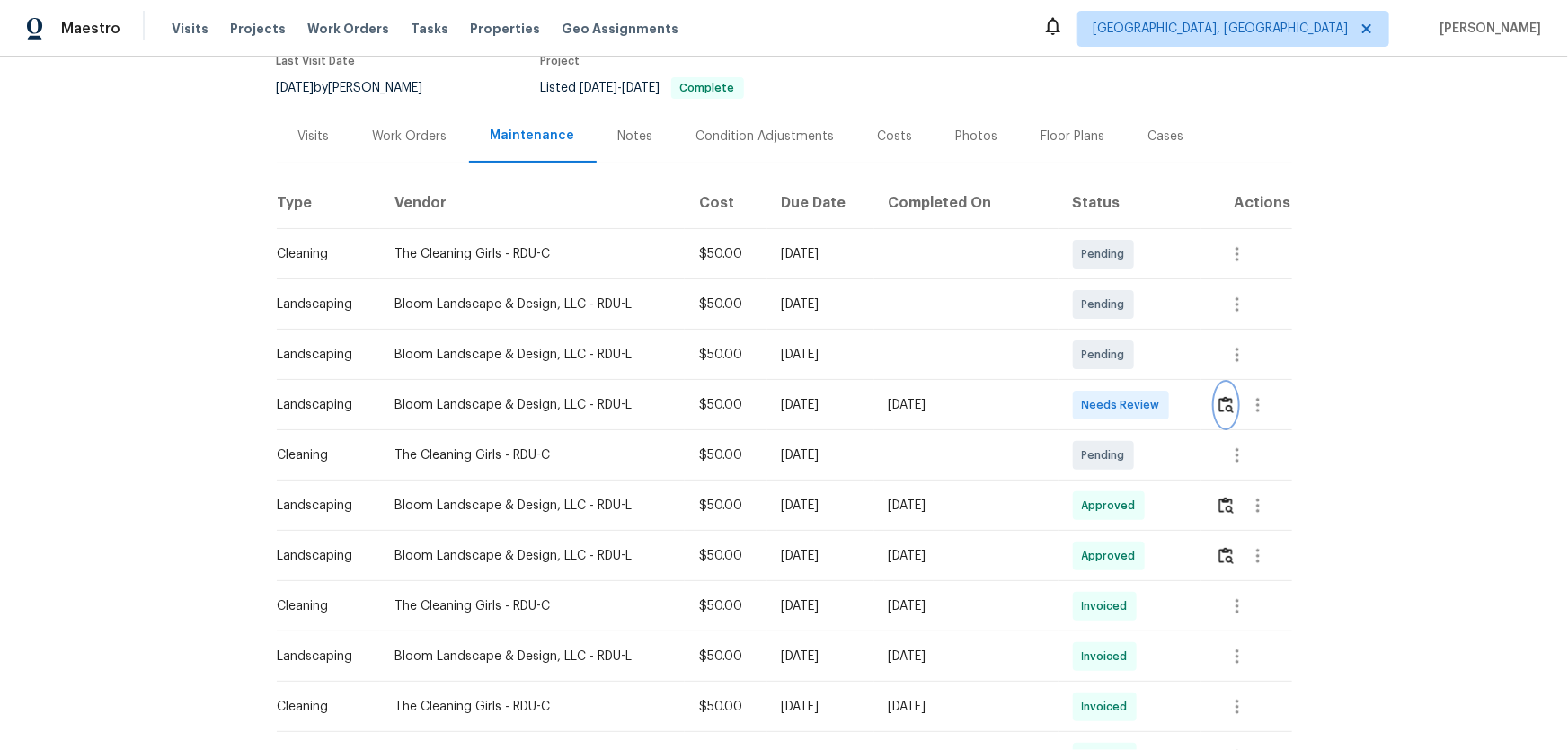
click at [1115, 403] on img "button" at bounding box center [1226, 404] width 16 height 17
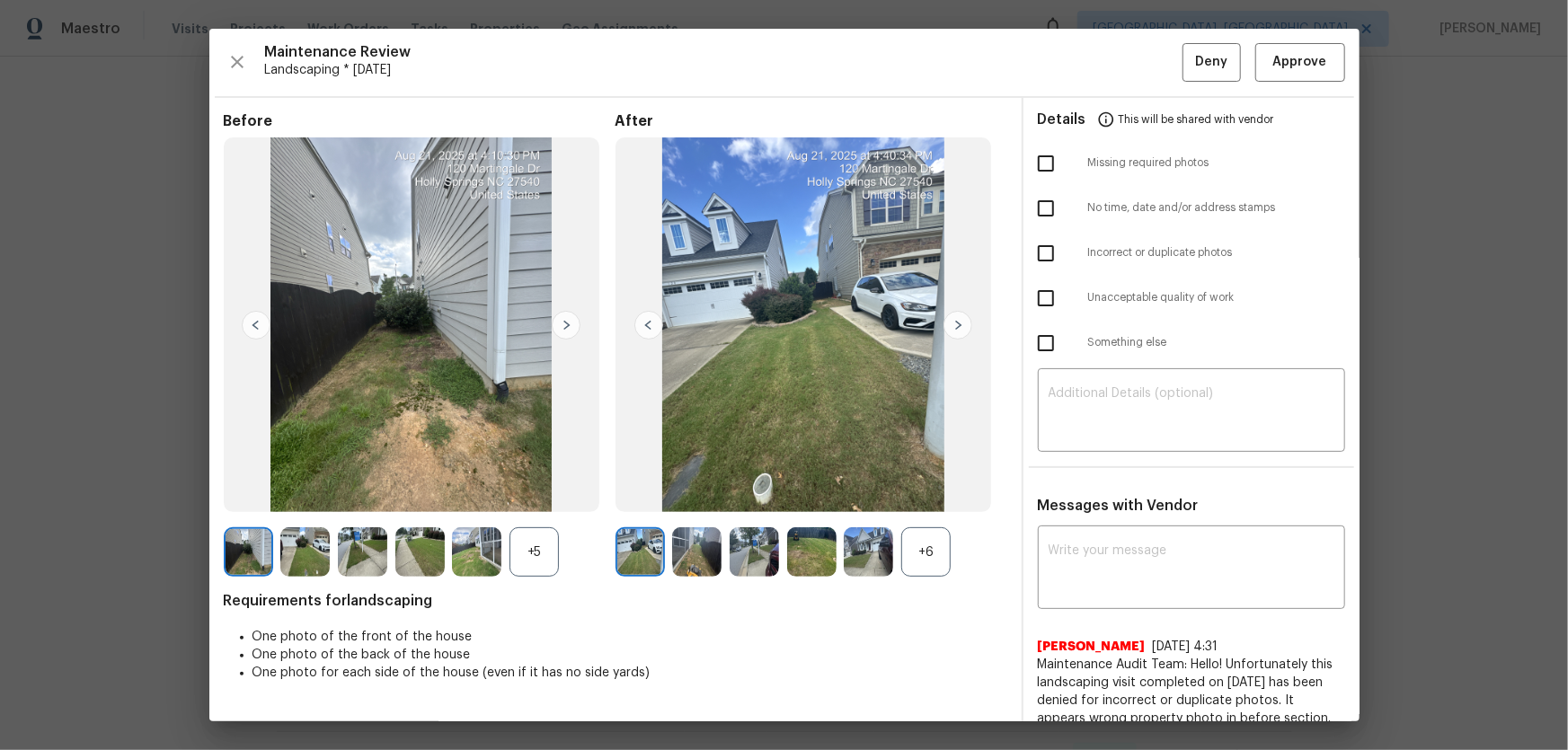
click at [924, 495] on div "+6" at bounding box center [926, 552] width 49 height 49
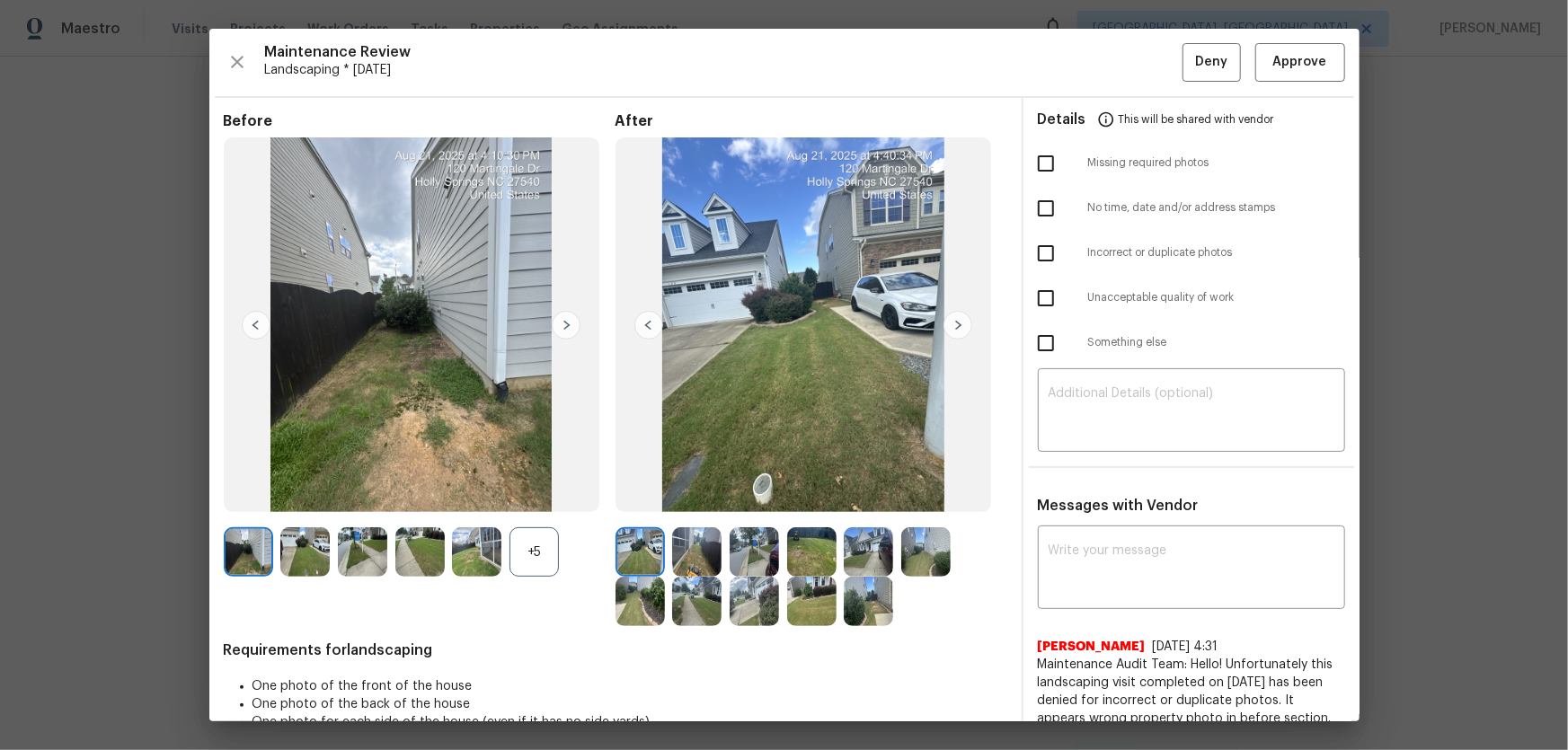
click at [525, 495] on div "+5" at bounding box center [534, 552] width 49 height 49
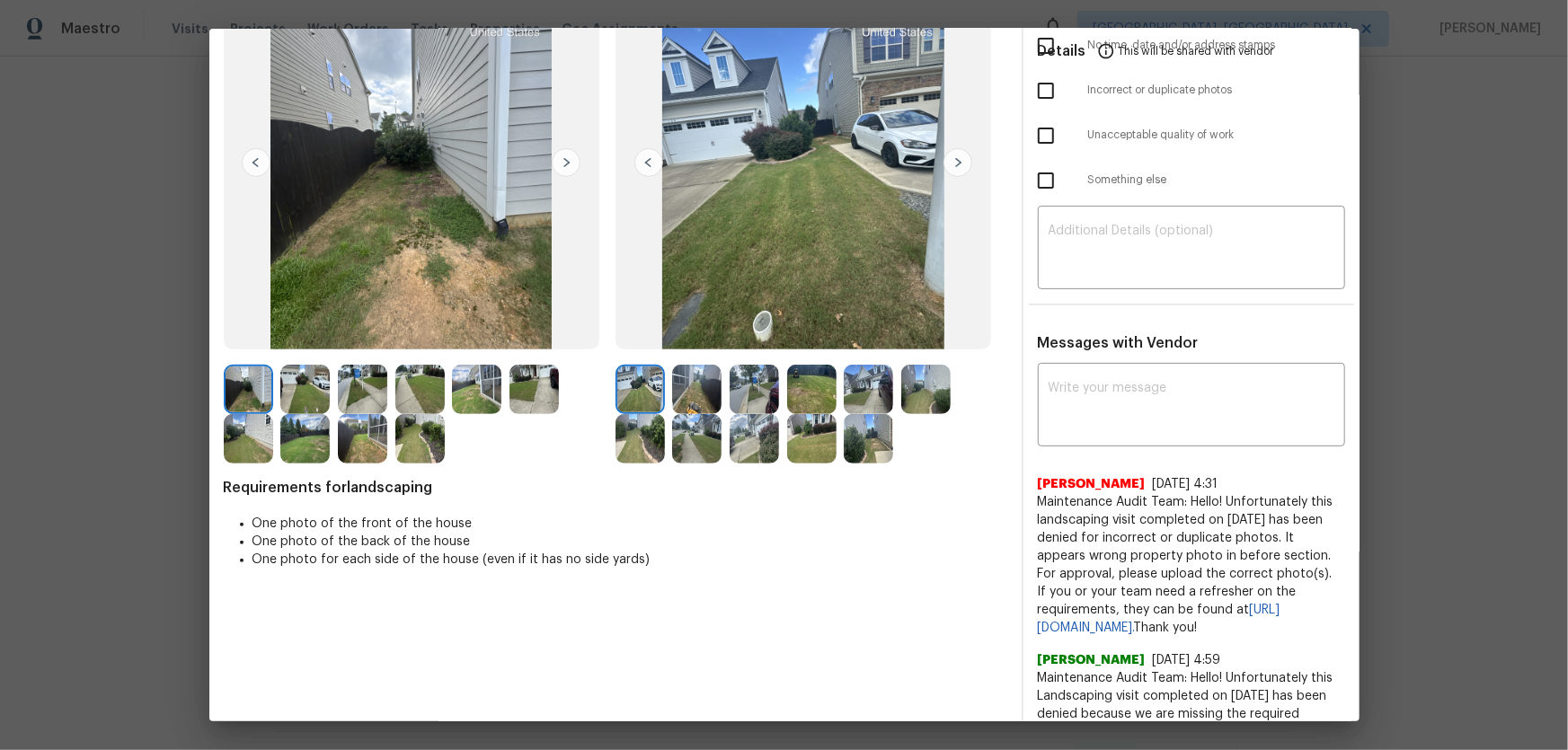
click at [692, 401] on img at bounding box center [697, 389] width 49 height 49
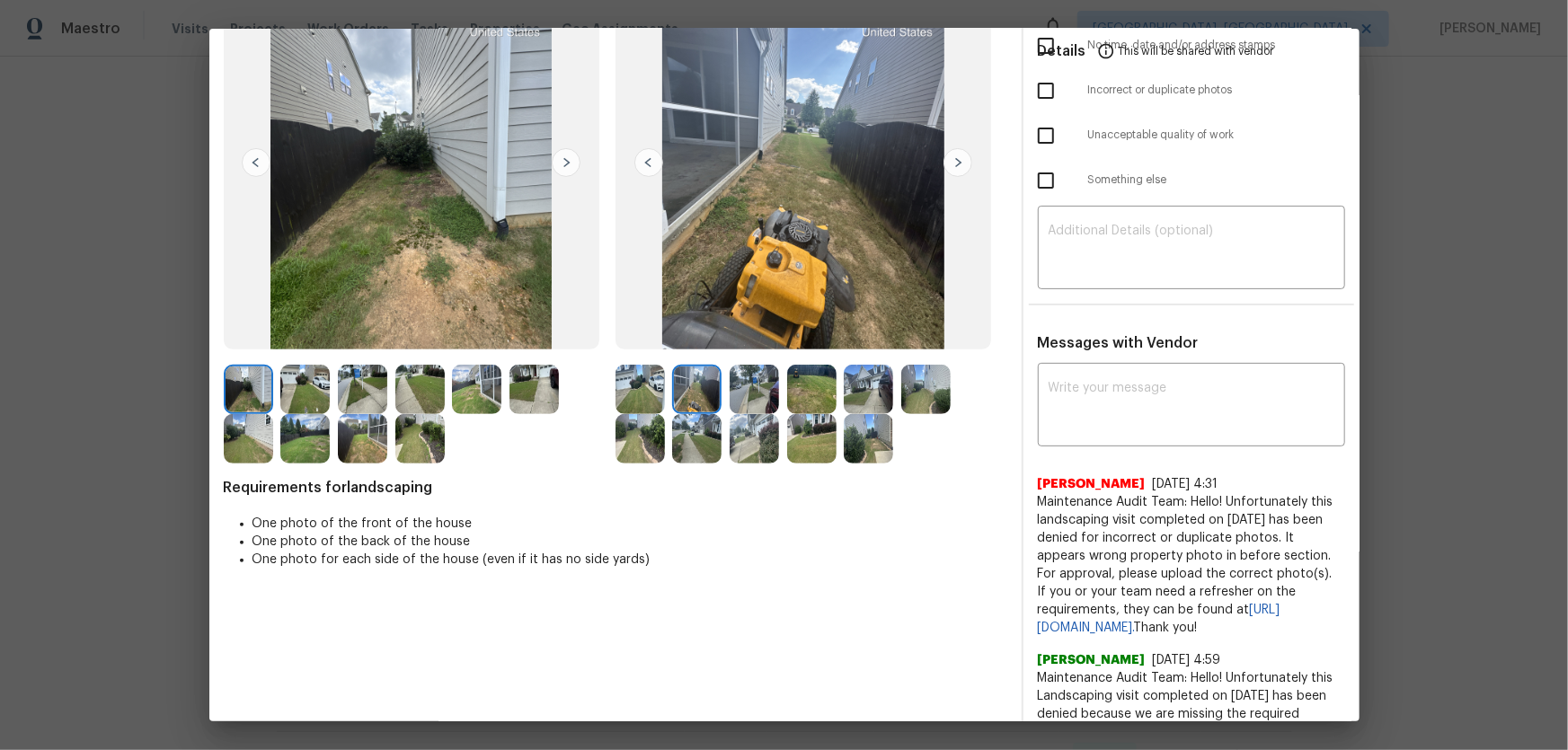
click at [740, 403] on img at bounding box center [754, 389] width 49 height 49
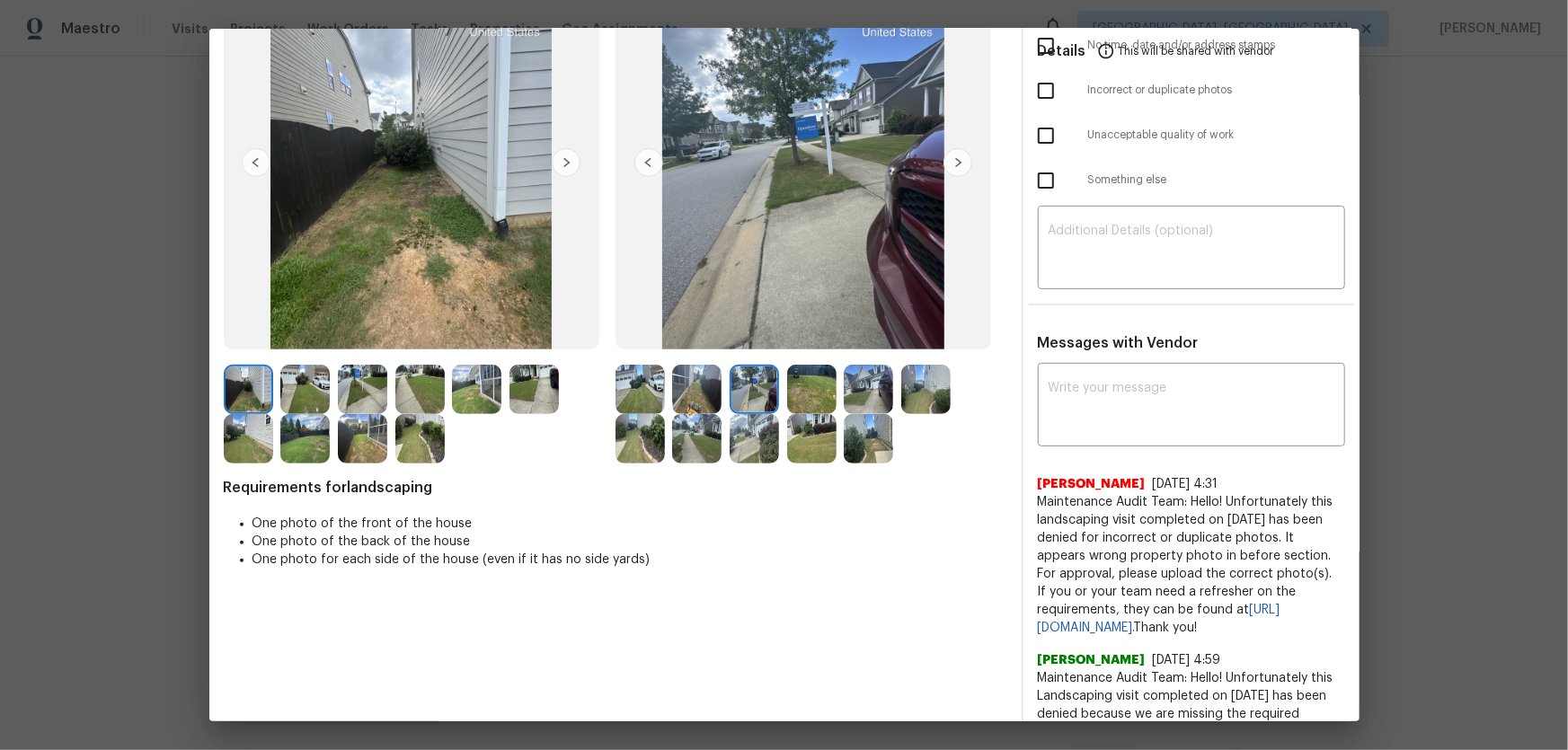
click at [824, 396] on img at bounding box center [812, 389] width 49 height 49
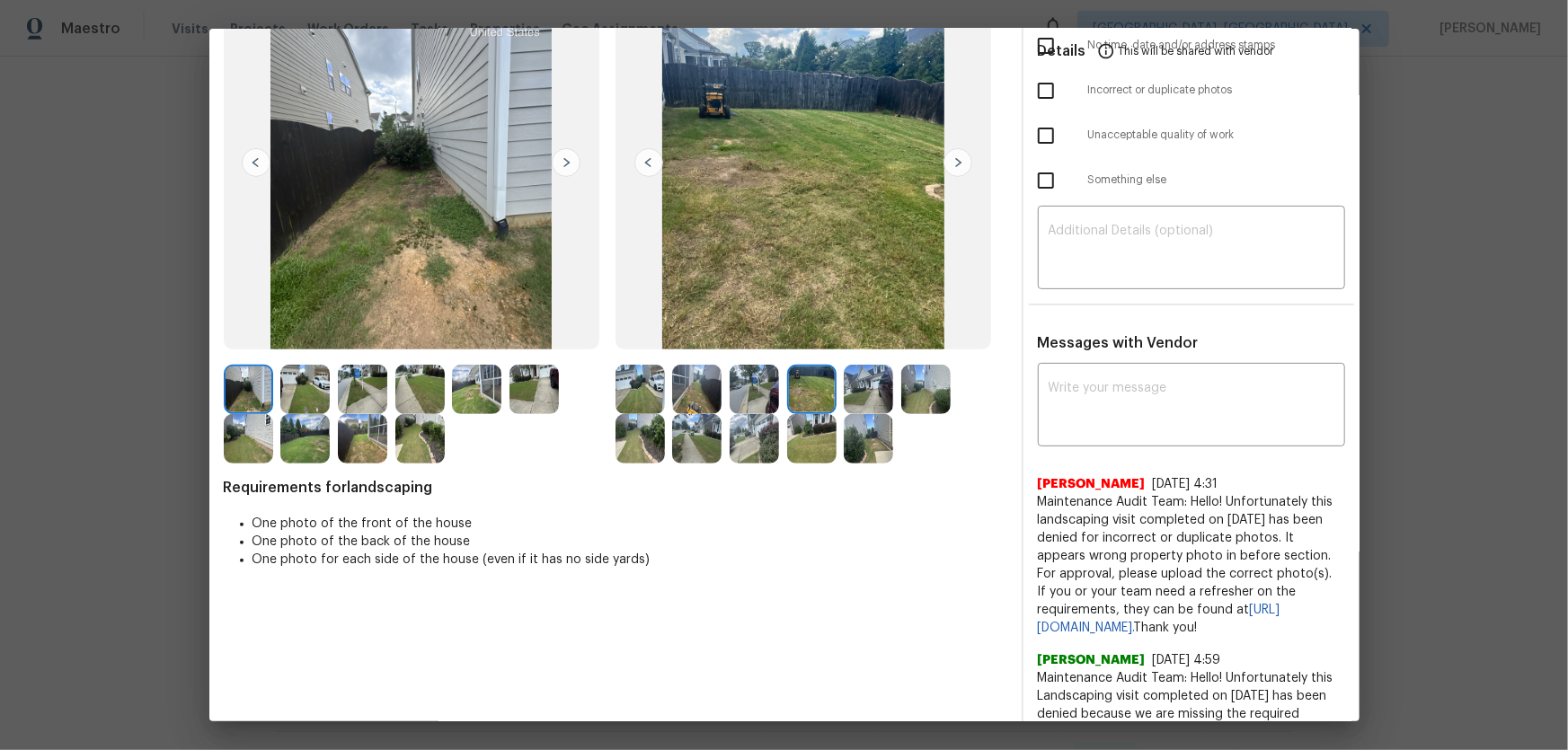
click at [855, 396] on img at bounding box center [868, 389] width 49 height 49
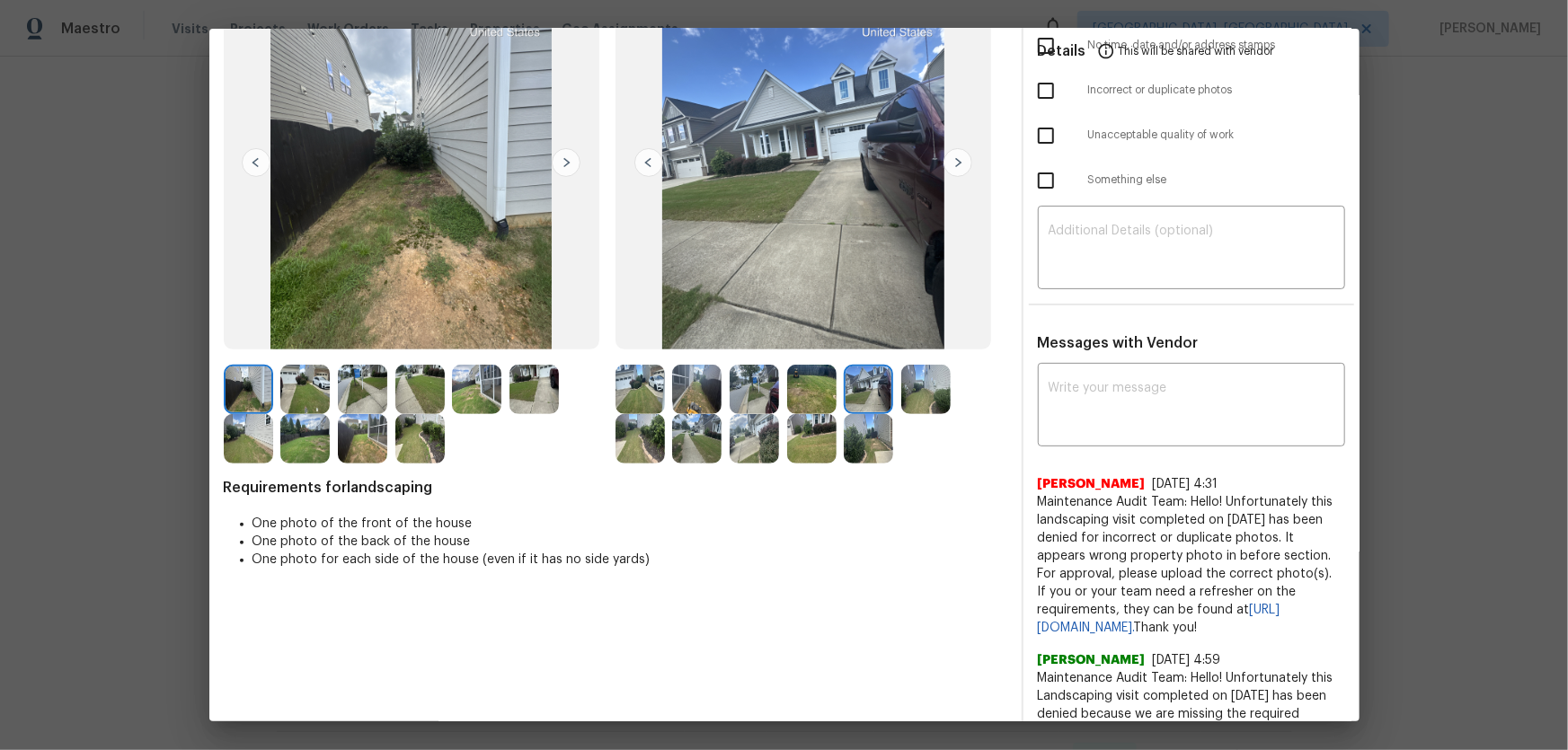
click at [925, 392] on img at bounding box center [926, 389] width 49 height 49
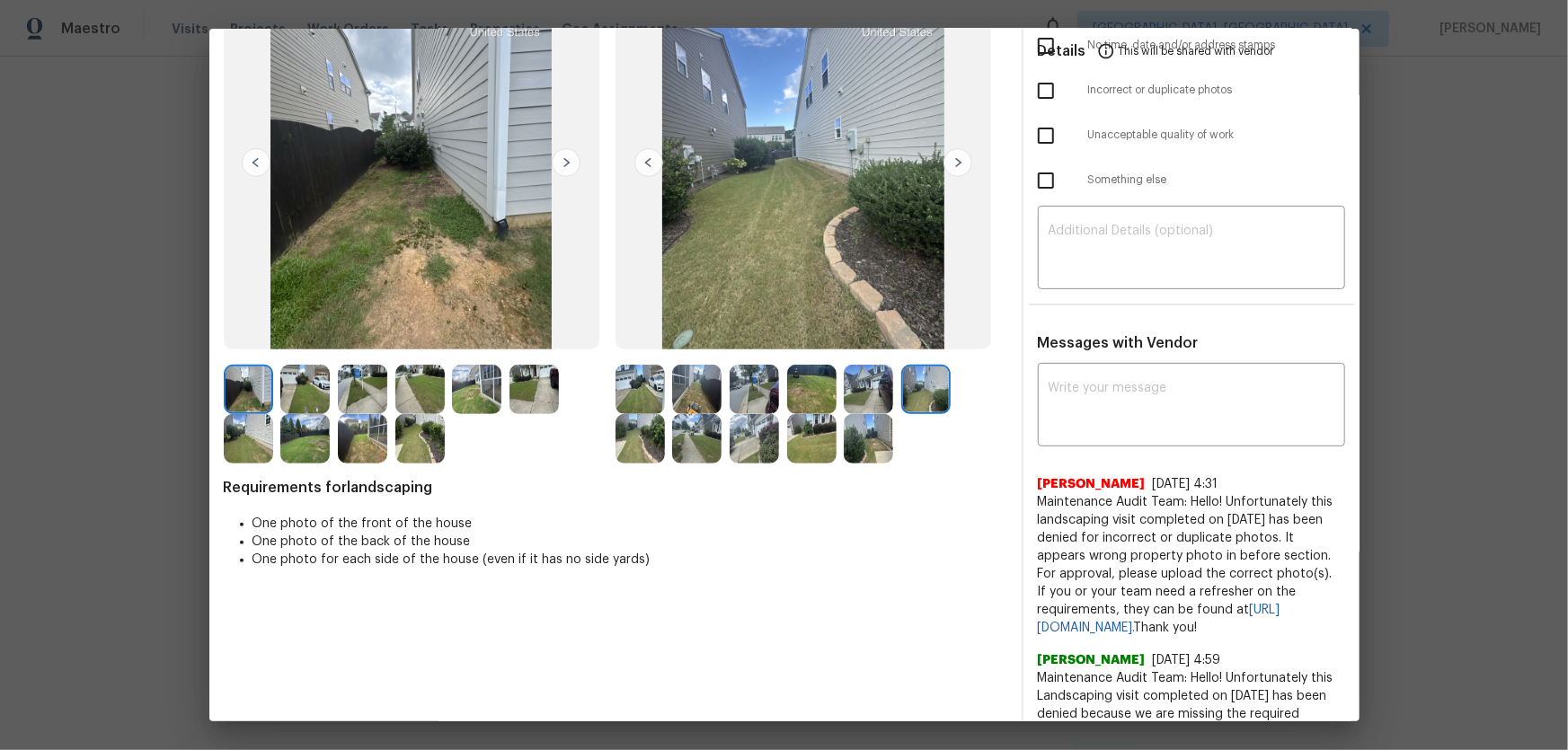
click at [638, 448] on img at bounding box center [640, 438] width 49 height 49
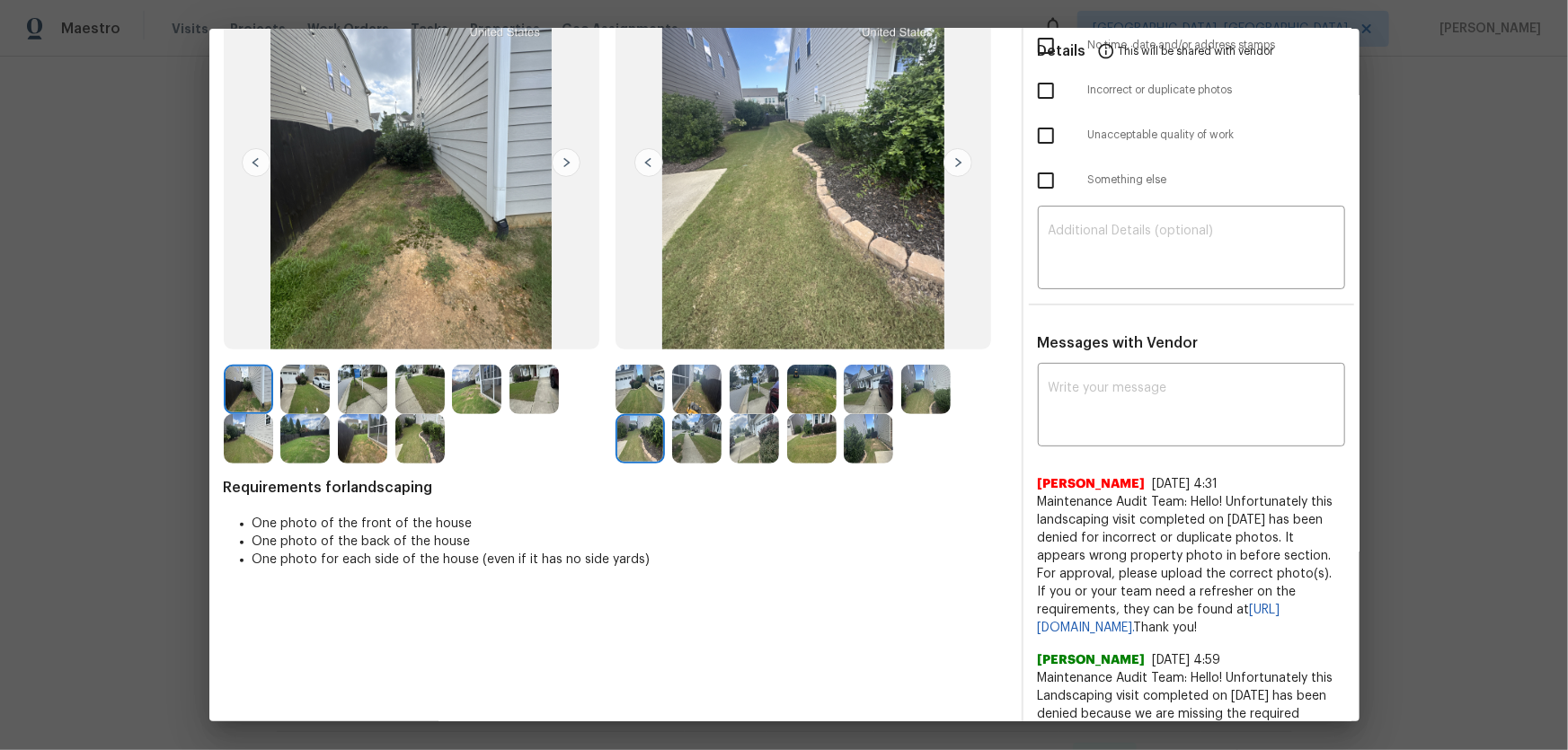
click at [682, 444] on img at bounding box center [697, 438] width 49 height 49
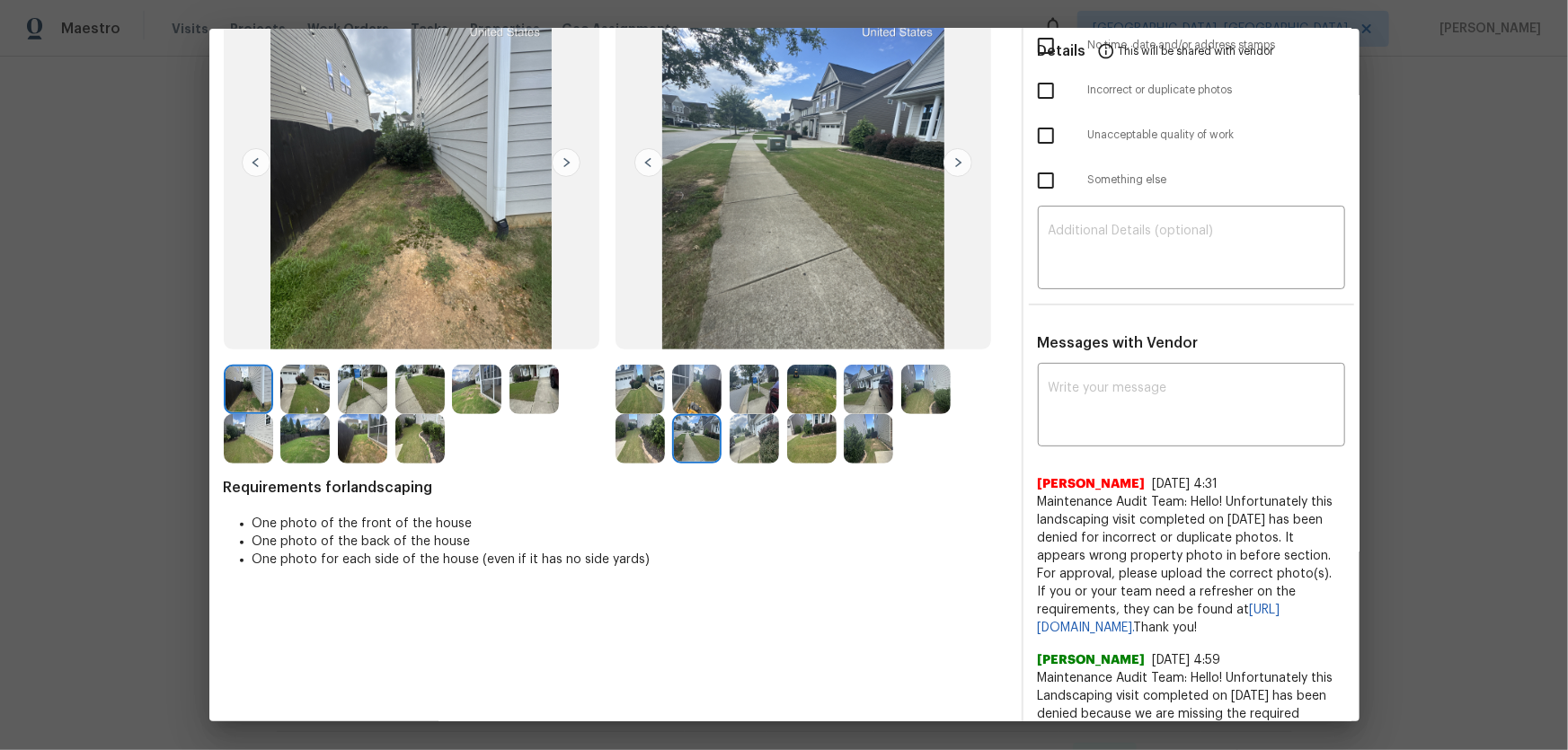
click at [731, 444] on img at bounding box center [754, 438] width 49 height 49
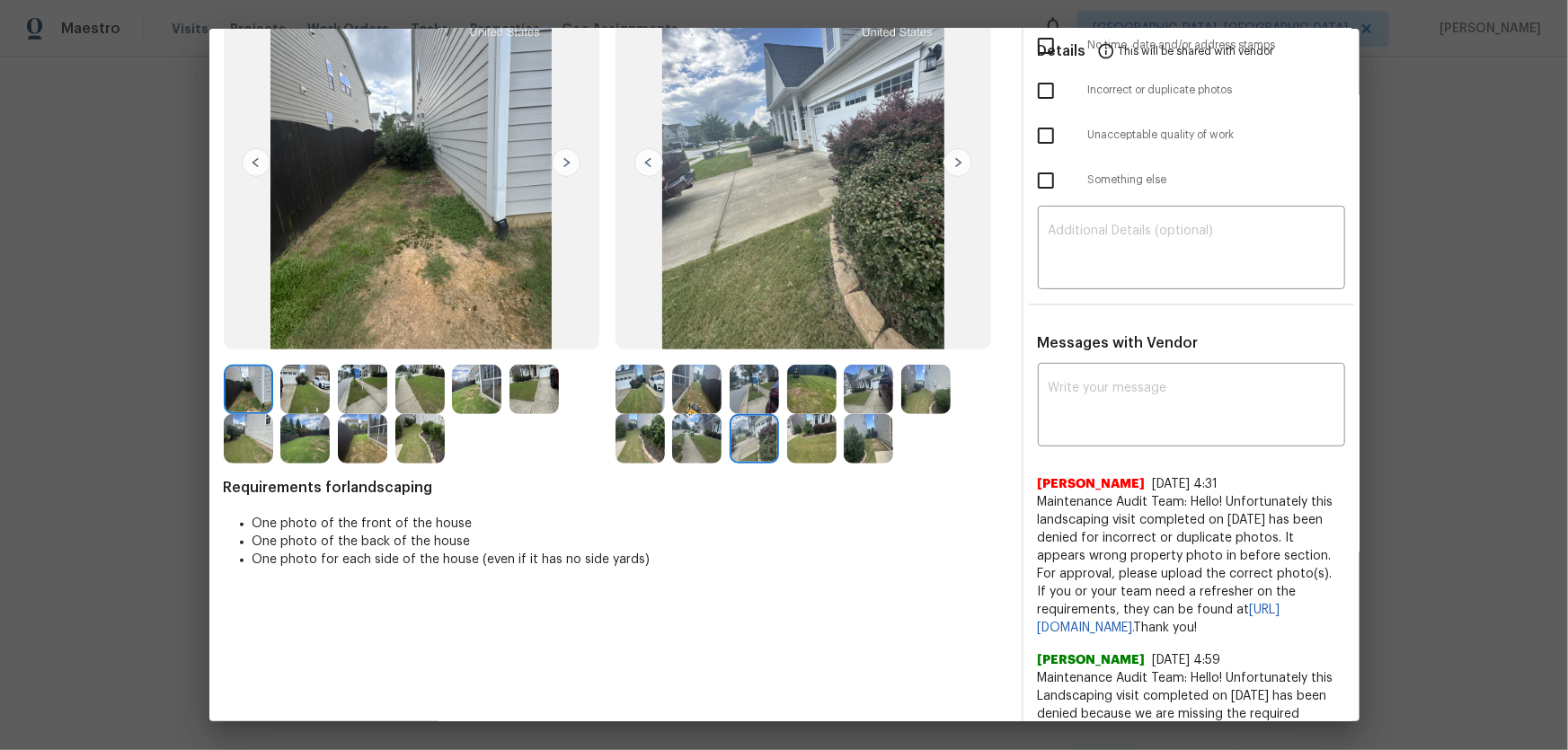
click at [813, 451] on img at bounding box center [812, 438] width 49 height 49
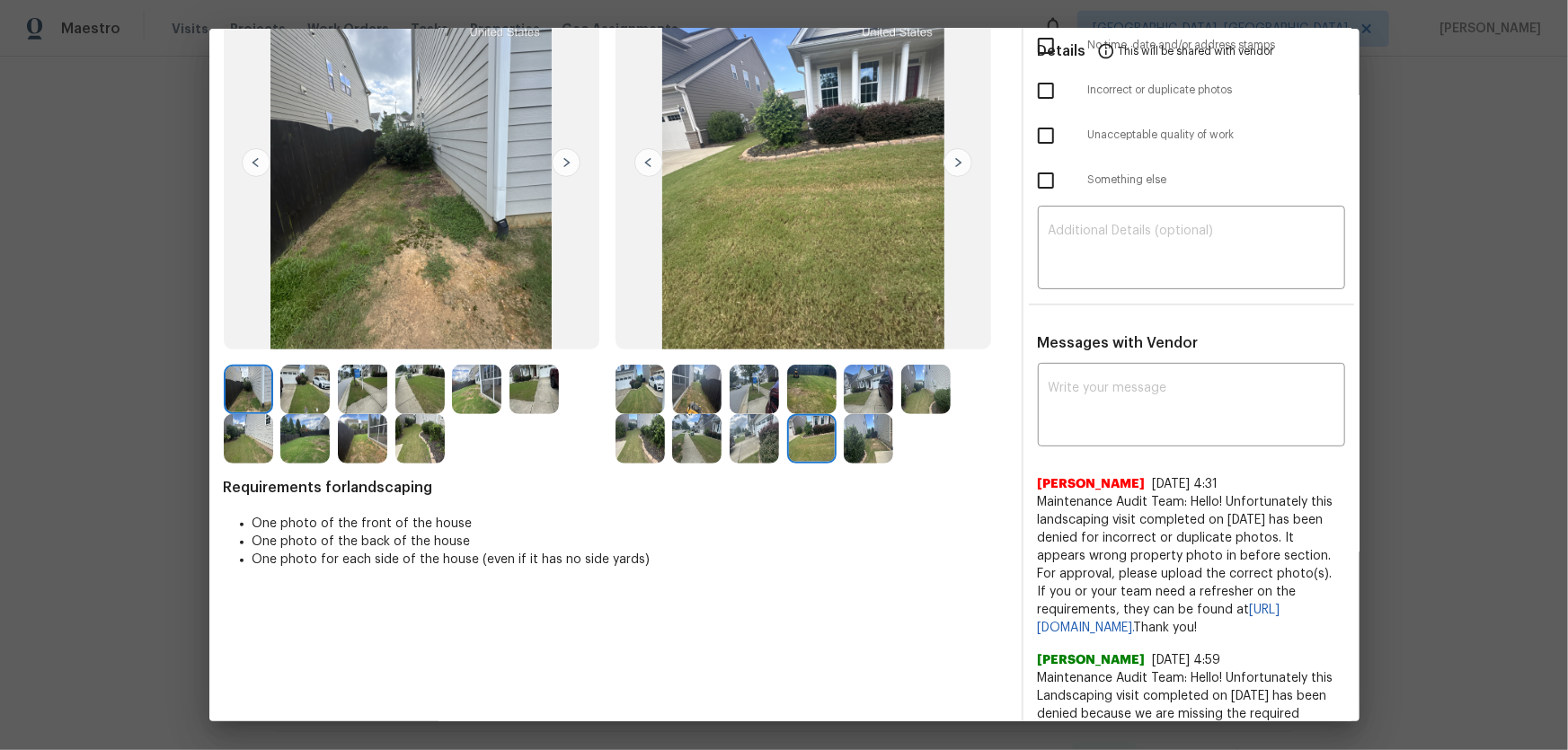
click at [873, 443] on img at bounding box center [868, 438] width 49 height 49
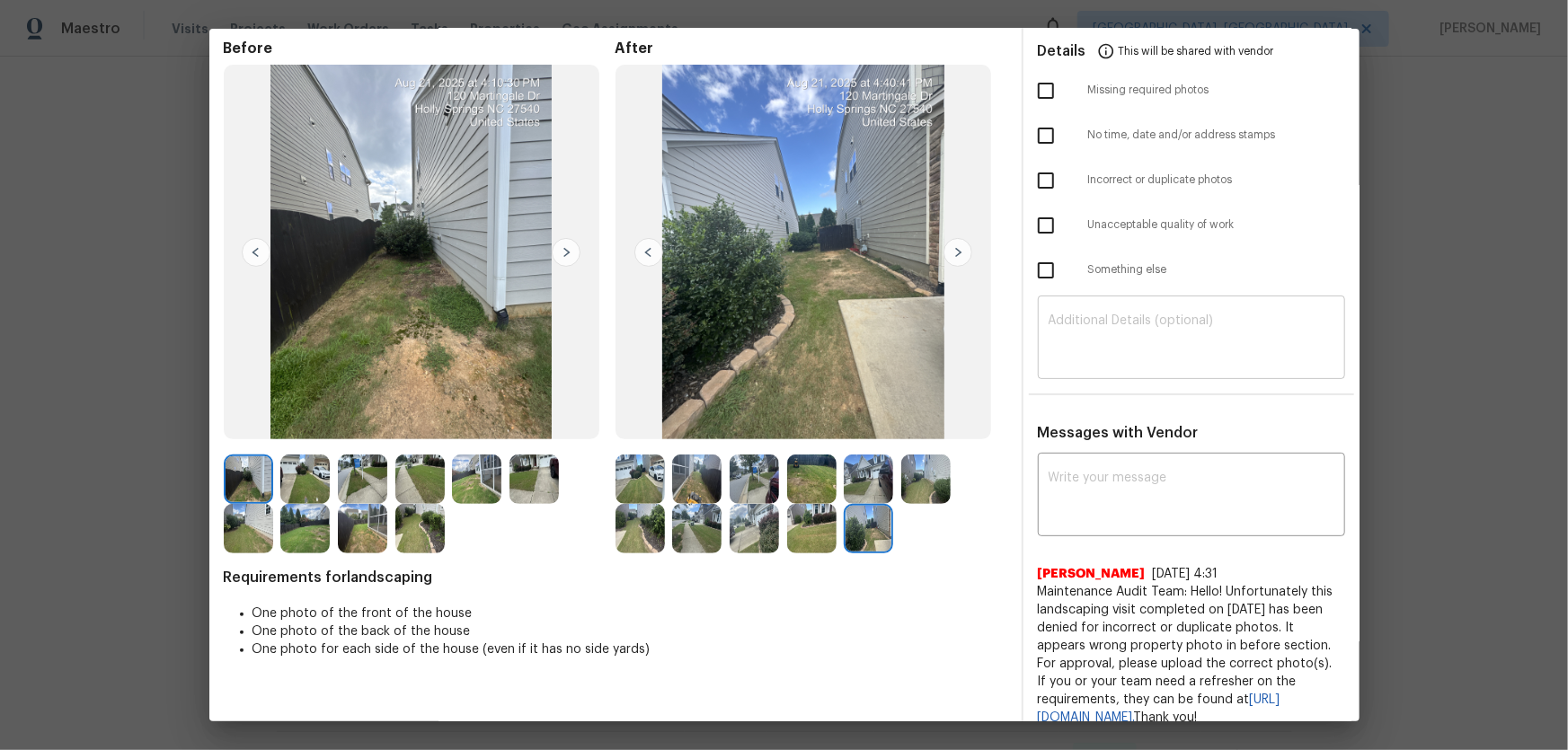
scroll to position [0, 0]
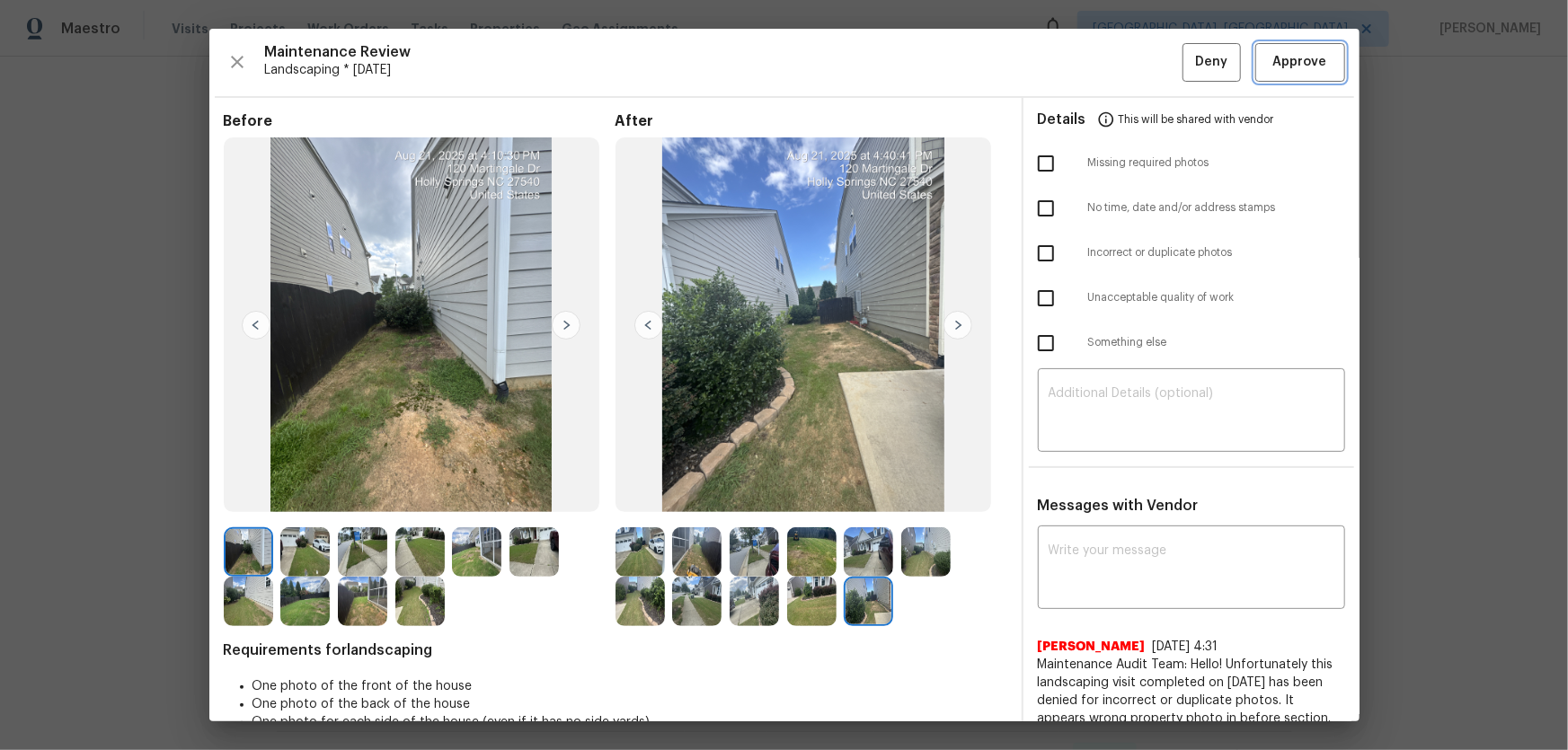
click at [1115, 79] on button "Approve" at bounding box center [1300, 62] width 89 height 38
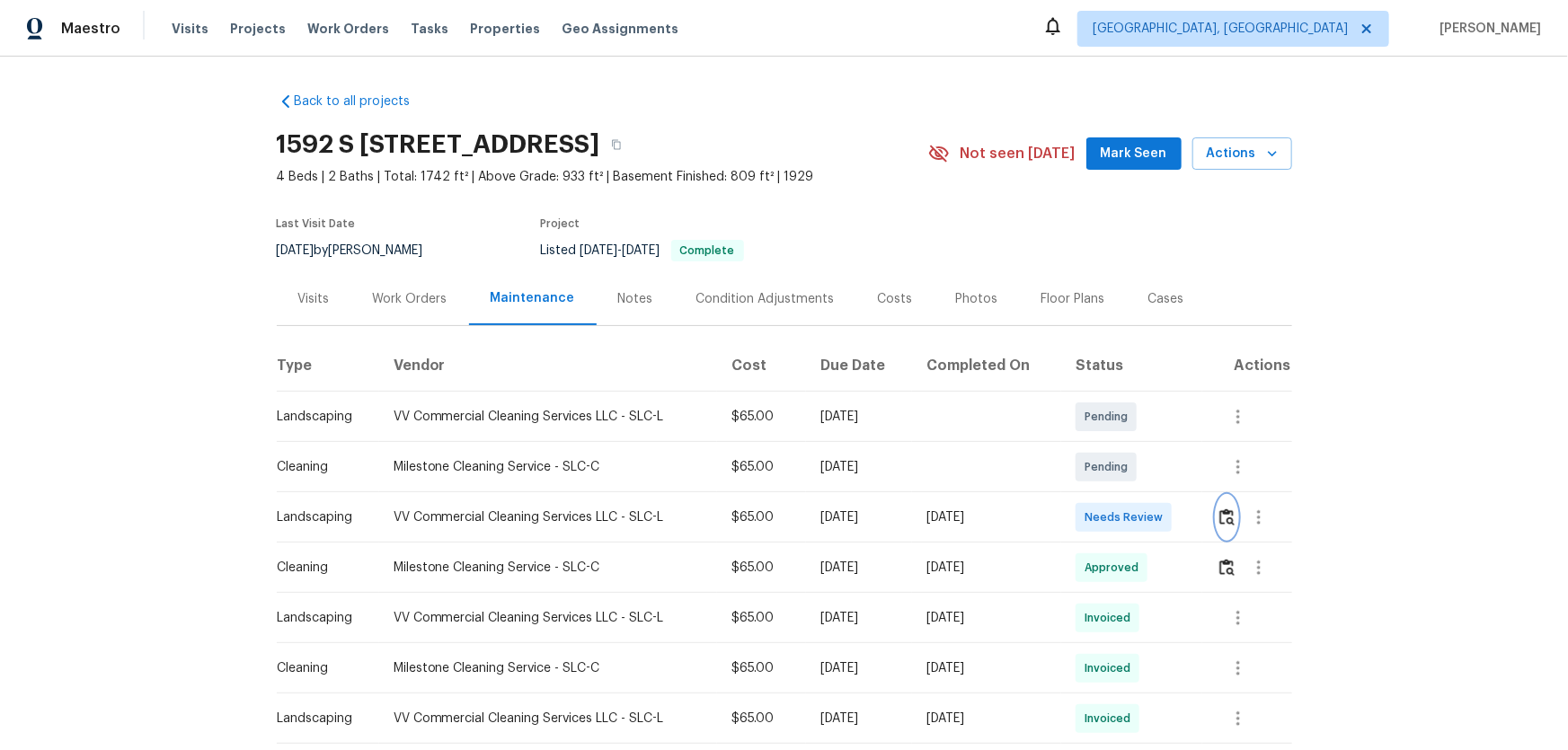
click at [1115, 495] on img "button" at bounding box center [1227, 516] width 16 height 17
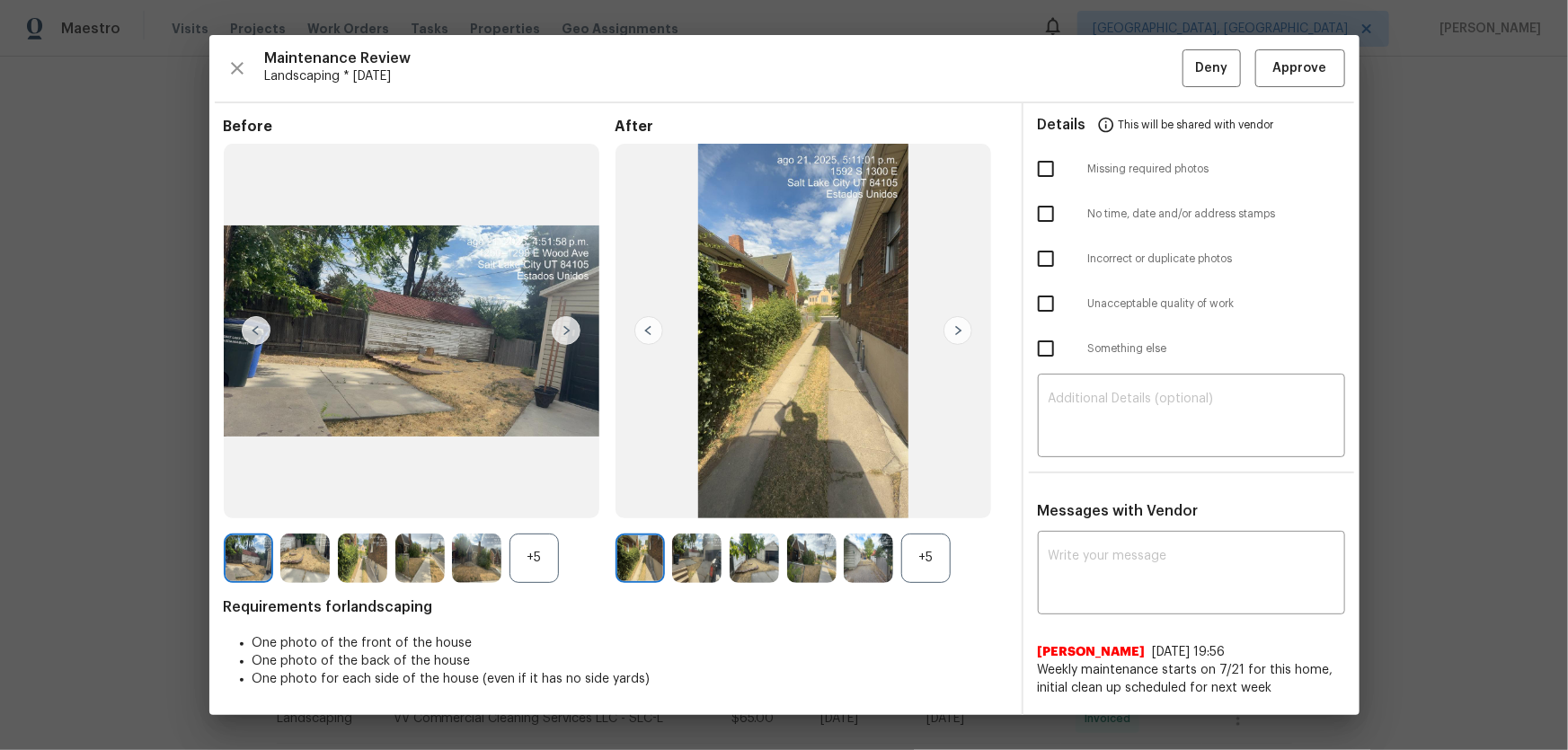
click at [925, 495] on div "+5" at bounding box center [926, 558] width 49 height 49
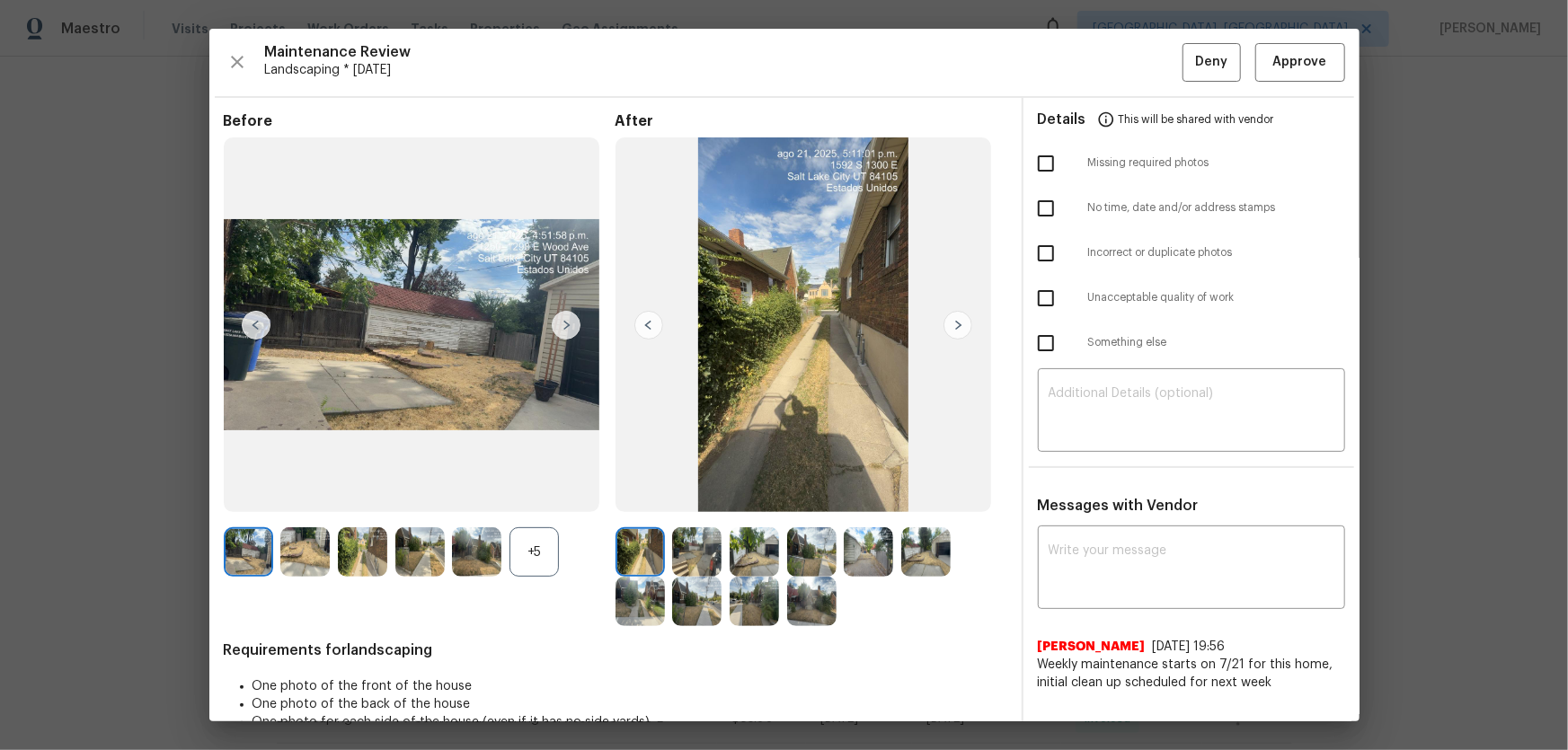
click at [533, 495] on div "+5" at bounding box center [534, 552] width 49 height 49
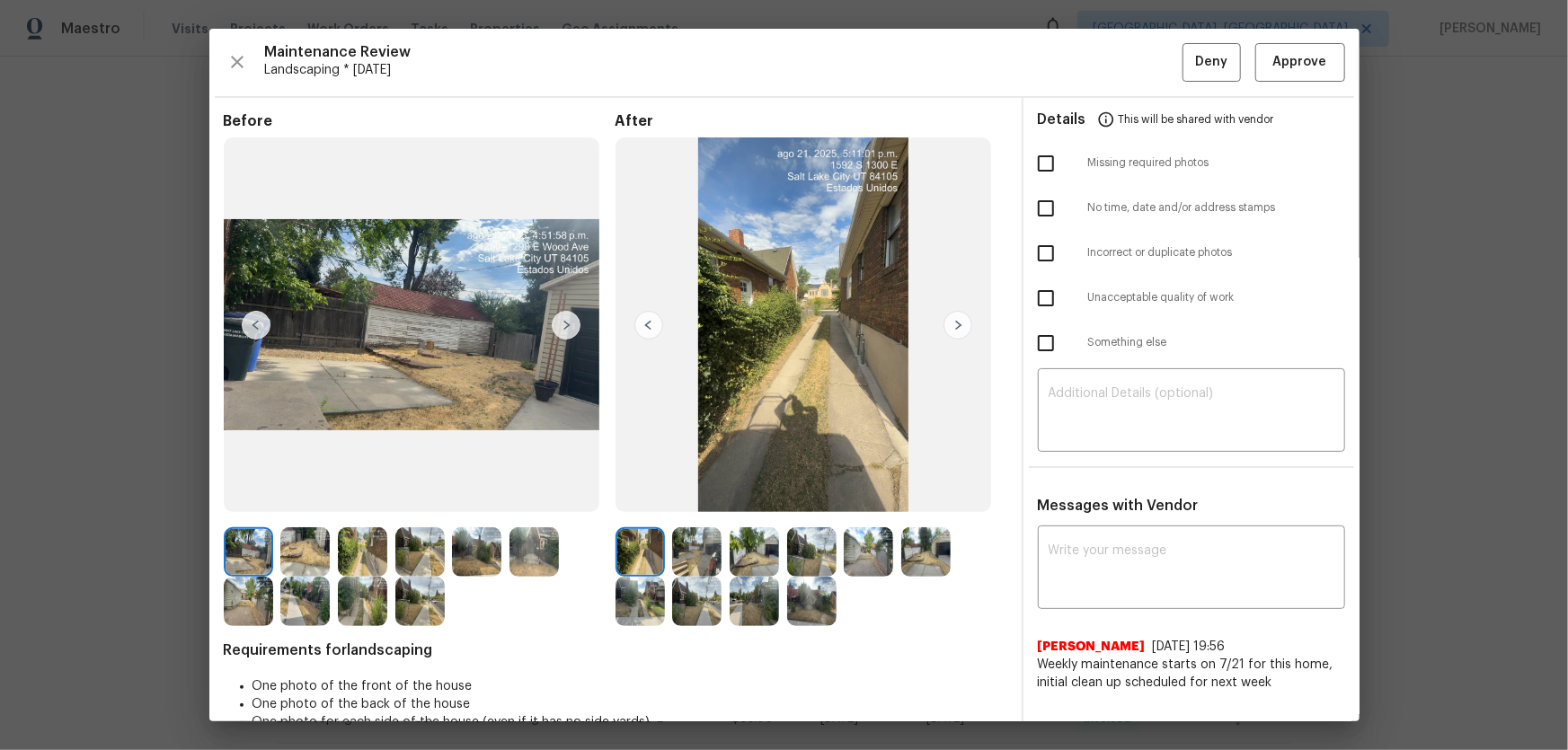
click at [684, 495] on img at bounding box center [697, 552] width 49 height 49
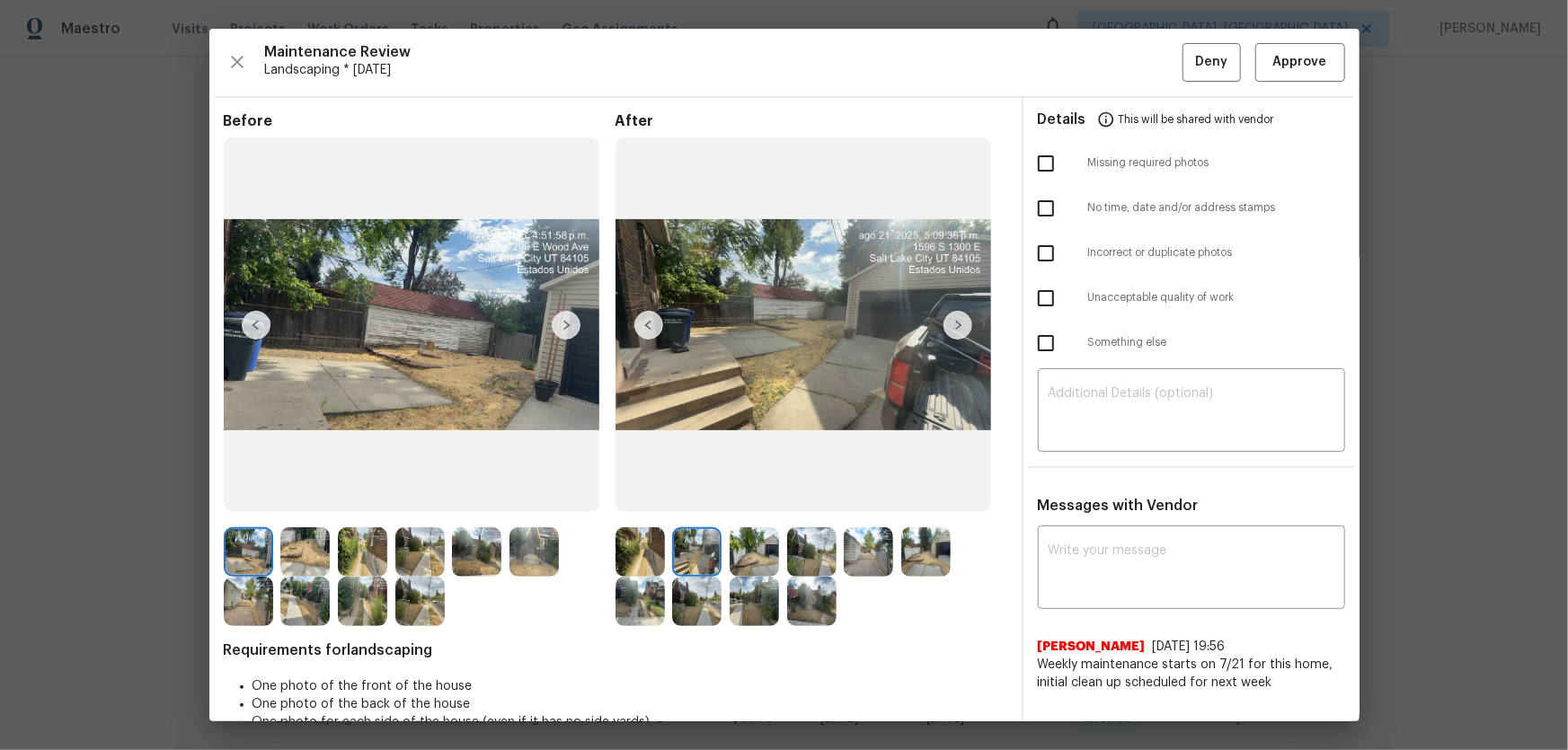
click at [746, 495] on img at bounding box center [754, 552] width 49 height 49
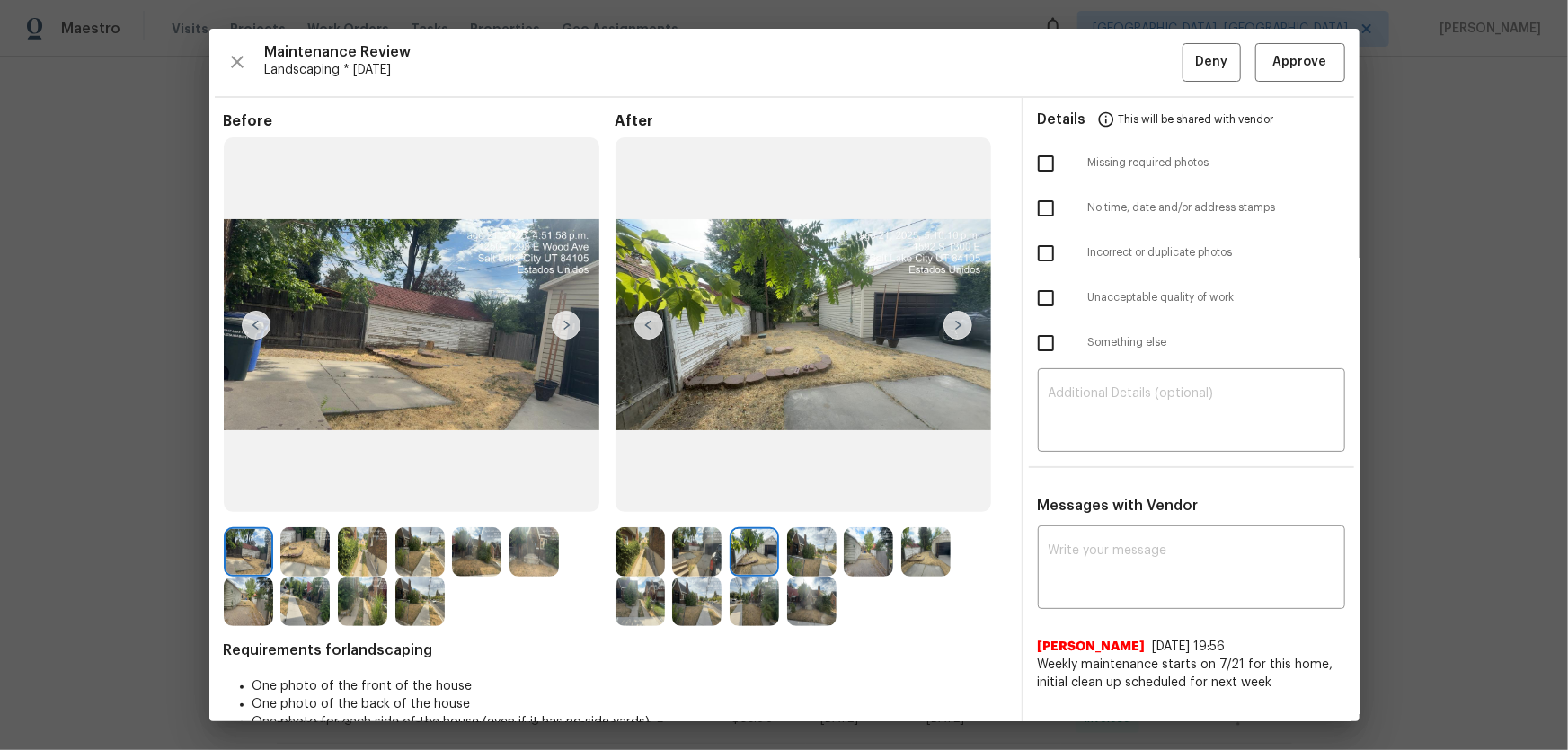
click at [818, 495] on img at bounding box center [812, 552] width 49 height 49
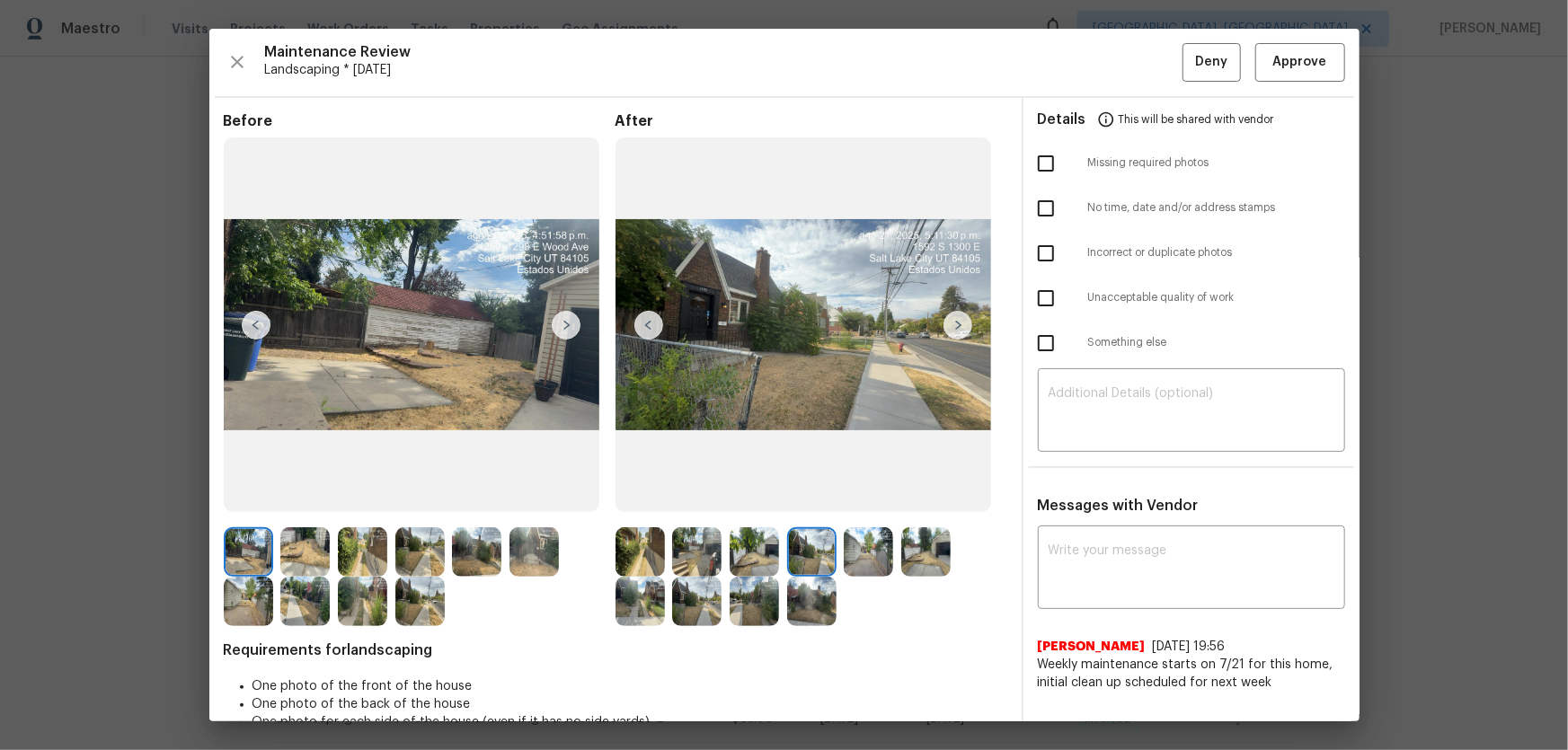
click at [862, 495] on img at bounding box center [868, 552] width 49 height 49
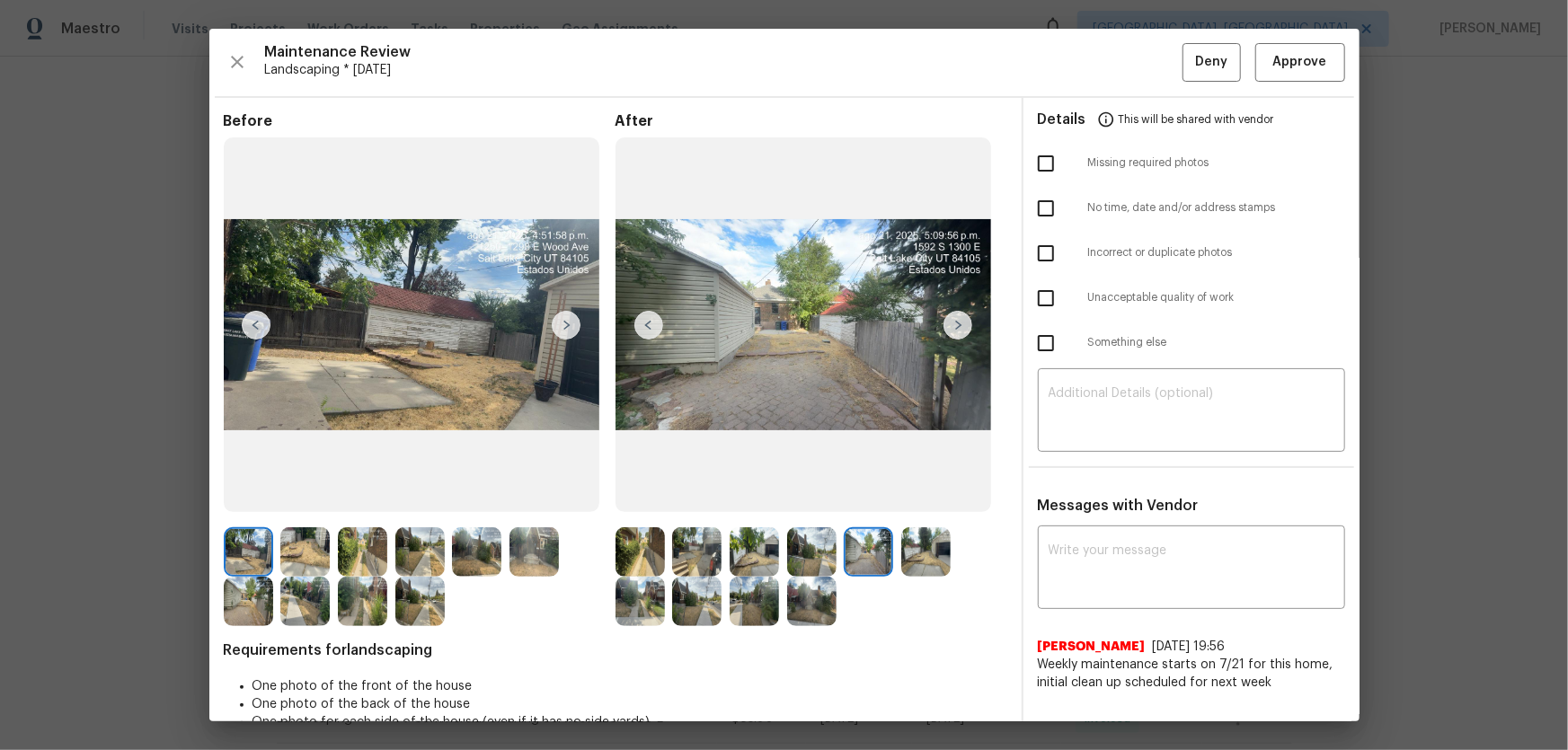
click at [919, 495] on img at bounding box center [926, 552] width 49 height 49
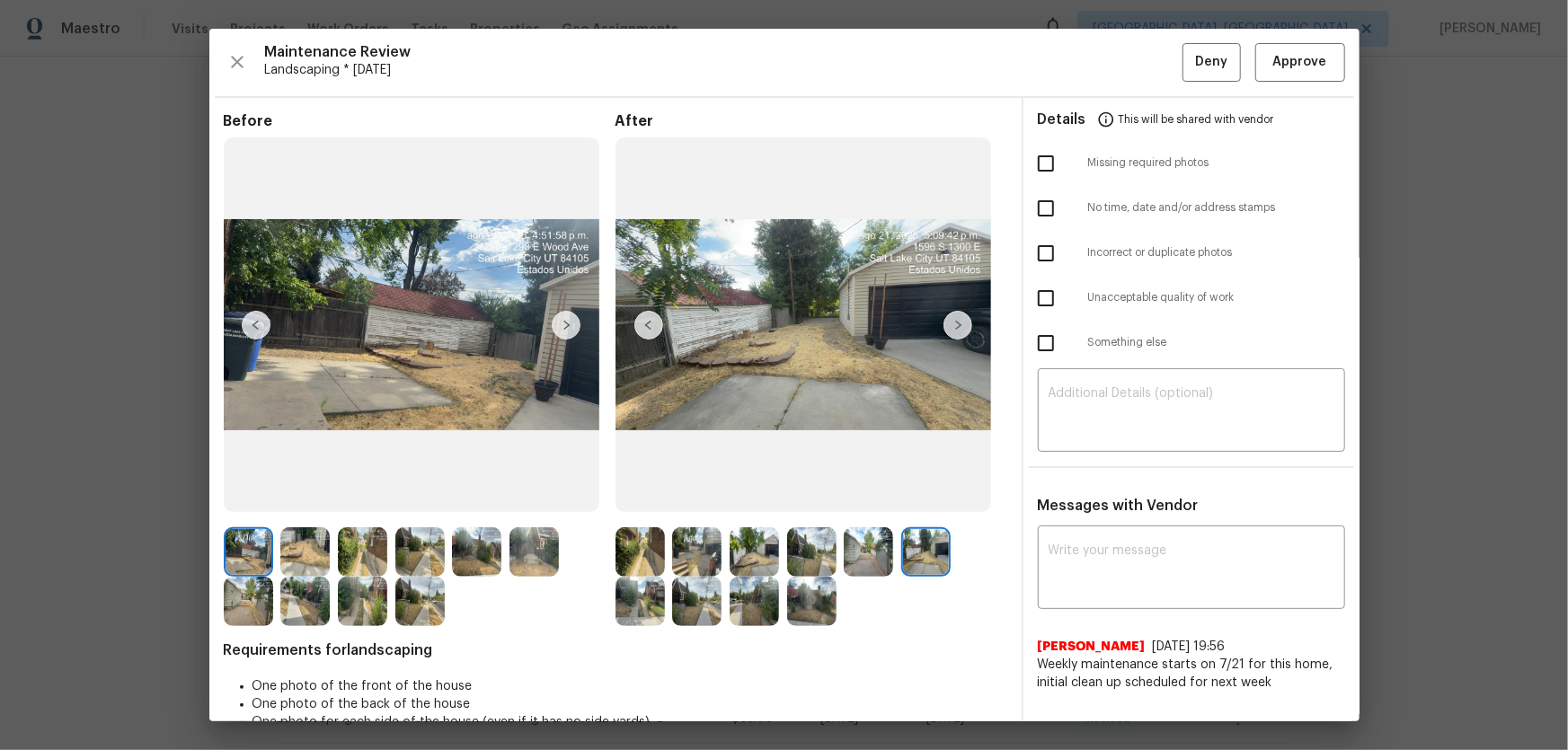
click at [648, 495] on img at bounding box center [640, 602] width 49 height 49
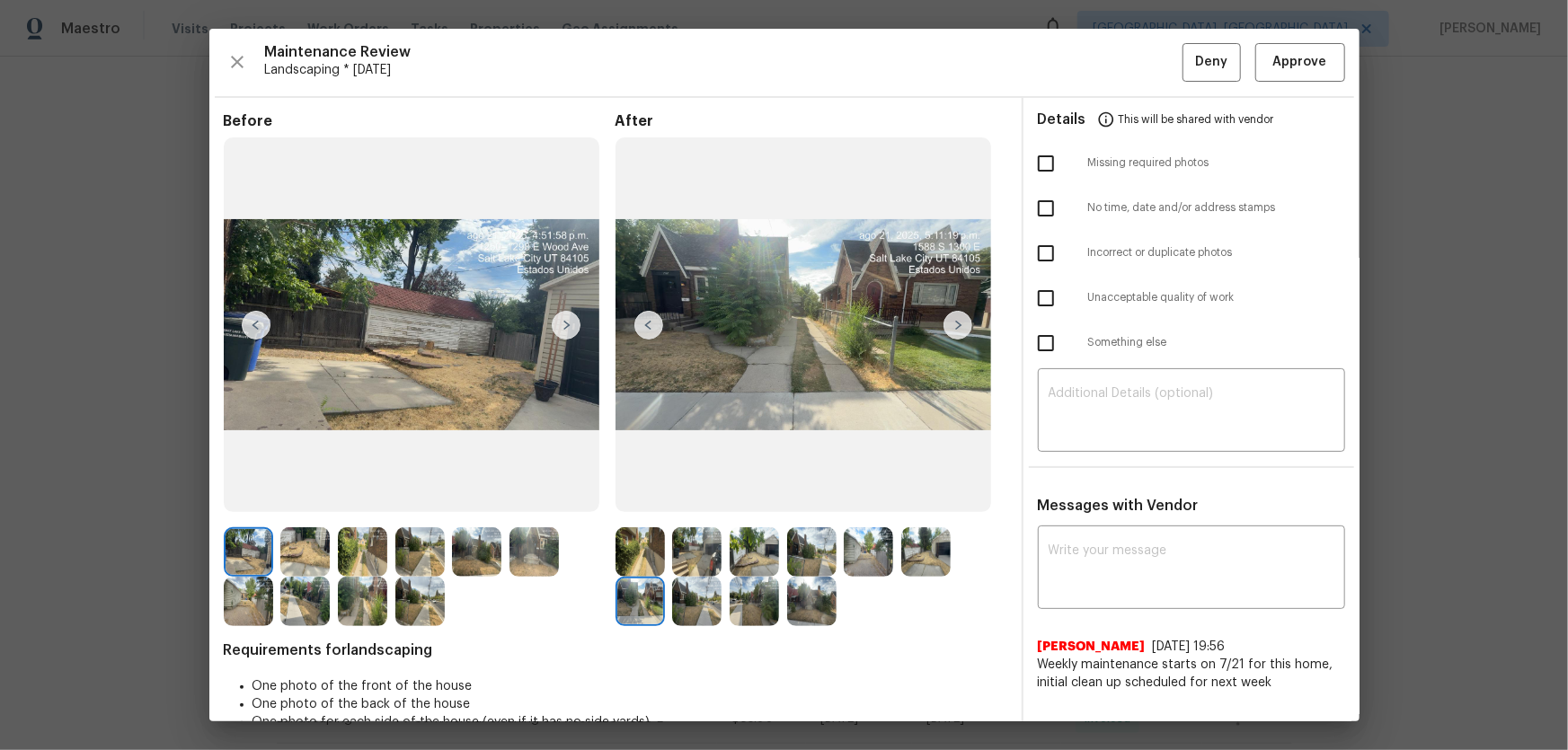
click at [685, 495] on img at bounding box center [697, 602] width 49 height 49
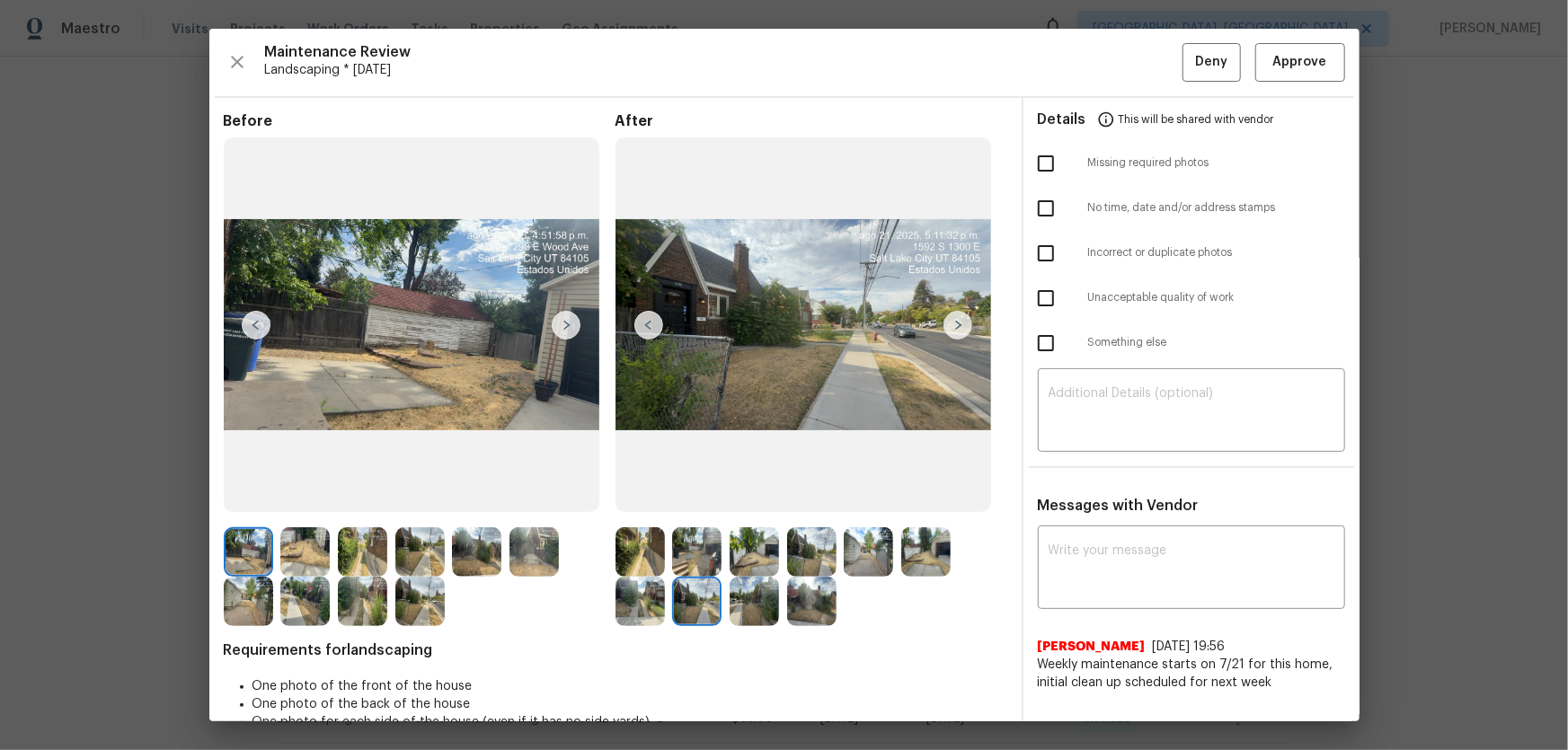
click at [763, 495] on img at bounding box center [754, 602] width 49 height 49
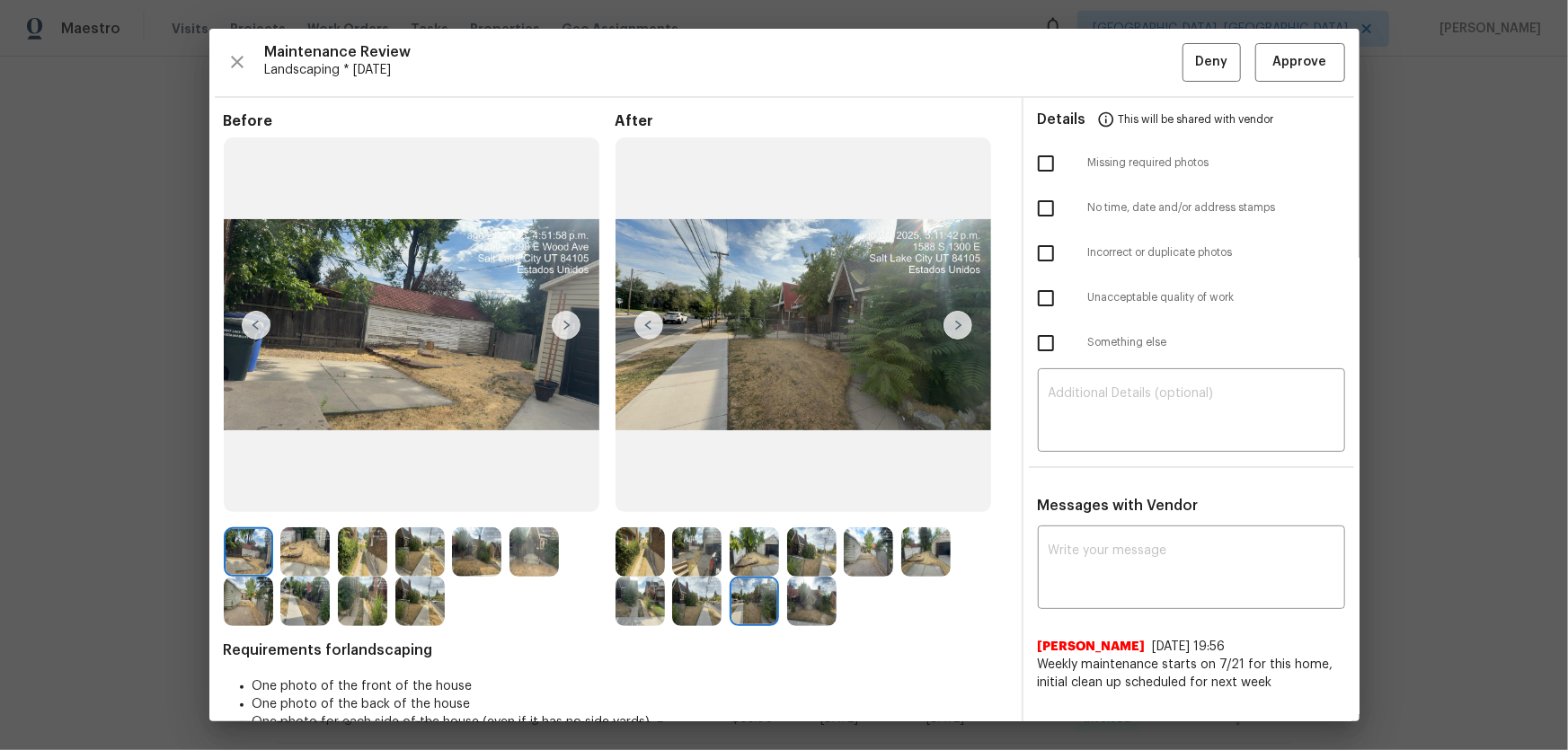
click at [817, 495] on img at bounding box center [812, 602] width 49 height 49
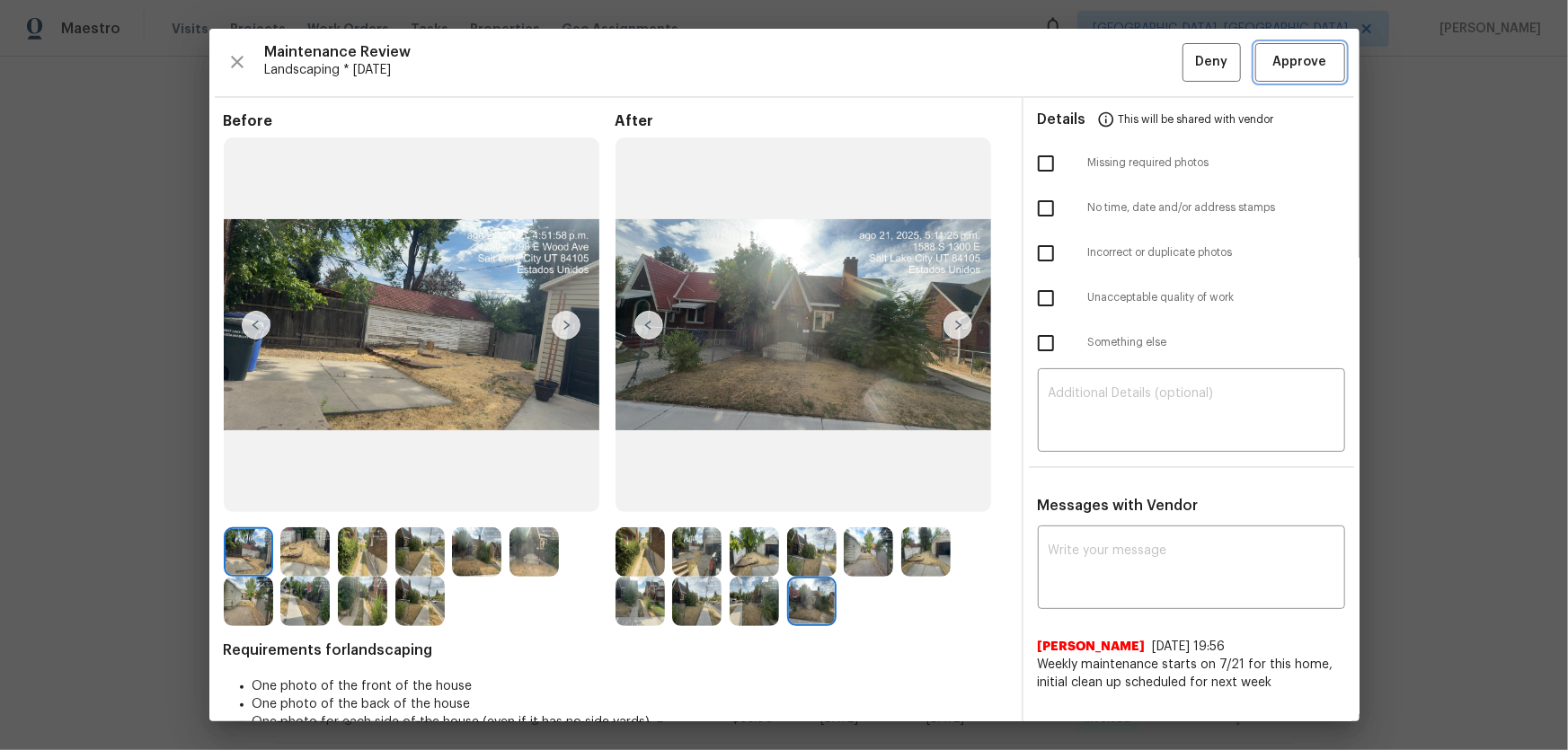
click at [1115, 70] on span "Approve" at bounding box center [1301, 62] width 61 height 23
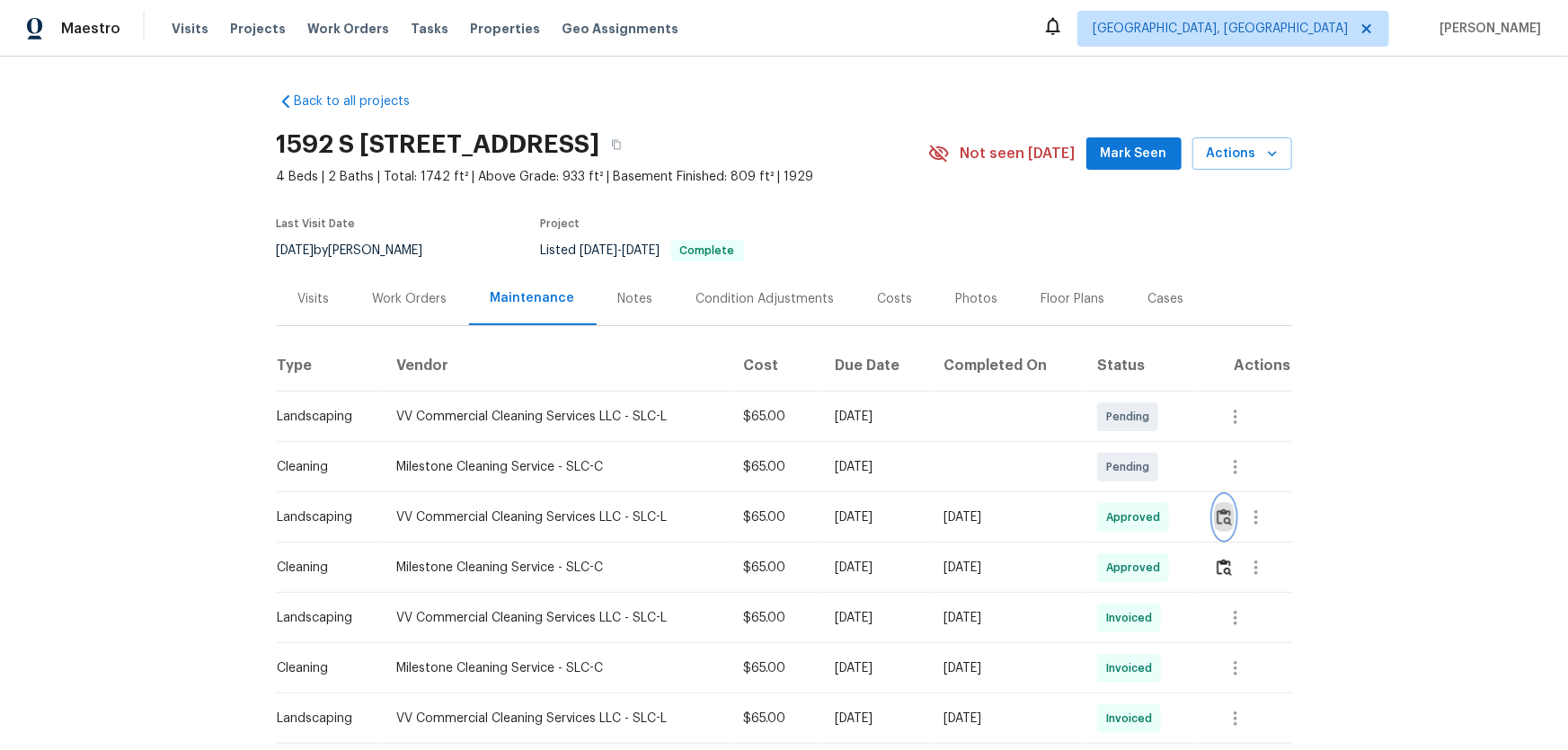
click at [1115, 495] on img "button" at bounding box center [1225, 516] width 16 height 17
